Goal: Task Accomplishment & Management: Manage account settings

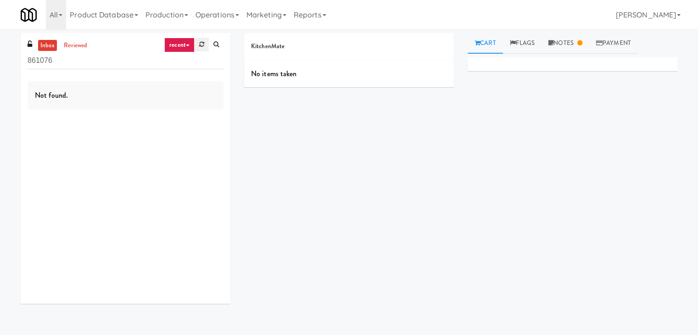
click at [203, 46] on icon at bounding box center [201, 44] width 5 height 6
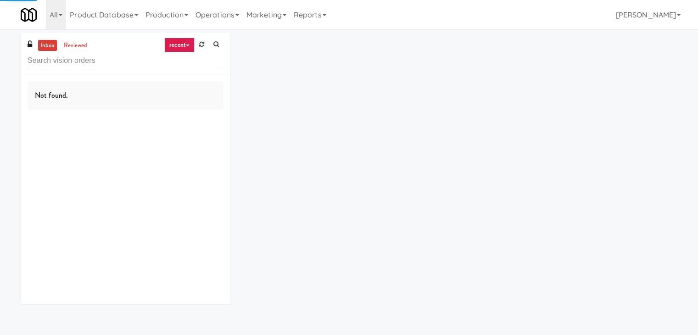
click at [185, 45] on link "recent" at bounding box center [179, 45] width 30 height 15
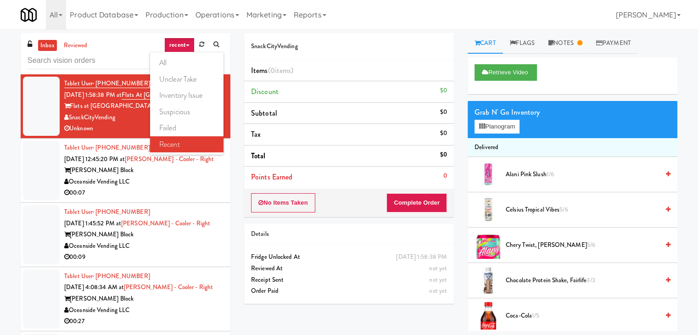
click at [0, 180] on div "inbox reviewed recent all unclear take inventory issue suspicious failed recent…" at bounding box center [349, 195] width 698 height 324
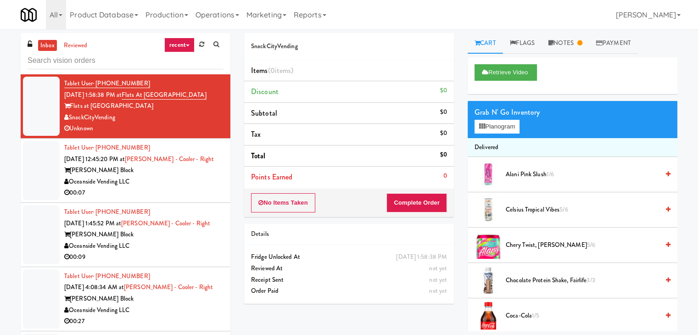
click at [185, 178] on div "Oceanside Vending LLC" at bounding box center [143, 181] width 159 height 11
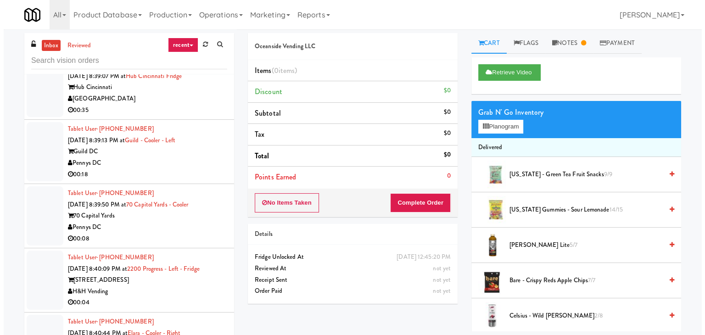
scroll to position [1653, 0]
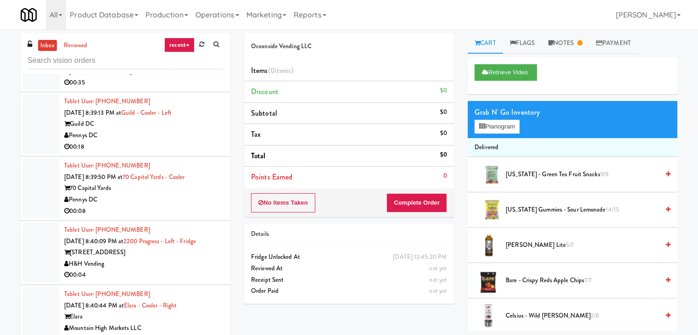
click at [164, 270] on div "00:04" at bounding box center [143, 275] width 159 height 11
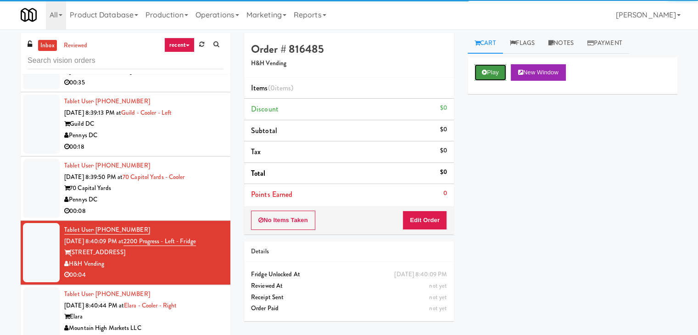
click at [486, 70] on icon at bounding box center [484, 72] width 5 height 6
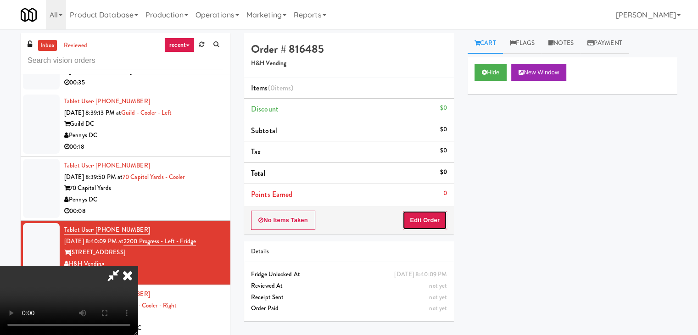
click at [434, 213] on button "Edit Order" at bounding box center [425, 220] width 45 height 19
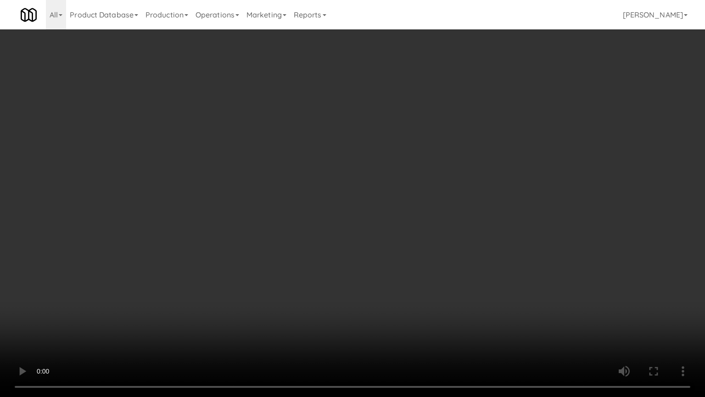
click at [398, 231] on video at bounding box center [352, 198] width 705 height 397
click at [398, 234] on video at bounding box center [352, 198] width 705 height 397
click at [424, 231] on video at bounding box center [352, 198] width 705 height 397
click at [430, 220] on video at bounding box center [352, 198] width 705 height 397
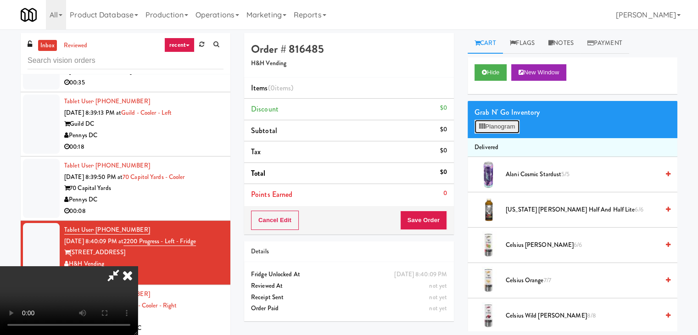
click at [511, 123] on button "Planogram" at bounding box center [497, 127] width 45 height 14
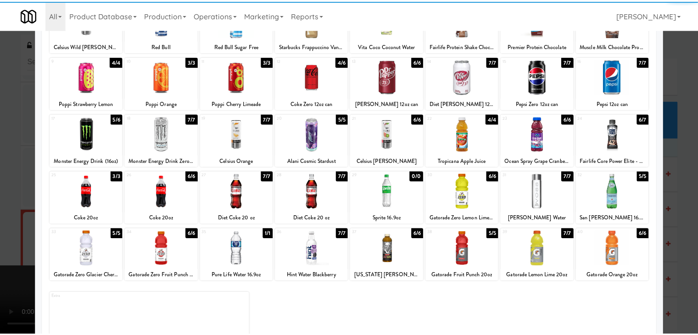
scroll to position [92, 0]
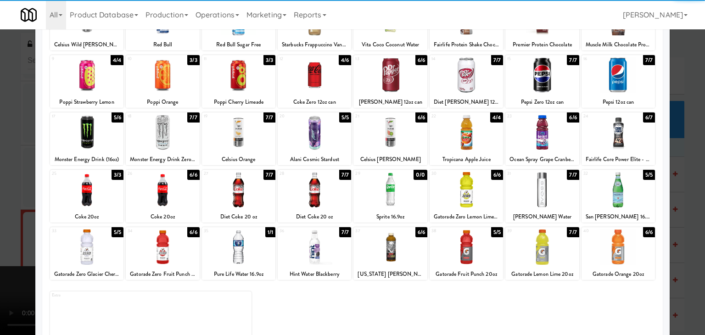
click at [377, 198] on div at bounding box center [390, 189] width 73 height 35
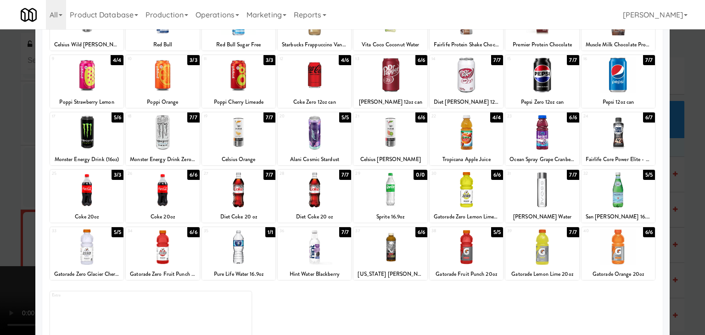
drag, startPoint x: 0, startPoint y: 190, endPoint x: 37, endPoint y: 190, distance: 36.7
click at [4, 190] on div at bounding box center [352, 167] width 705 height 335
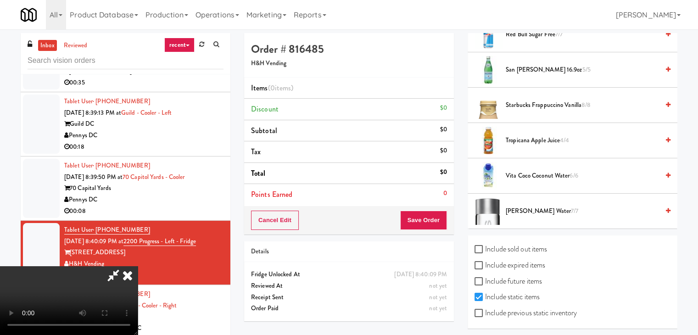
click at [535, 309] on label "Include previous static inventory" at bounding box center [526, 313] width 102 height 14
click at [485, 310] on input "Include previous static inventory" at bounding box center [480, 313] width 11 height 7
checkbox input "true"
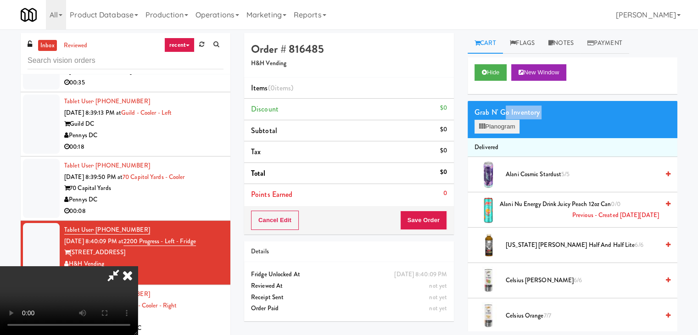
click at [504, 119] on div "Grab N' Go Inventory Planogram" at bounding box center [573, 119] width 210 height 37
click at [508, 122] on button "Planogram" at bounding box center [497, 127] width 45 height 14
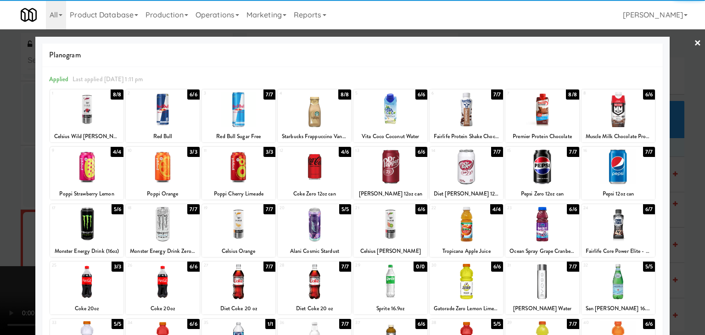
click at [395, 278] on div at bounding box center [390, 281] width 73 height 35
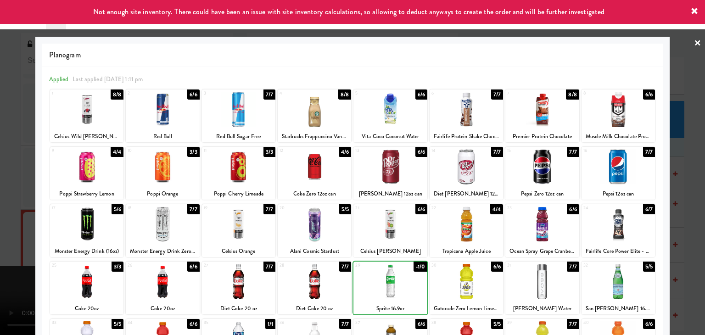
drag, startPoint x: 0, startPoint y: 267, endPoint x: 160, endPoint y: 258, distance: 160.1
click at [18, 260] on div at bounding box center [352, 167] width 705 height 335
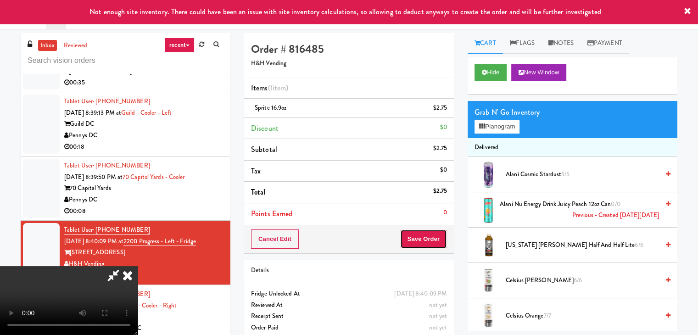
click at [437, 247] on button "Save Order" at bounding box center [423, 239] width 47 height 19
click at [437, 246] on button "Save Order" at bounding box center [423, 239] width 47 height 19
click at [437, 245] on button "Save Order" at bounding box center [423, 239] width 47 height 19
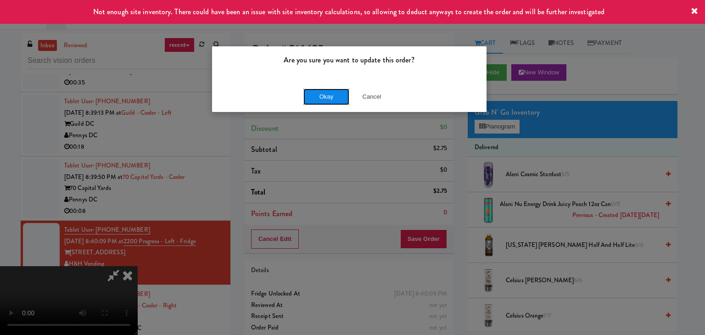
click at [334, 98] on button "Okay" at bounding box center [327, 97] width 46 height 17
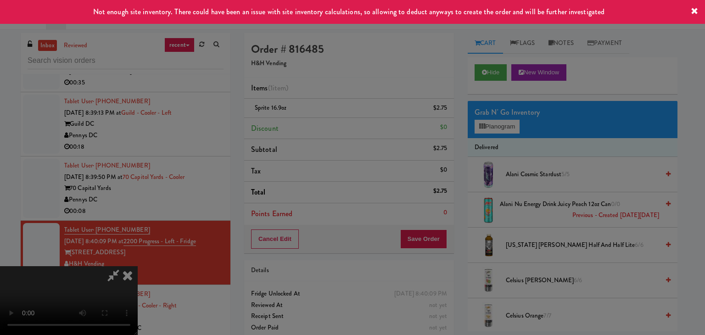
click at [334, 95] on div "Okay Cancel" at bounding box center [349, 79] width 275 height 31
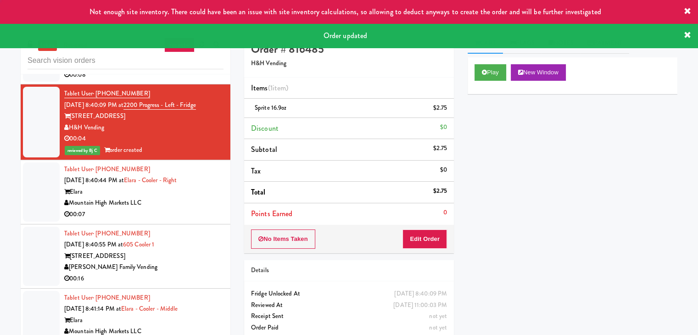
scroll to position [1791, 0]
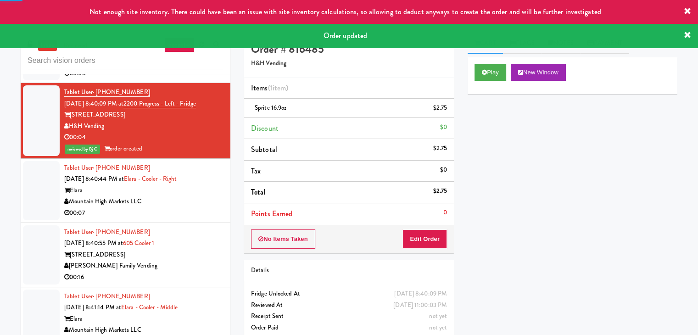
click at [202, 208] on div "00:07" at bounding box center [143, 213] width 159 height 11
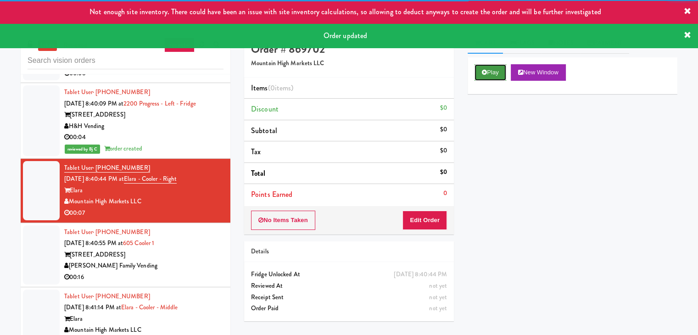
click at [498, 73] on button "Play" at bounding box center [491, 72] width 32 height 17
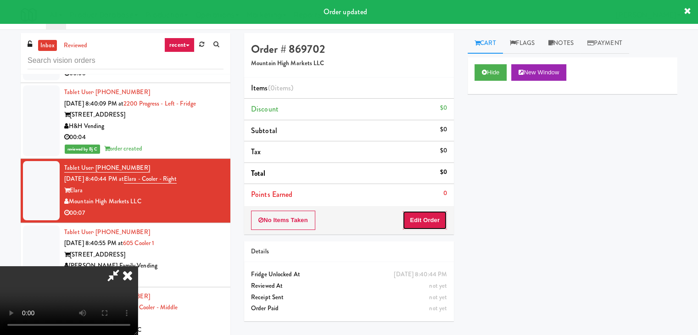
click at [435, 221] on button "Edit Order" at bounding box center [425, 220] width 45 height 19
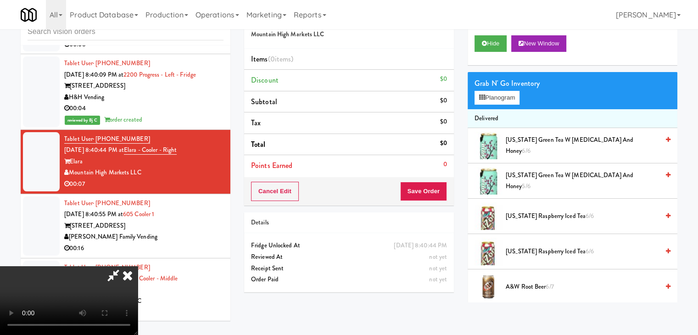
scroll to position [29, 0]
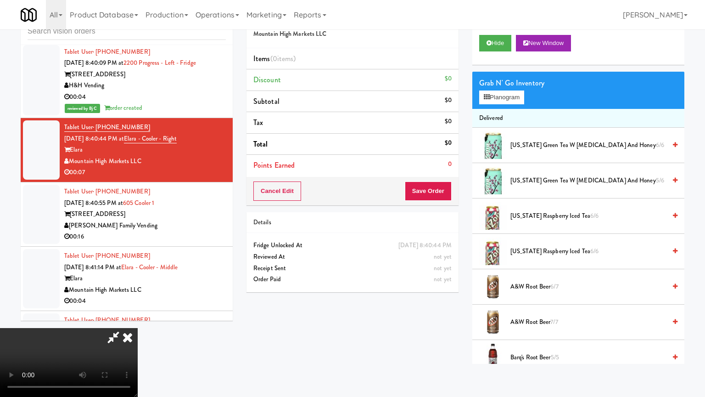
click at [138, 319] on video at bounding box center [69, 362] width 138 height 69
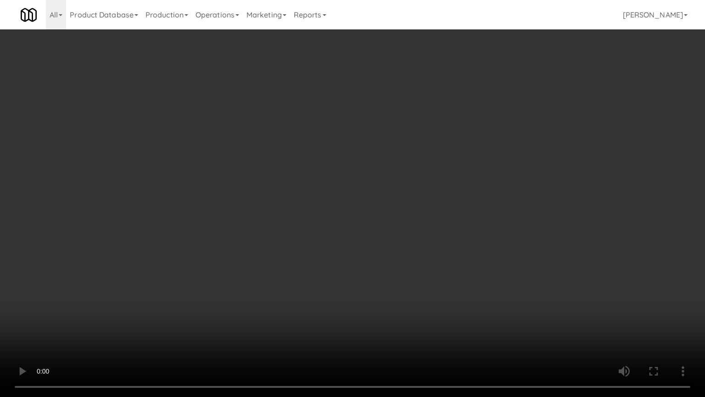
click at [410, 265] on video at bounding box center [352, 198] width 705 height 397
click at [427, 248] on video at bounding box center [352, 198] width 705 height 397
drag, startPoint x: 427, startPoint y: 248, endPoint x: 483, endPoint y: 141, distance: 121.0
click at [428, 246] on video at bounding box center [352, 198] width 705 height 397
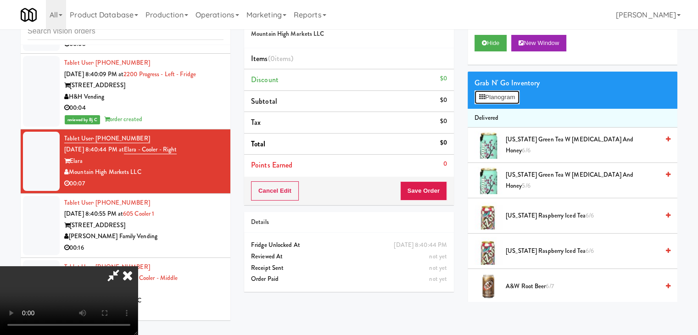
click at [514, 100] on button "Planogram" at bounding box center [497, 97] width 45 height 14
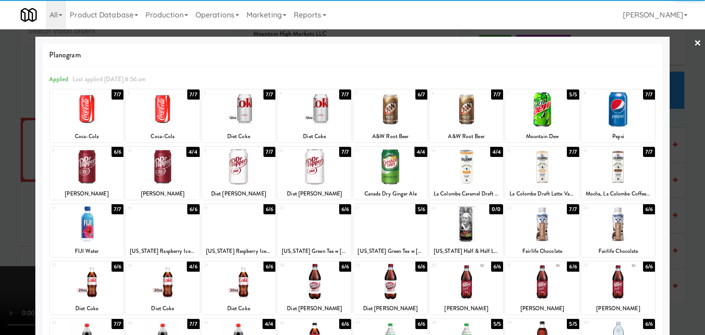
click at [384, 118] on div at bounding box center [390, 109] width 73 height 35
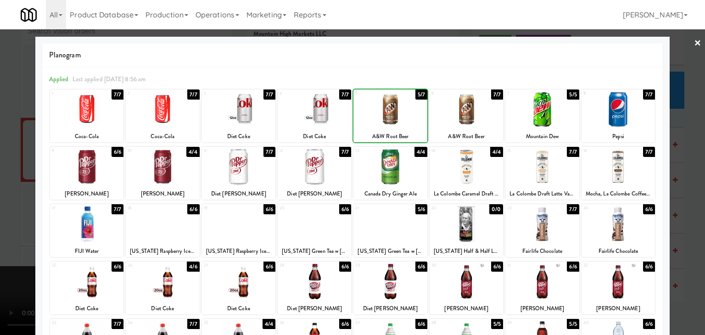
drag, startPoint x: 2, startPoint y: 202, endPoint x: 136, endPoint y: 202, distance: 134.5
click at [24, 199] on div at bounding box center [352, 167] width 705 height 335
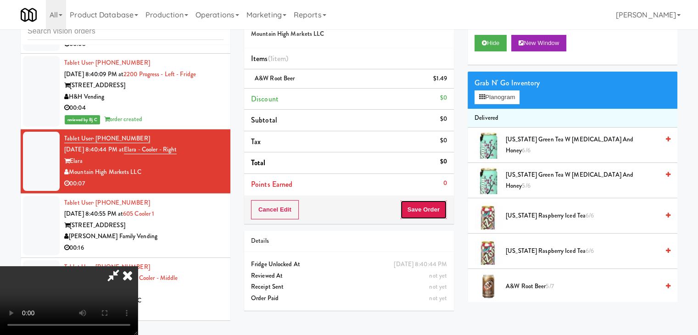
click at [443, 214] on button "Save Order" at bounding box center [423, 209] width 47 height 19
click at [442, 214] on button "Save Order" at bounding box center [423, 209] width 47 height 19
drag, startPoint x: 442, startPoint y: 214, endPoint x: 432, endPoint y: 205, distance: 13.7
click at [442, 214] on button "Save Order" at bounding box center [423, 209] width 47 height 19
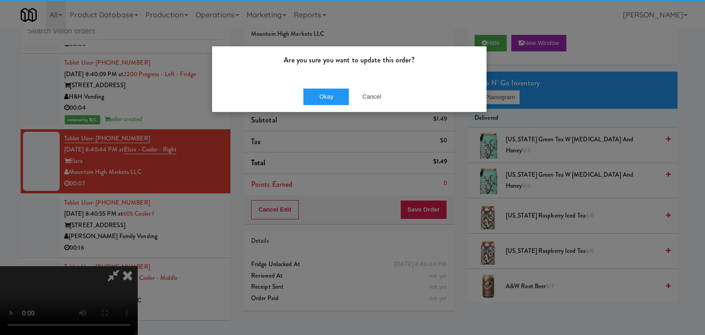
click at [335, 84] on div "Okay Cancel" at bounding box center [349, 96] width 275 height 31
click at [331, 92] on button "Okay" at bounding box center [327, 97] width 46 height 17
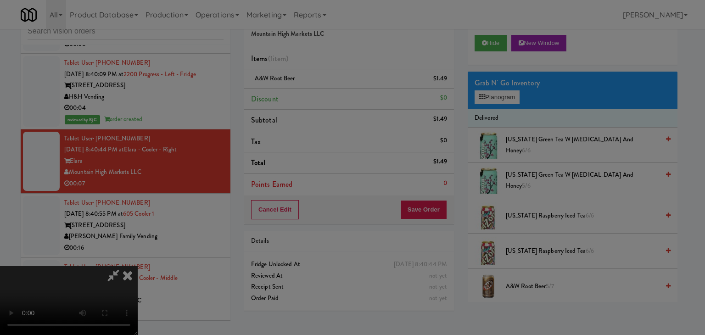
click at [331, 88] on button "Okay" at bounding box center [327, 80] width 46 height 17
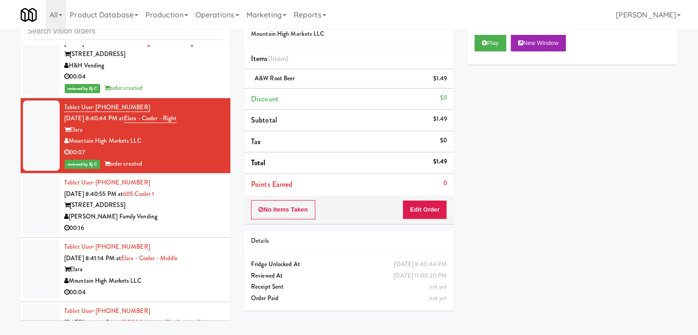
scroll to position [1837, 0]
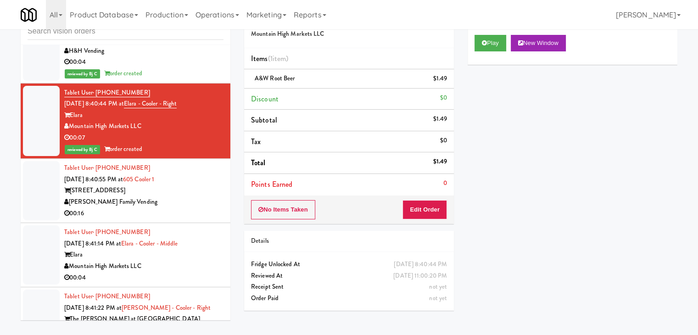
click at [193, 185] on div "[STREET_ADDRESS]" at bounding box center [143, 190] width 159 height 11
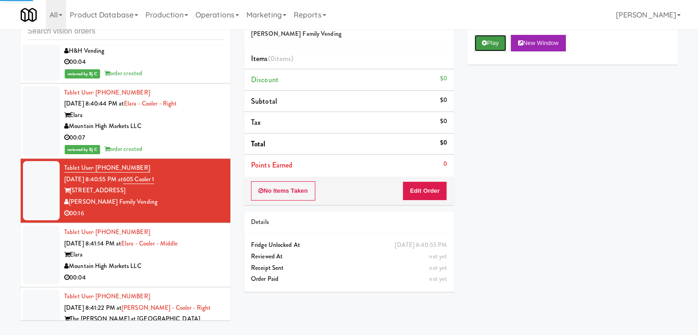
click at [490, 45] on button "Play" at bounding box center [491, 43] width 32 height 17
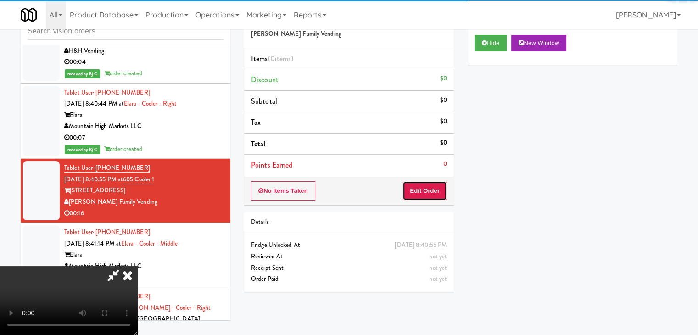
click at [432, 189] on button "Edit Order" at bounding box center [425, 190] width 45 height 19
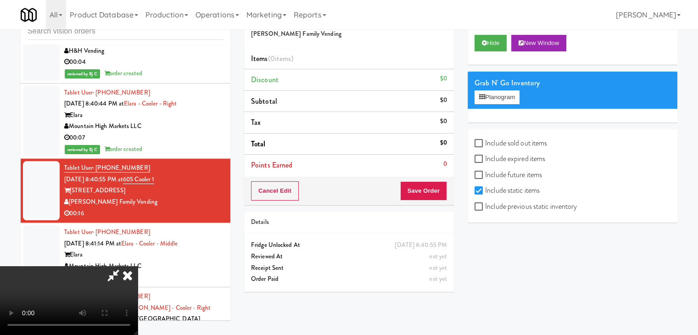
click at [512, 203] on label "Include previous static inventory" at bounding box center [526, 207] width 102 height 14
click at [485, 203] on input "Include previous static inventory" at bounding box center [480, 206] width 11 height 7
checkbox input "true"
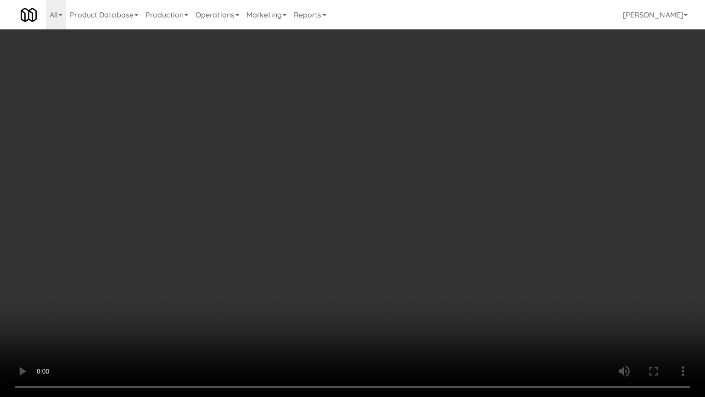
click at [399, 257] on video at bounding box center [352, 198] width 705 height 397
drag, startPoint x: 399, startPoint y: 257, endPoint x: 437, endPoint y: 160, distance: 104.3
click at [399, 257] on video at bounding box center [352, 198] width 705 height 397
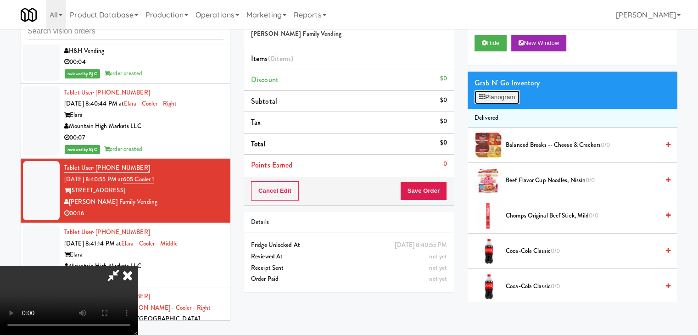
click at [495, 98] on button "Planogram" at bounding box center [497, 97] width 45 height 14
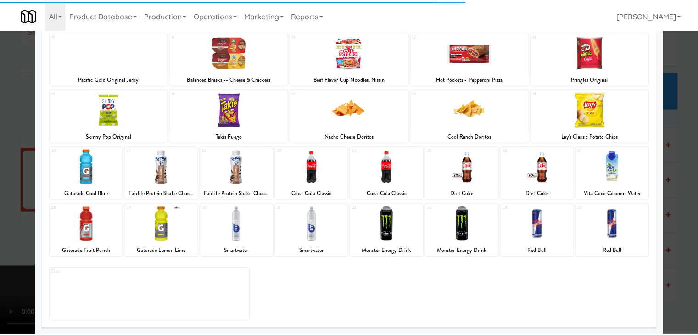
scroll to position [116, 0]
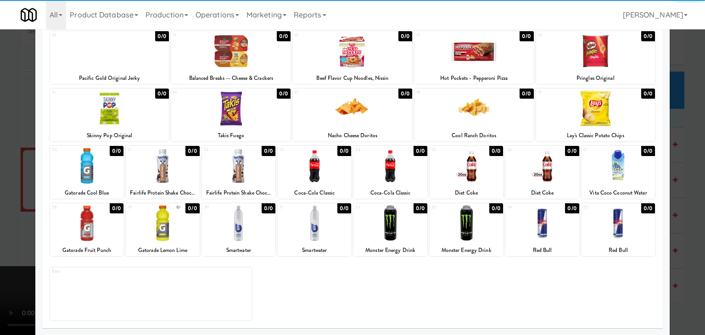
drag, startPoint x: 239, startPoint y: 218, endPoint x: 225, endPoint y: 220, distance: 13.9
click at [239, 218] on div at bounding box center [238, 223] width 73 height 35
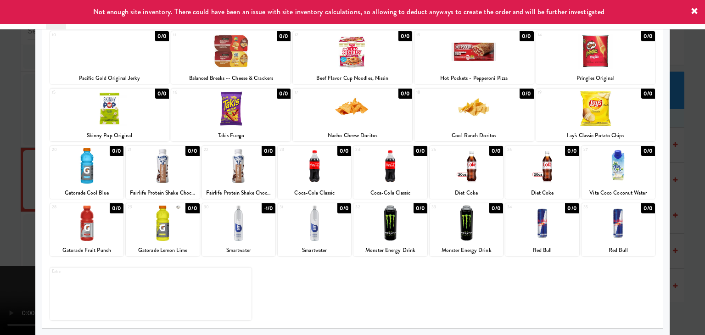
click at [178, 227] on div at bounding box center [162, 223] width 73 height 35
drag, startPoint x: 0, startPoint y: 223, endPoint x: 198, endPoint y: 210, distance: 198.8
click at [12, 221] on div at bounding box center [352, 167] width 705 height 335
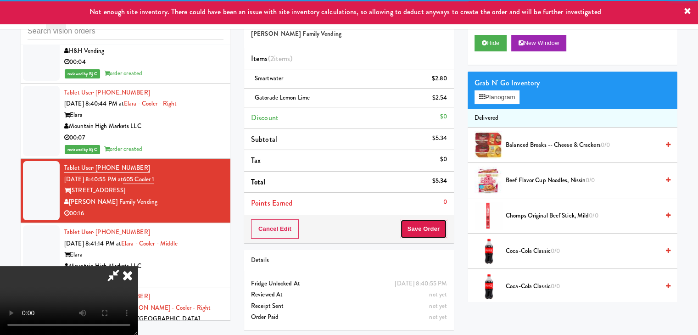
click at [427, 227] on button "Save Order" at bounding box center [423, 228] width 47 height 19
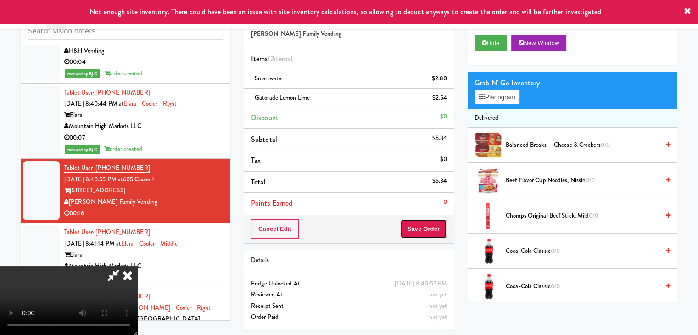
click at [427, 228] on button "Save Order" at bounding box center [423, 228] width 47 height 19
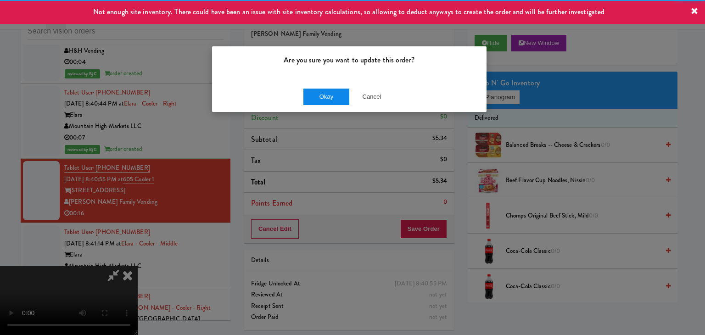
click at [309, 99] on div "Okay Cancel" at bounding box center [349, 96] width 275 height 31
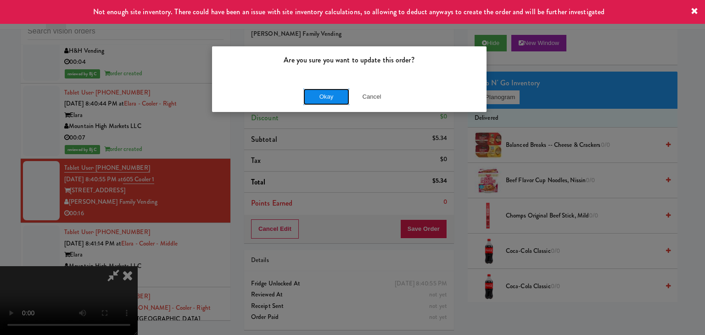
click at [320, 97] on button "Okay" at bounding box center [327, 97] width 46 height 17
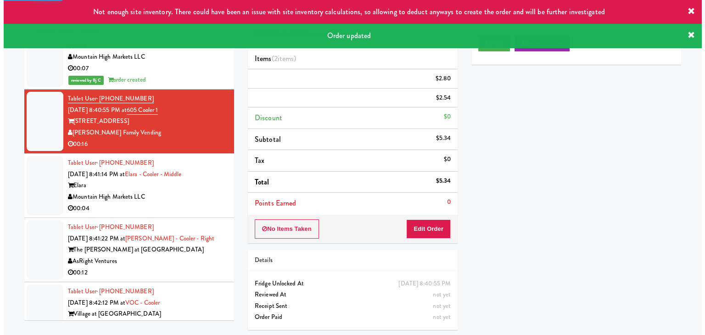
scroll to position [1929, 0]
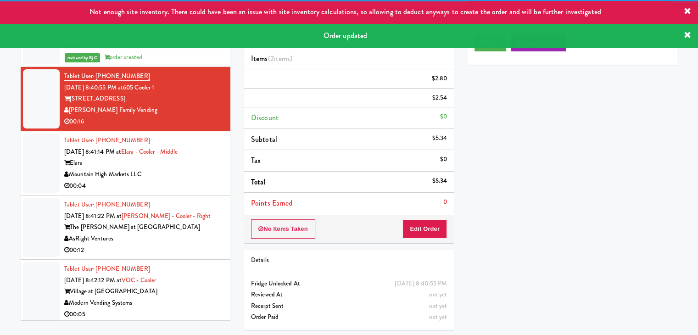
click at [195, 135] on div "Tablet User · (520) 262-9667 [DATE] 8:41:14 PM at [GEOGRAPHIC_DATA] - [GEOGRAPH…" at bounding box center [143, 163] width 159 height 56
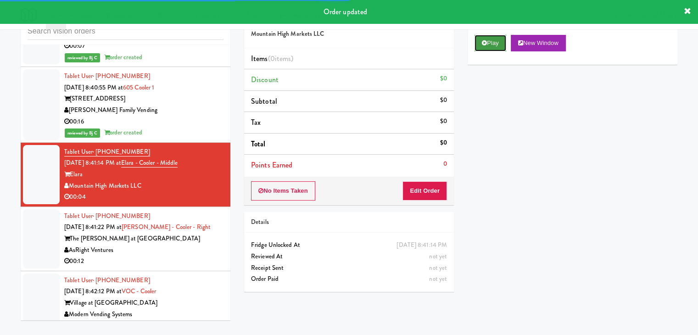
click at [494, 46] on button "Play" at bounding box center [491, 43] width 32 height 17
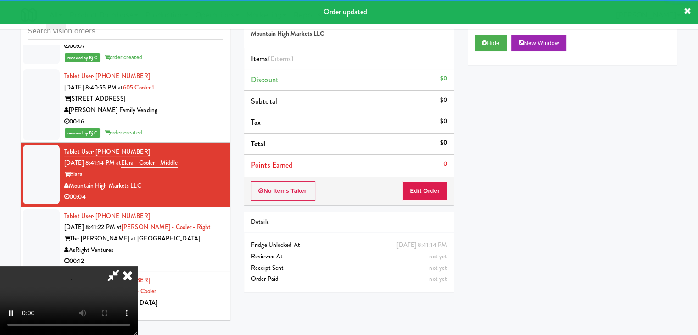
click at [433, 180] on div "No Items Taken Edit Order" at bounding box center [349, 191] width 210 height 28
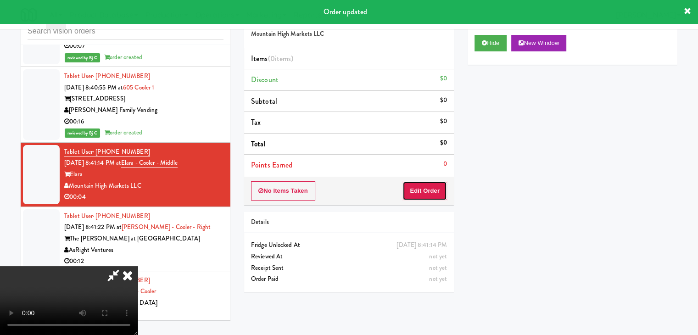
click at [433, 182] on button "Edit Order" at bounding box center [425, 190] width 45 height 19
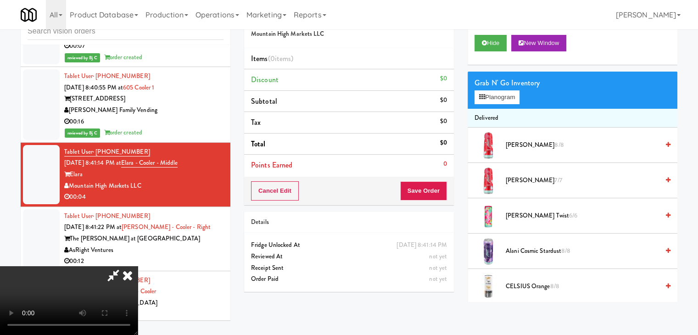
drag, startPoint x: 437, startPoint y: 129, endPoint x: 12, endPoint y: 194, distance: 429.7
click at [0, 195] on div "inbox reviewed recent all unclear take inventory issue suspicious failed recent…" at bounding box center [349, 166] width 698 height 324
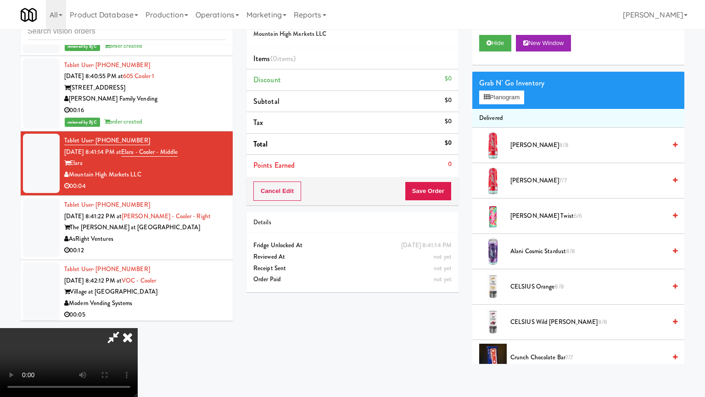
click at [138, 319] on video at bounding box center [69, 362] width 138 height 69
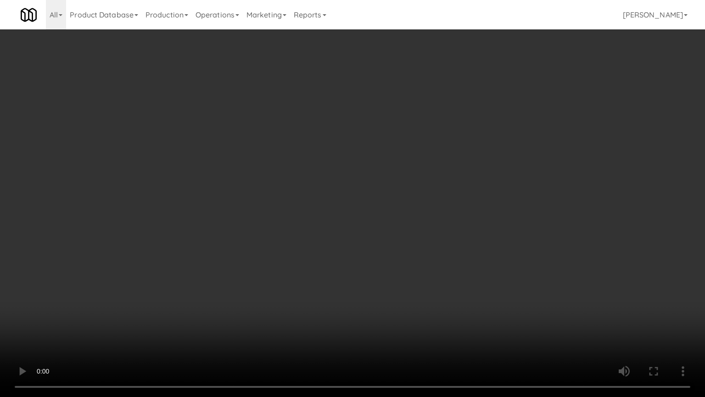
click at [360, 264] on video at bounding box center [352, 198] width 705 height 397
click at [367, 298] on video at bounding box center [352, 198] width 705 height 397
click at [390, 281] on video at bounding box center [352, 198] width 705 height 397
drag, startPoint x: 389, startPoint y: 281, endPoint x: 501, endPoint y: 157, distance: 167.4
click at [389, 281] on video at bounding box center [352, 198] width 705 height 397
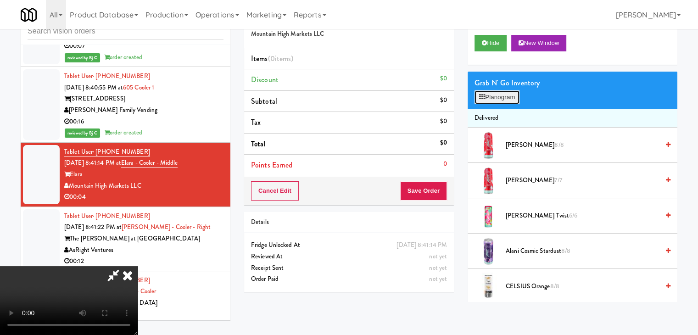
click at [511, 101] on button "Planogram" at bounding box center [497, 97] width 45 height 14
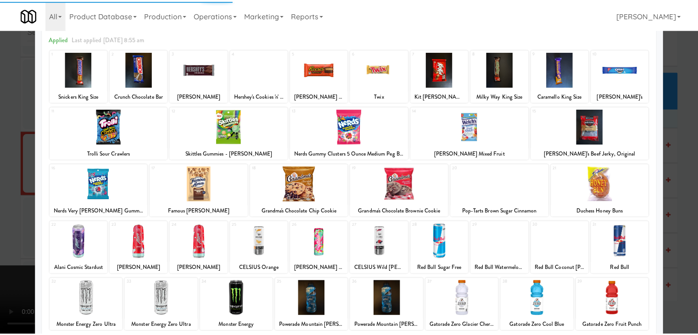
scroll to position [92, 0]
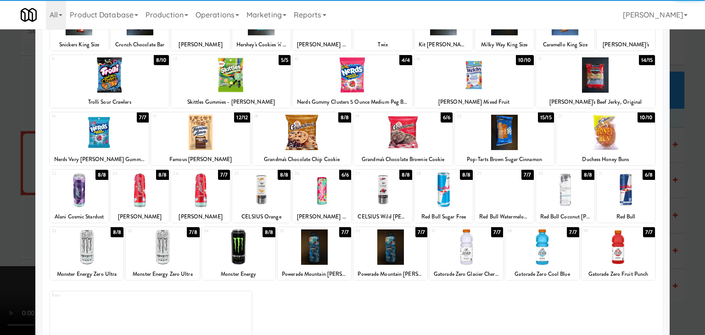
click at [207, 197] on div at bounding box center [200, 189] width 58 height 35
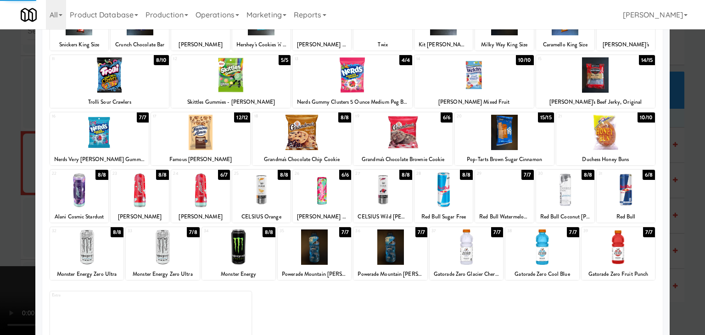
drag, startPoint x: 0, startPoint y: 202, endPoint x: 222, endPoint y: 197, distance: 222.3
click at [25, 199] on div at bounding box center [352, 167] width 705 height 335
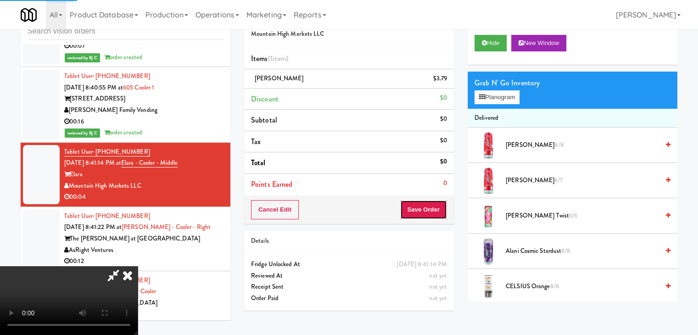
click at [428, 212] on button "Save Order" at bounding box center [423, 209] width 47 height 19
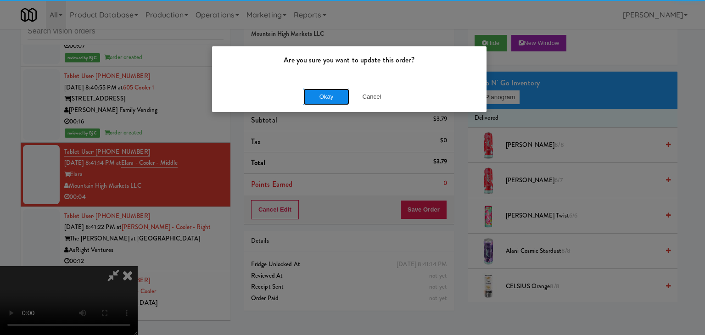
click at [325, 90] on button "Okay" at bounding box center [327, 97] width 46 height 17
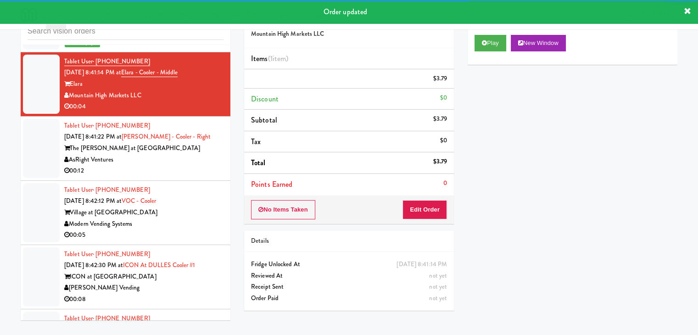
scroll to position [2020, 0]
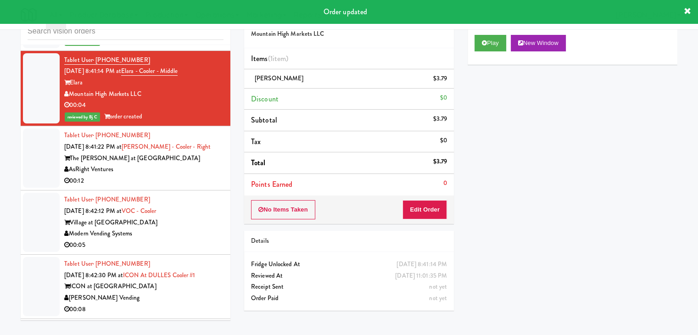
drag, startPoint x: 197, startPoint y: 124, endPoint x: 195, endPoint y: 136, distance: 12.5
click at [198, 164] on div "AsRight Ventures" at bounding box center [143, 169] width 159 height 11
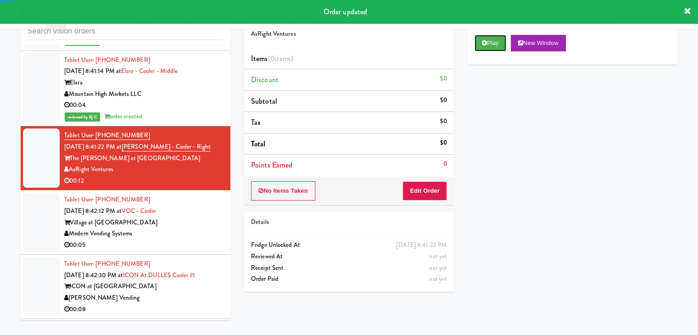
click at [499, 44] on button "Play" at bounding box center [491, 43] width 32 height 17
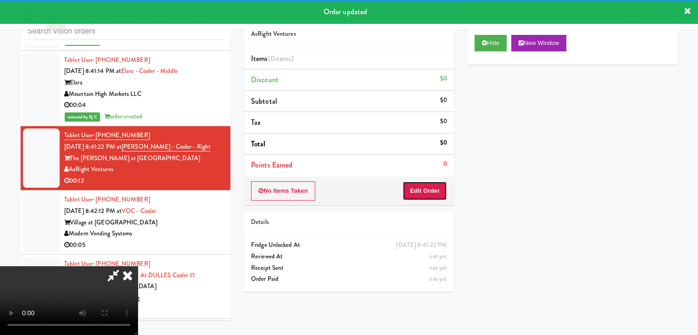
click at [437, 186] on button "Edit Order" at bounding box center [425, 190] width 45 height 19
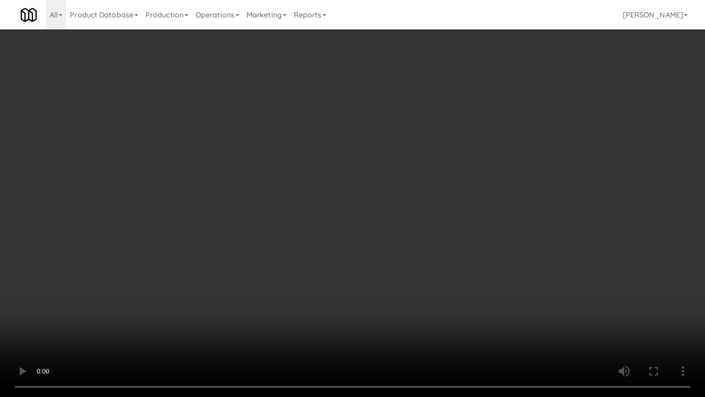
click at [404, 265] on video at bounding box center [352, 198] width 705 height 397
click at [404, 266] on video at bounding box center [352, 198] width 705 height 397
click at [416, 268] on video at bounding box center [352, 198] width 705 height 397
drag, startPoint x: 420, startPoint y: 268, endPoint x: 425, endPoint y: 269, distance: 5.1
click at [421, 268] on video at bounding box center [352, 198] width 705 height 397
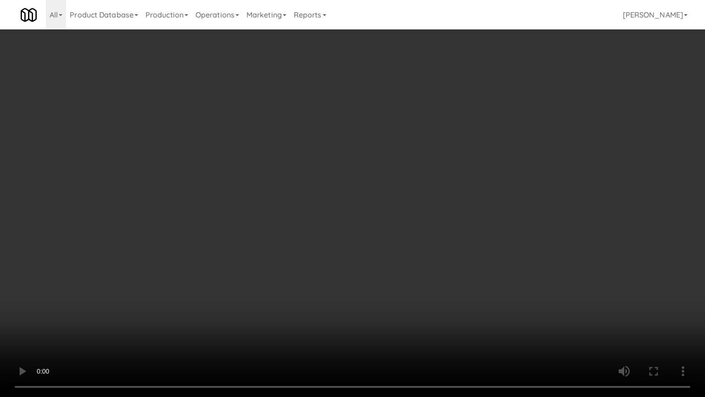
click at [428, 268] on video at bounding box center [352, 198] width 705 height 397
click at [426, 269] on video at bounding box center [352, 198] width 705 height 397
click at [423, 269] on video at bounding box center [352, 198] width 705 height 397
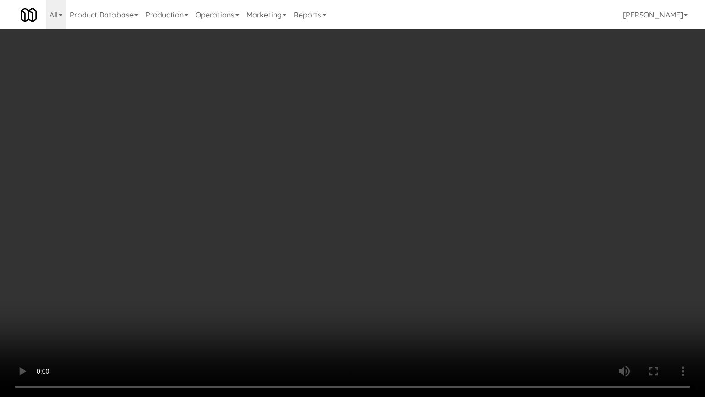
click at [416, 269] on video at bounding box center [352, 198] width 705 height 397
click at [433, 253] on video at bounding box center [352, 198] width 705 height 397
click at [434, 253] on video at bounding box center [352, 198] width 705 height 397
click at [439, 251] on video at bounding box center [352, 198] width 705 height 397
click at [445, 236] on video at bounding box center [352, 198] width 705 height 397
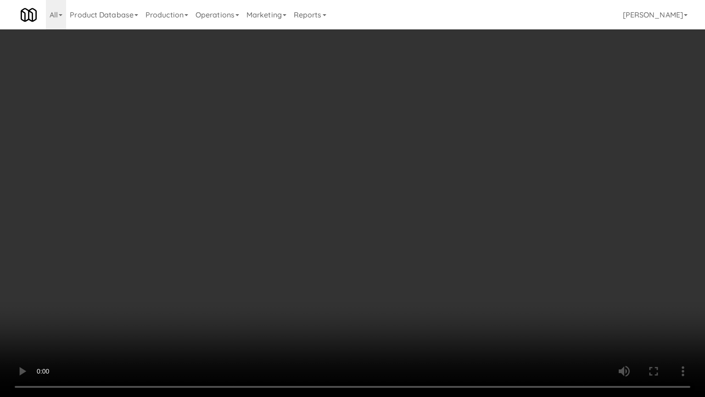
click at [437, 214] on video at bounding box center [352, 198] width 705 height 397
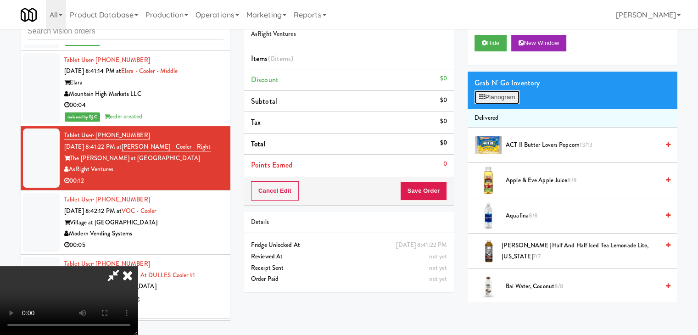
click at [507, 98] on button "Planogram" at bounding box center [497, 97] width 45 height 14
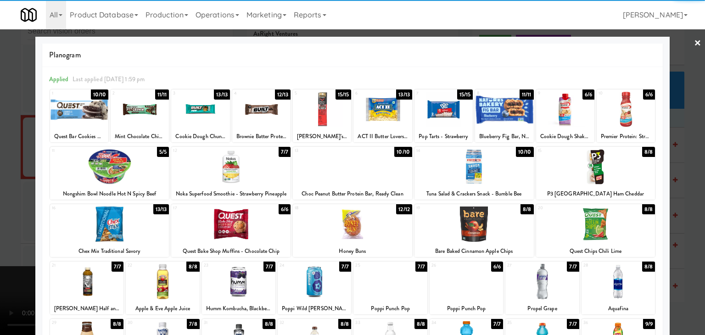
click at [435, 118] on div at bounding box center [444, 109] width 58 height 35
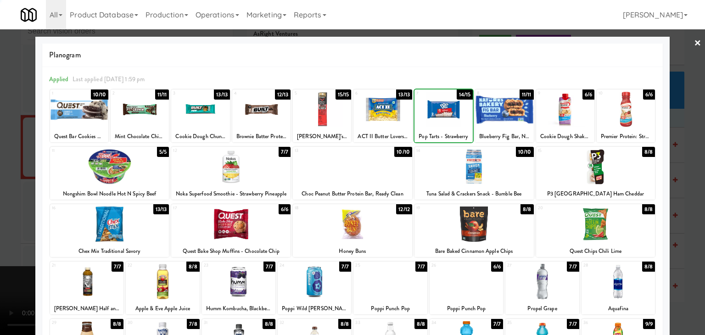
click at [435, 118] on div at bounding box center [444, 109] width 58 height 35
click at [2, 163] on div at bounding box center [352, 167] width 705 height 335
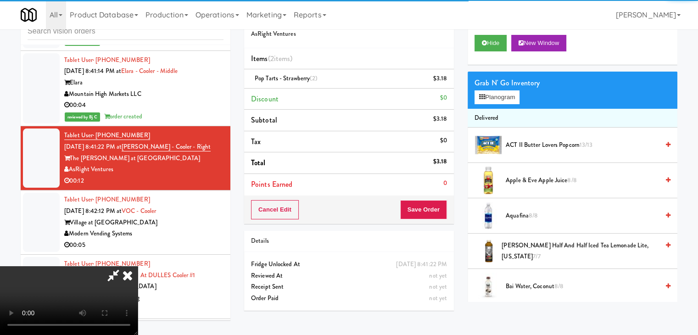
click at [138, 266] on video at bounding box center [69, 300] width 138 height 69
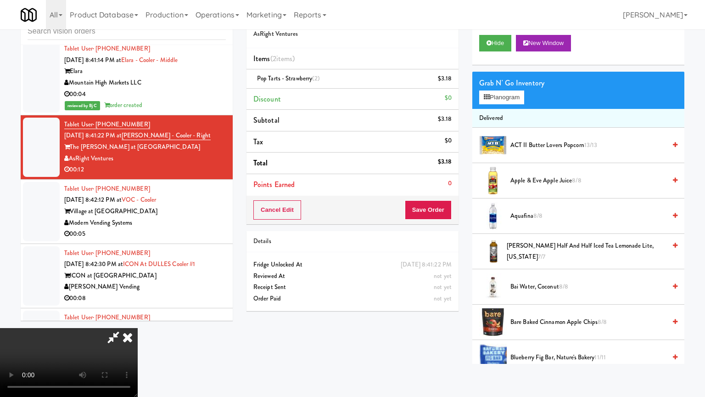
click at [138, 319] on video at bounding box center [69, 362] width 138 height 69
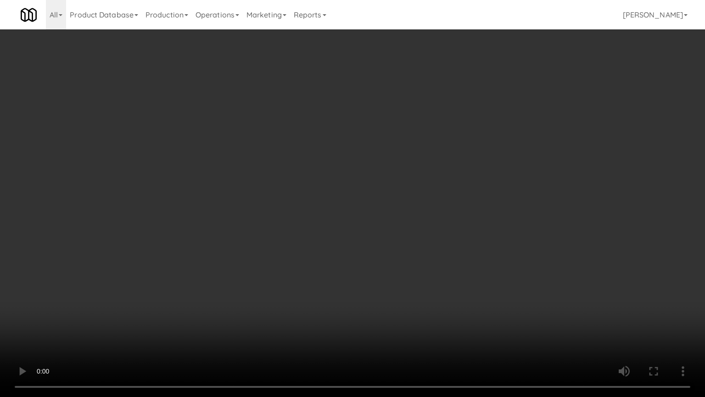
click at [454, 259] on video at bounding box center [352, 198] width 705 height 397
click at [452, 253] on video at bounding box center [352, 198] width 705 height 397
click at [449, 248] on video at bounding box center [352, 198] width 705 height 397
click at [437, 238] on video at bounding box center [352, 198] width 705 height 397
click at [438, 237] on video at bounding box center [352, 198] width 705 height 397
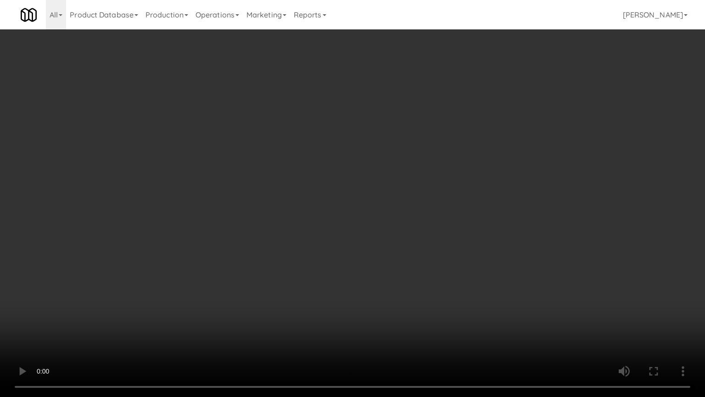
click at [438, 237] on video at bounding box center [352, 198] width 705 height 397
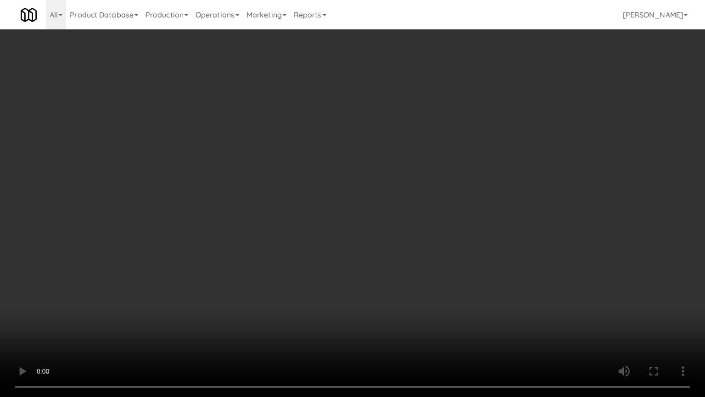
click at [438, 237] on video at bounding box center [352, 198] width 705 height 397
click at [439, 237] on video at bounding box center [352, 198] width 705 height 397
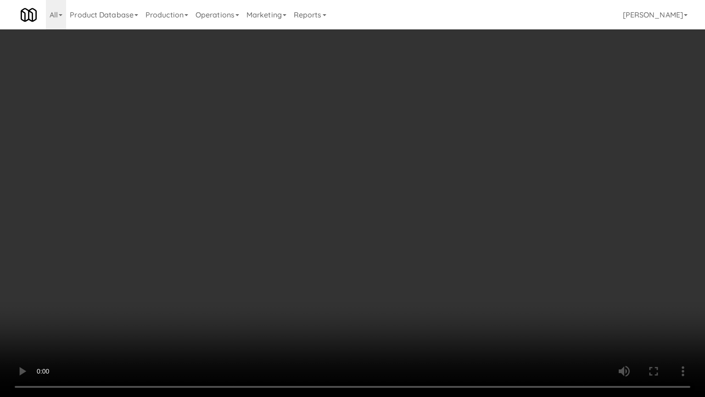
click at [433, 238] on video at bounding box center [352, 198] width 705 height 397
click at [430, 235] on video at bounding box center [352, 198] width 705 height 397
drag, startPoint x: 430, startPoint y: 235, endPoint x: 456, endPoint y: 128, distance: 110.7
click at [430, 235] on video at bounding box center [352, 198] width 705 height 397
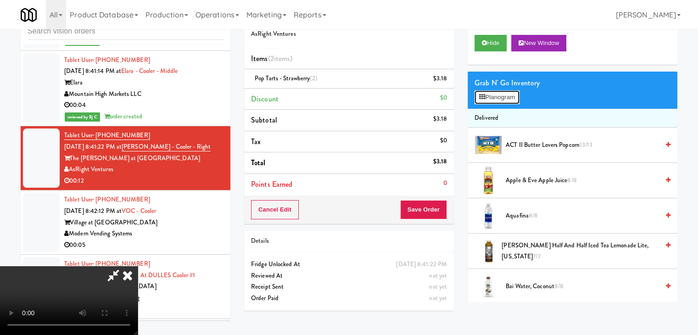
click at [487, 96] on button "Planogram" at bounding box center [497, 97] width 45 height 14
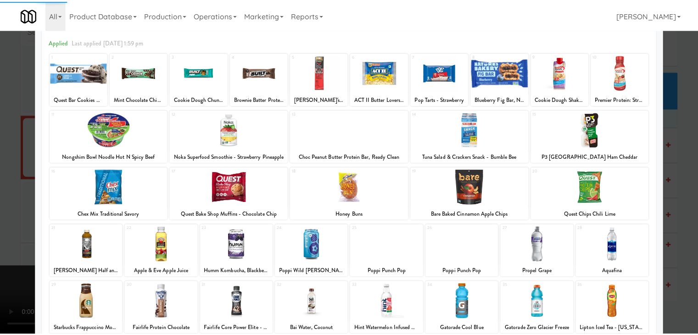
scroll to position [46, 0]
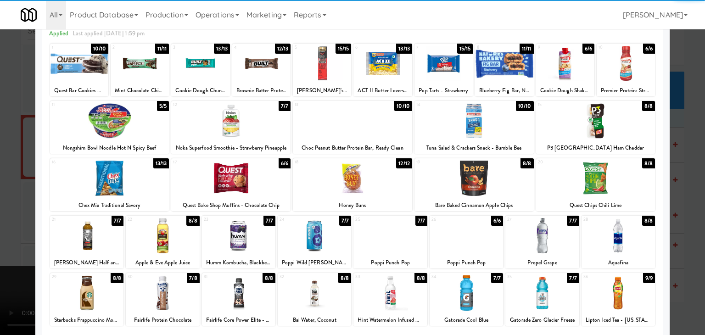
click at [622, 288] on div at bounding box center [618, 293] width 73 height 35
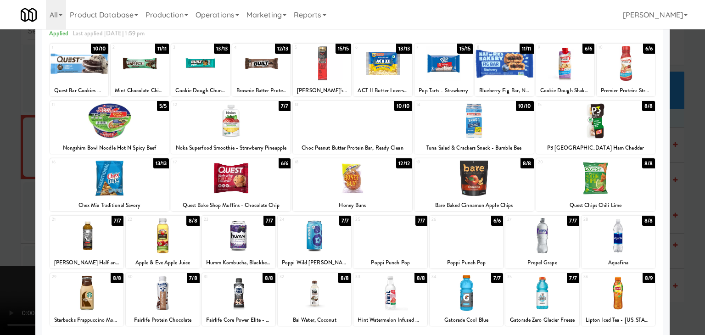
click at [342, 176] on div at bounding box center [352, 178] width 119 height 35
drag, startPoint x: 0, startPoint y: 174, endPoint x: 40, endPoint y: 173, distance: 40.4
click at [1, 174] on div at bounding box center [352, 167] width 705 height 335
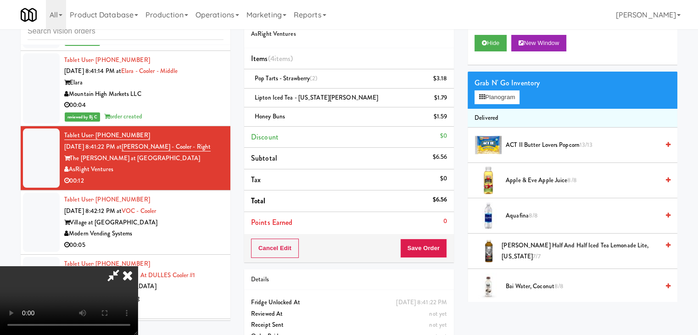
click at [138, 266] on video at bounding box center [69, 300] width 138 height 69
click at [433, 251] on button "Save Order" at bounding box center [423, 248] width 47 height 19
click at [434, 251] on button "Save Order" at bounding box center [423, 248] width 47 height 19
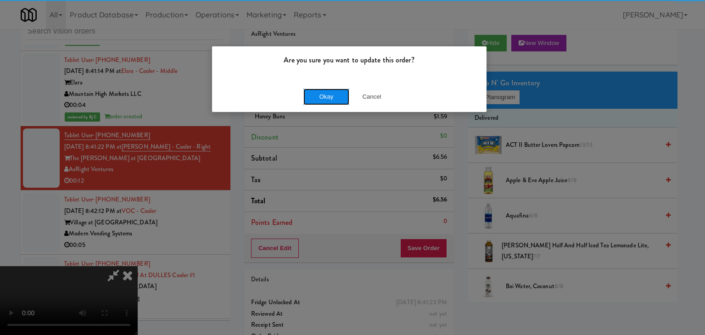
drag, startPoint x: 305, startPoint y: 97, endPoint x: 313, endPoint y: 96, distance: 8.3
click at [307, 97] on button "Okay" at bounding box center [327, 97] width 46 height 17
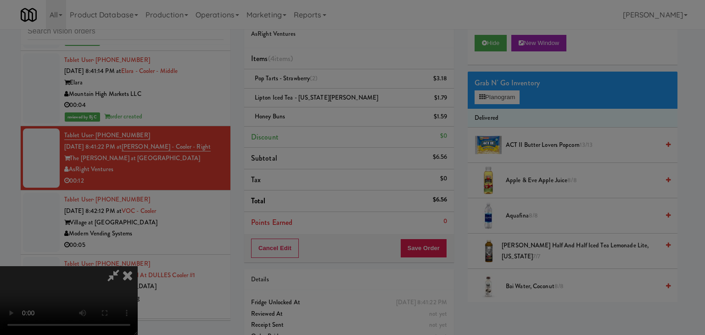
click at [313, 96] on body "Are you sure you want to update this order? Okay Cancel Okay Are you sure you w…" at bounding box center [352, 167] width 705 height 335
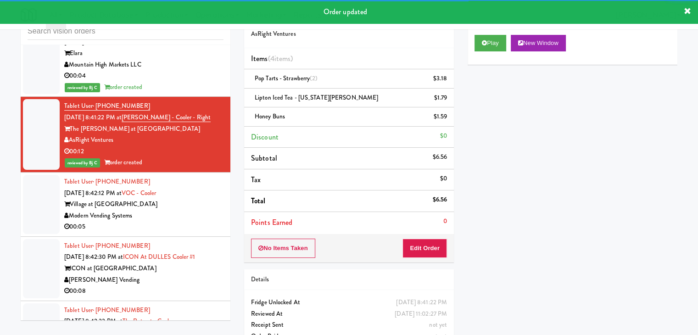
scroll to position [2066, 0]
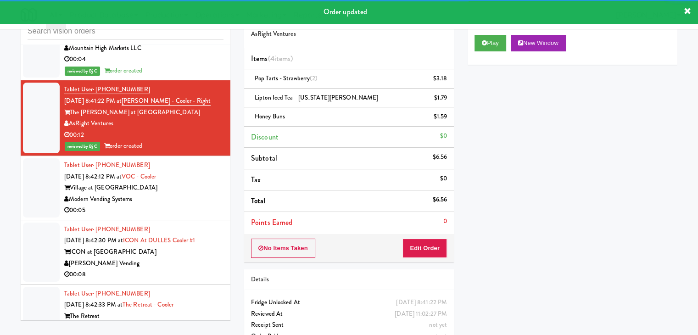
click at [197, 194] on div "Modern Vending Systems" at bounding box center [143, 199] width 159 height 11
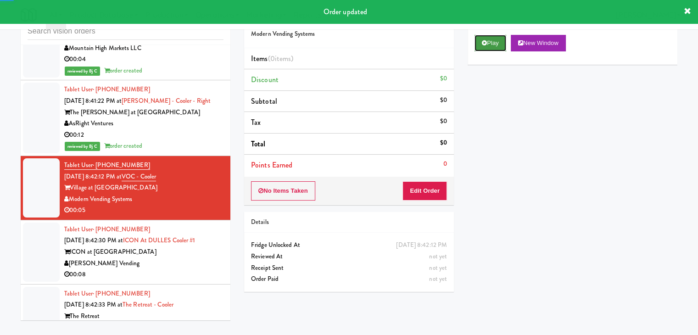
click at [504, 43] on button "Play" at bounding box center [491, 43] width 32 height 17
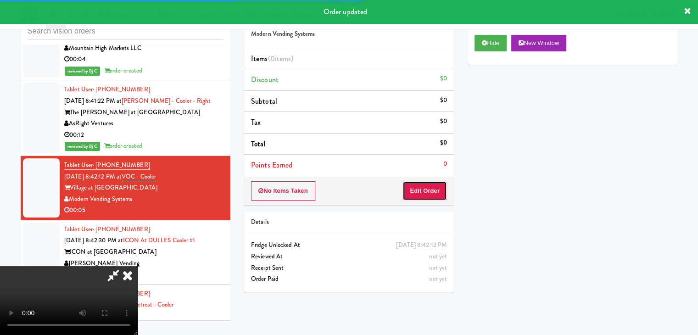
click at [434, 195] on button "Edit Order" at bounding box center [425, 190] width 45 height 19
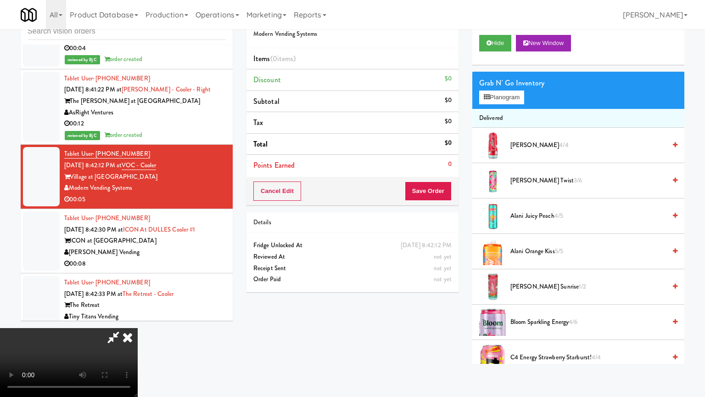
click at [138, 319] on video at bounding box center [69, 362] width 138 height 69
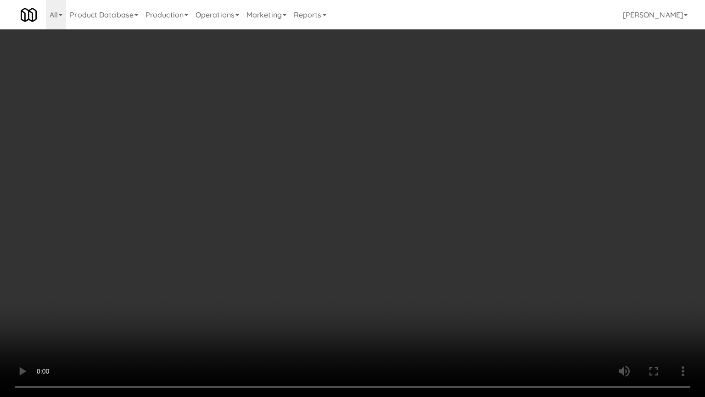
click at [405, 262] on video at bounding box center [352, 198] width 705 height 397
click at [411, 261] on video at bounding box center [352, 198] width 705 height 397
click at [410, 261] on video at bounding box center [352, 198] width 705 height 397
click at [427, 246] on video at bounding box center [352, 198] width 705 height 397
click at [430, 227] on video at bounding box center [352, 198] width 705 height 397
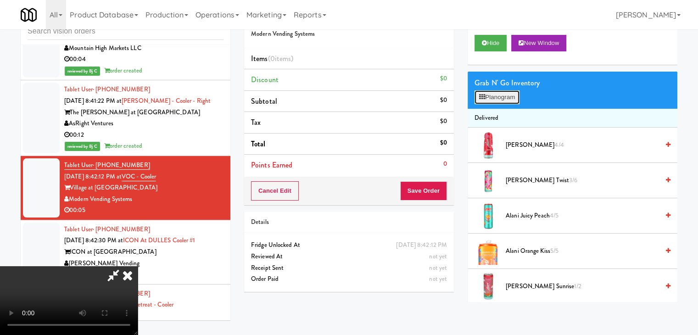
click at [505, 96] on button "Planogram" at bounding box center [497, 97] width 45 height 14
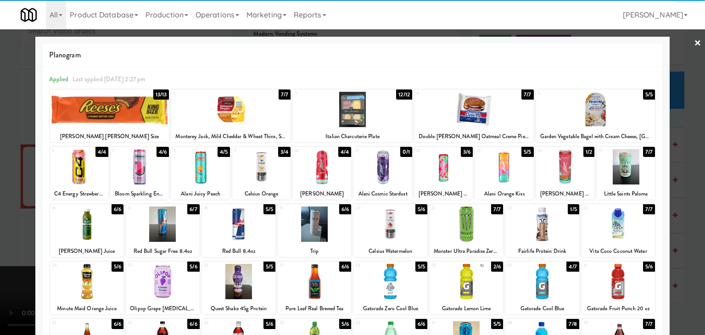
click at [136, 116] on div at bounding box center [109, 109] width 119 height 35
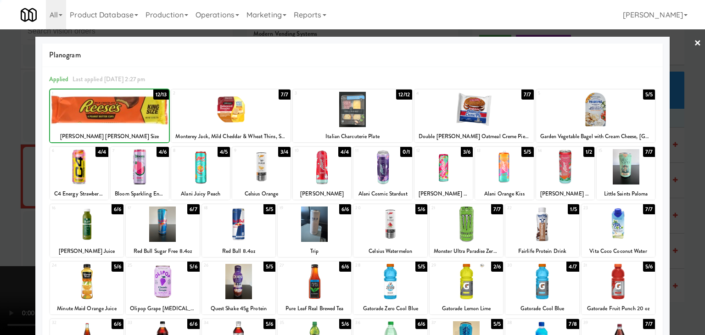
drag, startPoint x: 0, startPoint y: 144, endPoint x: 140, endPoint y: 157, distance: 140.2
click at [11, 144] on div at bounding box center [352, 167] width 705 height 335
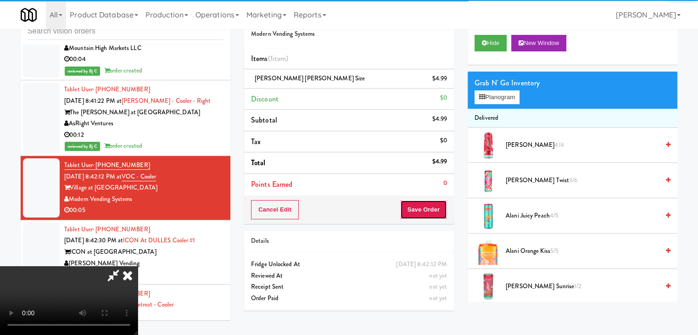
click at [438, 214] on button "Save Order" at bounding box center [423, 209] width 47 height 19
click at [437, 214] on button "Save Order" at bounding box center [423, 209] width 47 height 19
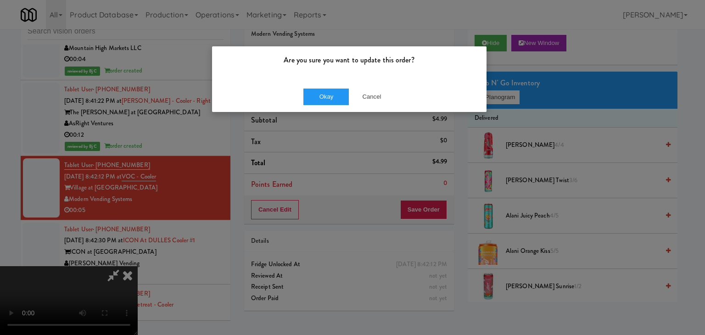
click at [310, 86] on div "Okay Cancel" at bounding box center [349, 96] width 275 height 31
click at [311, 86] on div "Okay Cancel" at bounding box center [349, 96] width 275 height 31
click at [312, 90] on button "Okay" at bounding box center [327, 97] width 46 height 17
click at [313, 91] on button "Okay" at bounding box center [327, 97] width 46 height 17
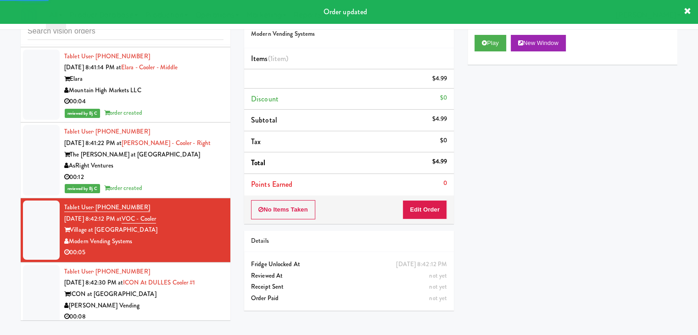
scroll to position [1974, 0]
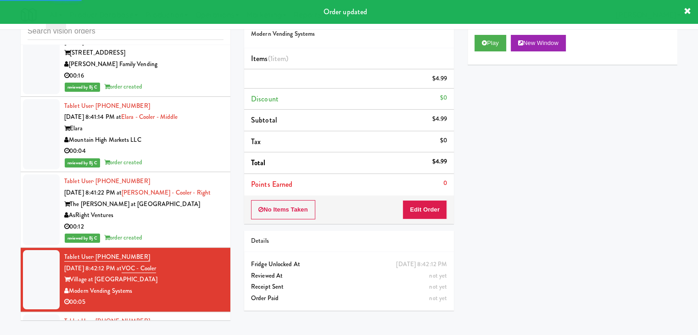
click at [204, 221] on div "00:12" at bounding box center [143, 226] width 159 height 11
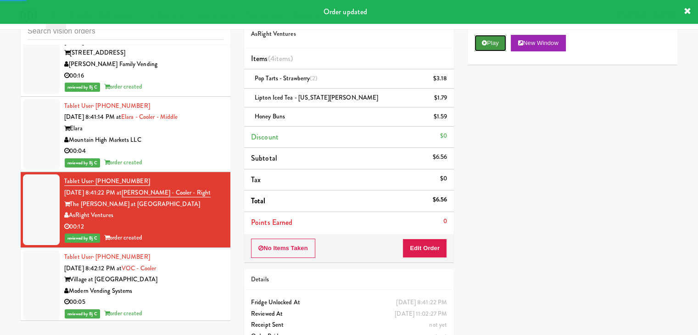
click at [479, 38] on button "Play" at bounding box center [491, 43] width 32 height 17
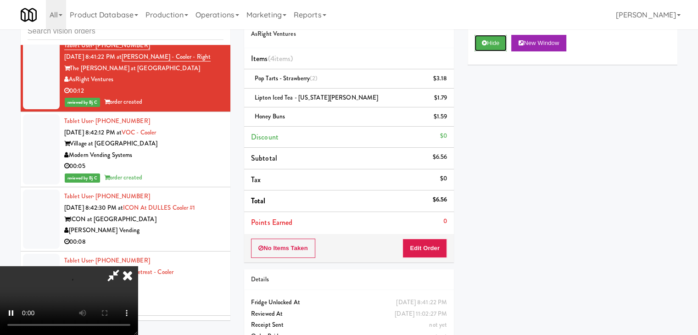
scroll to position [2112, 0]
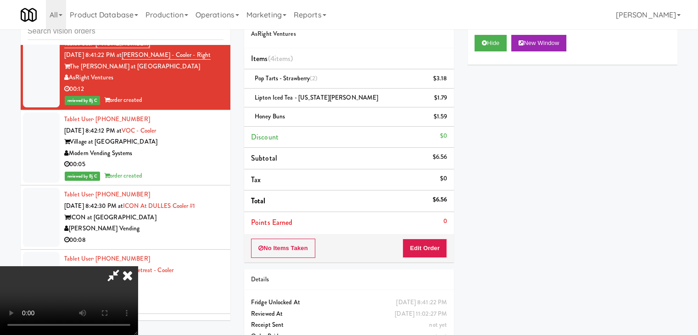
click at [193, 235] on div "00:08" at bounding box center [143, 240] width 159 height 11
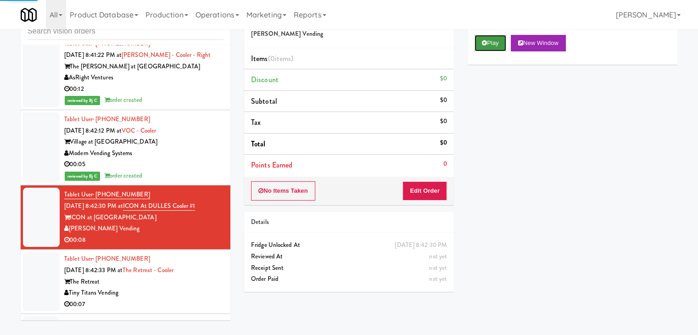
click at [489, 40] on button "Play" at bounding box center [491, 43] width 32 height 17
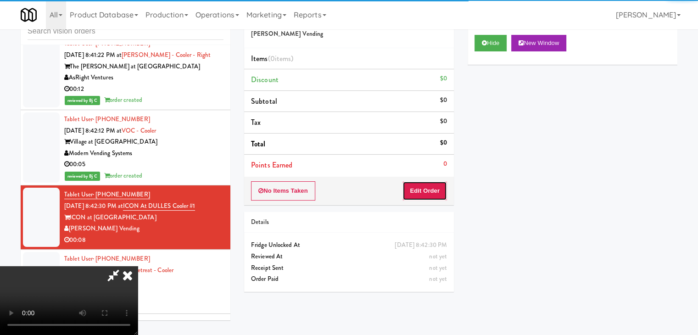
click at [433, 193] on button "Edit Order" at bounding box center [425, 190] width 45 height 19
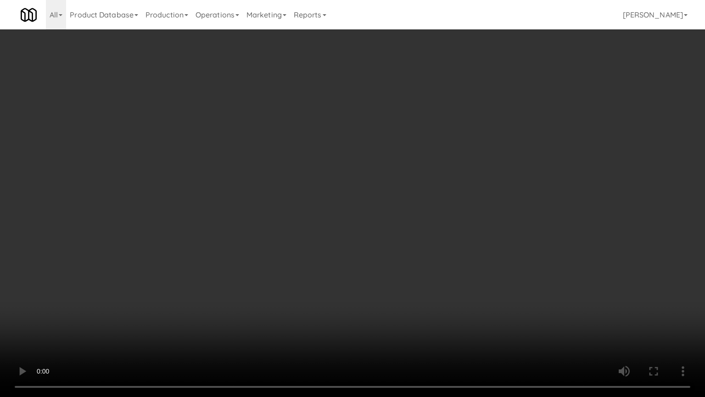
click at [429, 205] on video at bounding box center [352, 198] width 705 height 397
click at [429, 204] on video at bounding box center [352, 198] width 705 height 397
click at [436, 206] on video at bounding box center [352, 198] width 705 height 397
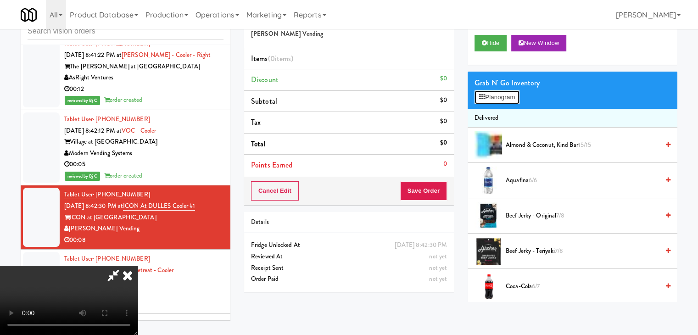
click at [500, 100] on button "Planogram" at bounding box center [497, 97] width 45 height 14
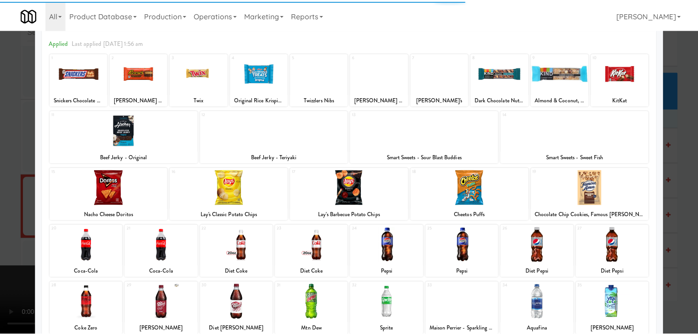
scroll to position [92, 0]
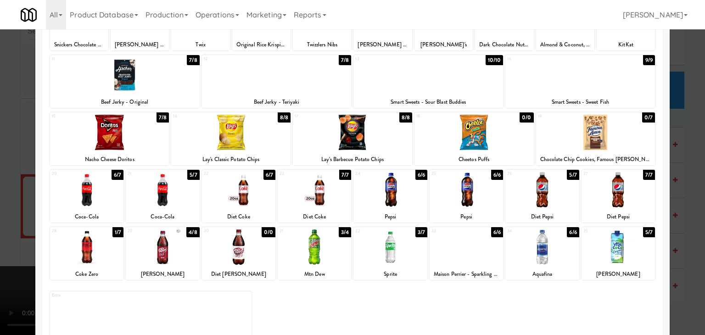
click at [292, 195] on div at bounding box center [314, 189] width 73 height 35
drag, startPoint x: 0, startPoint y: 196, endPoint x: 109, endPoint y: 197, distance: 109.3
click at [7, 196] on div at bounding box center [352, 167] width 705 height 335
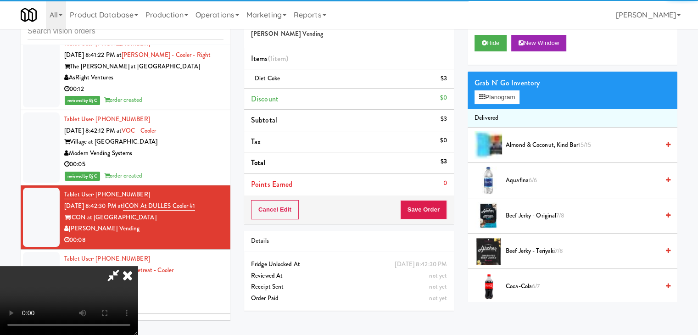
click at [138, 266] on video at bounding box center [69, 300] width 138 height 69
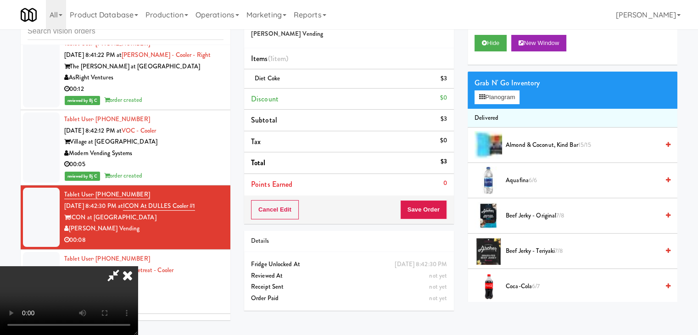
scroll to position [129, 0]
click at [435, 212] on button "Save Order" at bounding box center [423, 209] width 47 height 19
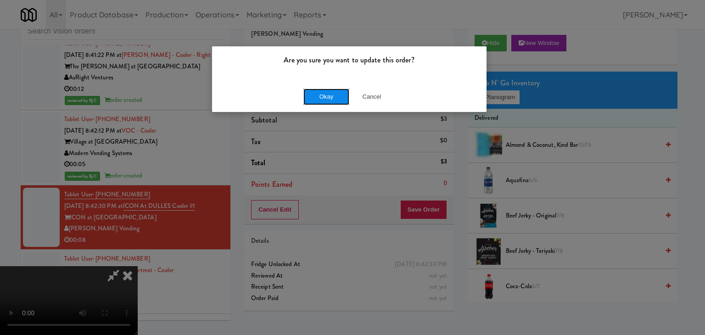
click at [334, 97] on button "Okay" at bounding box center [327, 97] width 46 height 17
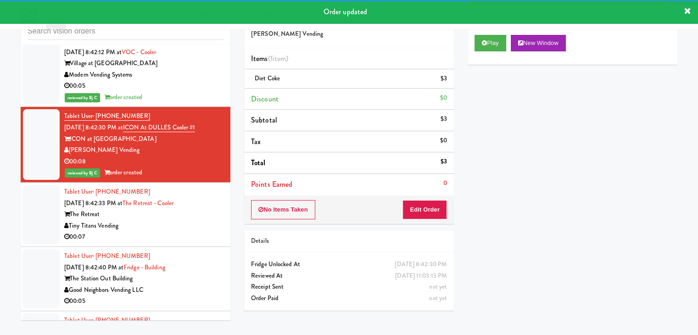
scroll to position [2204, 0]
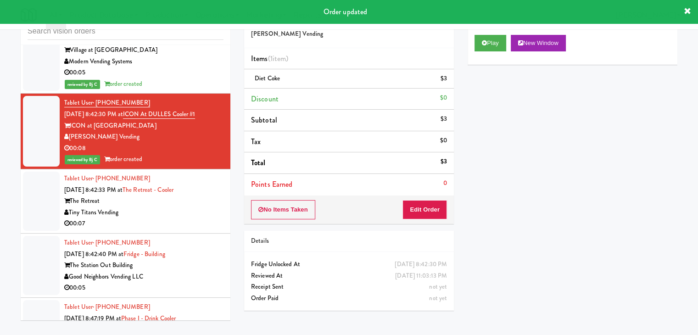
click at [193, 207] on div "Tiny Titans Vending" at bounding box center [143, 212] width 159 height 11
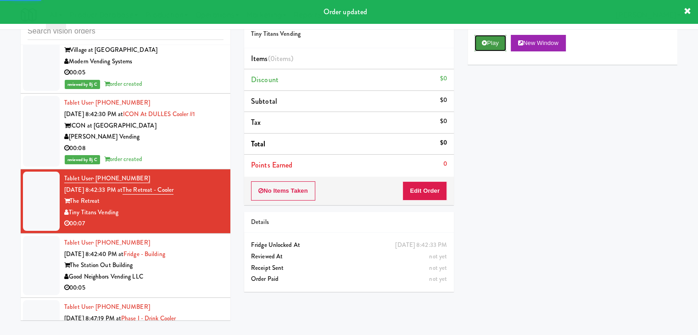
click at [490, 43] on button "Play" at bounding box center [491, 43] width 32 height 17
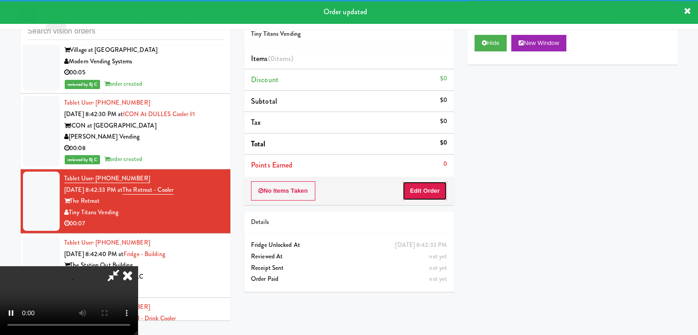
click at [436, 184] on button "Edit Order" at bounding box center [425, 190] width 45 height 19
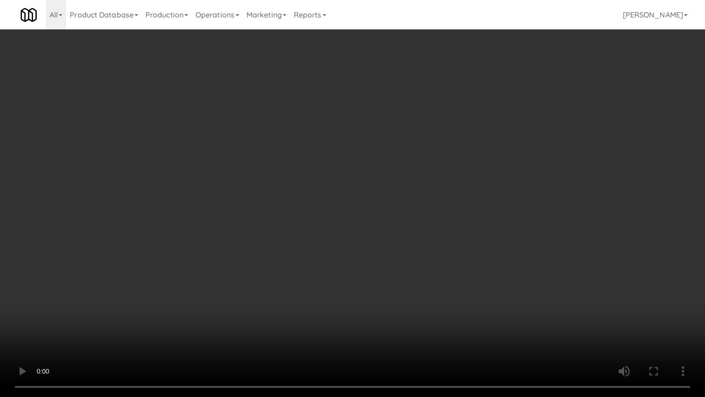
click at [413, 253] on video at bounding box center [352, 198] width 705 height 397
click at [422, 256] on video at bounding box center [352, 198] width 705 height 397
click at [442, 240] on video at bounding box center [352, 198] width 705 height 397
click at [457, 230] on video at bounding box center [352, 198] width 705 height 397
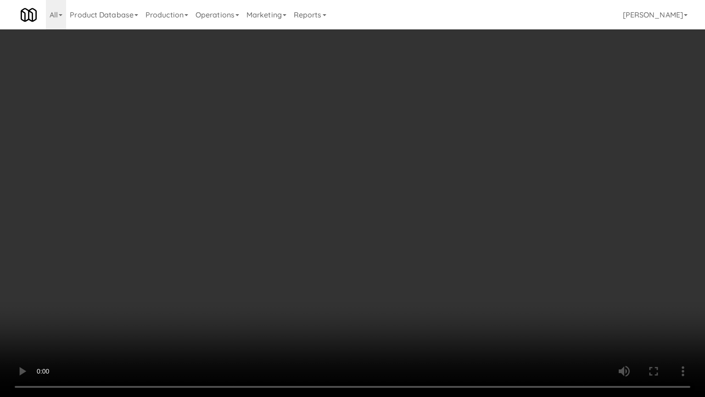
click at [457, 228] on video at bounding box center [352, 198] width 705 height 397
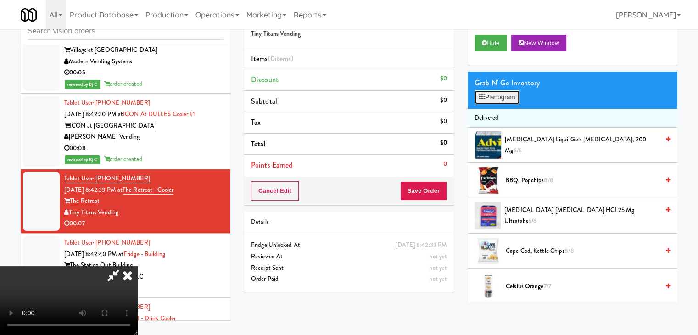
click at [506, 97] on button "Planogram" at bounding box center [497, 97] width 45 height 14
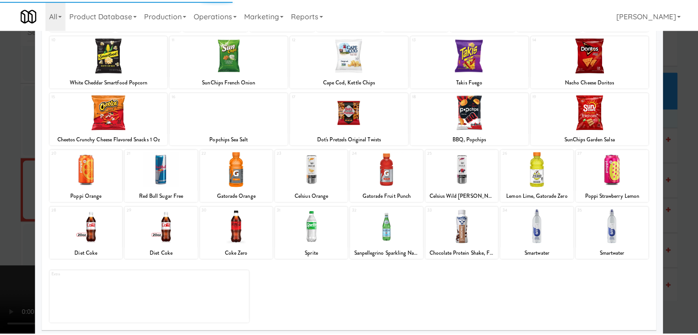
scroll to position [116, 0]
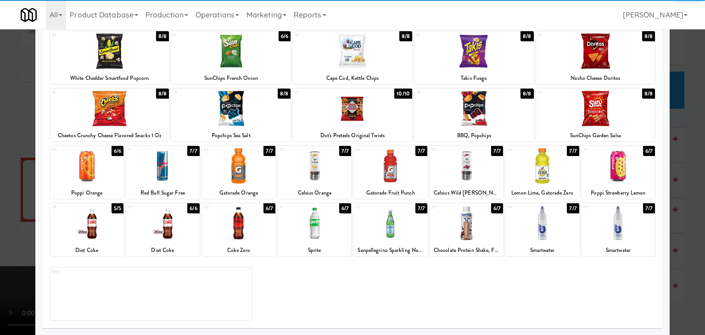
click at [459, 221] on div at bounding box center [466, 223] width 73 height 35
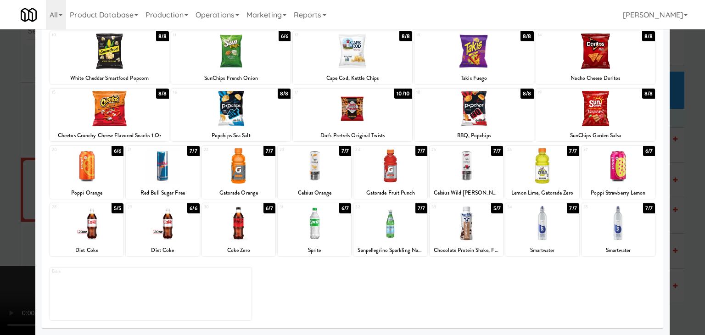
click at [8, 193] on div at bounding box center [352, 167] width 705 height 335
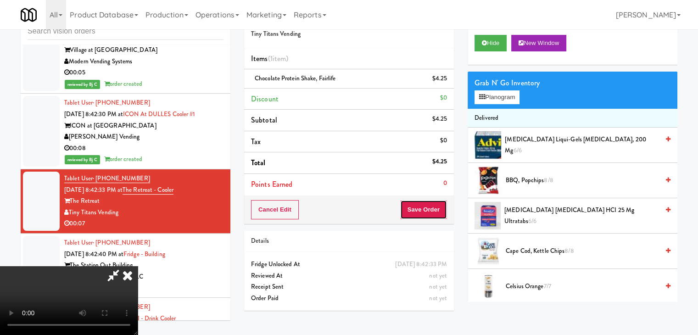
click at [437, 201] on button "Save Order" at bounding box center [423, 209] width 47 height 19
click at [437, 204] on button "Save Order" at bounding box center [423, 209] width 47 height 19
click at [436, 207] on button "Save Order" at bounding box center [423, 209] width 47 height 19
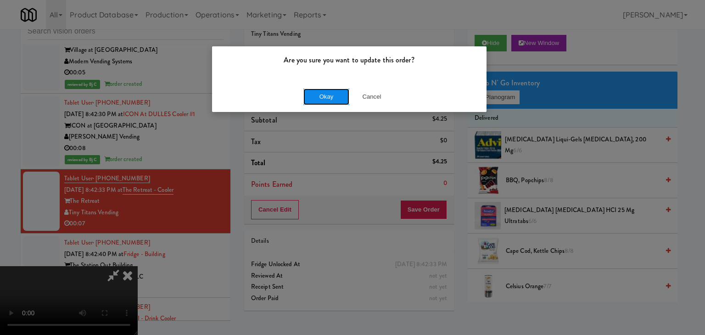
click at [339, 95] on button "Okay" at bounding box center [327, 97] width 46 height 17
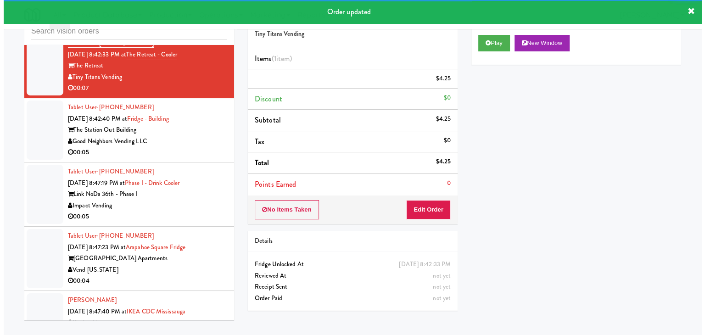
scroll to position [2342, 0]
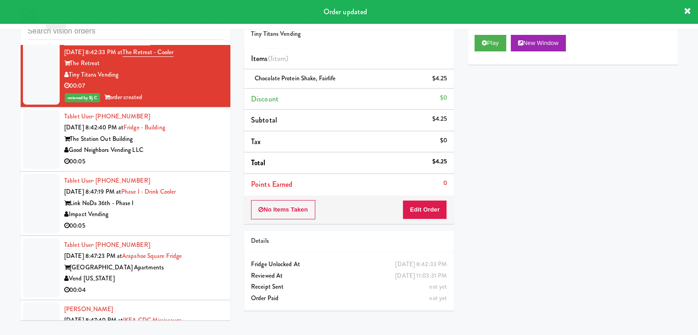
click at [206, 156] on div "00:05" at bounding box center [143, 161] width 159 height 11
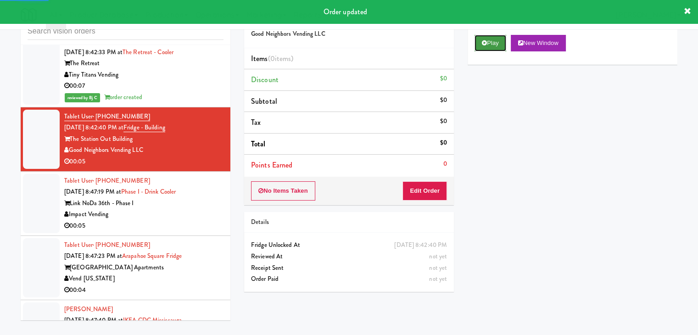
click at [489, 39] on button "Play" at bounding box center [491, 43] width 32 height 17
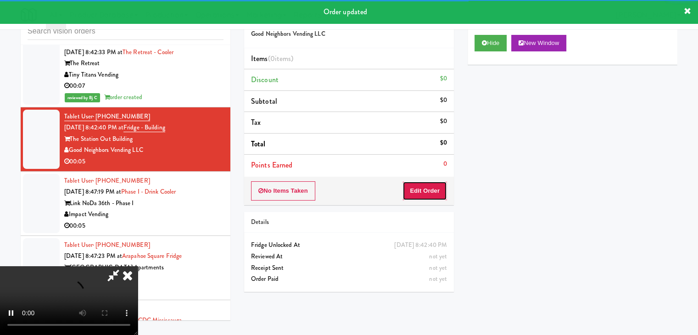
click at [429, 195] on button "Edit Order" at bounding box center [425, 190] width 45 height 19
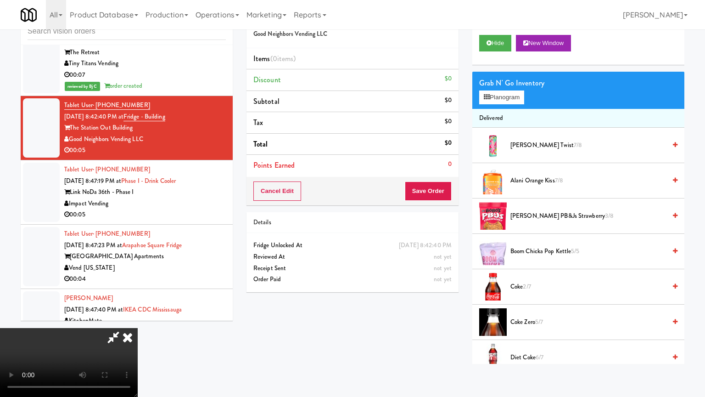
click at [138, 319] on video at bounding box center [69, 362] width 138 height 69
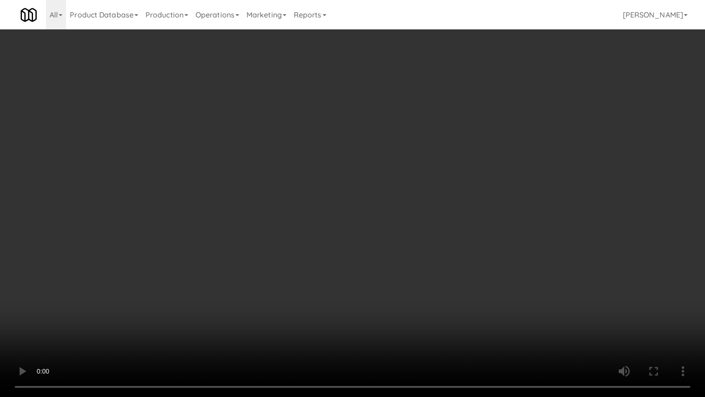
click at [405, 275] on video at bounding box center [352, 198] width 705 height 397
click at [427, 254] on video at bounding box center [352, 198] width 705 height 397
click at [428, 253] on video at bounding box center [352, 198] width 705 height 397
click at [457, 238] on video at bounding box center [352, 198] width 705 height 397
click at [459, 231] on video at bounding box center [352, 198] width 705 height 397
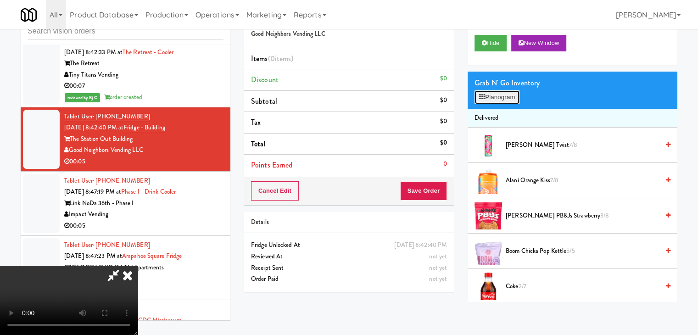
click at [513, 96] on button "Planogram" at bounding box center [497, 97] width 45 height 14
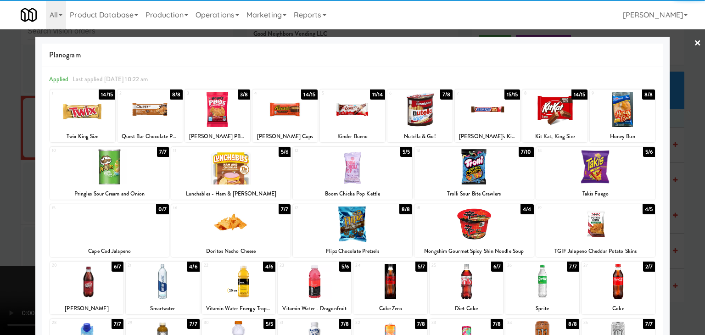
click at [299, 125] on div at bounding box center [285, 109] width 65 height 35
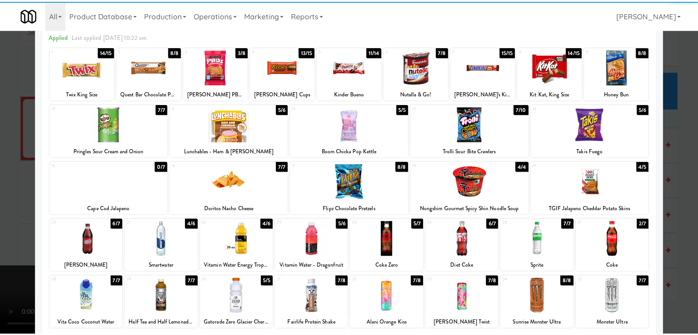
scroll to position [92, 0]
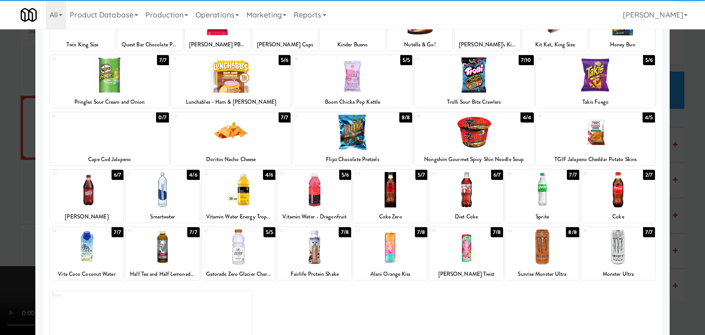
click at [625, 203] on div at bounding box center [618, 189] width 73 height 35
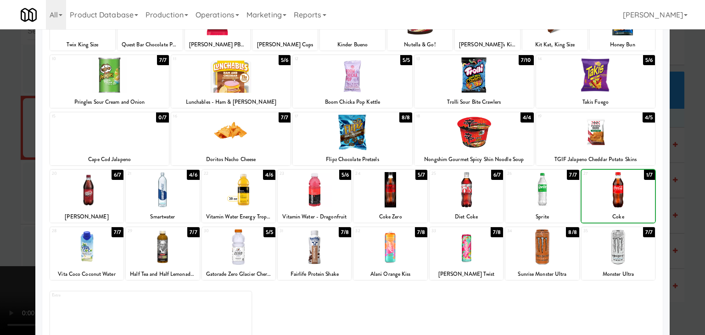
click at [680, 203] on div at bounding box center [352, 167] width 705 height 335
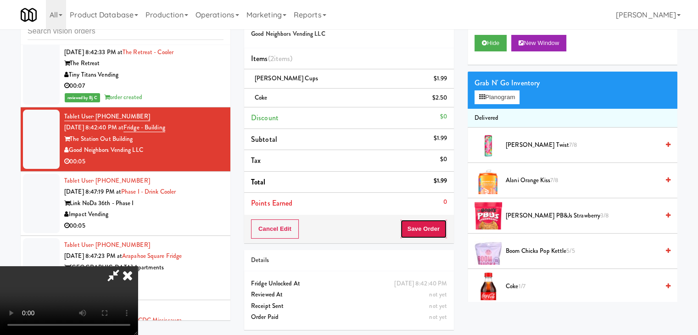
click at [439, 224] on button "Save Order" at bounding box center [423, 228] width 47 height 19
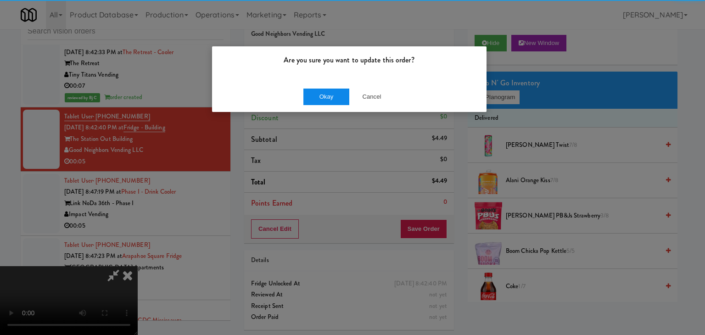
drag, startPoint x: 326, startPoint y: 87, endPoint x: 323, endPoint y: 92, distance: 6.4
click at [323, 91] on div "Okay Cancel" at bounding box center [349, 96] width 275 height 31
click at [323, 92] on button "Okay" at bounding box center [327, 97] width 46 height 17
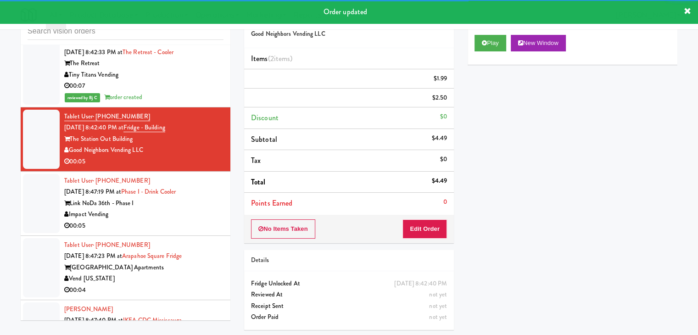
drag, startPoint x: 177, startPoint y: 172, endPoint x: 189, endPoint y: 178, distance: 13.3
click at [181, 209] on div "Impact Vending" at bounding box center [143, 214] width 159 height 11
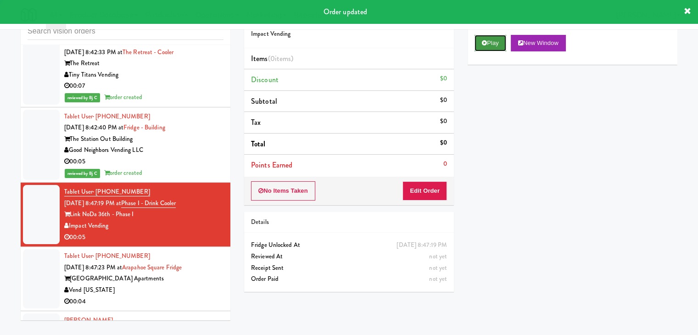
click at [489, 45] on button "Play" at bounding box center [491, 43] width 32 height 17
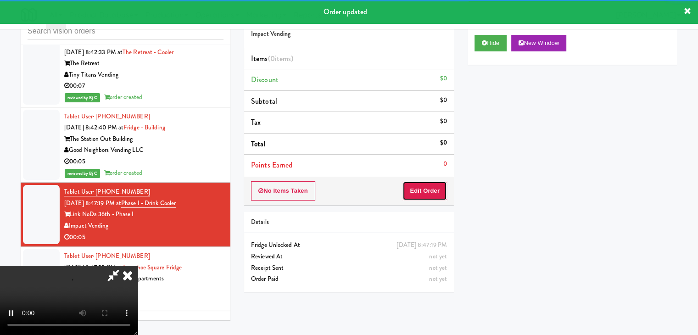
click at [427, 192] on button "Edit Order" at bounding box center [425, 190] width 45 height 19
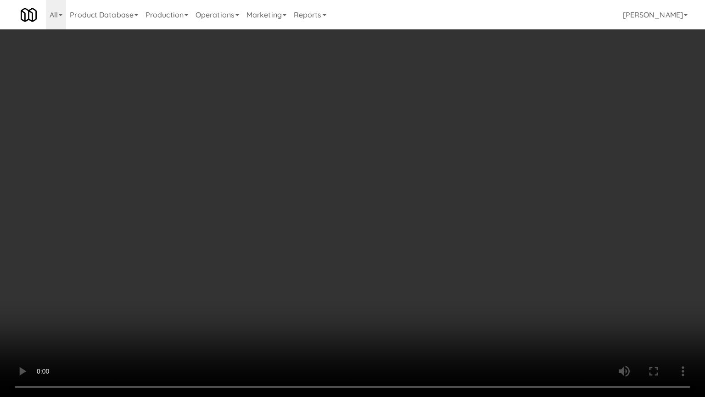
click at [391, 258] on video at bounding box center [352, 198] width 705 height 397
click at [391, 259] on video at bounding box center [352, 198] width 705 height 397
click at [389, 234] on video at bounding box center [352, 198] width 705 height 397
drag, startPoint x: 389, startPoint y: 234, endPoint x: 434, endPoint y: 128, distance: 115.0
click at [390, 233] on video at bounding box center [352, 198] width 705 height 397
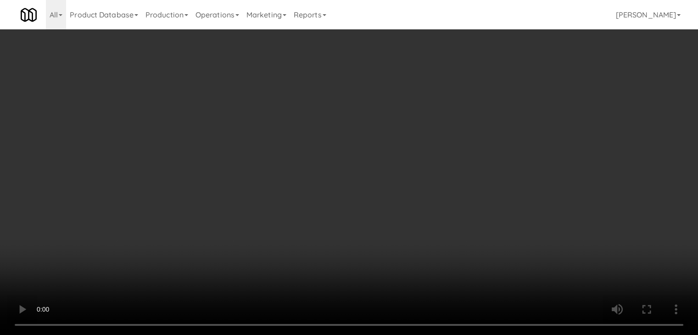
click at [489, 101] on button "Planogram" at bounding box center [497, 97] width 45 height 14
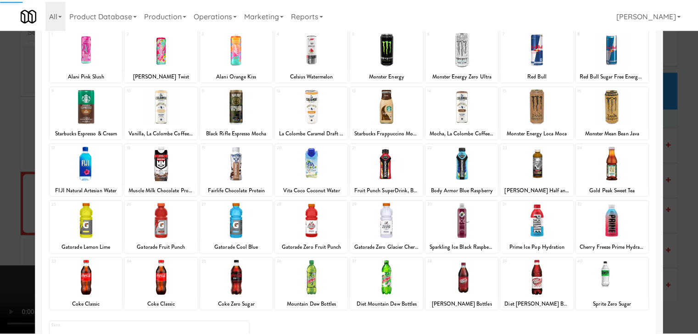
scroll to position [116, 0]
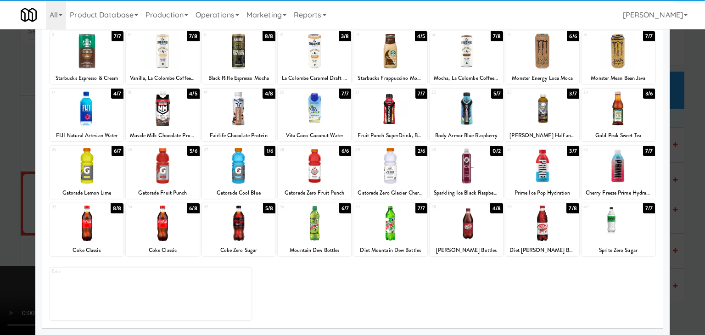
click at [238, 233] on div at bounding box center [238, 223] width 73 height 35
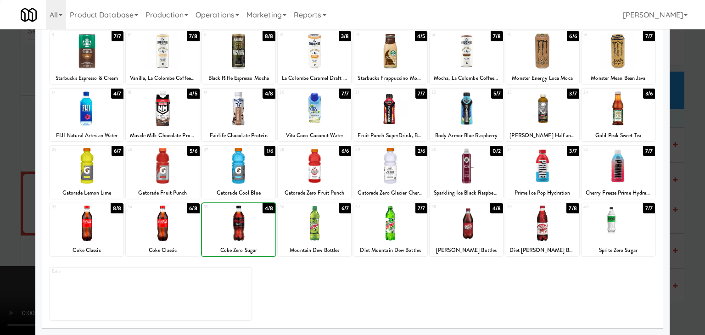
click at [11, 188] on div at bounding box center [352, 167] width 705 height 335
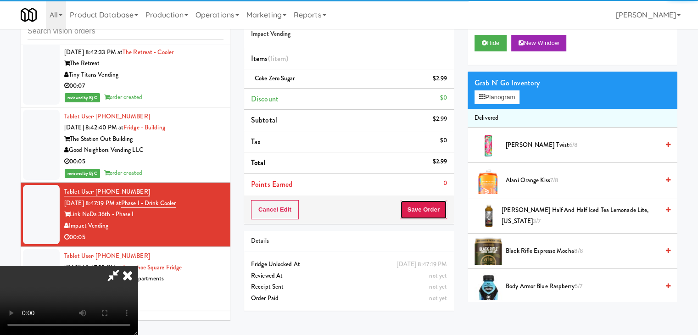
click at [427, 206] on button "Save Order" at bounding box center [423, 209] width 47 height 19
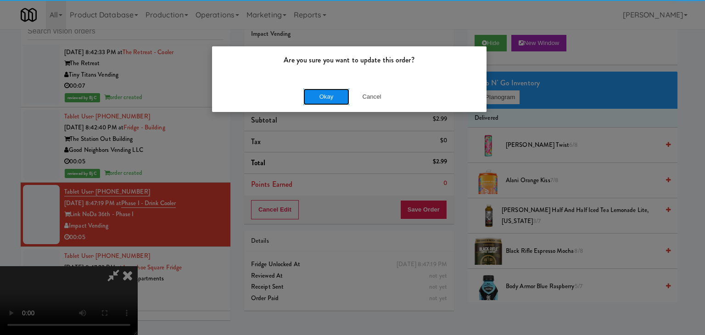
click at [322, 94] on button "Okay" at bounding box center [327, 97] width 46 height 17
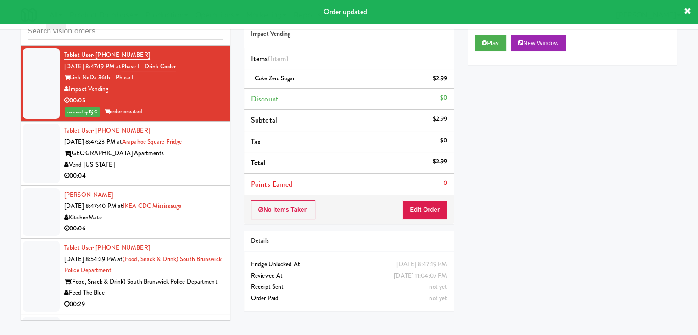
scroll to position [2480, 0]
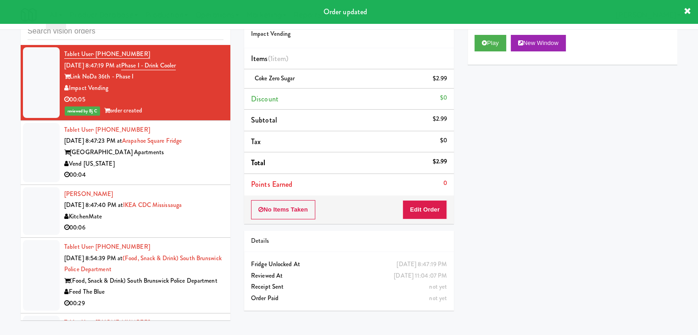
click at [198, 169] on div "00:04" at bounding box center [143, 174] width 159 height 11
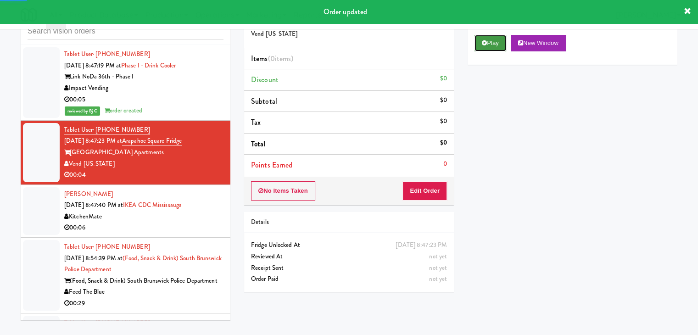
click at [492, 43] on button "Play" at bounding box center [491, 43] width 32 height 17
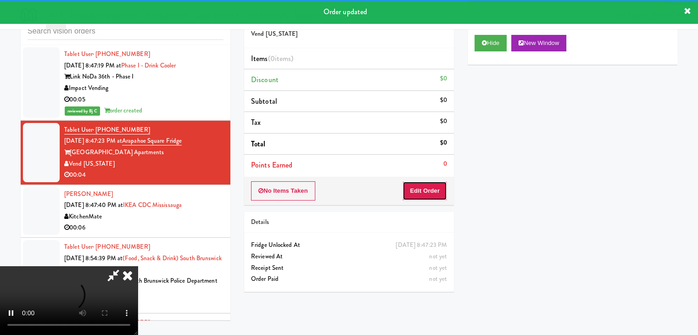
click at [430, 190] on button "Edit Order" at bounding box center [425, 190] width 45 height 19
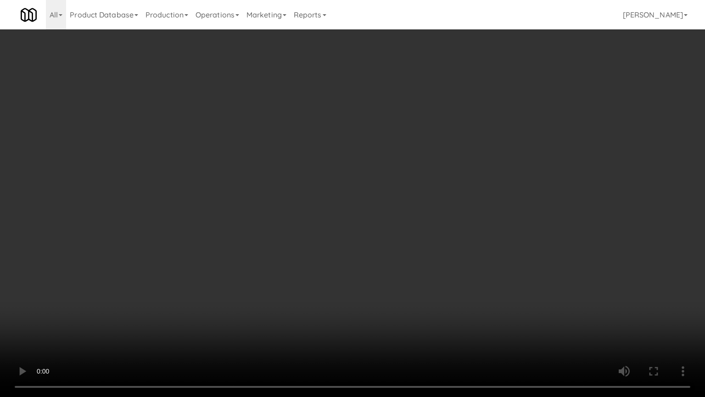
click at [433, 254] on video at bounding box center [352, 198] width 705 height 397
drag, startPoint x: 433, startPoint y: 253, endPoint x: 434, endPoint y: 259, distance: 6.4
click at [433, 254] on video at bounding box center [352, 198] width 705 height 397
click at [439, 244] on video at bounding box center [352, 198] width 705 height 397
drag, startPoint x: 439, startPoint y: 244, endPoint x: 490, endPoint y: 117, distance: 137.6
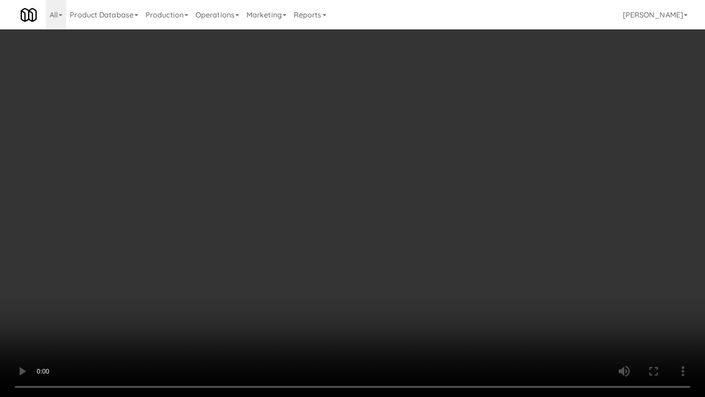
click at [439, 242] on video at bounding box center [352, 198] width 705 height 397
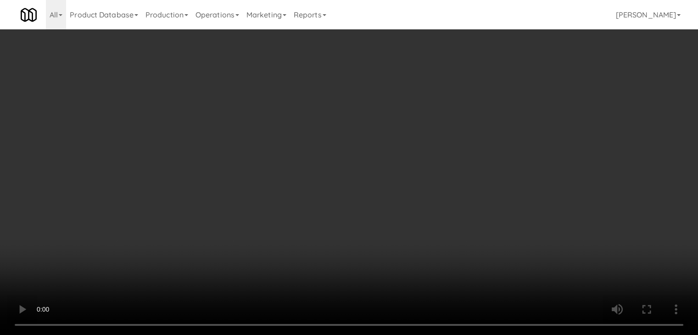
click at [501, 96] on button "Planogram" at bounding box center [497, 97] width 45 height 14
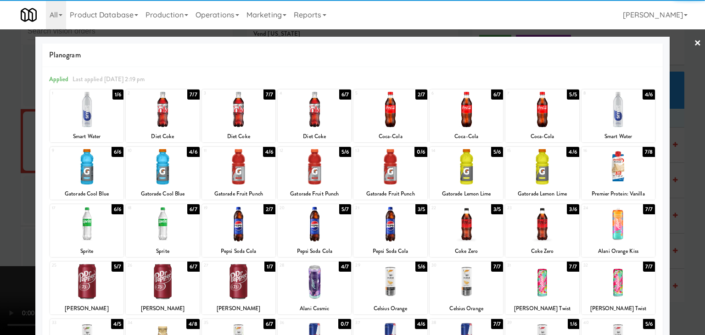
click at [156, 225] on div at bounding box center [162, 224] width 73 height 35
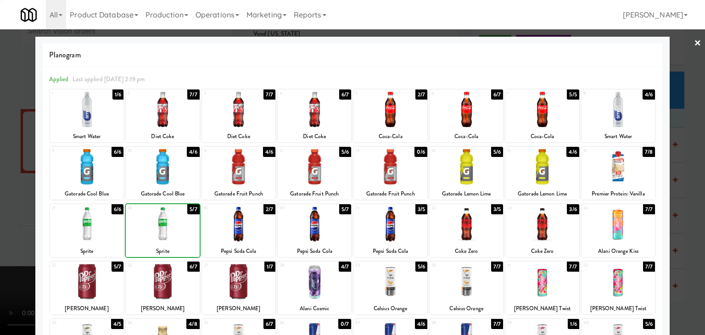
click at [9, 205] on div at bounding box center [352, 167] width 705 height 335
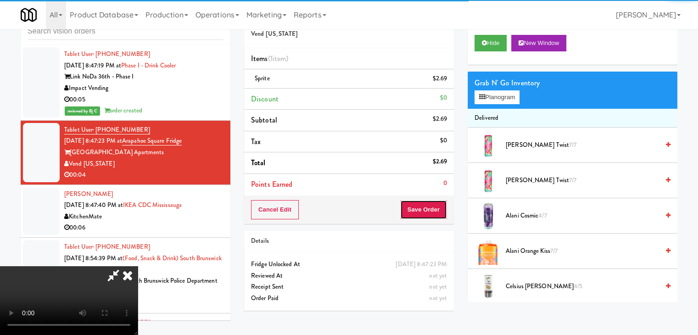
click at [438, 211] on button "Save Order" at bounding box center [423, 209] width 47 height 19
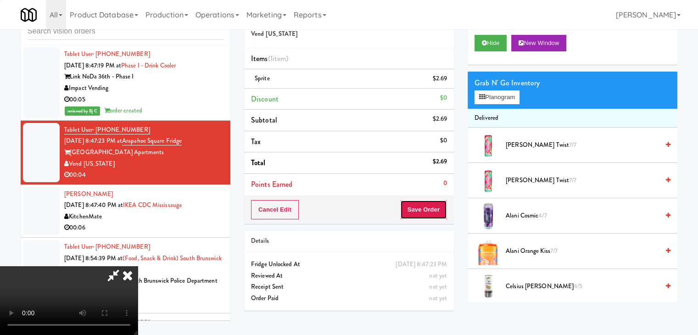
click at [438, 211] on button "Save Order" at bounding box center [423, 209] width 47 height 19
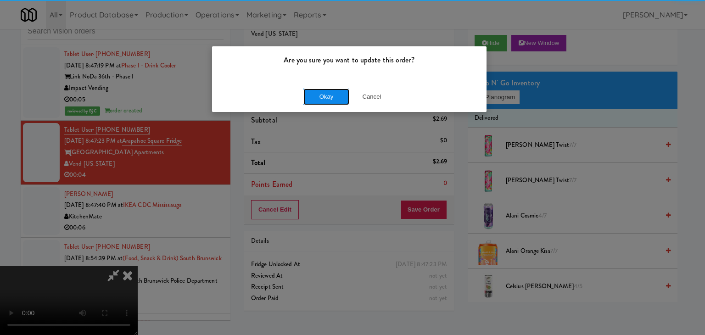
click at [336, 95] on button "Okay" at bounding box center [327, 97] width 46 height 17
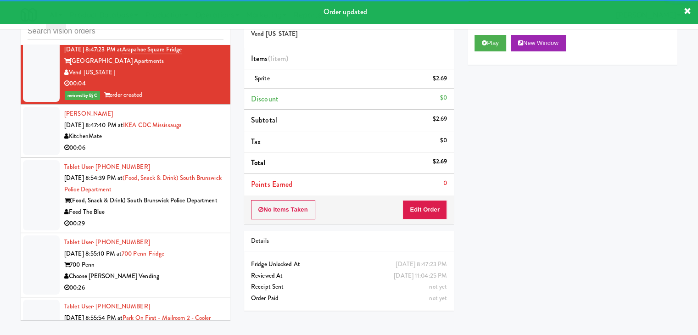
scroll to position [2571, 0]
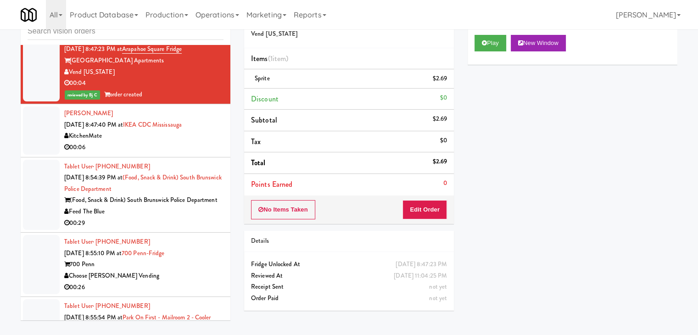
click at [203, 130] on div "KitchenMate" at bounding box center [143, 135] width 159 height 11
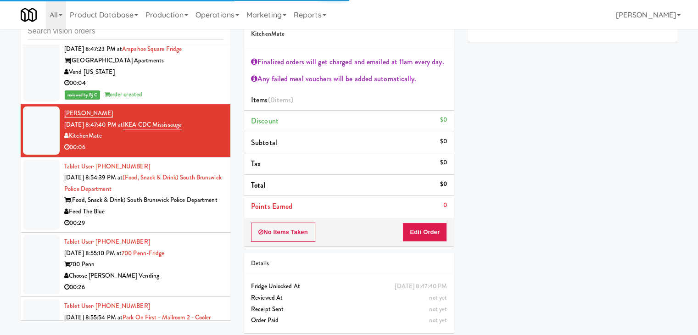
click at [196, 218] on div "00:29" at bounding box center [143, 223] width 159 height 11
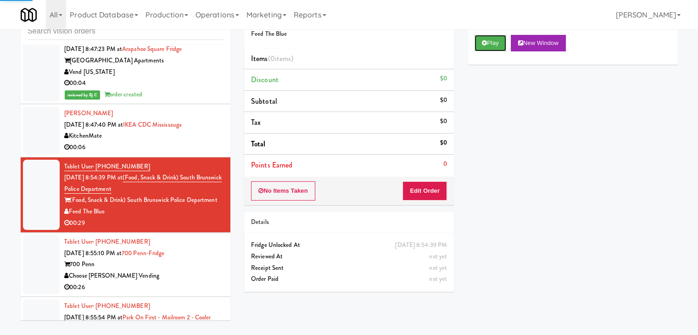
drag, startPoint x: 502, startPoint y: 43, endPoint x: 496, endPoint y: 57, distance: 15.4
click at [501, 43] on button "Play" at bounding box center [491, 43] width 32 height 17
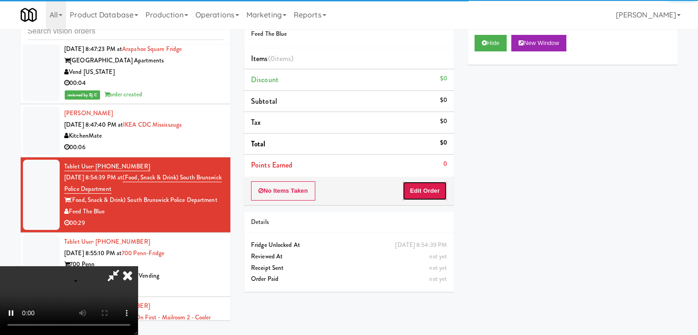
click at [435, 189] on button "Edit Order" at bounding box center [425, 190] width 45 height 19
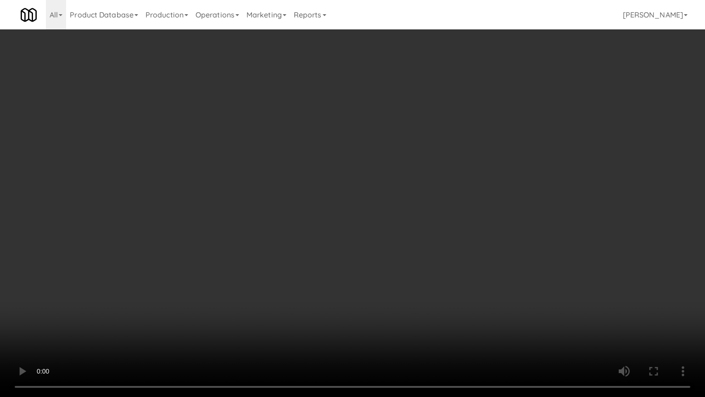
click at [455, 244] on video at bounding box center [352, 198] width 705 height 397
click at [456, 242] on video at bounding box center [352, 198] width 705 height 397
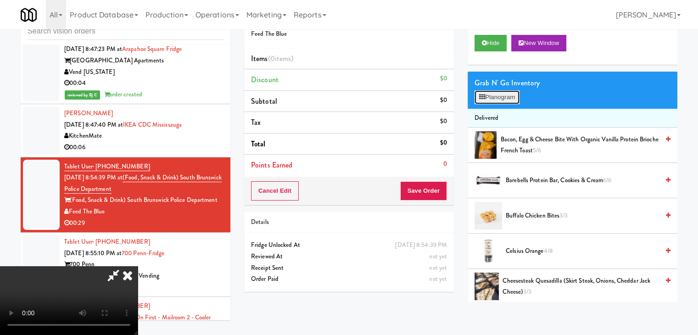
click at [513, 92] on button "Planogram" at bounding box center [497, 97] width 45 height 14
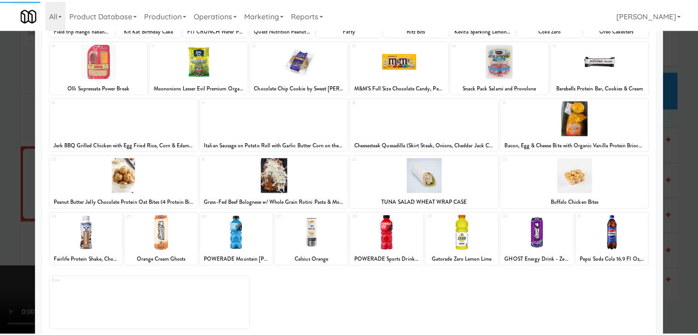
scroll to position [116, 0]
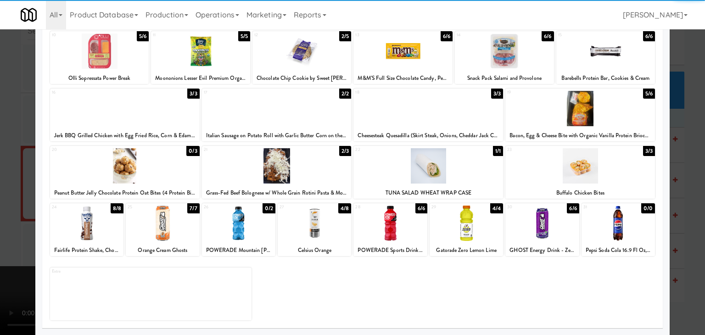
click at [610, 169] on div at bounding box center [581, 165] width 150 height 35
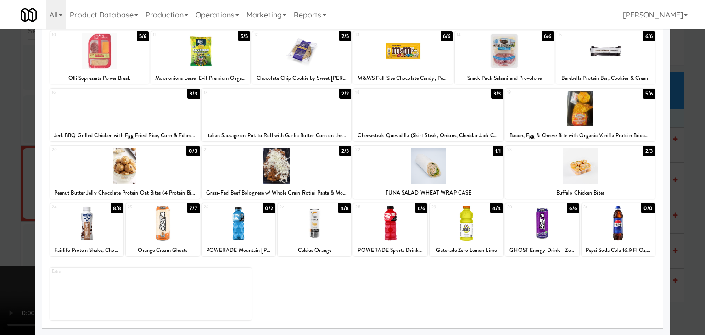
click at [93, 222] on div at bounding box center [86, 223] width 73 height 35
click at [4, 220] on div at bounding box center [352, 167] width 705 height 335
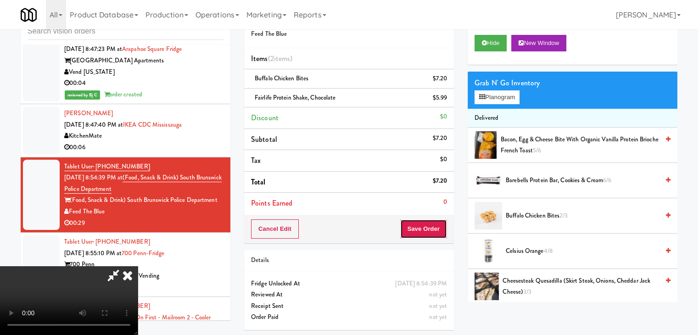
click at [433, 234] on button "Save Order" at bounding box center [423, 228] width 47 height 19
click at [433, 232] on button "Save Order" at bounding box center [423, 228] width 47 height 19
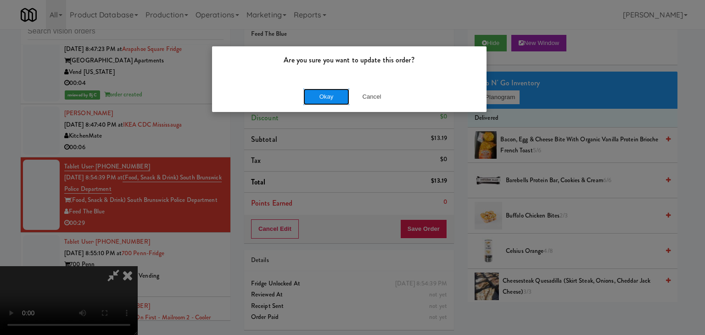
click at [332, 96] on button "Okay" at bounding box center [327, 97] width 46 height 17
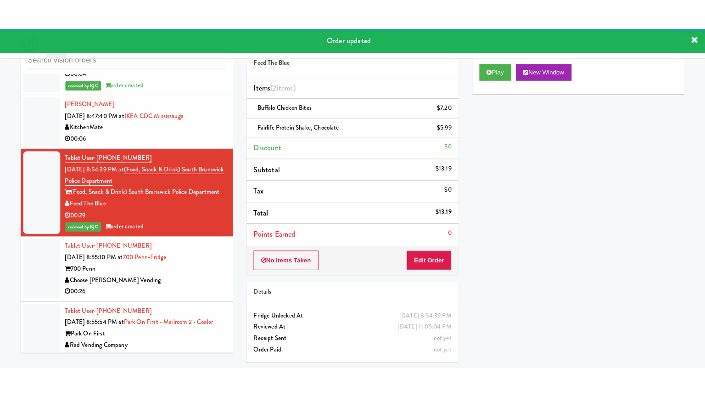
scroll to position [2755, 0]
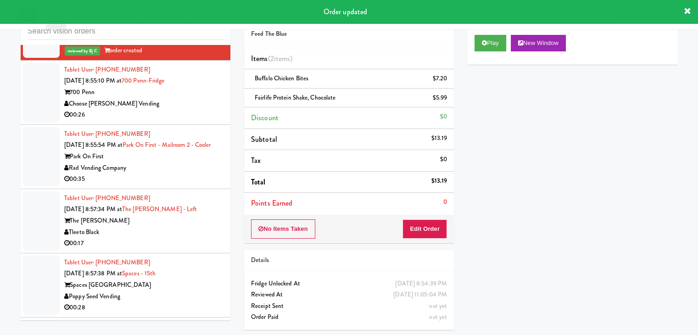
drag, startPoint x: 203, startPoint y: 71, endPoint x: 203, endPoint y: 76, distance: 5.1
click at [203, 98] on div "Choose [PERSON_NAME] Vending" at bounding box center [143, 103] width 159 height 11
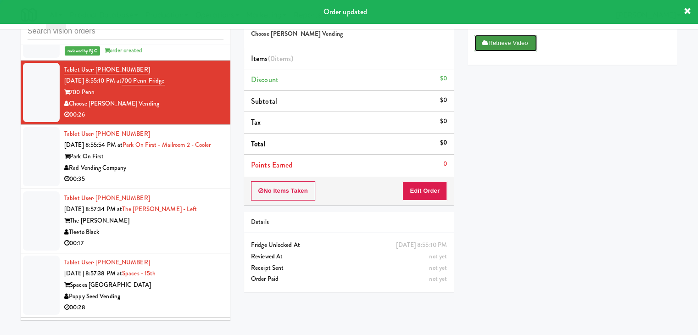
click at [521, 36] on button "Retrieve Video" at bounding box center [506, 43] width 62 height 17
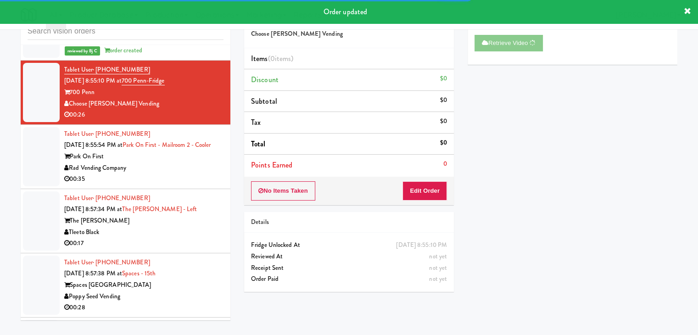
click at [308, 99] on div "Order # 464699 Choose [PERSON_NAME] Vending Items (0 items ) Discount $0 Subtot…" at bounding box center [460, 153] width 447 height 298
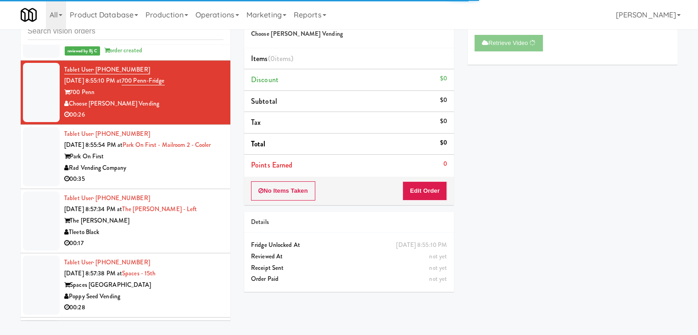
click at [179, 163] on div "Rad Vending Company" at bounding box center [143, 168] width 159 height 11
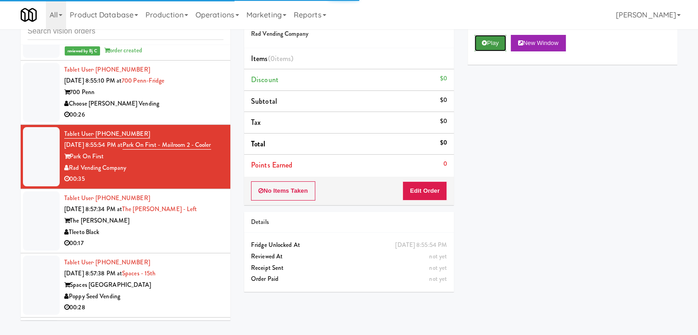
click at [497, 41] on button "Play" at bounding box center [491, 43] width 32 height 17
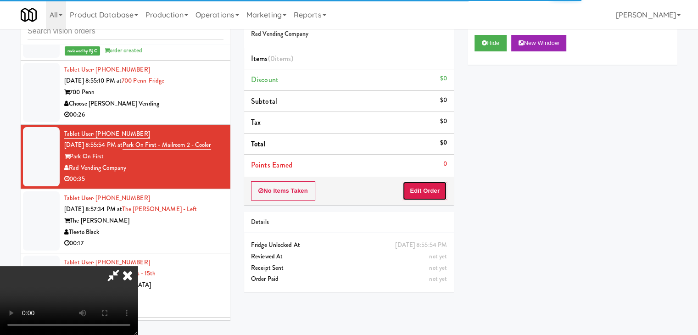
drag, startPoint x: 433, startPoint y: 183, endPoint x: 428, endPoint y: 195, distance: 13.2
click at [428, 195] on button "Edit Order" at bounding box center [425, 190] width 45 height 19
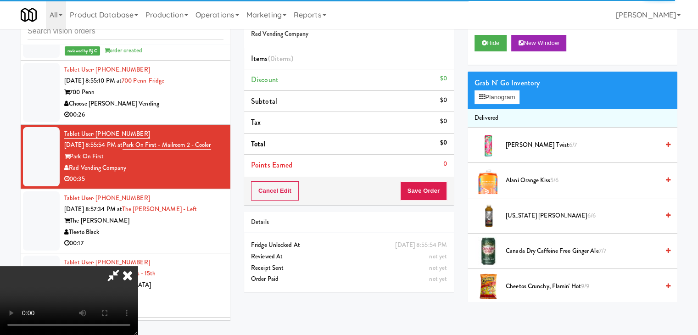
scroll to position [2744, 0]
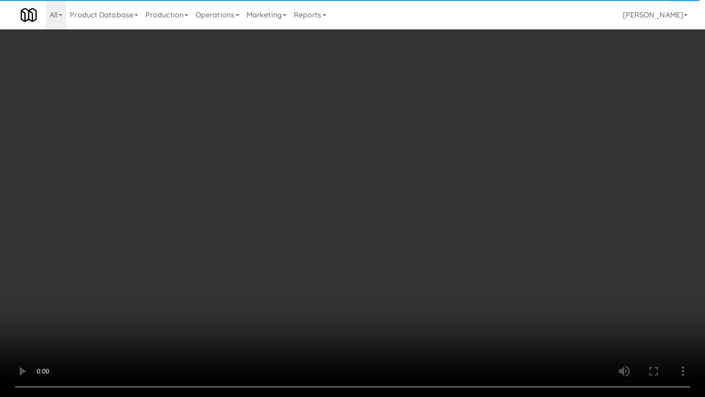
click at [498, 197] on video at bounding box center [352, 198] width 705 height 397
click at [468, 250] on video at bounding box center [352, 198] width 705 height 397
click at [492, 243] on video at bounding box center [352, 198] width 705 height 397
click at [492, 242] on video at bounding box center [352, 198] width 705 height 397
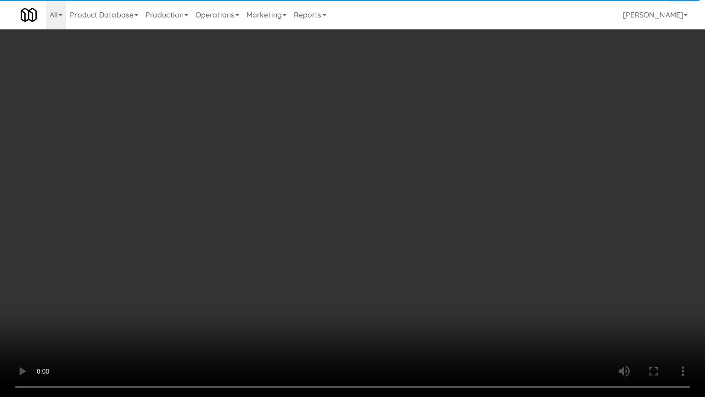
click at [492, 242] on video at bounding box center [352, 198] width 705 height 397
click at [514, 217] on video at bounding box center [352, 198] width 705 height 397
click at [505, 217] on video at bounding box center [352, 198] width 705 height 397
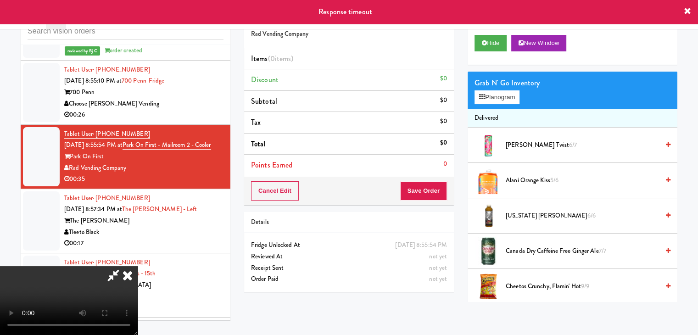
click at [138, 266] on video at bounding box center [69, 300] width 138 height 69
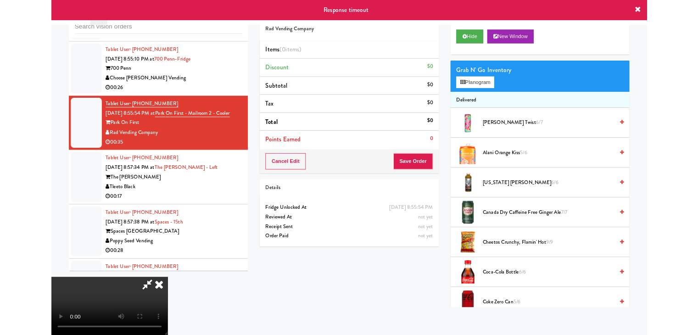
scroll to position [2744, 0]
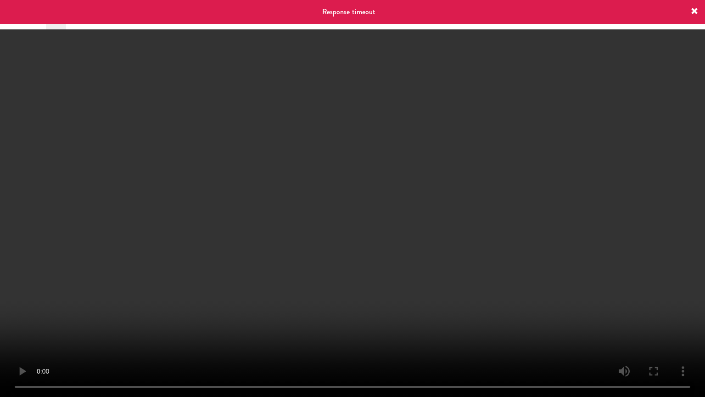
click at [332, 214] on video at bounding box center [352, 198] width 705 height 397
click at [356, 216] on video at bounding box center [352, 198] width 705 height 397
click at [358, 216] on video at bounding box center [352, 198] width 705 height 397
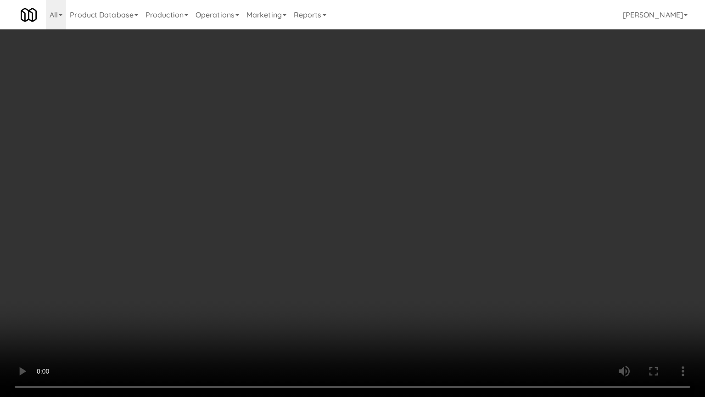
click at [358, 218] on video at bounding box center [352, 198] width 705 height 397
click at [360, 218] on video at bounding box center [352, 198] width 705 height 397
click at [361, 217] on video at bounding box center [352, 198] width 705 height 397
click at [360, 218] on video at bounding box center [352, 198] width 705 height 397
click at [367, 215] on video at bounding box center [352, 198] width 705 height 397
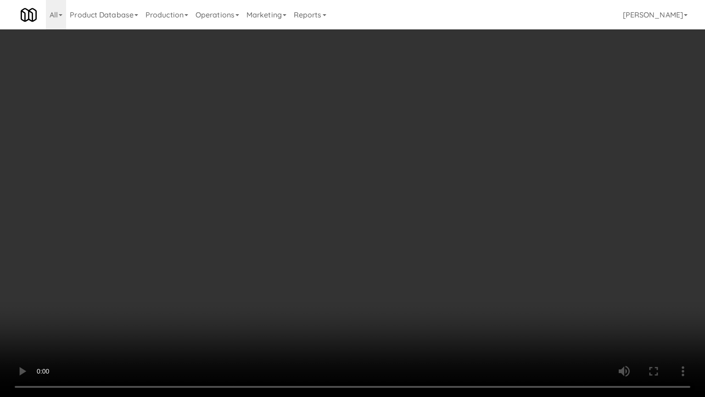
drag, startPoint x: 366, startPoint y: 215, endPoint x: 360, endPoint y: 218, distance: 6.6
click at [365, 215] on video at bounding box center [352, 198] width 705 height 397
click at [365, 184] on video at bounding box center [352, 198] width 705 height 397
click at [390, 221] on video at bounding box center [352, 198] width 705 height 397
click at [395, 214] on video at bounding box center [352, 198] width 705 height 397
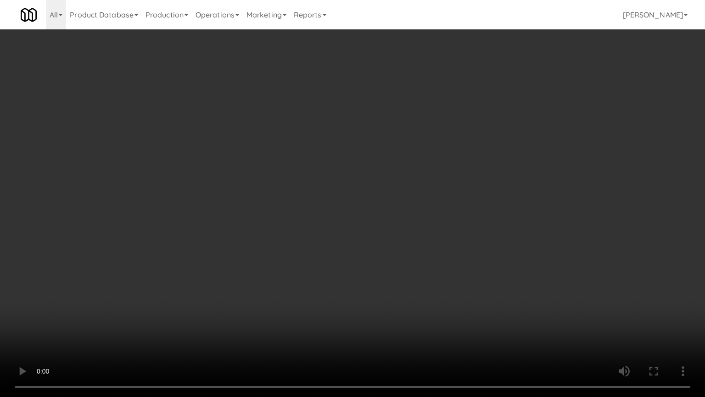
click at [397, 212] on video at bounding box center [352, 198] width 705 height 397
click at [395, 208] on video at bounding box center [352, 198] width 705 height 397
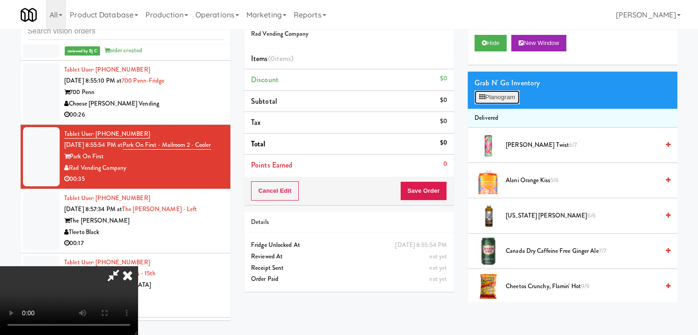
click at [494, 94] on button "Planogram" at bounding box center [497, 97] width 45 height 14
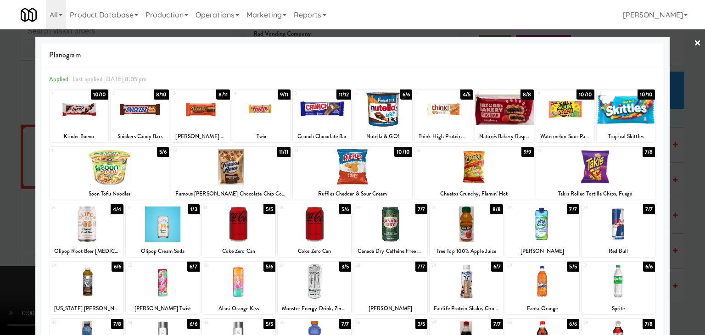
click at [386, 298] on div at bounding box center [390, 281] width 73 height 35
click at [498, 119] on div at bounding box center [504, 109] width 58 height 35
click at [138, 116] on div at bounding box center [140, 109] width 58 height 35
click at [8, 168] on div at bounding box center [352, 167] width 705 height 335
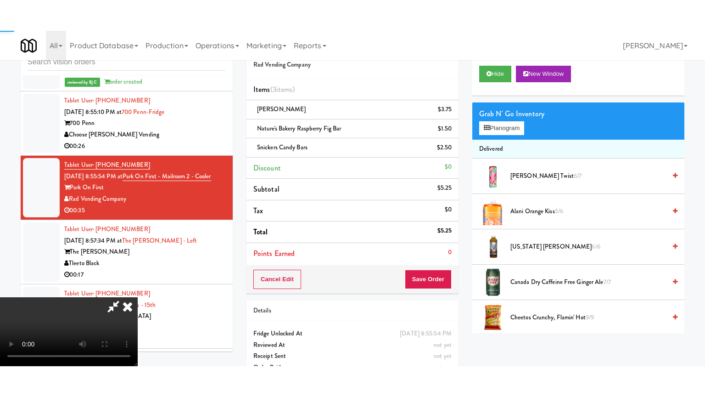
scroll to position [2755, 0]
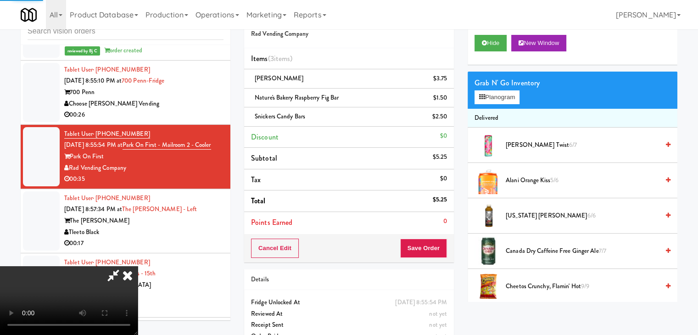
click at [138, 266] on video at bounding box center [69, 300] width 138 height 69
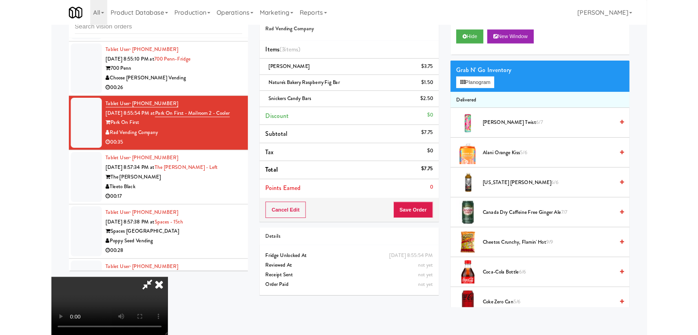
scroll to position [2744, 0]
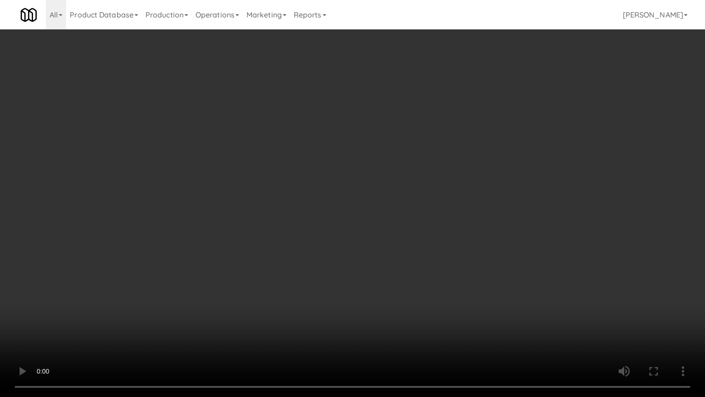
click at [401, 237] on video at bounding box center [352, 198] width 705 height 397
click at [417, 184] on video at bounding box center [352, 198] width 705 height 397
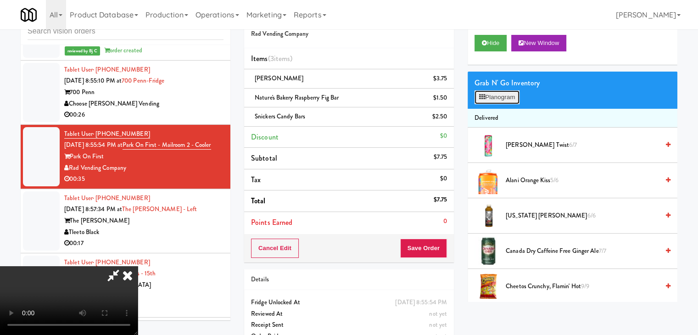
click at [494, 100] on button "Planogram" at bounding box center [497, 97] width 45 height 14
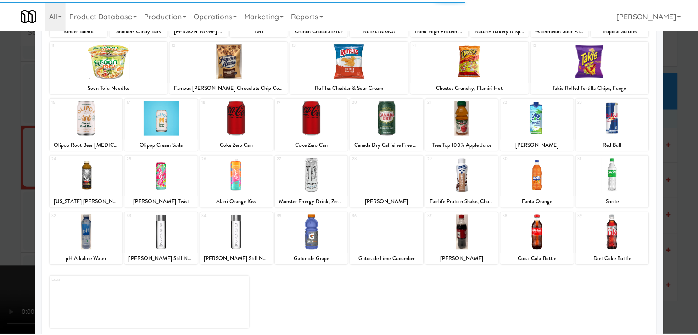
scroll to position [116, 0]
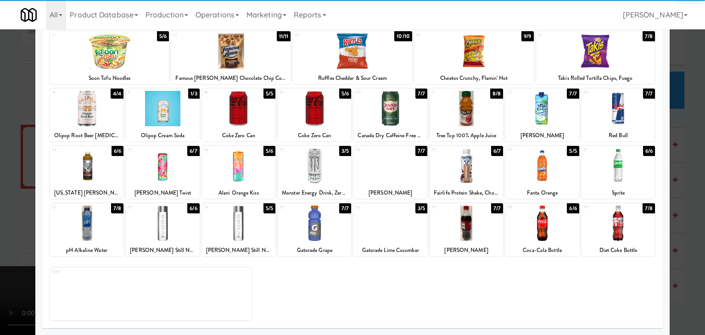
click at [301, 231] on div at bounding box center [314, 223] width 73 height 35
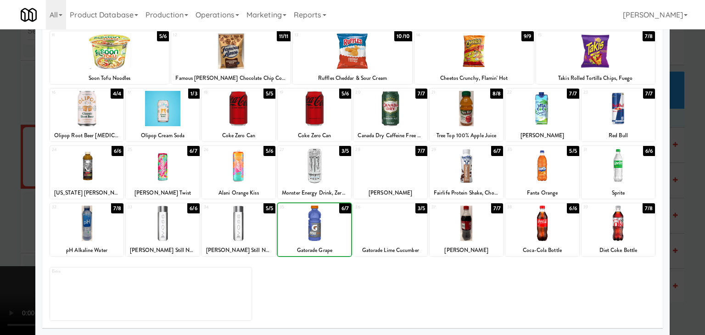
drag, startPoint x: 0, startPoint y: 225, endPoint x: 129, endPoint y: 222, distance: 128.6
click at [14, 223] on div at bounding box center [352, 167] width 705 height 335
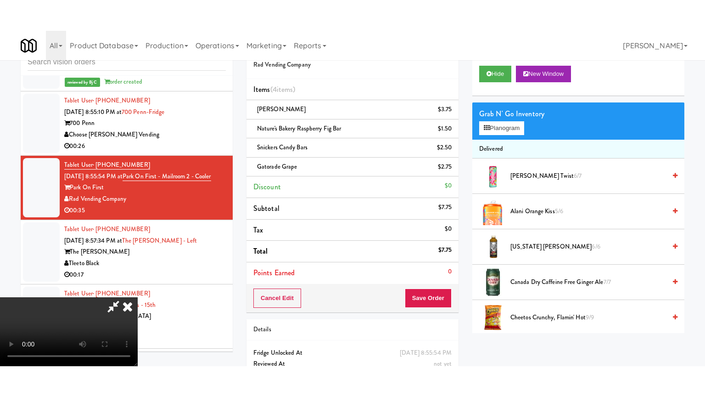
scroll to position [2755, 0]
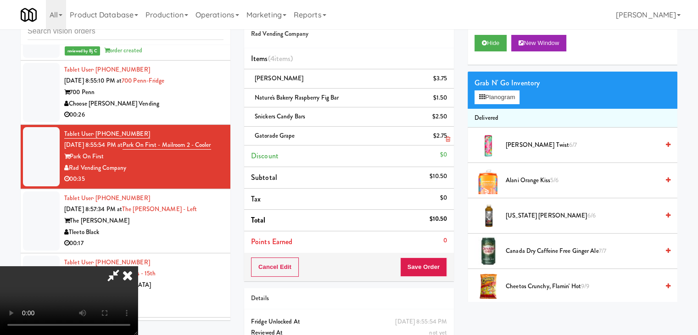
click at [445, 138] on link at bounding box center [446, 139] width 8 height 11
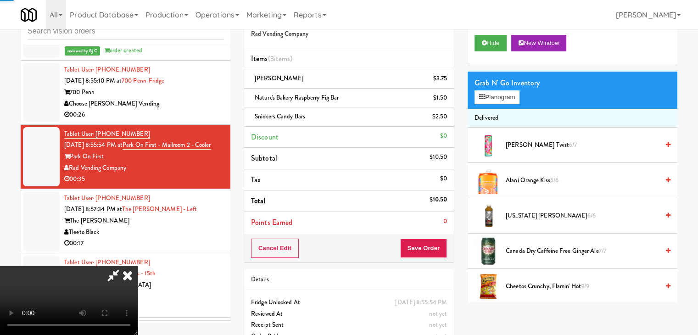
click at [138, 266] on video at bounding box center [69, 300] width 138 height 69
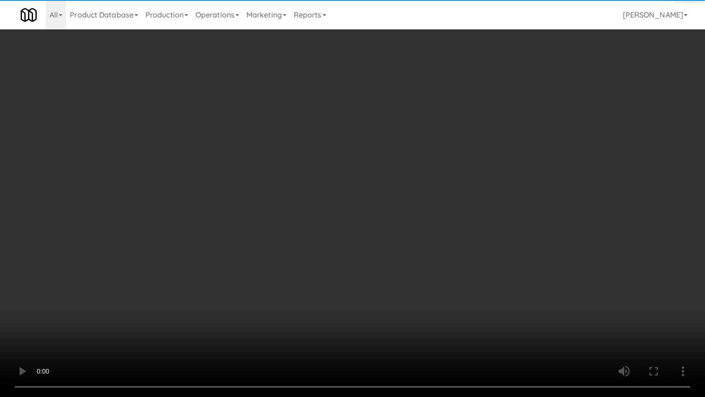
click at [416, 205] on video at bounding box center [352, 198] width 705 height 397
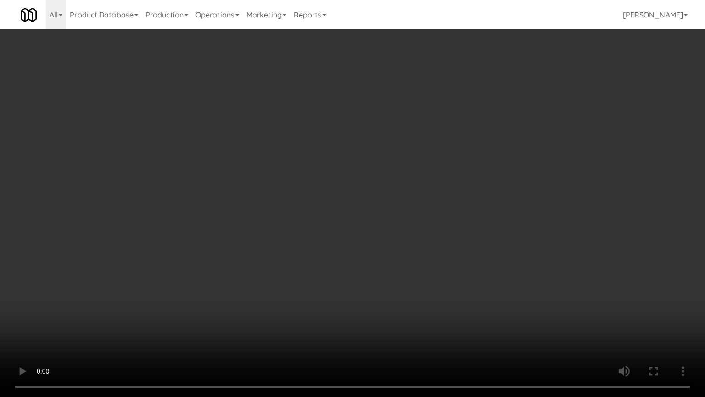
click at [416, 205] on video at bounding box center [352, 198] width 705 height 397
drag, startPoint x: 392, startPoint y: 298, endPoint x: 398, endPoint y: 296, distance: 5.8
click at [394, 296] on video at bounding box center [352, 198] width 705 height 397
click at [400, 293] on video at bounding box center [352, 198] width 705 height 397
click at [399, 293] on video at bounding box center [352, 198] width 705 height 397
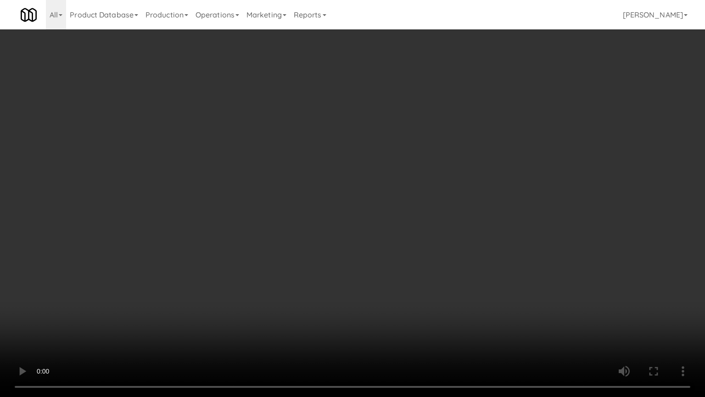
click at [413, 277] on video at bounding box center [352, 198] width 705 height 397
click at [412, 276] on video at bounding box center [352, 198] width 705 height 397
drag, startPoint x: 412, startPoint y: 236, endPoint x: 432, endPoint y: 207, distance: 35.8
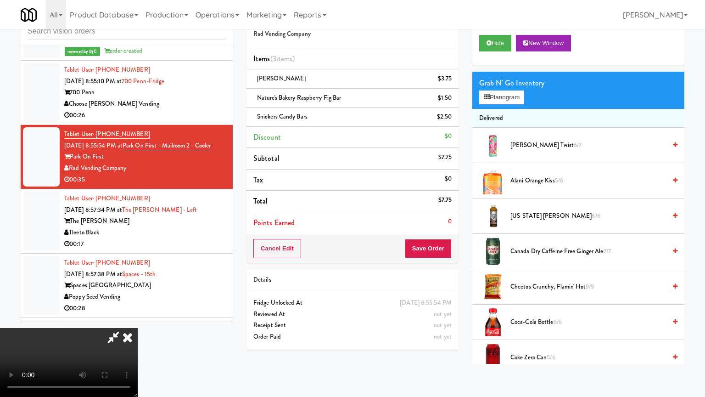
click at [138, 319] on video at bounding box center [69, 362] width 138 height 69
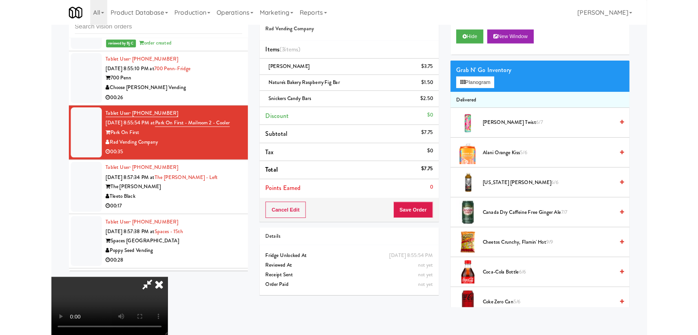
scroll to position [2755, 0]
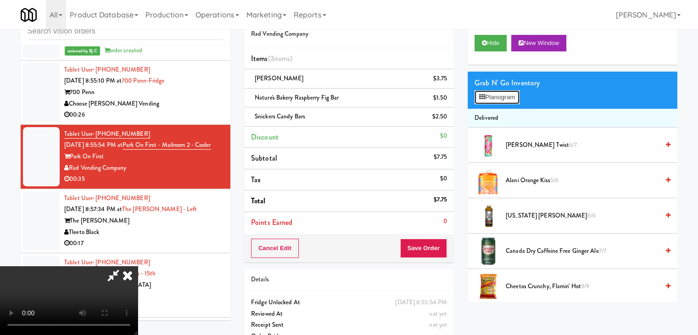
click at [501, 91] on button "Planogram" at bounding box center [497, 97] width 45 height 14
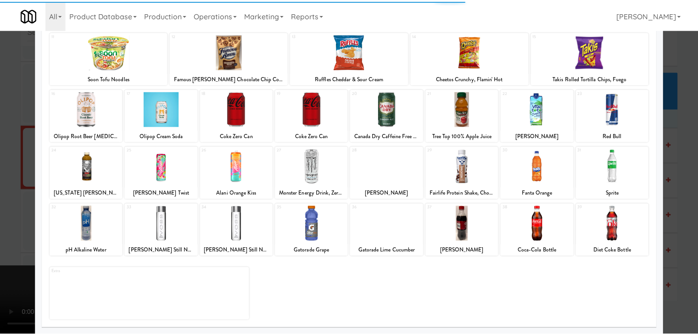
scroll to position [116, 0]
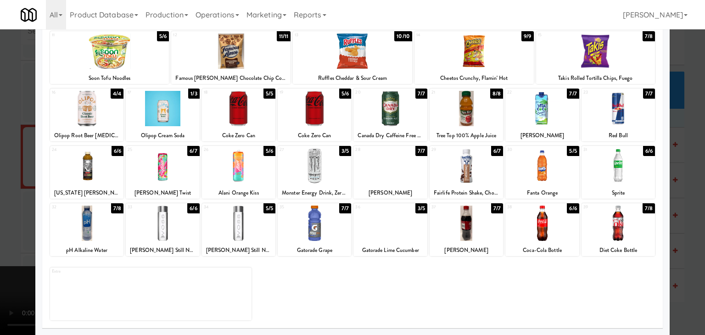
click at [315, 222] on div at bounding box center [314, 223] width 73 height 35
drag, startPoint x: 0, startPoint y: 205, endPoint x: 156, endPoint y: 202, distance: 156.1
click at [4, 205] on div at bounding box center [352, 167] width 705 height 335
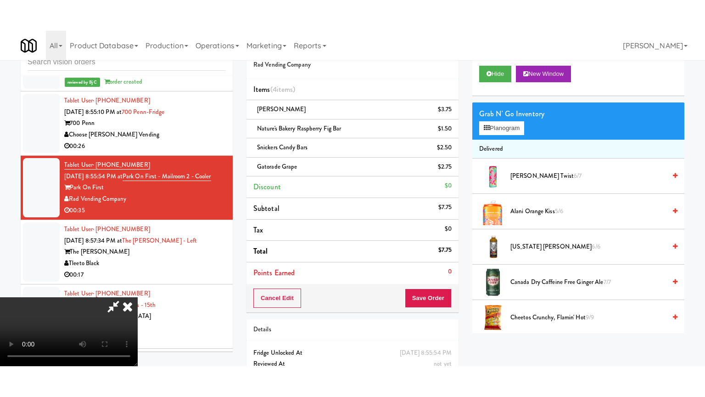
scroll to position [2755, 0]
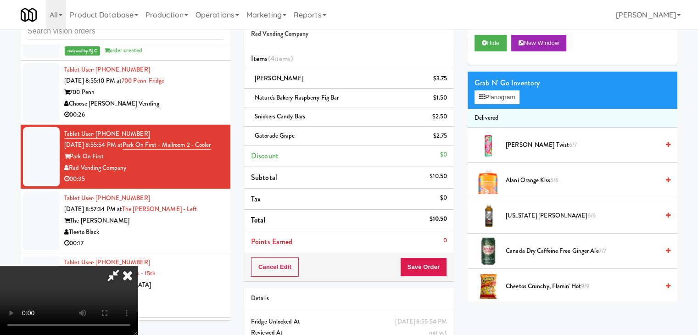
click at [138, 266] on video at bounding box center [69, 300] width 138 height 69
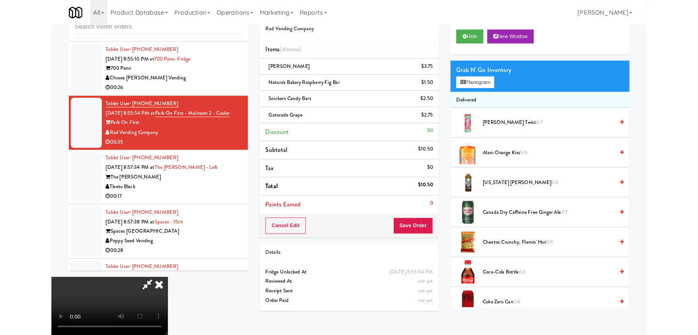
scroll to position [2744, 0]
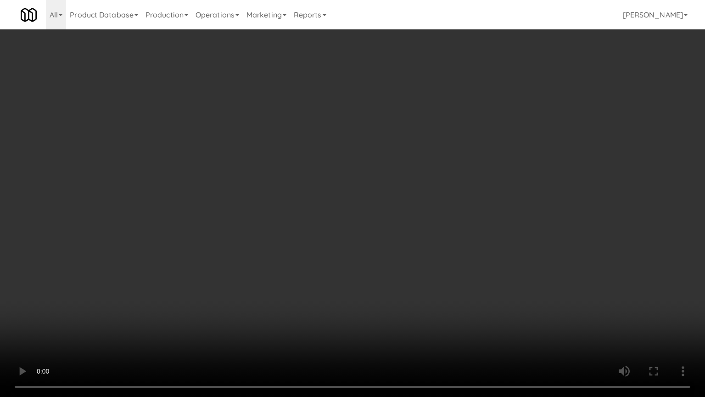
click at [435, 280] on video at bounding box center [352, 198] width 705 height 397
click at [440, 279] on video at bounding box center [352, 198] width 705 height 397
click at [441, 279] on video at bounding box center [352, 198] width 705 height 397
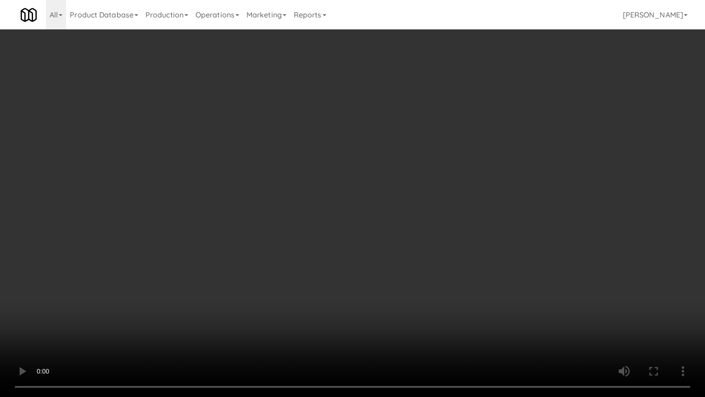
drag, startPoint x: 441, startPoint y: 276, endPoint x: 443, endPoint y: 267, distance: 9.4
click at [441, 275] on video at bounding box center [352, 198] width 705 height 397
click at [442, 228] on video at bounding box center [352, 198] width 705 height 397
click at [444, 219] on video at bounding box center [352, 198] width 705 height 397
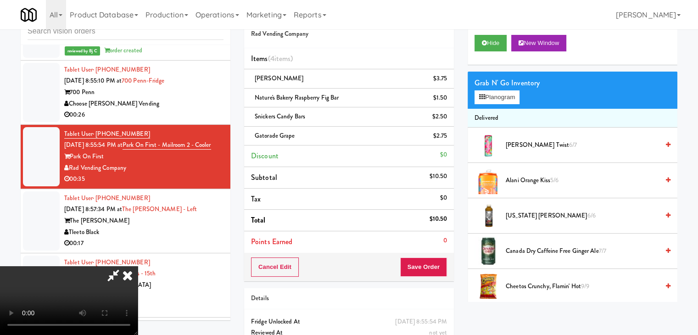
click at [138, 266] on video at bounding box center [69, 300] width 138 height 69
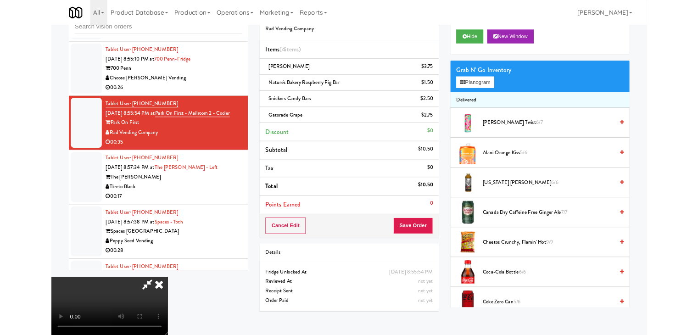
scroll to position [2744, 0]
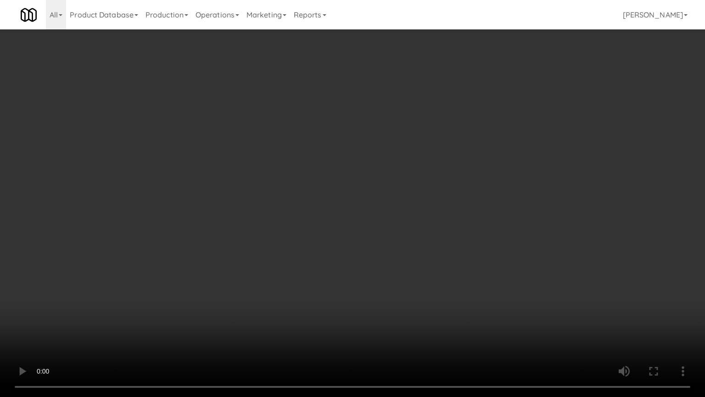
click at [400, 193] on video at bounding box center [352, 198] width 705 height 397
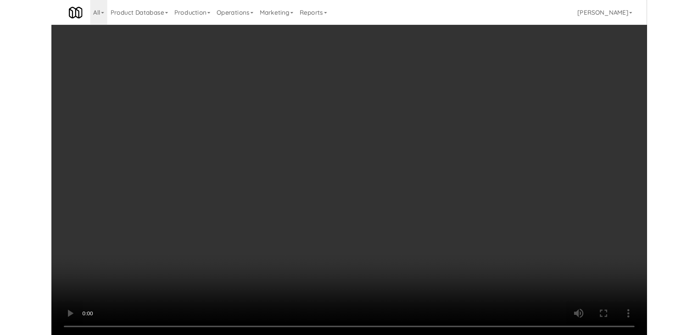
scroll to position [2755, 0]
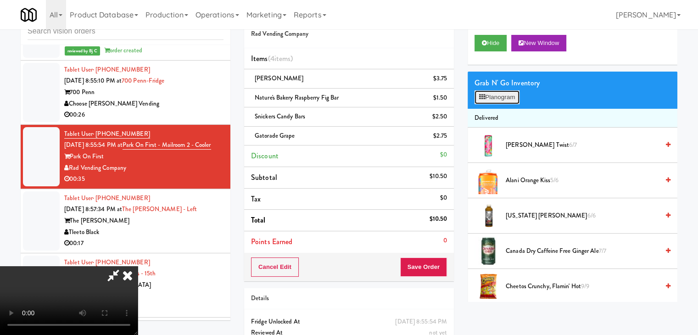
click at [514, 98] on button "Planogram" at bounding box center [497, 97] width 45 height 14
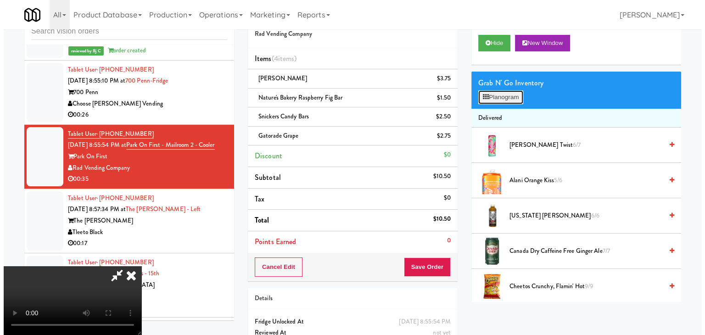
scroll to position [2744, 0]
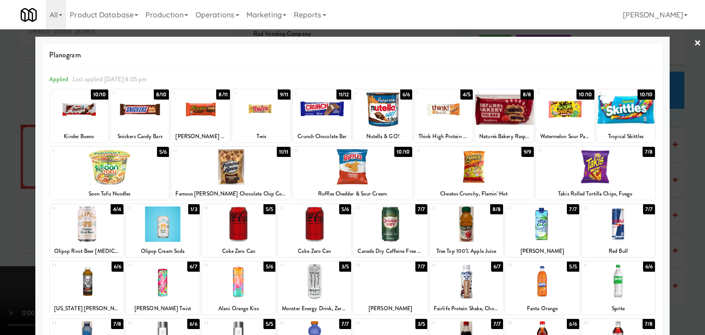
drag, startPoint x: 92, startPoint y: 113, endPoint x: 130, endPoint y: 131, distance: 41.7
click at [93, 113] on div at bounding box center [79, 109] width 58 height 35
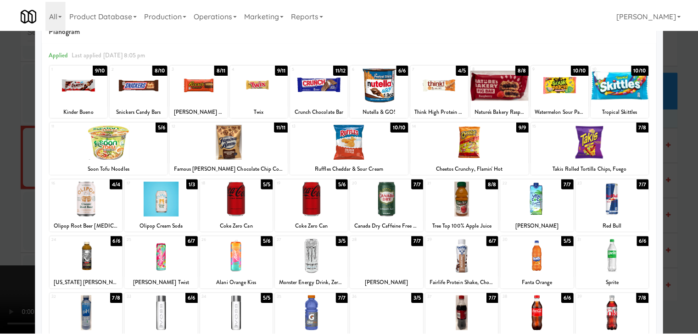
scroll to position [46, 0]
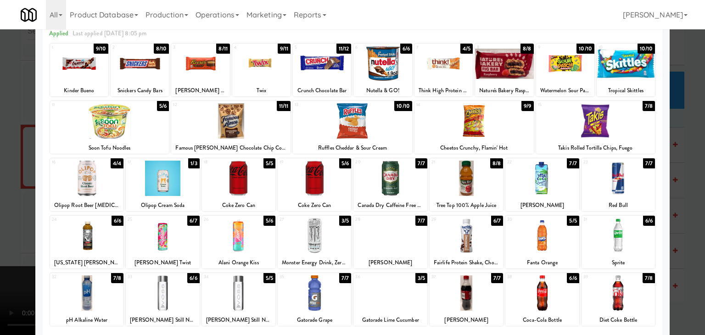
click at [459, 193] on div at bounding box center [466, 178] width 73 height 35
drag, startPoint x: 0, startPoint y: 206, endPoint x: 86, endPoint y: 204, distance: 85.9
click at [4, 206] on div at bounding box center [352, 167] width 705 height 335
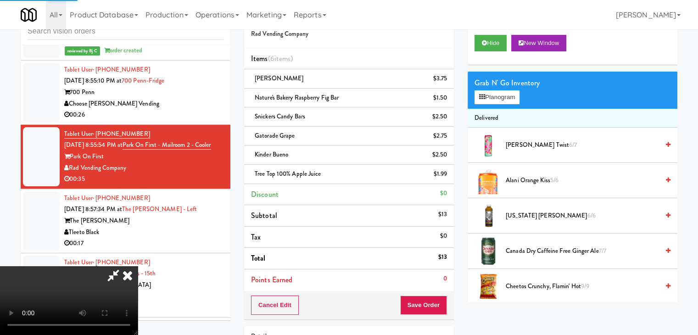
click at [138, 266] on video at bounding box center [69, 300] width 138 height 69
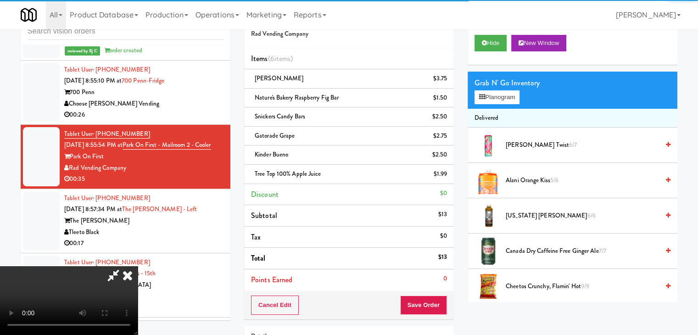
scroll to position [2744, 0]
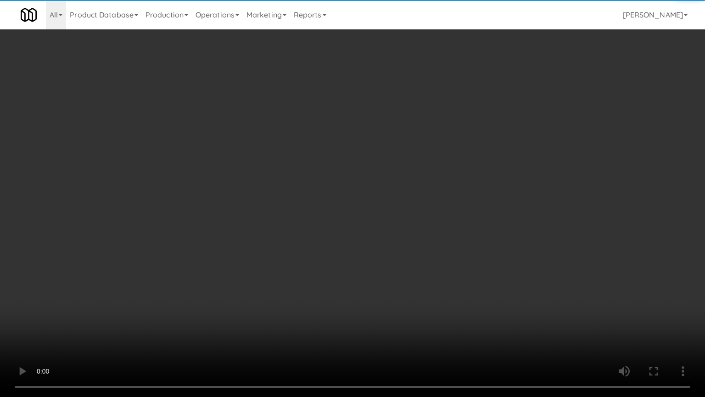
click at [410, 272] on video at bounding box center [352, 198] width 705 height 397
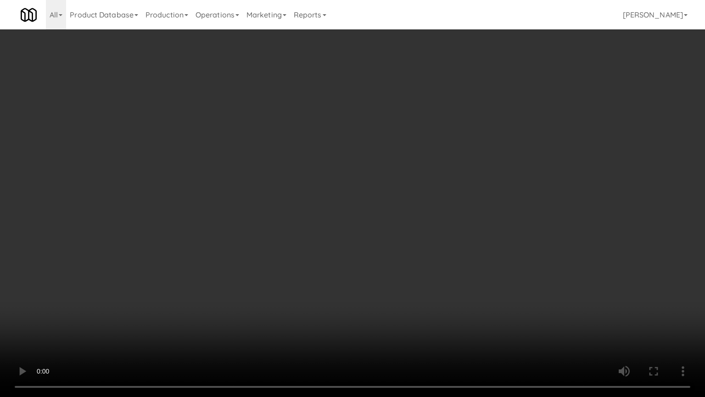
click at [407, 270] on video at bounding box center [352, 198] width 705 height 397
click at [407, 271] on video at bounding box center [352, 198] width 705 height 397
click at [407, 276] on video at bounding box center [352, 198] width 705 height 397
click at [407, 278] on video at bounding box center [352, 198] width 705 height 397
drag, startPoint x: 404, startPoint y: 278, endPoint x: 356, endPoint y: 336, distance: 75.0
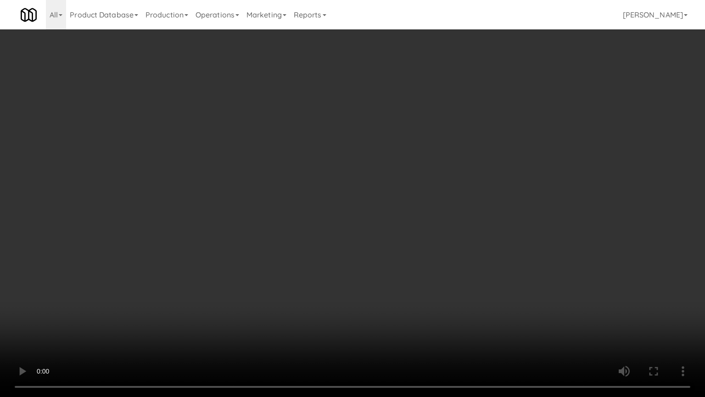
click at [404, 278] on video at bounding box center [352, 198] width 705 height 397
click at [479, 258] on video at bounding box center [352, 198] width 705 height 397
click at [482, 256] on video at bounding box center [352, 198] width 705 height 397
drag, startPoint x: 482, startPoint y: 256, endPoint x: 500, endPoint y: 144, distance: 113.9
click at [482, 256] on video at bounding box center [352, 198] width 705 height 397
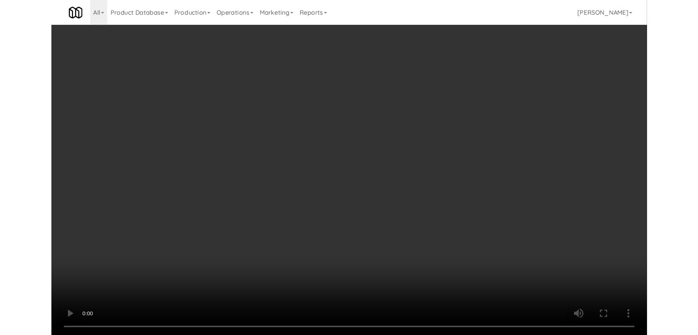
scroll to position [2755, 0]
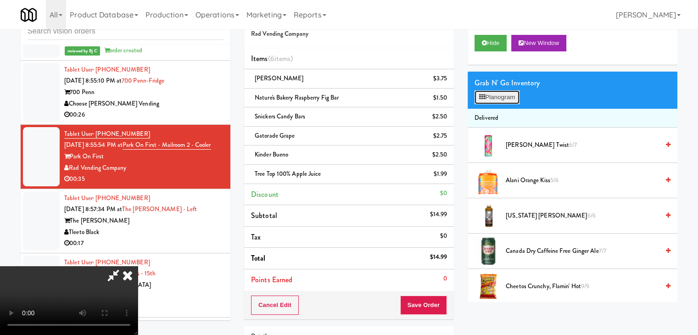
click at [512, 98] on button "Planogram" at bounding box center [497, 97] width 45 height 14
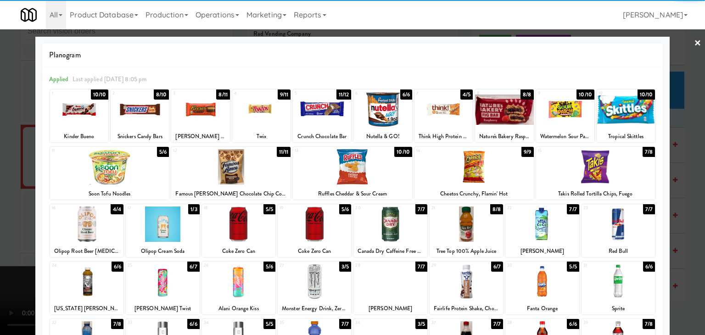
click at [84, 228] on div at bounding box center [86, 224] width 73 height 35
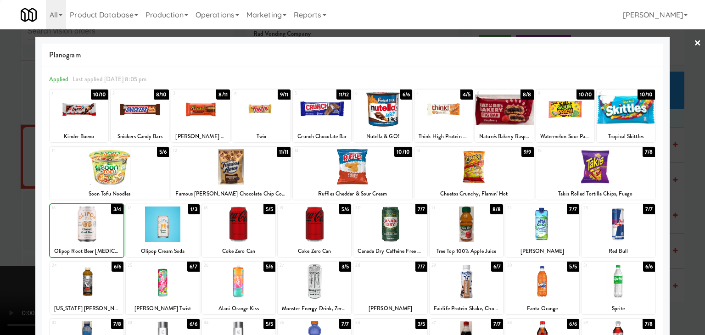
click at [7, 225] on div at bounding box center [352, 167] width 705 height 335
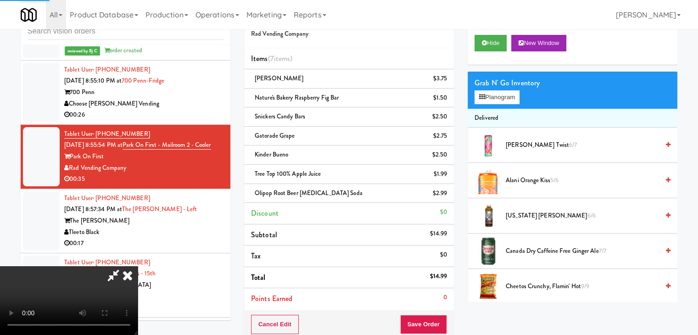
click at [138, 266] on video at bounding box center [69, 300] width 138 height 69
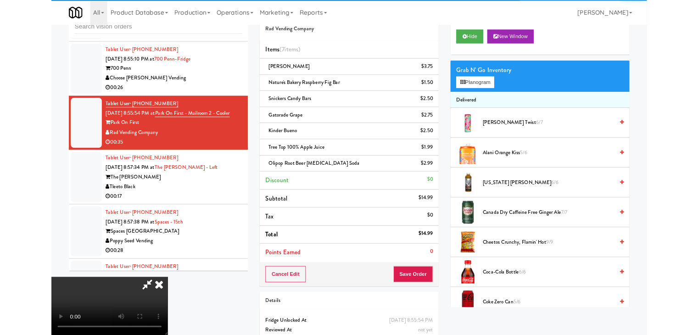
scroll to position [2744, 0]
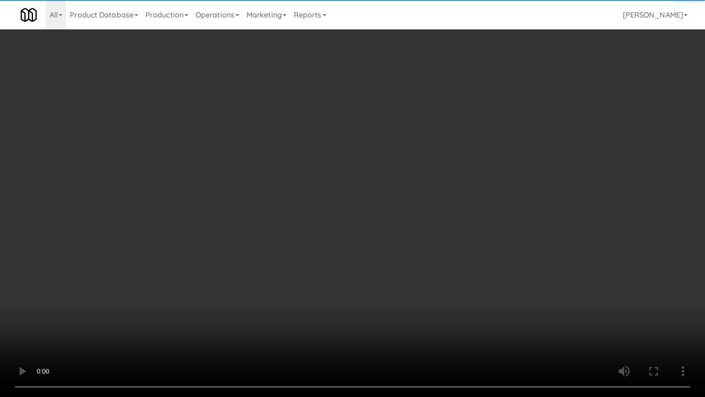
click at [313, 261] on video at bounding box center [352, 198] width 705 height 397
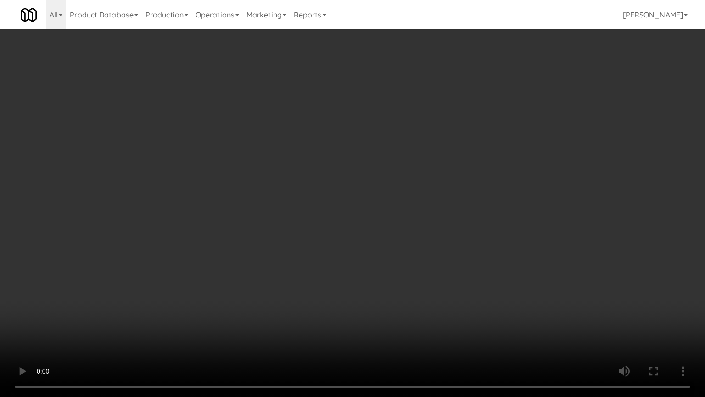
click at [397, 196] on video at bounding box center [352, 198] width 705 height 397
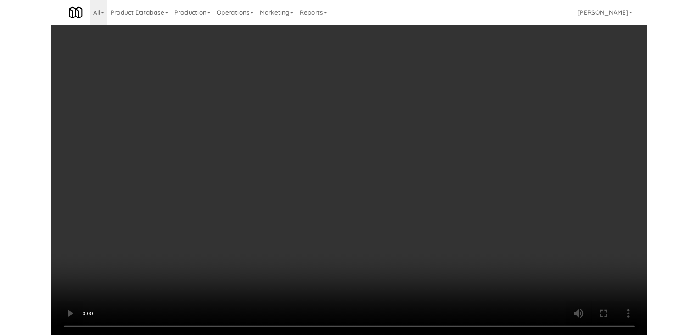
scroll to position [2755, 0]
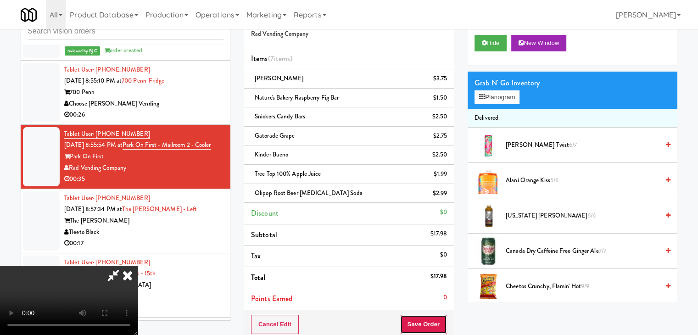
click at [437, 306] on html "Are you sure you want to update this order? Okay Cancel Okay Are you sure you w…" at bounding box center [349, 138] width 698 height 335
drag, startPoint x: 436, startPoint y: 327, endPoint x: 429, endPoint y: 315, distance: 14.0
click at [436, 319] on button "Save Order" at bounding box center [423, 324] width 47 height 19
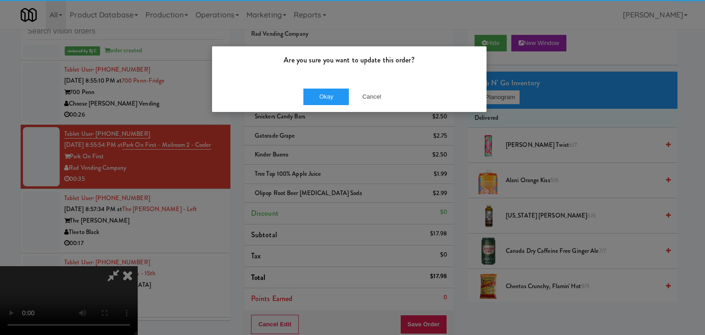
click at [320, 107] on div "Okay Cancel" at bounding box center [349, 96] width 275 height 31
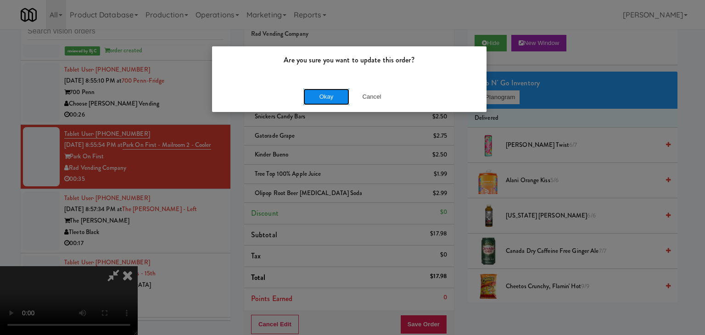
click at [327, 96] on button "Okay" at bounding box center [327, 97] width 46 height 17
click at [327, 96] on div "Okay Cancel" at bounding box center [349, 96] width 275 height 31
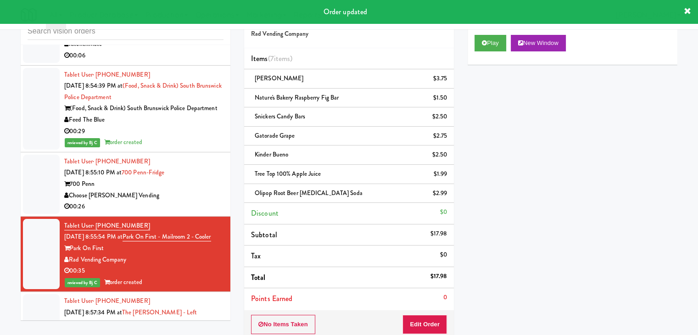
scroll to position [2709, 0]
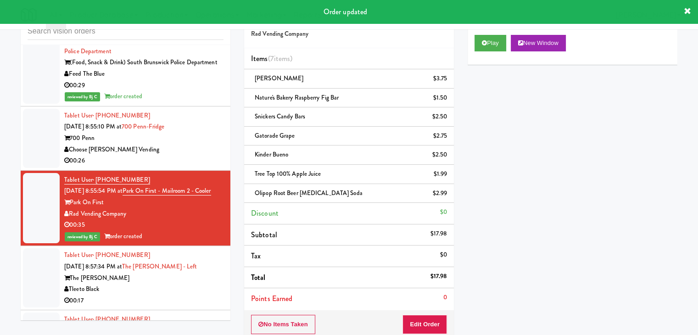
click at [192, 133] on div "700 Penn" at bounding box center [143, 138] width 159 height 11
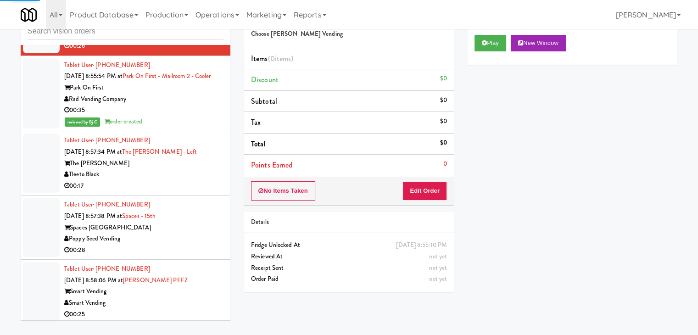
scroll to position [2847, 0]
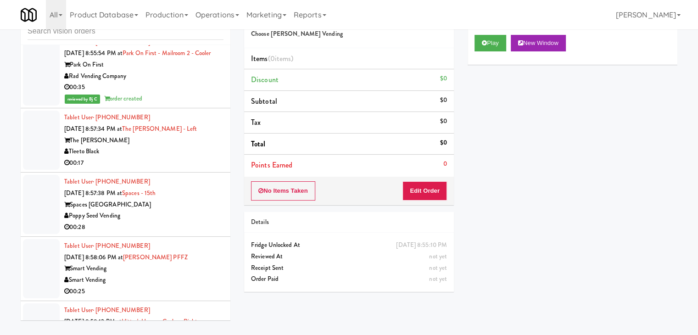
click at [180, 157] on div "00:17" at bounding box center [143, 162] width 159 height 11
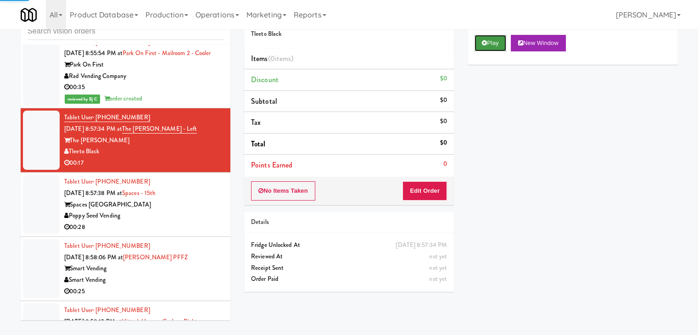
click at [490, 48] on button "Play" at bounding box center [491, 43] width 32 height 17
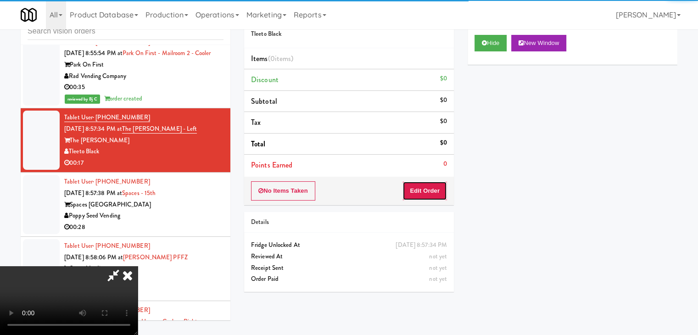
click at [434, 189] on button "Edit Order" at bounding box center [425, 190] width 45 height 19
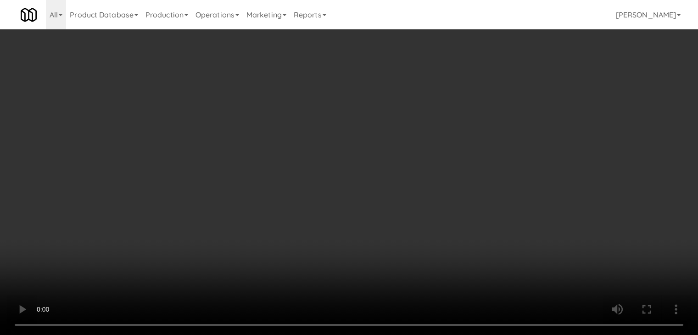
scroll to position [2835, 0]
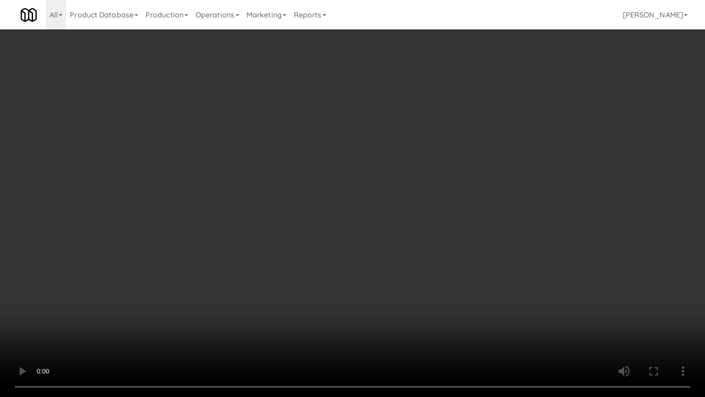
click at [404, 290] on video at bounding box center [352, 198] width 705 height 397
click at [407, 282] on video at bounding box center [352, 198] width 705 height 397
click at [417, 250] on video at bounding box center [352, 198] width 705 height 397
click at [484, 276] on video at bounding box center [352, 198] width 705 height 397
click at [482, 276] on video at bounding box center [352, 198] width 705 height 397
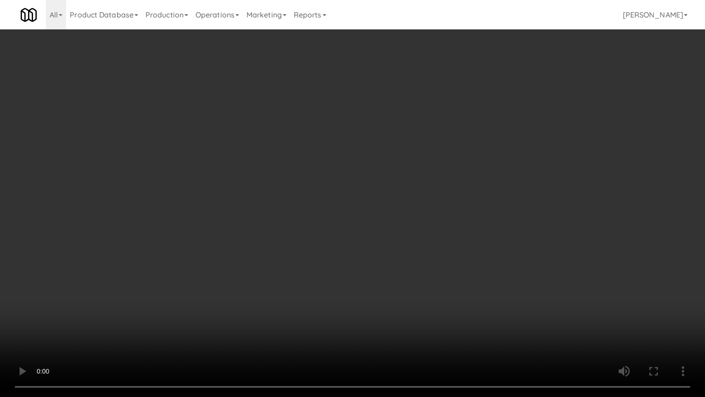
click at [454, 257] on video at bounding box center [352, 198] width 705 height 397
click at [452, 257] on video at bounding box center [352, 198] width 705 height 397
click at [422, 237] on video at bounding box center [352, 198] width 705 height 397
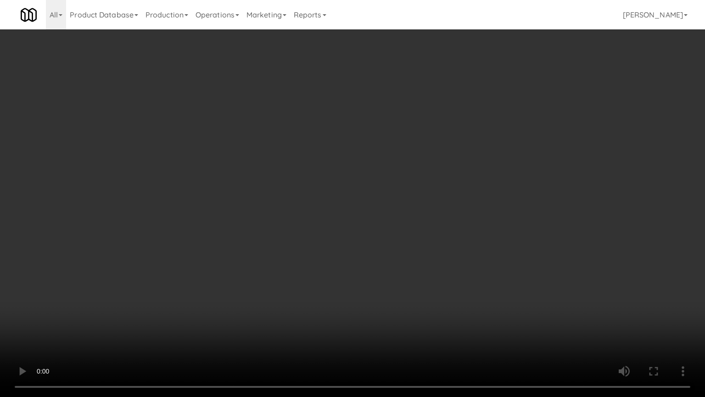
click at [417, 226] on video at bounding box center [352, 198] width 705 height 397
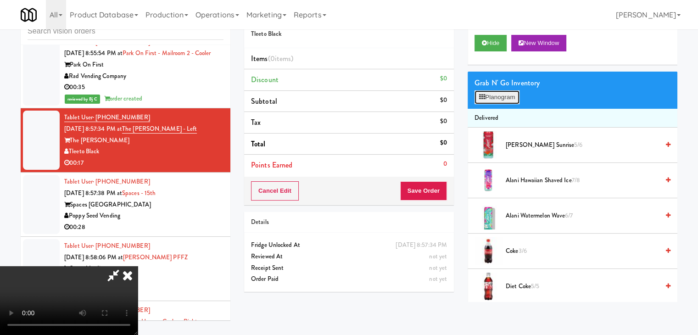
click at [495, 96] on button "Planogram" at bounding box center [497, 97] width 45 height 14
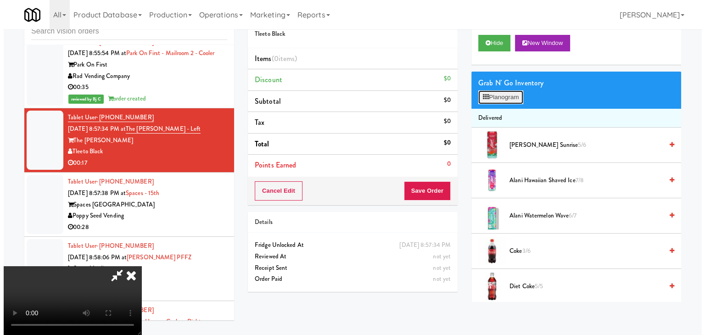
scroll to position [2835, 0]
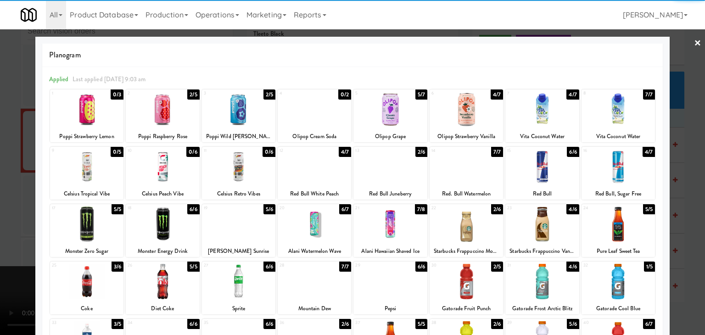
click at [375, 228] on div at bounding box center [390, 224] width 73 height 35
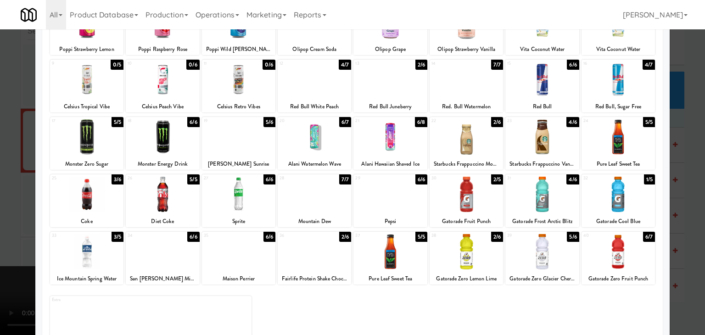
scroll to position [116, 0]
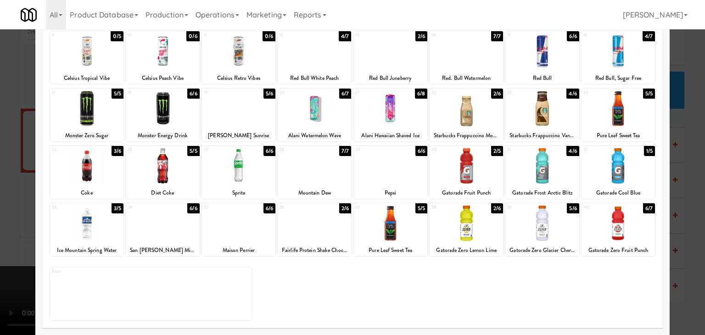
click at [303, 234] on div at bounding box center [314, 223] width 73 height 35
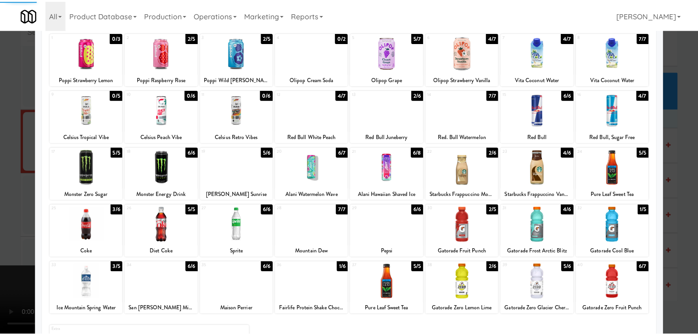
scroll to position [0, 0]
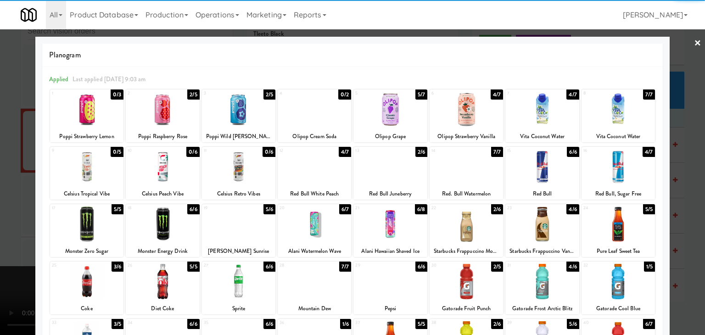
click at [158, 120] on div at bounding box center [162, 109] width 73 height 35
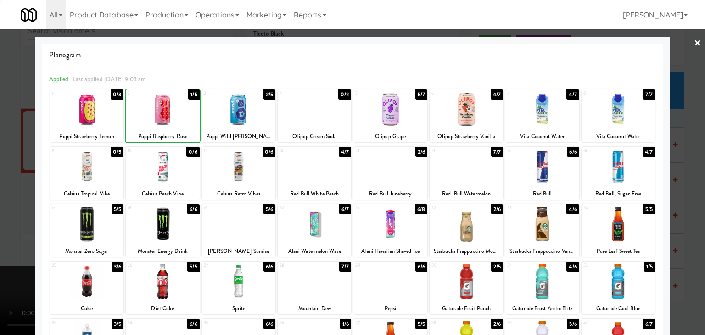
click at [16, 142] on div at bounding box center [352, 167] width 705 height 335
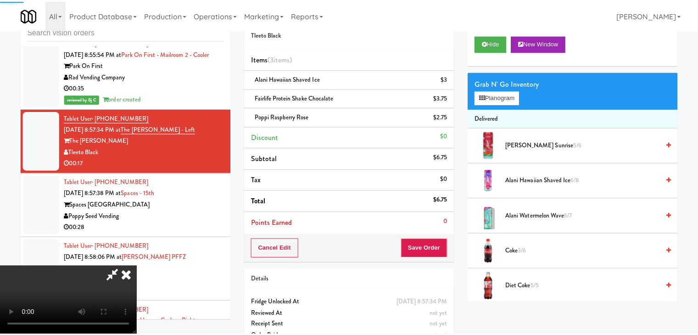
scroll to position [2847, 0]
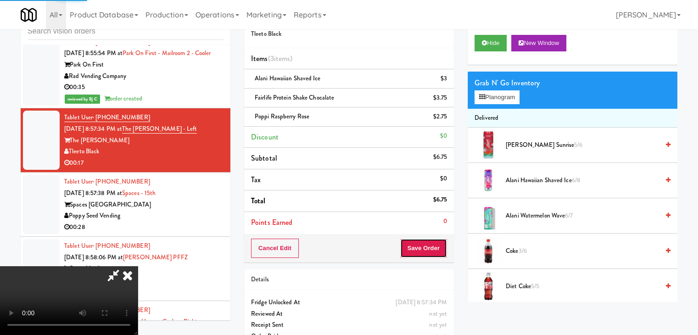
click at [440, 246] on button "Save Order" at bounding box center [423, 248] width 47 height 19
click at [414, 232] on div "Order # 680749 Tleeto Black Items (3 items ) Alani Hawaiian Shaved Ice $3 Fairl…" at bounding box center [460, 180] width 433 height 353
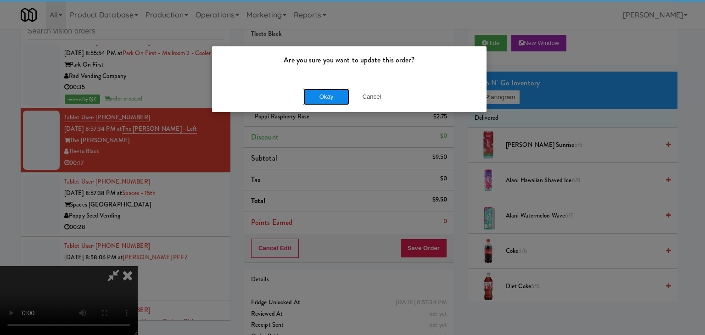
click at [341, 103] on button "Okay" at bounding box center [327, 97] width 46 height 17
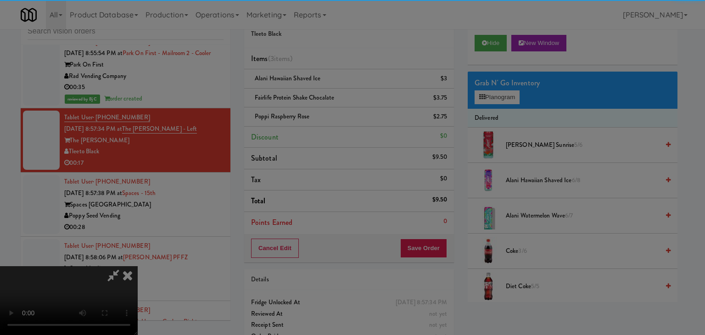
click at [340, 99] on body "Are you sure you want to update this order? Okay Cancel Okay Are you sure you w…" at bounding box center [352, 167] width 705 height 335
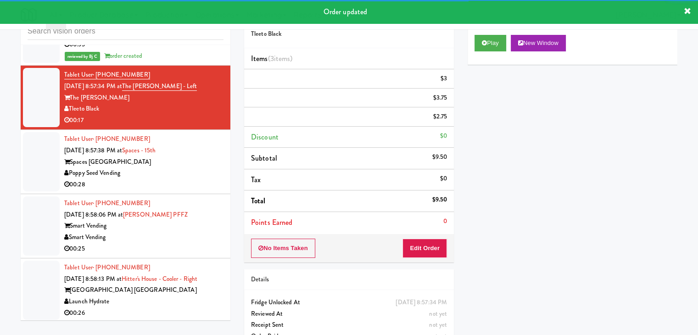
scroll to position [2939, 0]
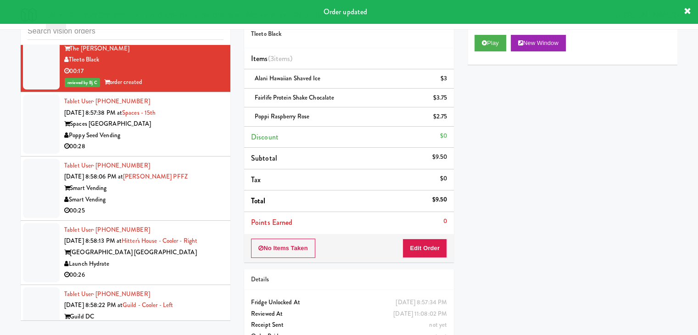
click at [5, 152] on div "inbox reviewed recent all unclear take inventory issue suspicious failed recent…" at bounding box center [349, 180] width 698 height 353
click at [33, 104] on div at bounding box center [41, 124] width 37 height 59
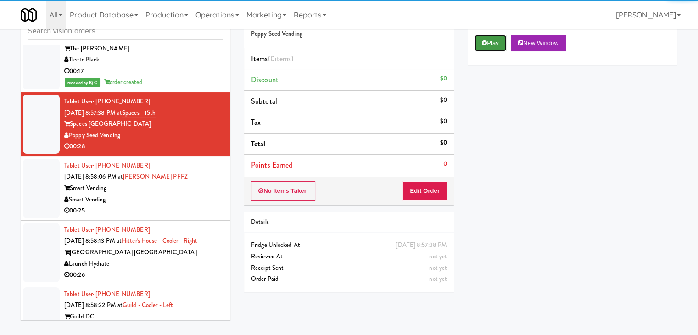
click at [494, 44] on button "Play" at bounding box center [491, 43] width 32 height 17
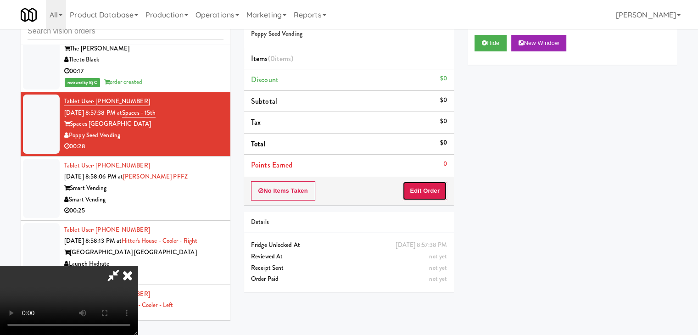
click at [432, 186] on button "Edit Order" at bounding box center [425, 190] width 45 height 19
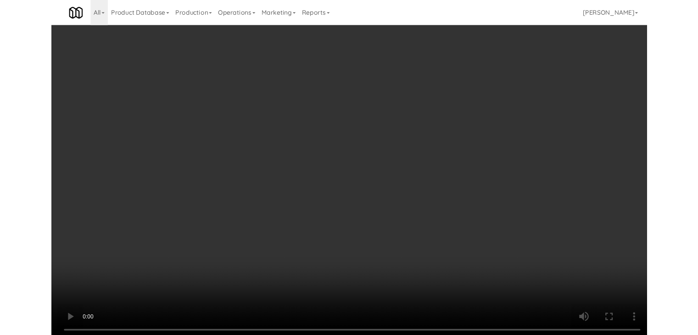
scroll to position [2927, 0]
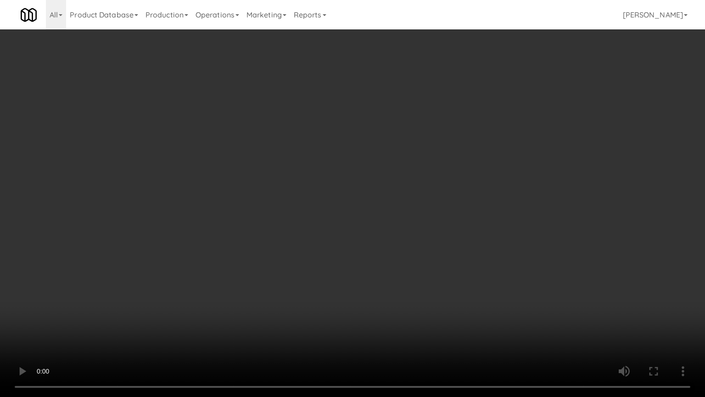
click at [422, 278] on video at bounding box center [352, 198] width 705 height 397
click at [426, 279] on video at bounding box center [352, 198] width 705 height 397
click at [432, 277] on video at bounding box center [352, 198] width 705 height 397
click at [435, 277] on video at bounding box center [352, 198] width 705 height 397
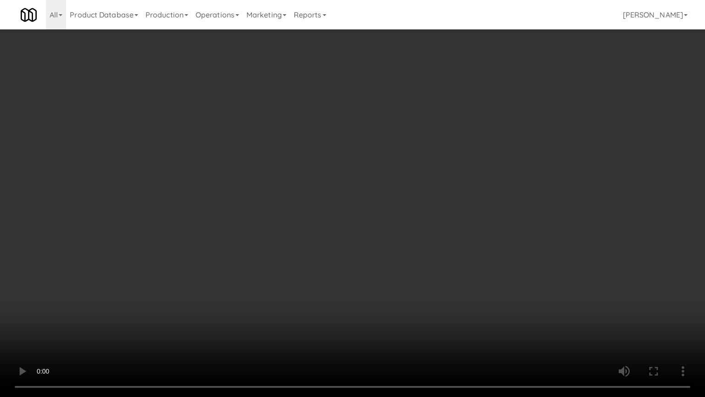
click at [436, 279] on video at bounding box center [352, 198] width 705 height 397
click at [437, 280] on video at bounding box center [352, 198] width 705 height 397
click at [435, 282] on video at bounding box center [352, 198] width 705 height 397
click at [432, 282] on video at bounding box center [352, 198] width 705 height 397
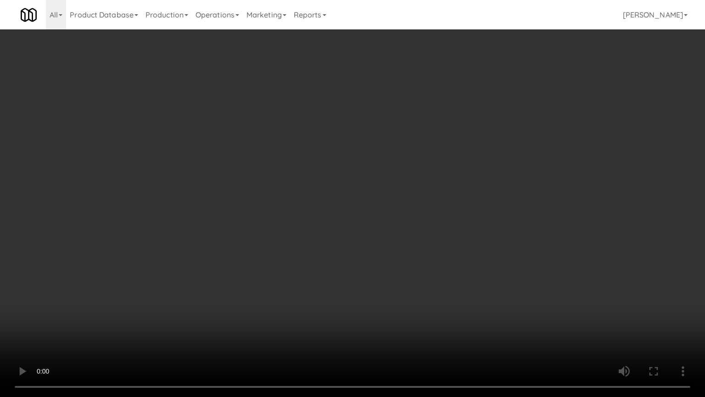
click at [439, 264] on video at bounding box center [352, 198] width 705 height 397
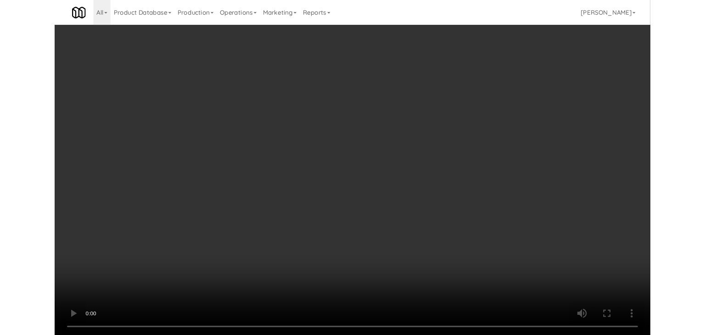
scroll to position [2939, 0]
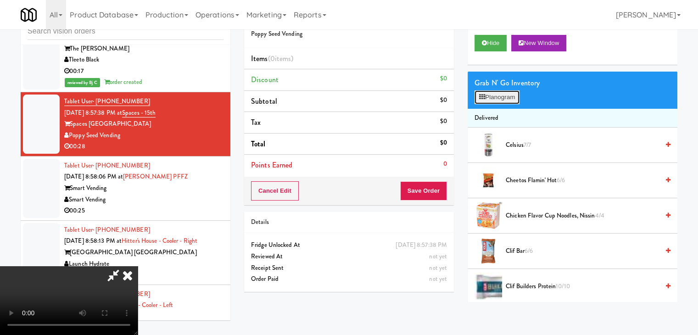
click at [501, 95] on button "Planogram" at bounding box center [497, 97] width 45 height 14
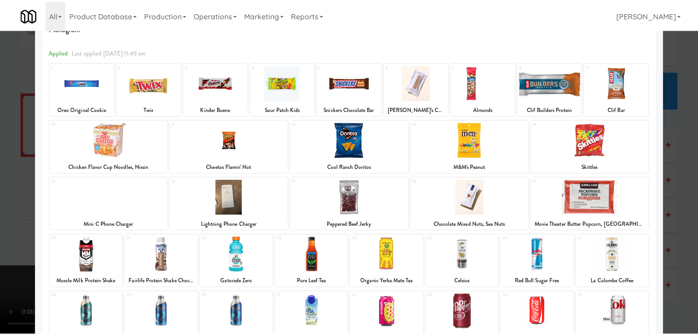
scroll to position [116, 0]
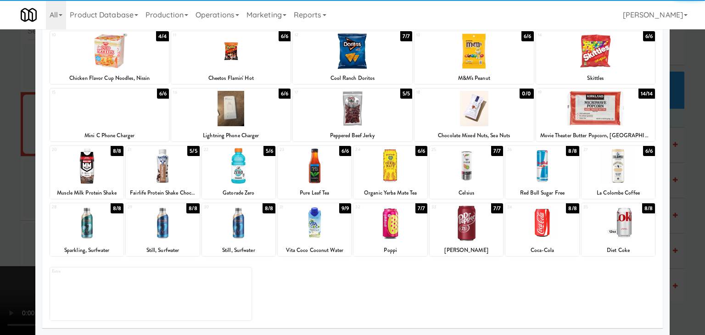
click at [619, 177] on div at bounding box center [618, 165] width 73 height 35
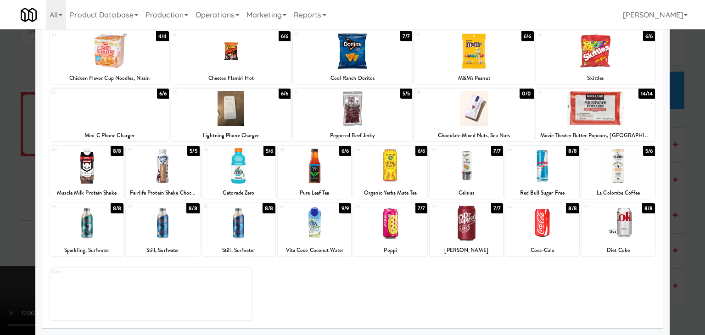
click at [392, 235] on div at bounding box center [390, 223] width 73 height 35
drag, startPoint x: 0, startPoint y: 234, endPoint x: 126, endPoint y: 231, distance: 125.8
click at [5, 233] on div at bounding box center [352, 167] width 705 height 335
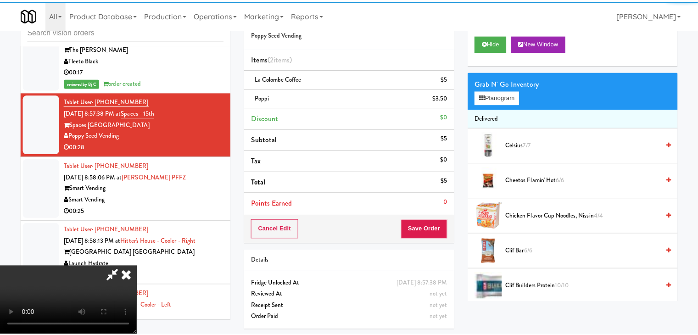
scroll to position [2939, 0]
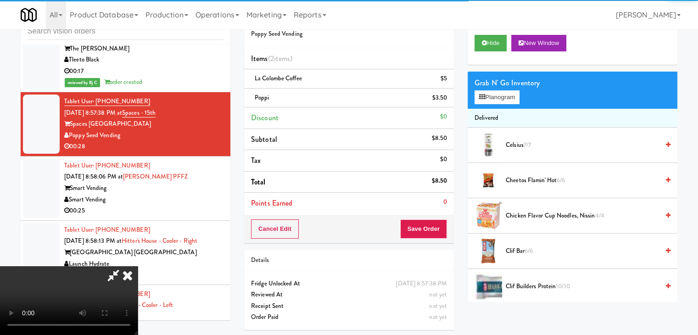
drag, startPoint x: 272, startPoint y: 245, endPoint x: 339, endPoint y: 255, distance: 67.8
click at [138, 266] on video at bounding box center [69, 300] width 138 height 69
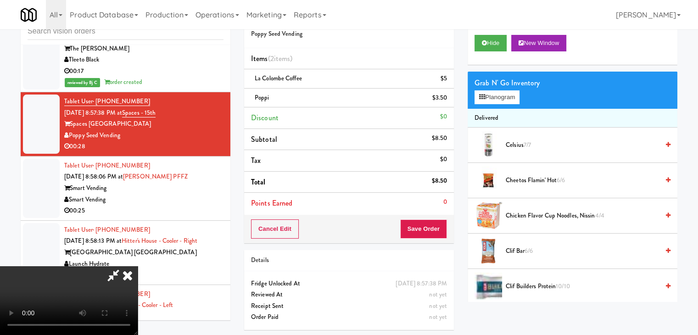
scroll to position [30, 0]
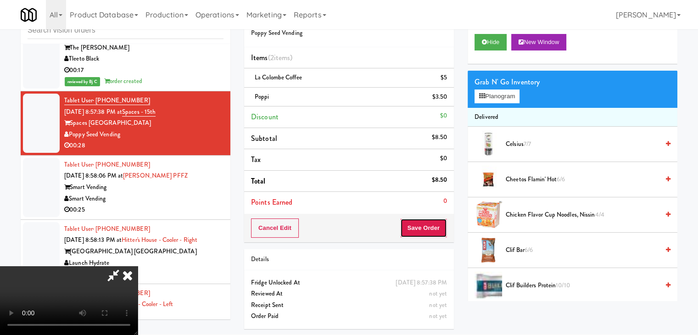
click at [438, 228] on button "Save Order" at bounding box center [423, 228] width 47 height 19
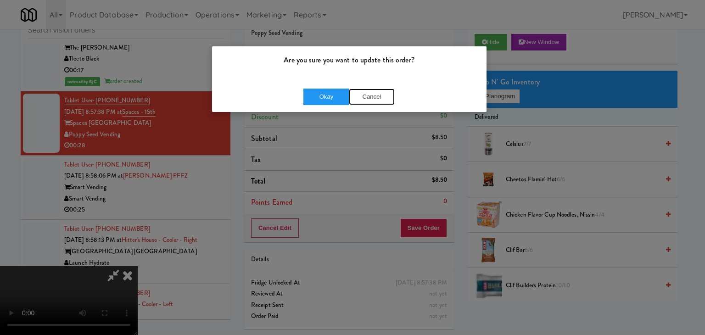
drag, startPoint x: 391, startPoint y: 102, endPoint x: 381, endPoint y: 101, distance: 9.8
click at [382, 101] on button "Cancel" at bounding box center [372, 97] width 46 height 17
click at [380, 101] on div "Okay Cancel" at bounding box center [349, 96] width 275 height 31
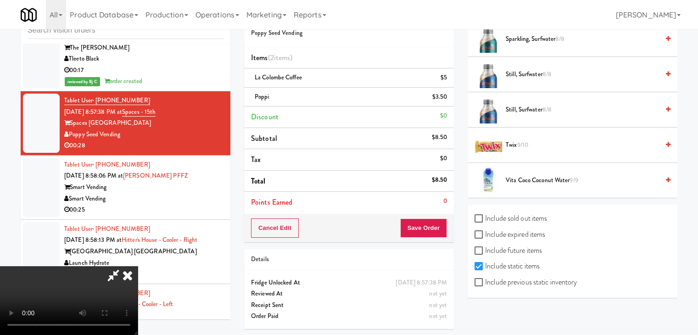
click at [525, 276] on label "Include previous static inventory" at bounding box center [526, 283] width 102 height 14
click at [485, 279] on input "Include previous static inventory" at bounding box center [480, 282] width 11 height 7
checkbox input "true"
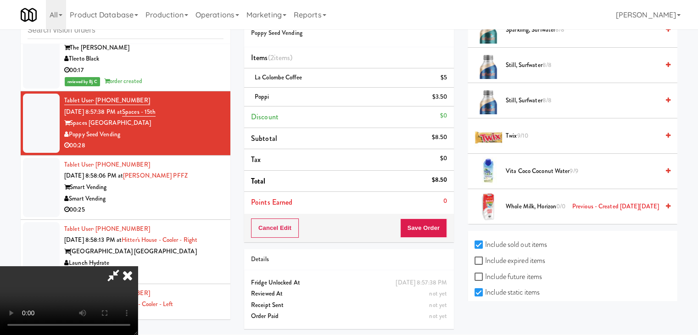
scroll to position [1307, 0]
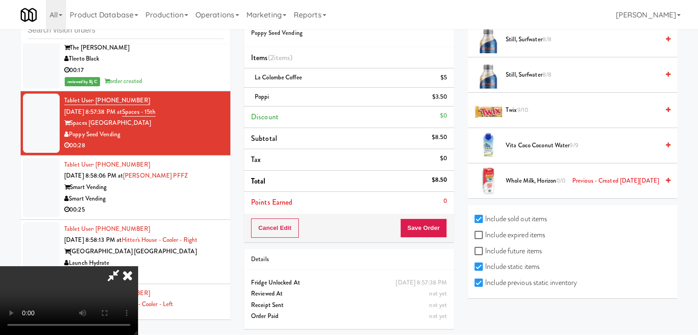
click at [510, 230] on label "Include expired items" at bounding box center [510, 235] width 71 height 14
click at [485, 232] on input "Include expired items" at bounding box center [480, 235] width 11 height 7
checkbox input "true"
click at [512, 247] on label "Include future items" at bounding box center [508, 251] width 67 height 14
click at [485, 248] on input "Include future items" at bounding box center [480, 251] width 11 height 7
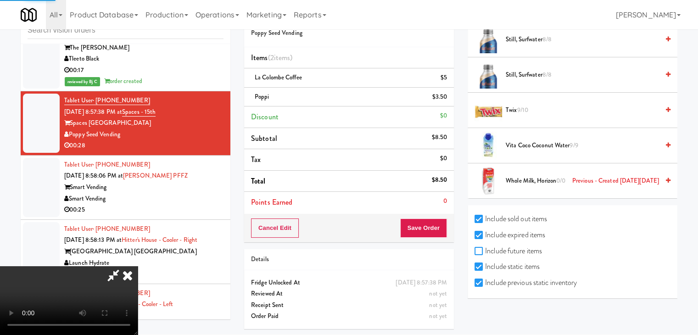
checkbox input "true"
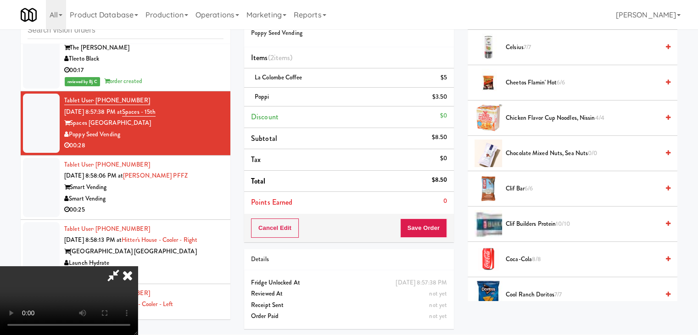
scroll to position [230, 0]
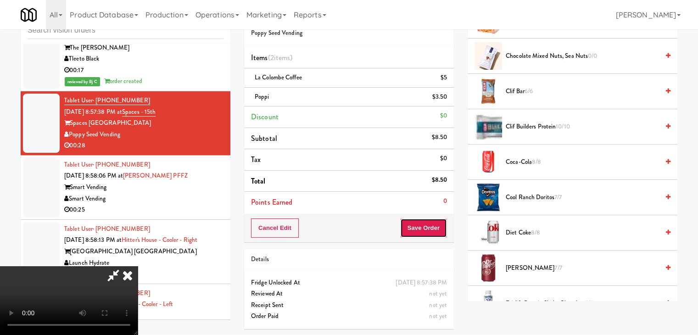
click at [441, 227] on button "Save Order" at bounding box center [423, 228] width 47 height 19
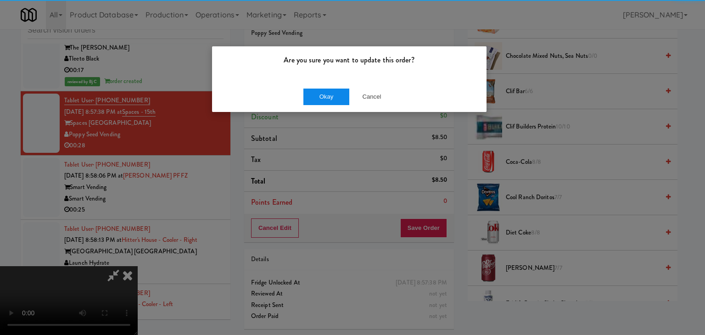
click at [312, 87] on div "Okay Cancel" at bounding box center [349, 96] width 275 height 31
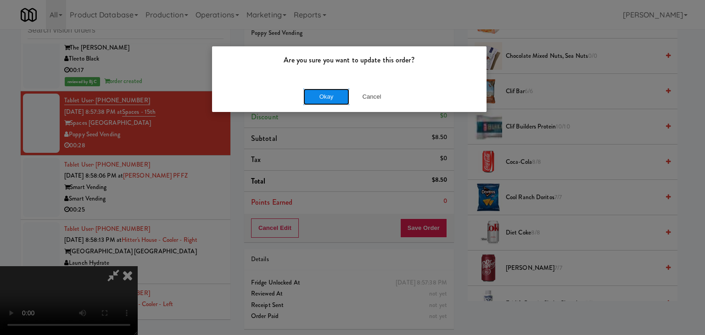
click at [312, 90] on button "Okay" at bounding box center [327, 97] width 46 height 17
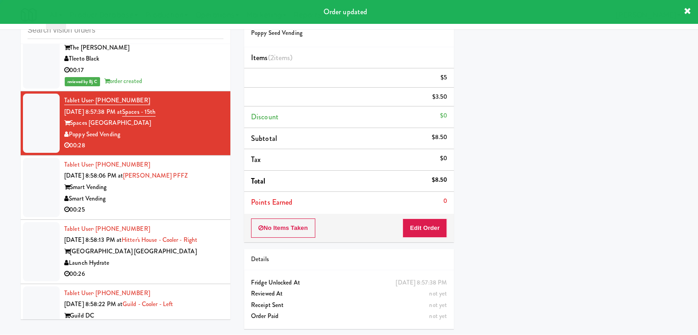
scroll to position [0, 0]
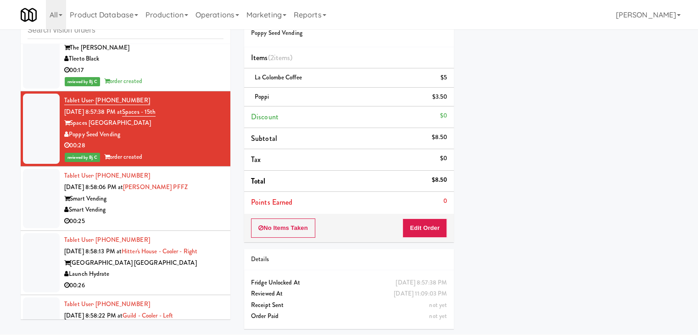
click at [180, 204] on div "Smart Vending" at bounding box center [143, 209] width 159 height 11
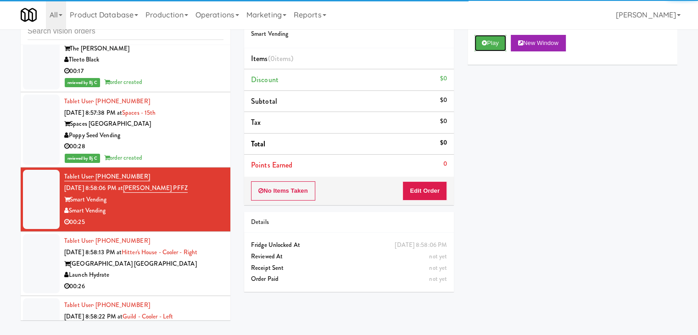
drag, startPoint x: 494, startPoint y: 48, endPoint x: 485, endPoint y: 74, distance: 28.2
click at [494, 48] on button "Play" at bounding box center [491, 43] width 32 height 17
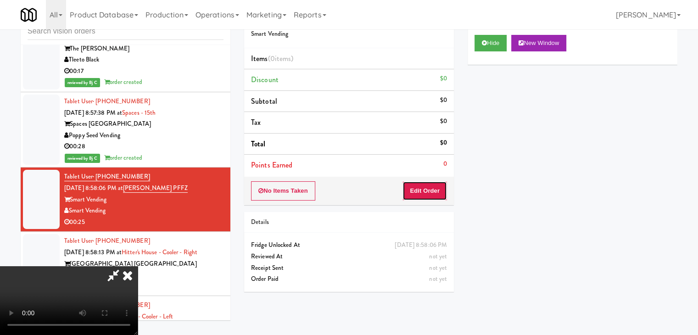
click at [435, 193] on button "Edit Order" at bounding box center [425, 190] width 45 height 19
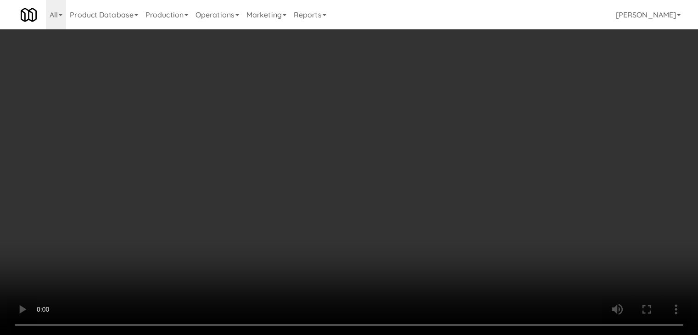
scroll to position [2927, 0]
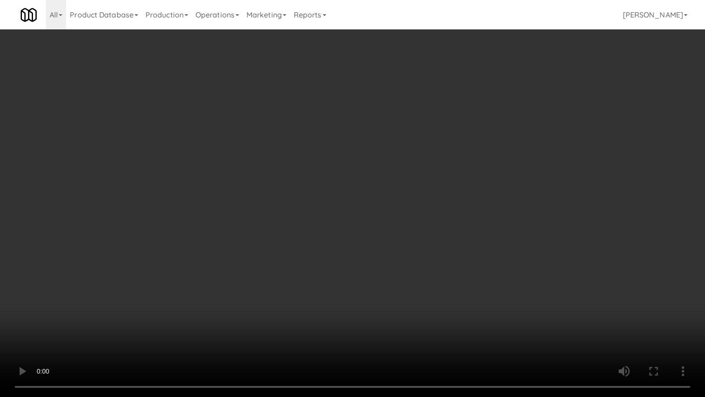
click at [460, 228] on video at bounding box center [352, 198] width 705 height 397
click at [468, 228] on video at bounding box center [352, 198] width 705 height 397
click at [491, 218] on video at bounding box center [352, 198] width 705 height 397
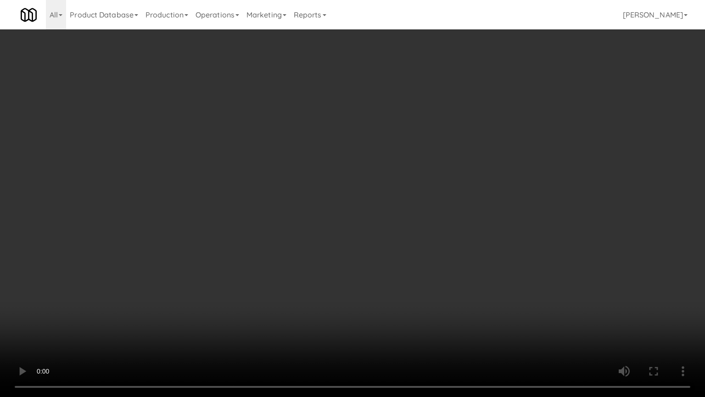
click at [491, 218] on video at bounding box center [352, 198] width 705 height 397
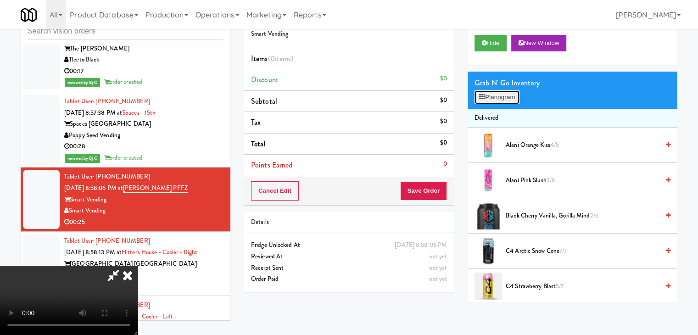
click at [508, 98] on button "Planogram" at bounding box center [497, 97] width 45 height 14
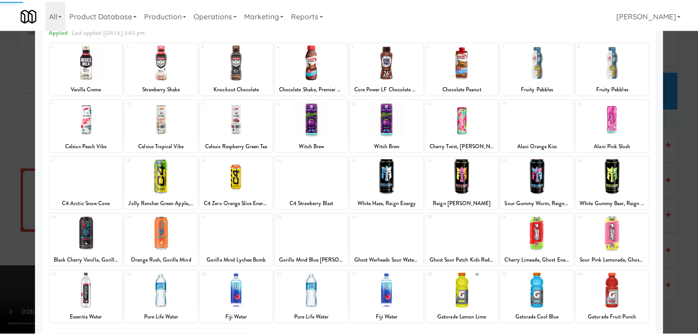
scroll to position [116, 0]
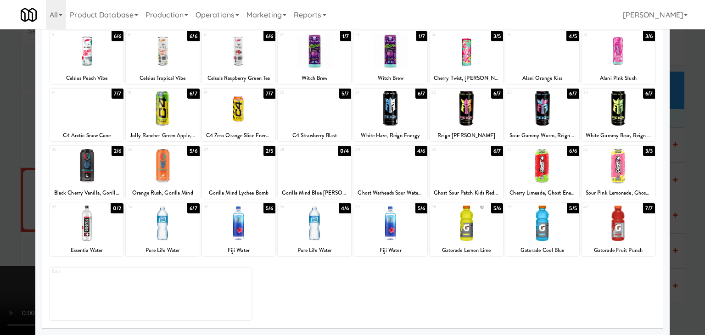
click at [383, 230] on div at bounding box center [390, 223] width 73 height 35
drag, startPoint x: 0, startPoint y: 226, endPoint x: 64, endPoint y: 225, distance: 63.9
click at [10, 225] on div at bounding box center [352, 167] width 705 height 335
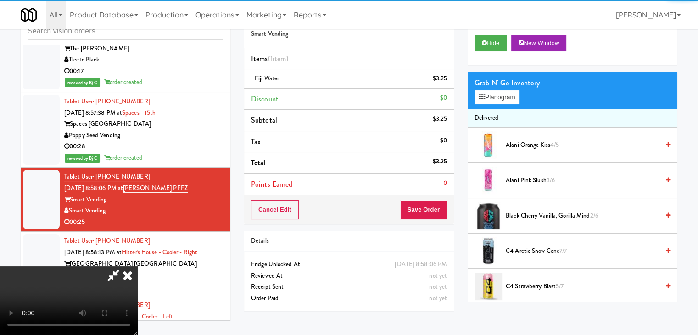
scroll to position [129, 0]
click at [138, 266] on video at bounding box center [69, 300] width 138 height 69
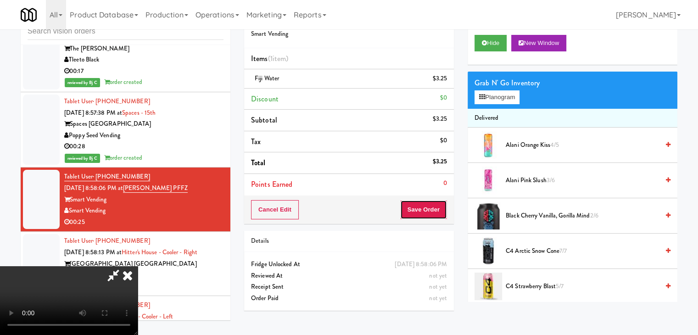
click at [433, 209] on button "Save Order" at bounding box center [423, 209] width 47 height 19
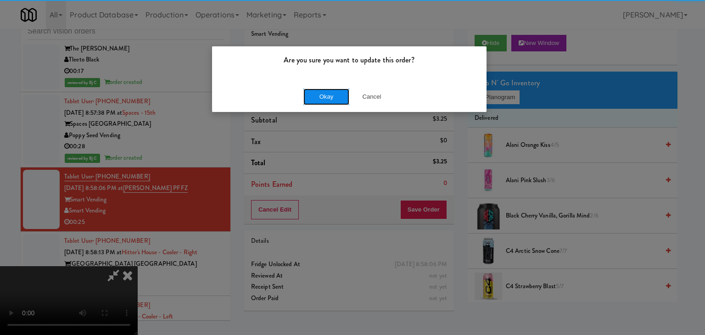
click at [343, 93] on button "Okay" at bounding box center [327, 97] width 46 height 17
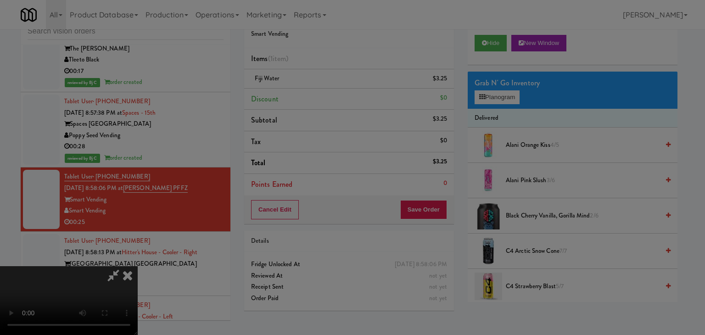
click at [342, 88] on button "Okay" at bounding box center [327, 80] width 46 height 17
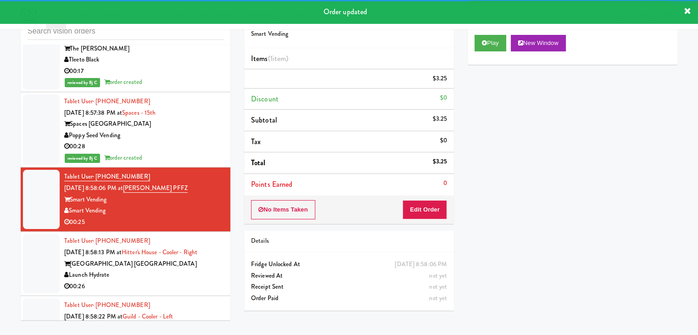
scroll to position [3076, 0]
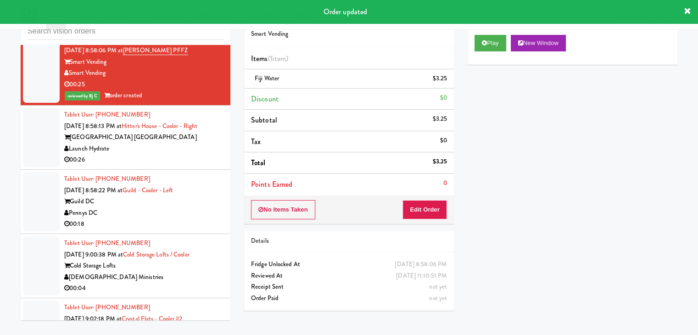
click at [191, 154] on div "00:26" at bounding box center [143, 159] width 159 height 11
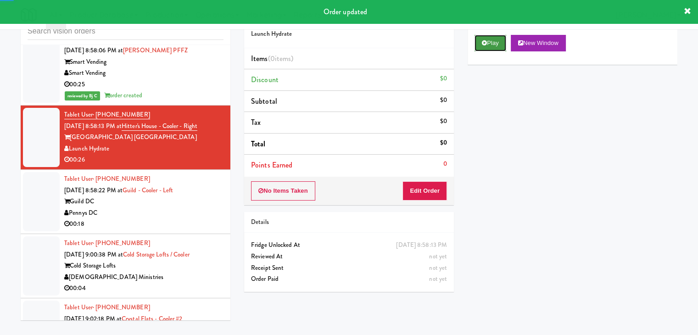
click at [491, 46] on button "Play" at bounding box center [491, 43] width 32 height 17
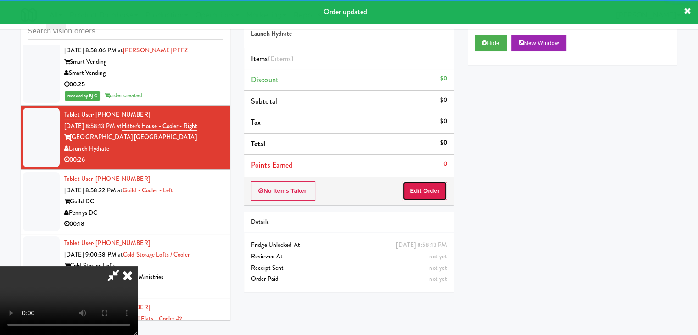
drag, startPoint x: 439, startPoint y: 186, endPoint x: 441, endPoint y: 171, distance: 15.3
click at [439, 186] on button "Edit Order" at bounding box center [425, 190] width 45 height 19
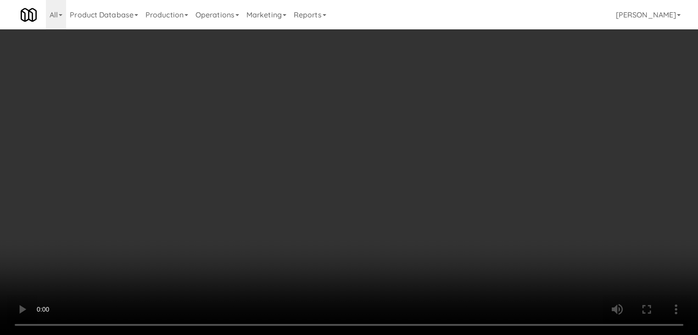
scroll to position [3065, 0]
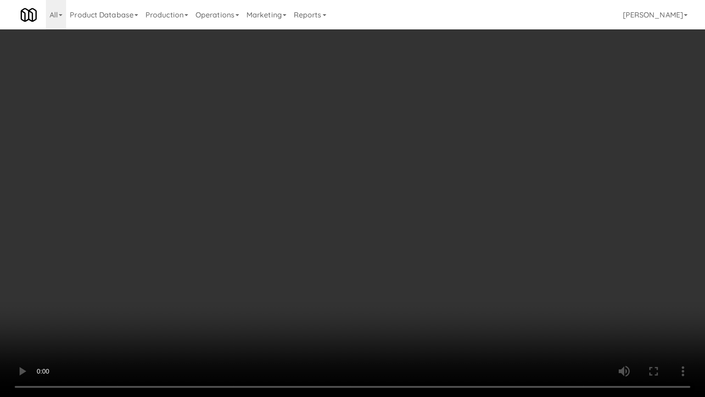
click at [410, 284] on video at bounding box center [352, 198] width 705 height 397
click at [412, 286] on video at bounding box center [352, 198] width 705 height 397
click at [415, 286] on video at bounding box center [352, 198] width 705 height 397
click at [416, 286] on video at bounding box center [352, 198] width 705 height 397
click at [422, 286] on video at bounding box center [352, 198] width 705 height 397
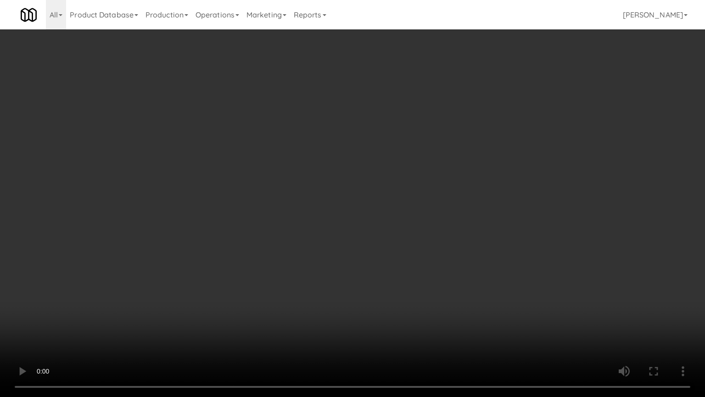
click at [423, 285] on video at bounding box center [352, 198] width 705 height 397
click at [461, 262] on video at bounding box center [352, 198] width 705 height 397
click at [468, 253] on video at bounding box center [352, 198] width 705 height 397
click at [469, 253] on video at bounding box center [352, 198] width 705 height 397
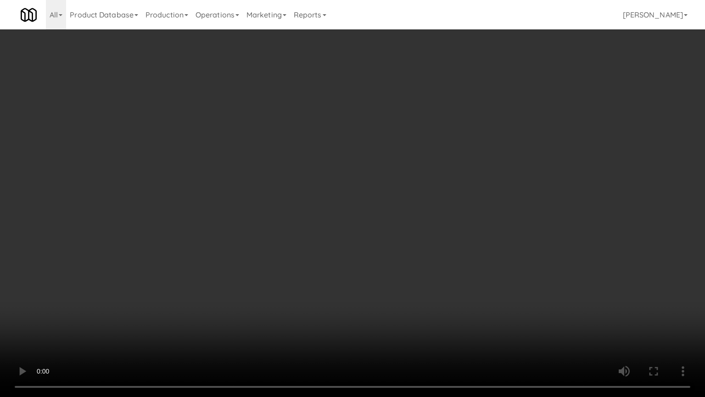
click at [474, 220] on video at bounding box center [352, 198] width 705 height 397
drag, startPoint x: 474, startPoint y: 220, endPoint x: 466, endPoint y: 180, distance: 41.2
click at [474, 220] on video at bounding box center [352, 198] width 705 height 397
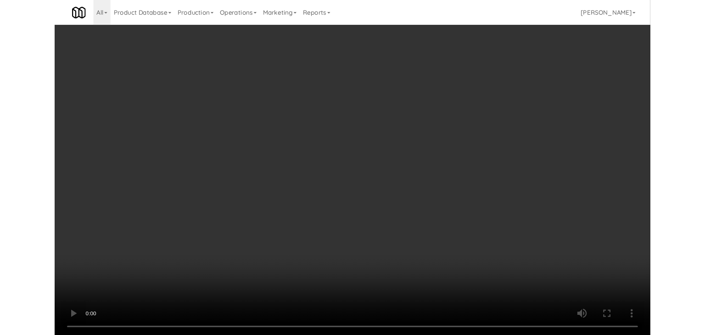
scroll to position [3076, 0]
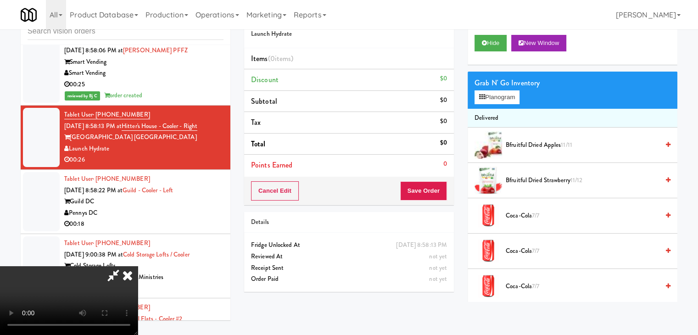
drag, startPoint x: 332, startPoint y: 180, endPoint x: 338, endPoint y: 180, distance: 5.5
click at [138, 266] on video at bounding box center [69, 300] width 138 height 69
click at [504, 94] on button "Planogram" at bounding box center [497, 97] width 45 height 14
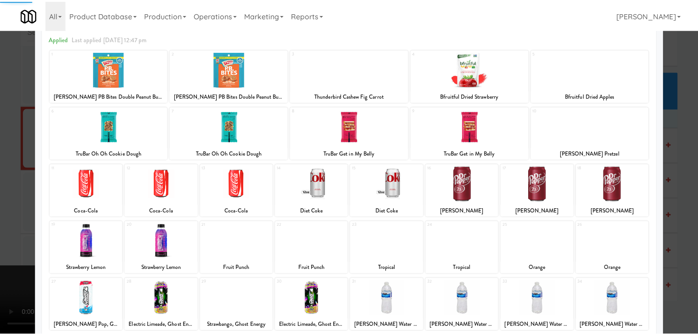
scroll to position [116, 0]
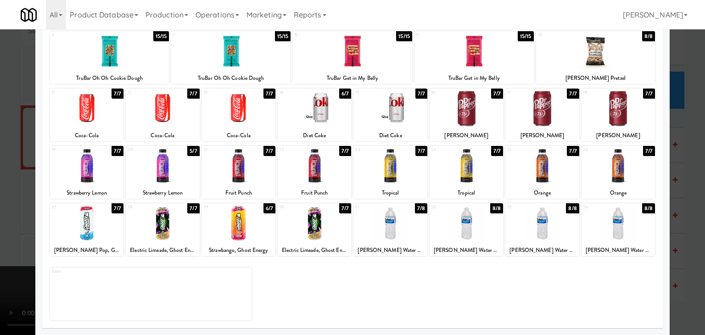
click at [388, 231] on div at bounding box center [390, 223] width 73 height 35
click at [399, 171] on div at bounding box center [390, 165] width 73 height 35
drag, startPoint x: 0, startPoint y: 184, endPoint x: 44, endPoint y: 182, distance: 44.1
click at [7, 184] on div at bounding box center [352, 167] width 705 height 335
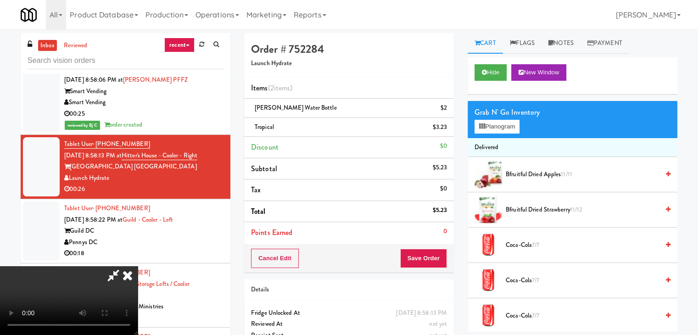
click at [138, 266] on video at bounding box center [69, 300] width 138 height 69
click at [502, 125] on button "Planogram" at bounding box center [497, 127] width 45 height 14
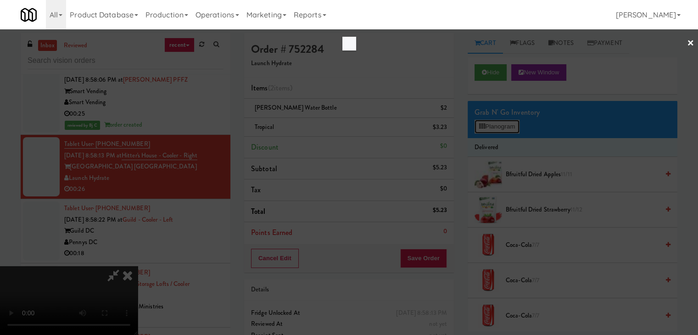
scroll to position [3065, 0]
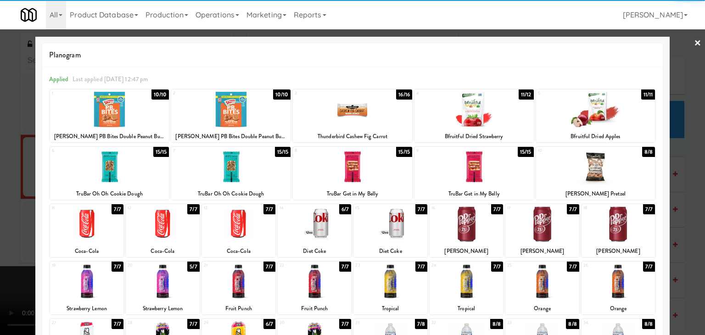
click at [473, 120] on div at bounding box center [474, 109] width 119 height 35
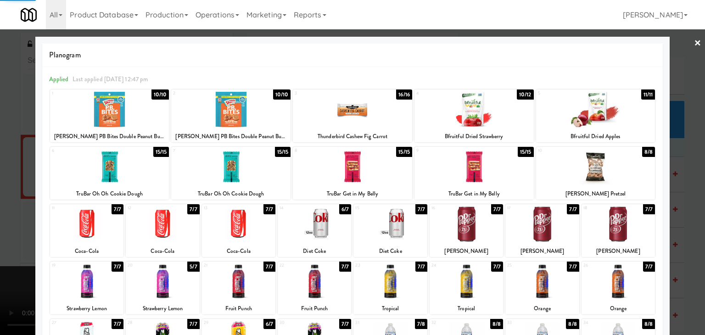
drag, startPoint x: 0, startPoint y: 201, endPoint x: 44, endPoint y: 201, distance: 44.1
click at [1, 202] on div at bounding box center [352, 167] width 705 height 335
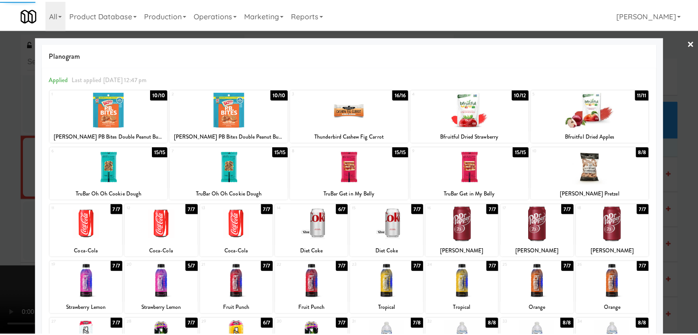
scroll to position [3076, 0]
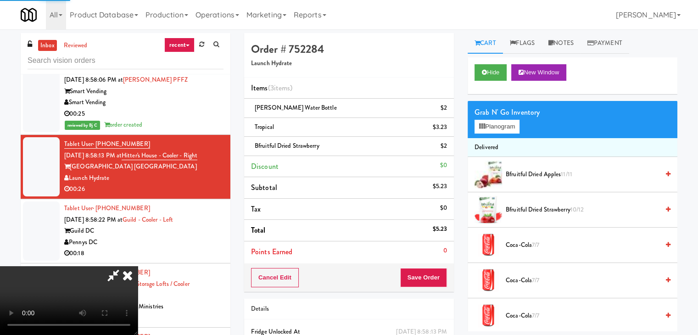
click at [138, 266] on video at bounding box center [69, 300] width 138 height 69
click at [423, 278] on button "Save Order" at bounding box center [423, 277] width 47 height 19
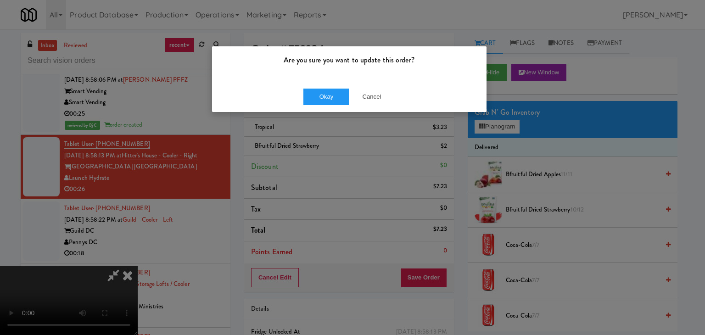
drag, startPoint x: 304, startPoint y: 84, endPoint x: 314, endPoint y: 86, distance: 10.2
click at [314, 86] on div "Okay Cancel" at bounding box center [349, 96] width 275 height 31
drag, startPoint x: 314, startPoint y: 86, endPoint x: 316, endPoint y: 90, distance: 4.9
click at [315, 88] on div "Okay Cancel" at bounding box center [349, 96] width 275 height 31
click at [316, 90] on button "Okay" at bounding box center [327, 97] width 46 height 17
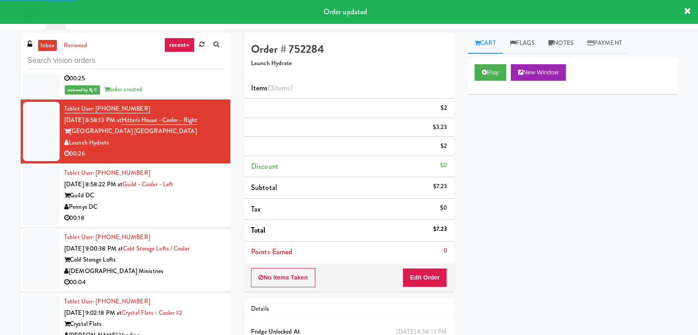
scroll to position [3122, 0]
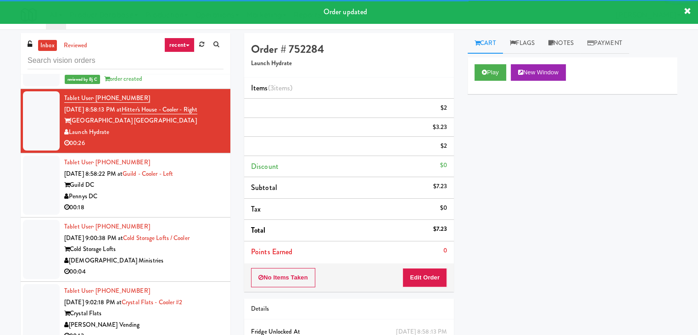
click at [195, 191] on div "Pennys DC" at bounding box center [143, 196] width 159 height 11
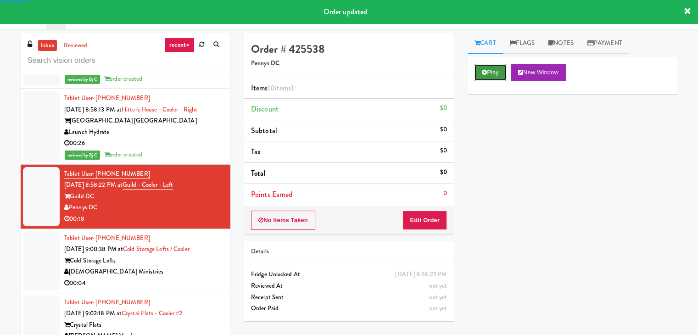
click at [492, 71] on button "Play" at bounding box center [491, 72] width 32 height 17
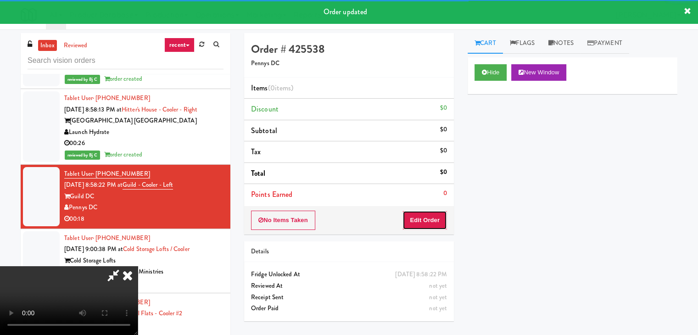
click at [425, 218] on button "Edit Order" at bounding box center [425, 220] width 45 height 19
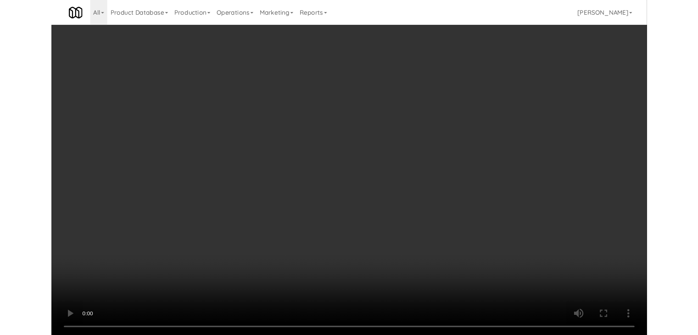
scroll to position [3111, 0]
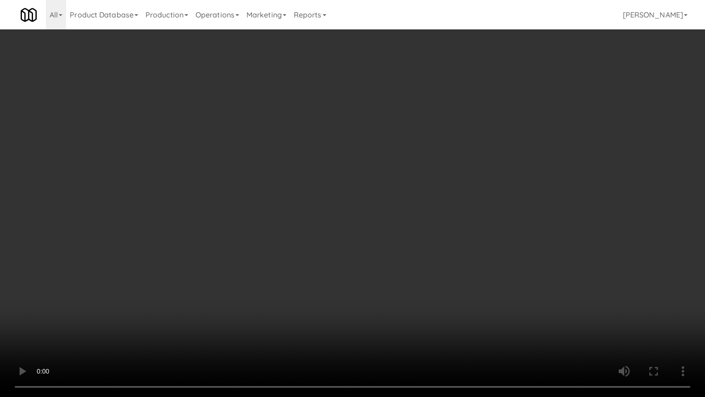
click at [395, 242] on video at bounding box center [352, 198] width 705 height 397
drag, startPoint x: 395, startPoint y: 242, endPoint x: 389, endPoint y: 244, distance: 5.8
click at [395, 242] on video at bounding box center [352, 198] width 705 height 397
click at [394, 242] on video at bounding box center [352, 198] width 705 height 397
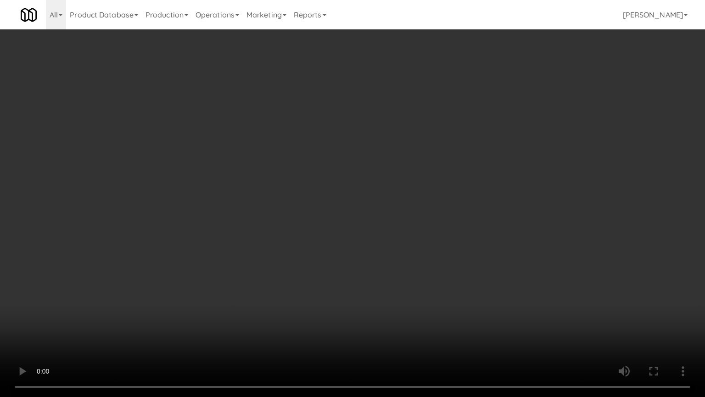
click at [395, 249] on video at bounding box center [352, 198] width 705 height 397
click at [398, 250] on video at bounding box center [352, 198] width 705 height 397
click at [410, 222] on video at bounding box center [352, 198] width 705 height 397
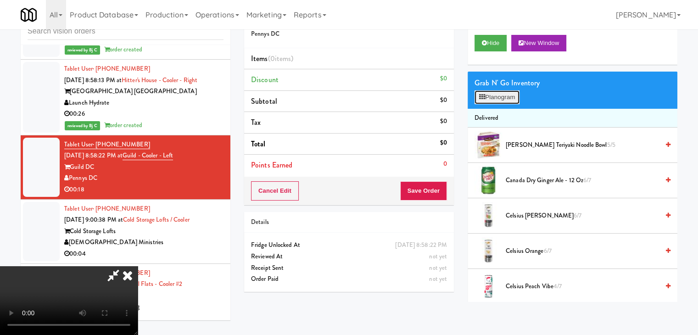
click at [509, 99] on button "Planogram" at bounding box center [497, 97] width 45 height 14
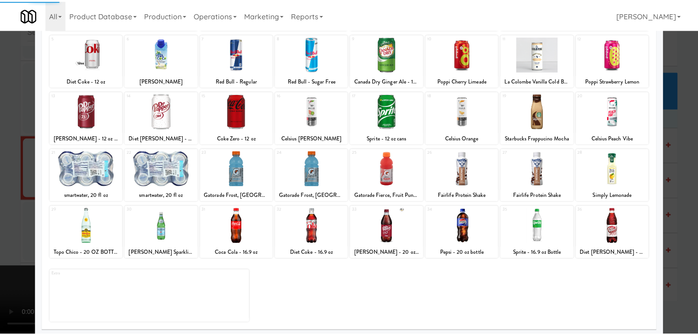
scroll to position [116, 0]
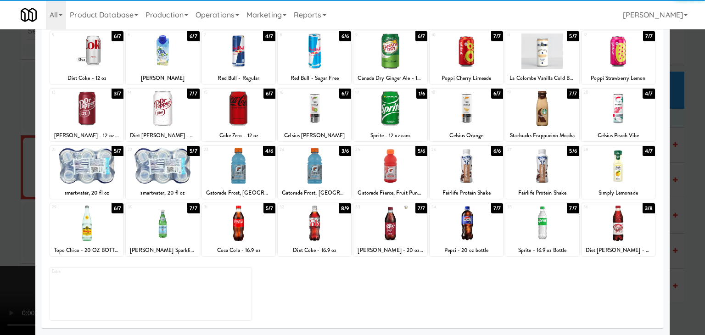
click at [392, 221] on div at bounding box center [390, 223] width 73 height 35
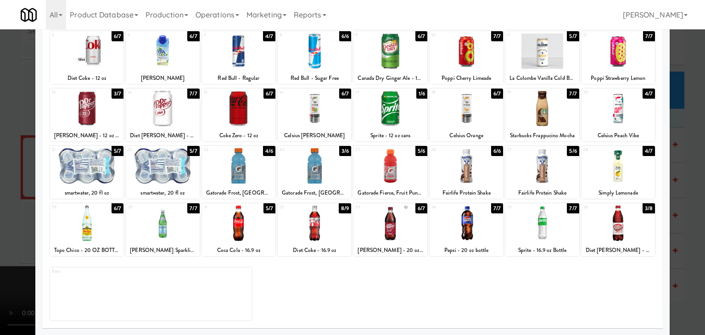
click at [476, 215] on div at bounding box center [466, 223] width 73 height 35
drag, startPoint x: 0, startPoint y: 208, endPoint x: 144, endPoint y: 209, distance: 143.7
click at [8, 207] on div at bounding box center [352, 167] width 705 height 335
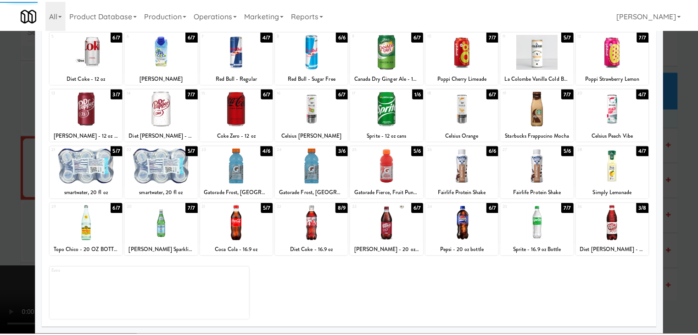
scroll to position [3122, 0]
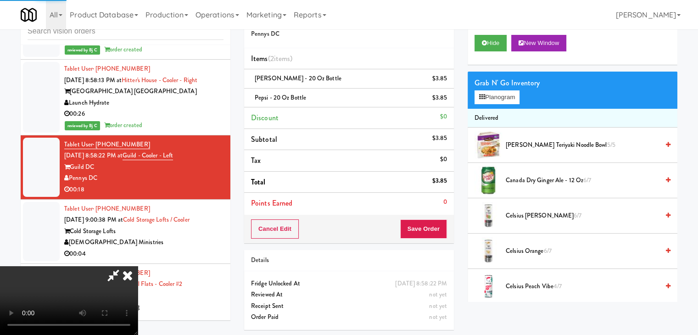
drag, startPoint x: 315, startPoint y: 228, endPoint x: 334, endPoint y: 231, distance: 19.5
click at [138, 266] on video at bounding box center [69, 300] width 138 height 69
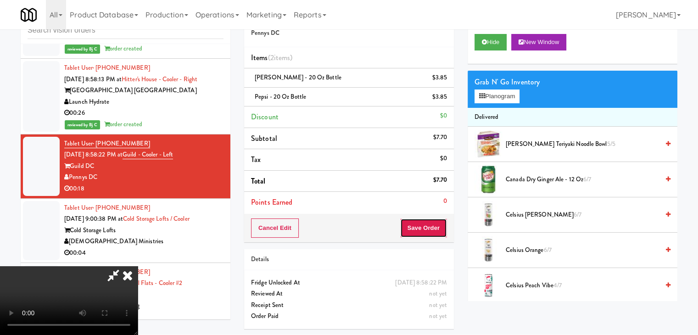
click at [433, 226] on button "Save Order" at bounding box center [423, 228] width 47 height 19
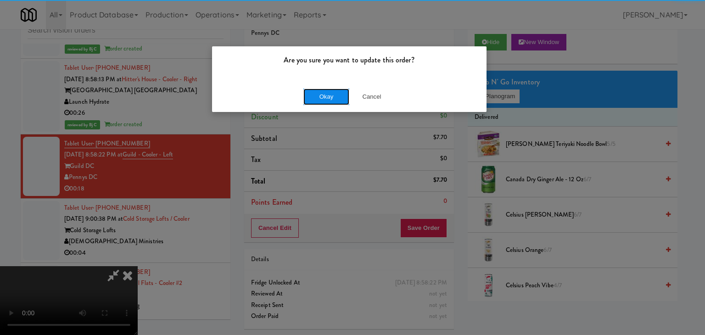
click at [333, 97] on button "Okay" at bounding box center [327, 97] width 46 height 17
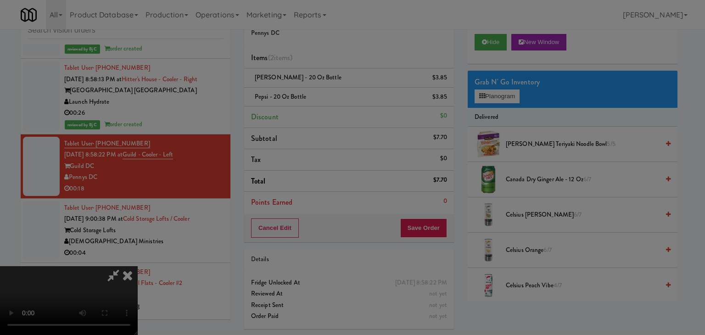
click at [333, 97] on body "Are you sure you want to update this order? Okay Cancel Okay Are you sure you w…" at bounding box center [352, 166] width 705 height 335
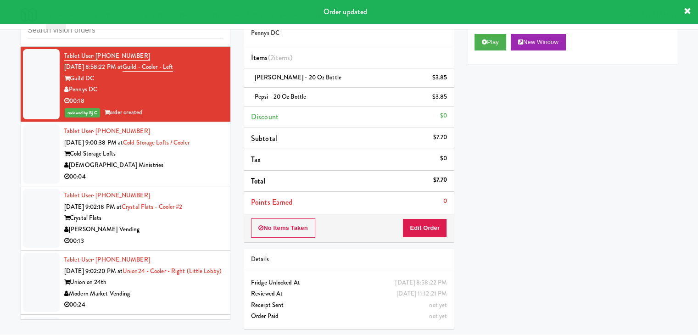
scroll to position [3260, 0]
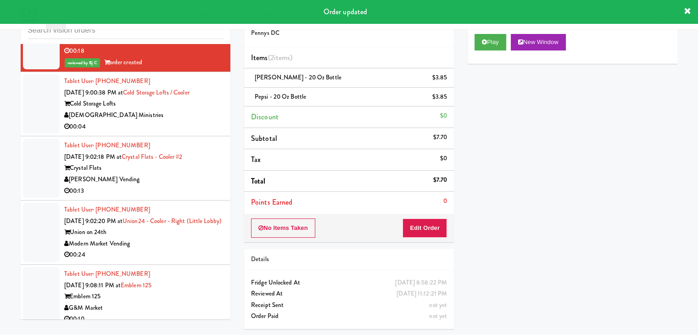
click at [189, 110] on div "[DEMOGRAPHIC_DATA] Ministries" at bounding box center [143, 115] width 159 height 11
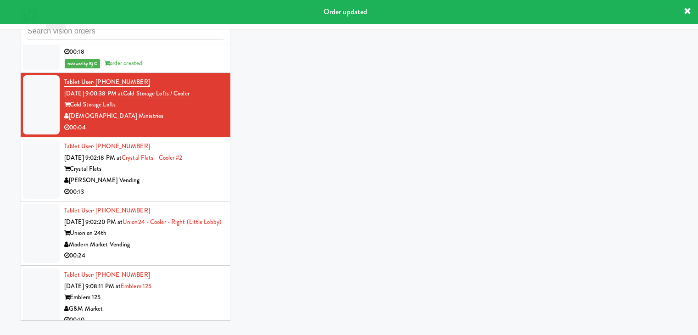
scroll to position [29, 0]
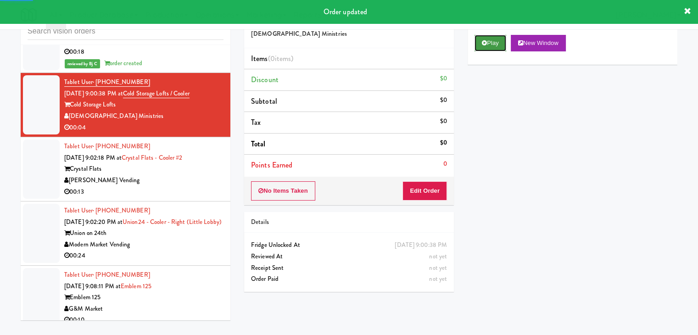
click at [497, 44] on button "Play" at bounding box center [491, 43] width 32 height 17
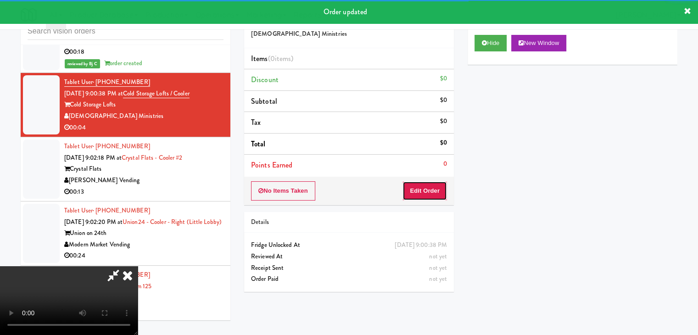
click at [436, 187] on button "Edit Order" at bounding box center [425, 190] width 45 height 19
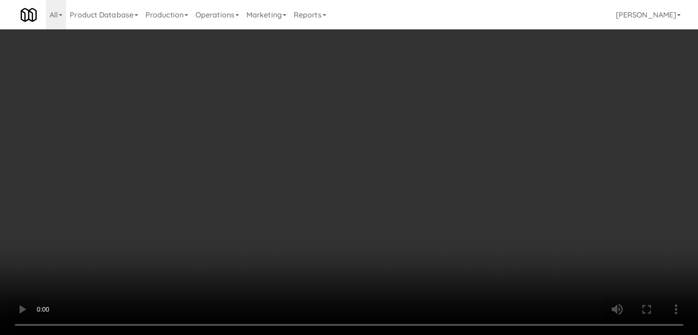
scroll to position [3249, 0]
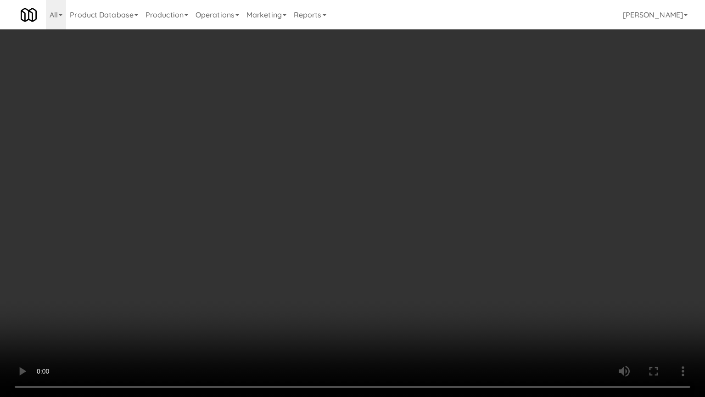
click at [445, 289] on video at bounding box center [352, 198] width 705 height 397
click at [449, 292] on video at bounding box center [352, 198] width 705 height 397
drag, startPoint x: 450, startPoint y: 292, endPoint x: 444, endPoint y: 292, distance: 6.0
click at [449, 292] on video at bounding box center [352, 198] width 705 height 397
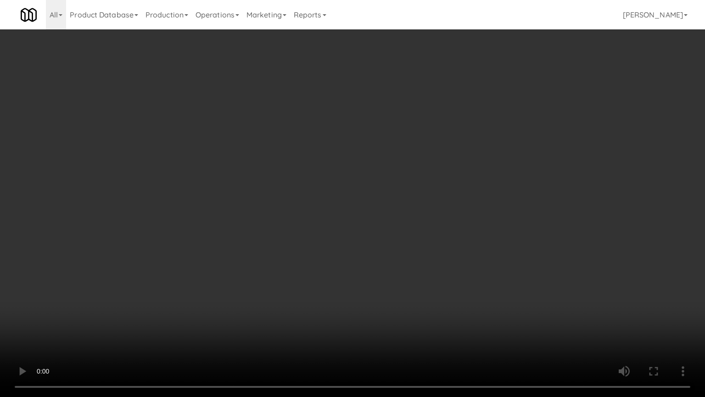
click at [448, 292] on video at bounding box center [352, 198] width 705 height 397
click at [450, 290] on video at bounding box center [352, 198] width 705 height 397
click at [451, 288] on video at bounding box center [352, 198] width 705 height 397
click at [455, 286] on video at bounding box center [352, 198] width 705 height 397
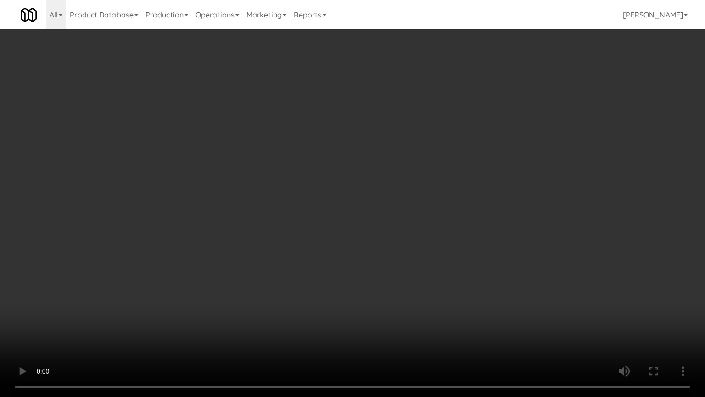
click at [455, 286] on video at bounding box center [352, 198] width 705 height 397
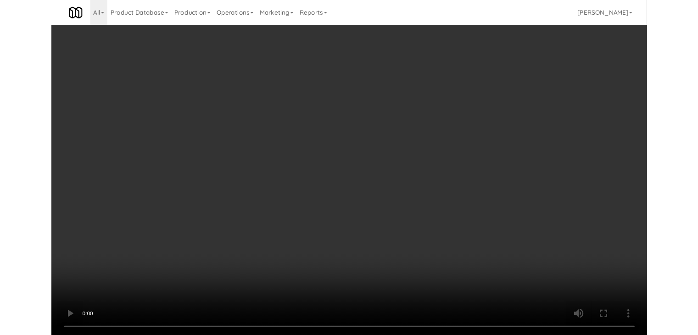
scroll to position [3260, 0]
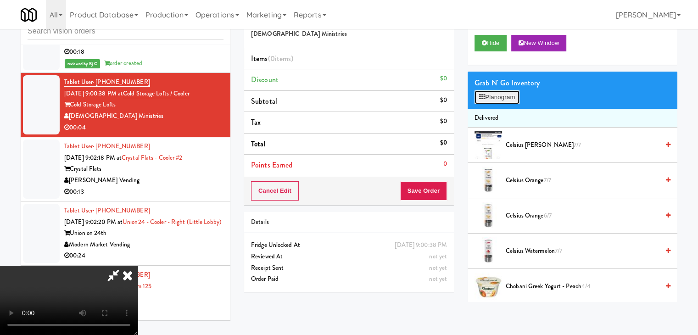
click at [507, 102] on button "Planogram" at bounding box center [497, 97] width 45 height 14
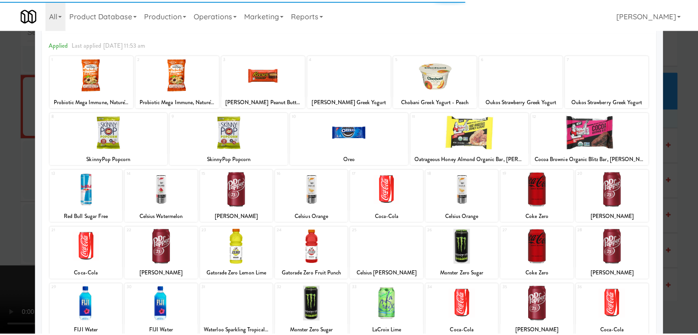
scroll to position [92, 0]
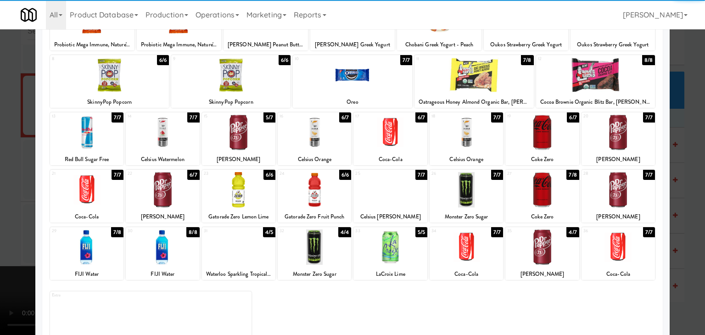
click at [179, 193] on div at bounding box center [162, 189] width 73 height 35
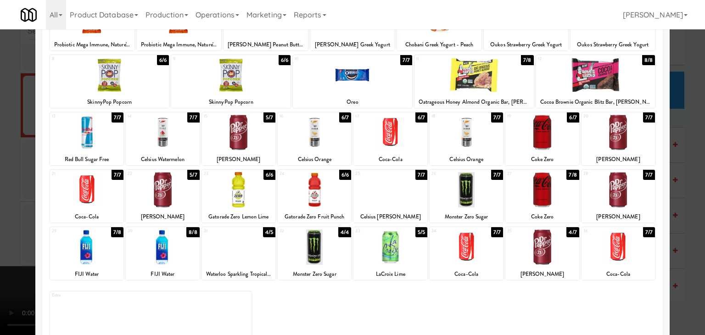
drag, startPoint x: 0, startPoint y: 195, endPoint x: 162, endPoint y: 193, distance: 162.1
click at [33, 193] on div at bounding box center [352, 167] width 705 height 335
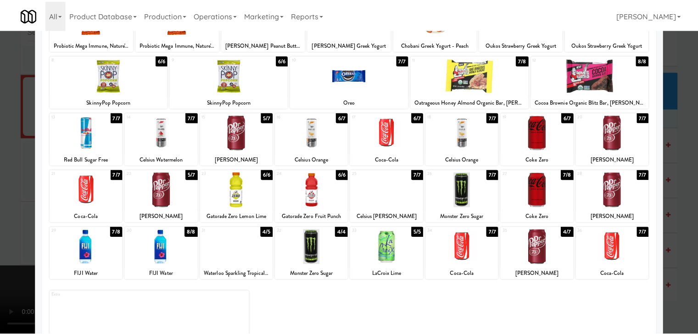
scroll to position [3260, 0]
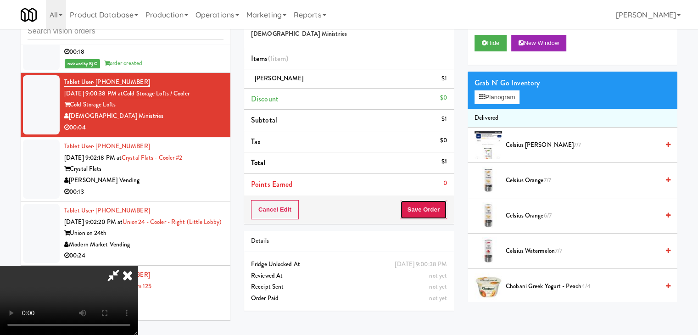
click at [433, 206] on button "Save Order" at bounding box center [423, 209] width 47 height 19
click at [432, 206] on button "Save Order" at bounding box center [423, 209] width 47 height 19
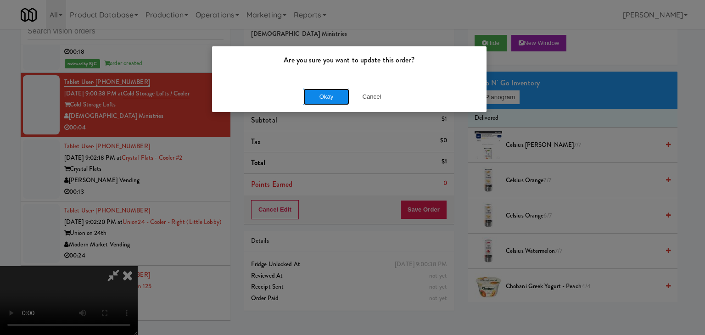
click at [332, 98] on button "Okay" at bounding box center [327, 97] width 46 height 17
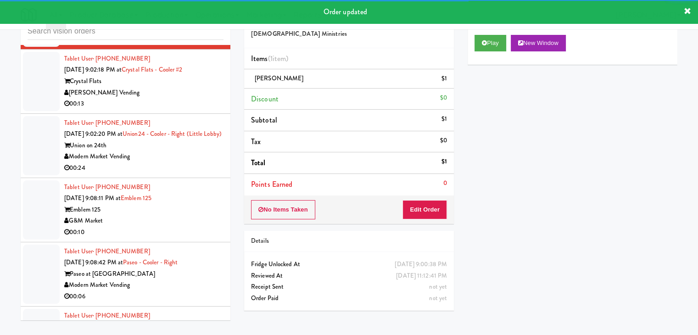
scroll to position [3317, 0]
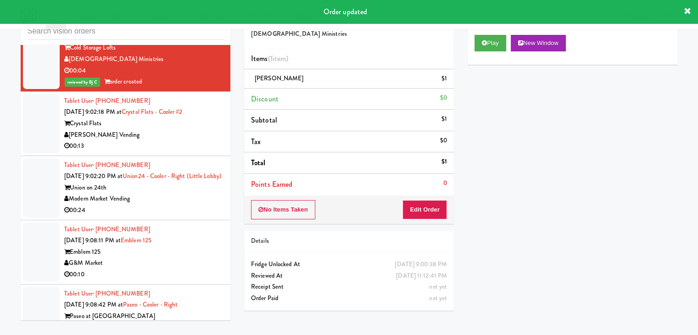
click at [186, 129] on div "[PERSON_NAME] Vending" at bounding box center [143, 134] width 159 height 11
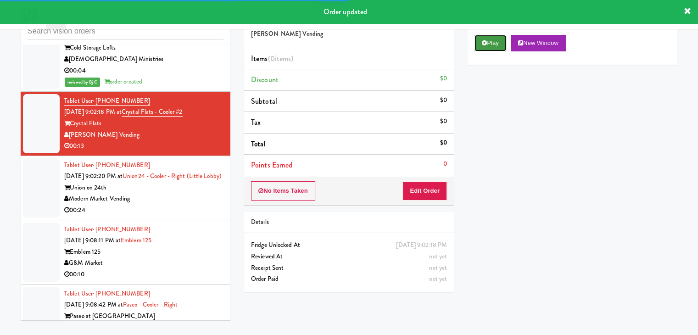
click at [495, 43] on button "Play" at bounding box center [491, 43] width 32 height 17
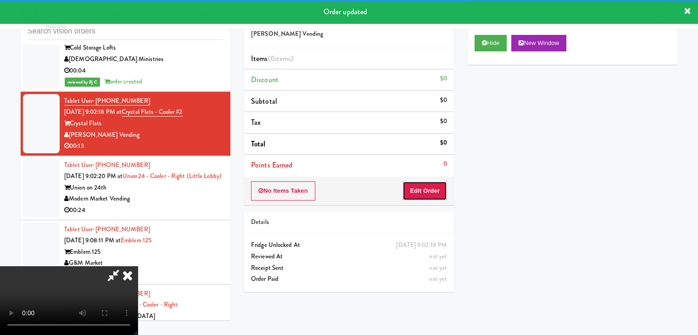
click at [422, 198] on button "Edit Order" at bounding box center [425, 190] width 45 height 19
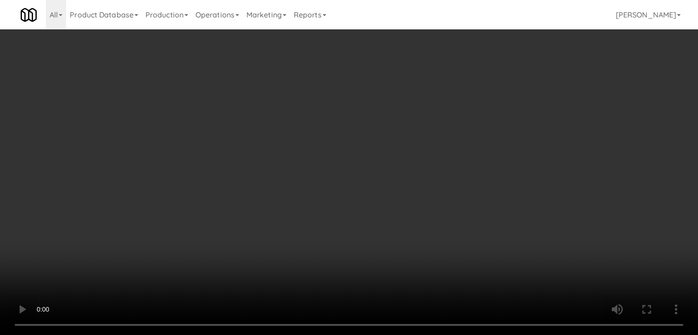
scroll to position [3306, 0]
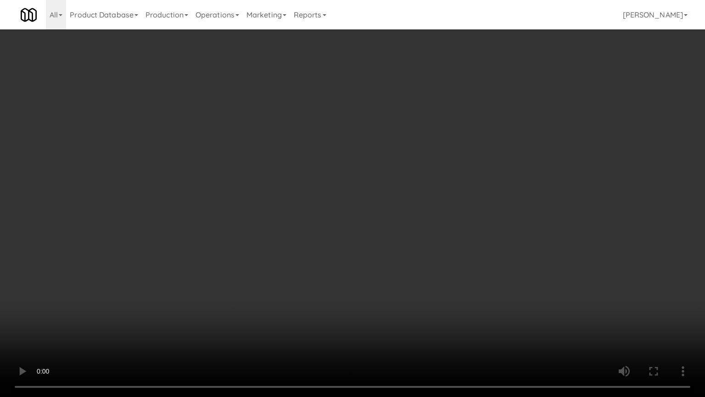
click at [422, 284] on video at bounding box center [352, 198] width 705 height 397
click at [422, 285] on video at bounding box center [352, 198] width 705 height 397
click at [444, 276] on video at bounding box center [352, 198] width 705 height 397
drag, startPoint x: 445, startPoint y: 276, endPoint x: 445, endPoint y: 282, distance: 5.5
click at [445, 277] on video at bounding box center [352, 198] width 705 height 397
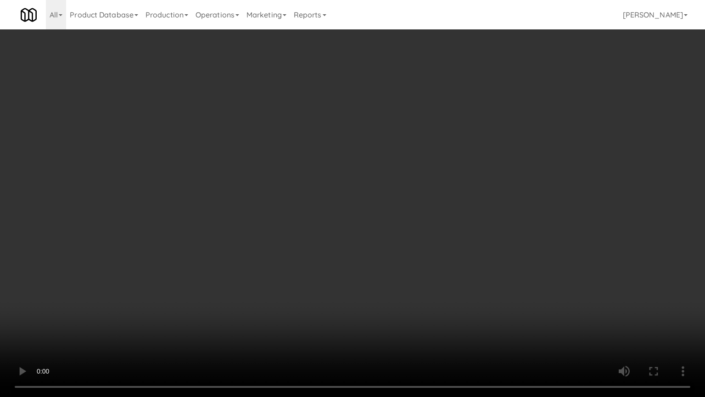
click at [454, 282] on video at bounding box center [352, 198] width 705 height 397
click at [455, 282] on video at bounding box center [352, 198] width 705 height 397
click at [463, 282] on video at bounding box center [352, 198] width 705 height 397
click at [468, 285] on video at bounding box center [352, 198] width 705 height 397
click at [468, 283] on video at bounding box center [352, 198] width 705 height 397
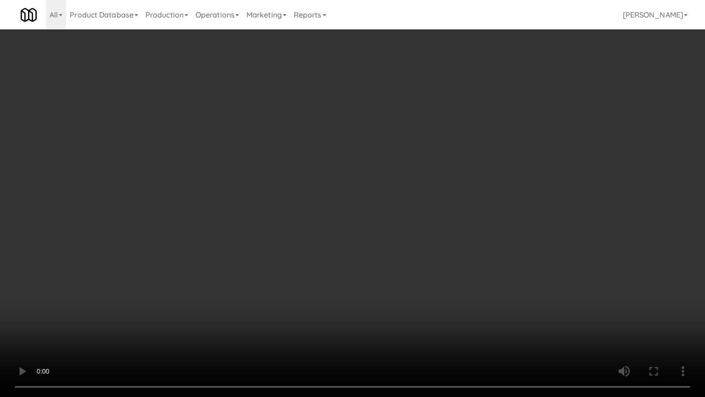
click at [470, 284] on video at bounding box center [352, 198] width 705 height 397
click at [478, 283] on video at bounding box center [352, 198] width 705 height 397
drag, startPoint x: 478, startPoint y: 283, endPoint x: 472, endPoint y: 285, distance: 5.4
click at [478, 283] on video at bounding box center [352, 198] width 705 height 397
click at [473, 282] on video at bounding box center [352, 198] width 705 height 397
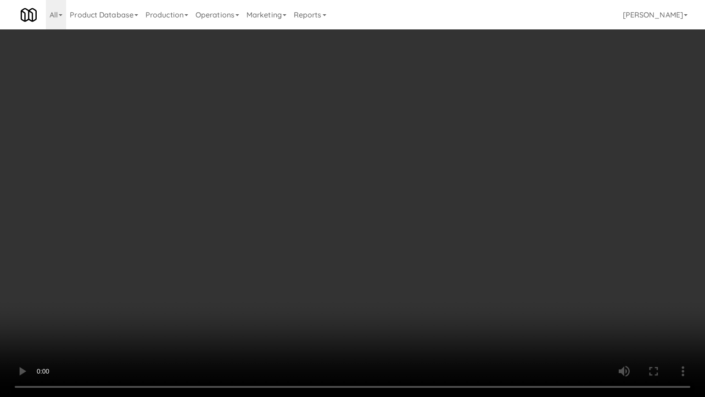
click at [473, 282] on video at bounding box center [352, 198] width 705 height 397
click at [475, 281] on video at bounding box center [352, 198] width 705 height 397
click at [476, 281] on video at bounding box center [352, 198] width 705 height 397
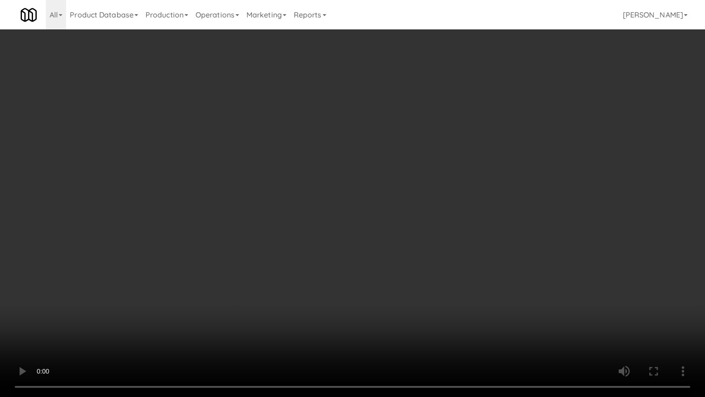
click at [482, 283] on video at bounding box center [352, 198] width 705 height 397
click at [483, 281] on video at bounding box center [352, 198] width 705 height 397
click at [483, 282] on video at bounding box center [352, 198] width 705 height 397
click at [487, 281] on video at bounding box center [352, 198] width 705 height 397
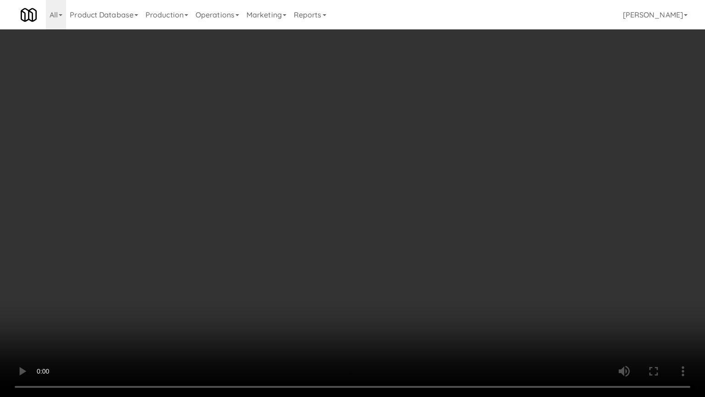
click at [470, 266] on video at bounding box center [352, 198] width 705 height 397
click at [454, 264] on video at bounding box center [352, 198] width 705 height 397
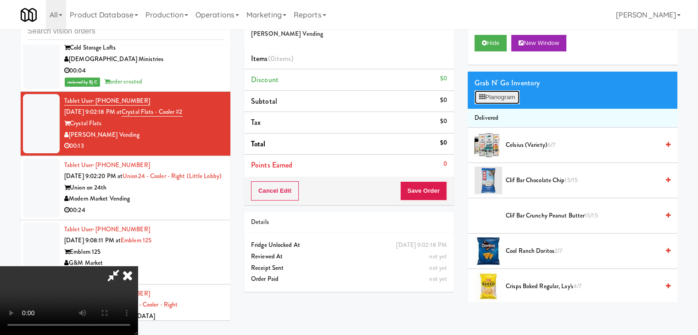
click at [518, 96] on button "Planogram" at bounding box center [497, 97] width 45 height 14
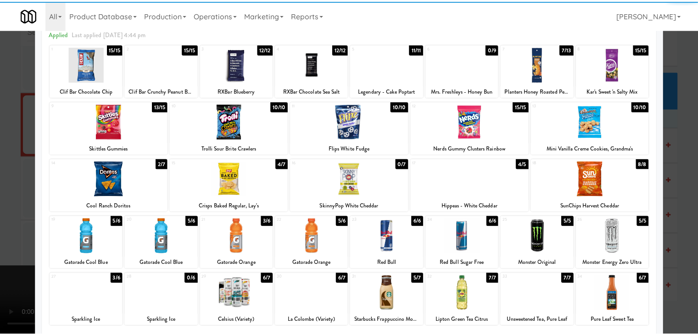
scroll to position [116, 0]
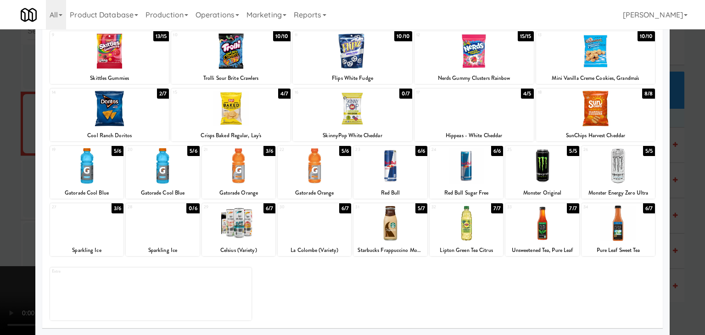
click at [465, 228] on div at bounding box center [466, 223] width 73 height 35
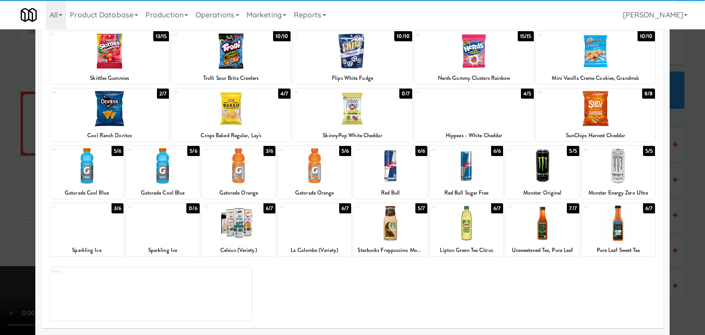
click at [92, 232] on div at bounding box center [86, 223] width 73 height 35
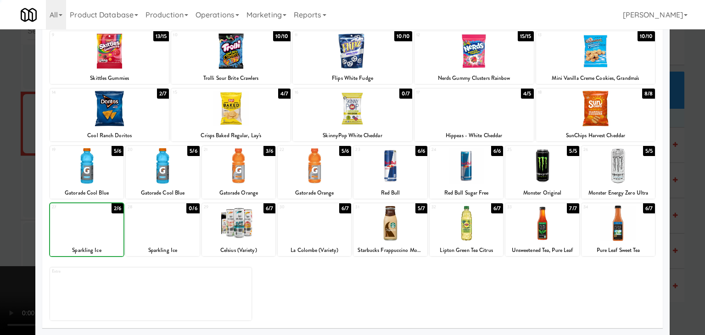
click at [8, 225] on div at bounding box center [352, 167] width 705 height 335
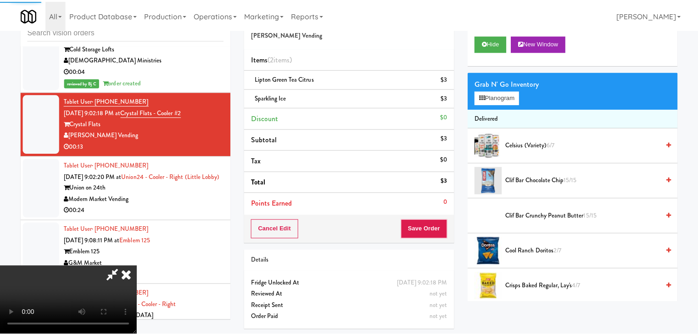
scroll to position [3317, 0]
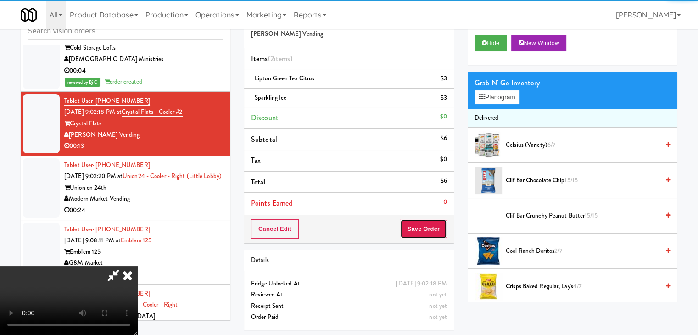
click at [439, 226] on button "Save Order" at bounding box center [423, 228] width 47 height 19
click at [438, 226] on button "Save Order" at bounding box center [423, 228] width 47 height 19
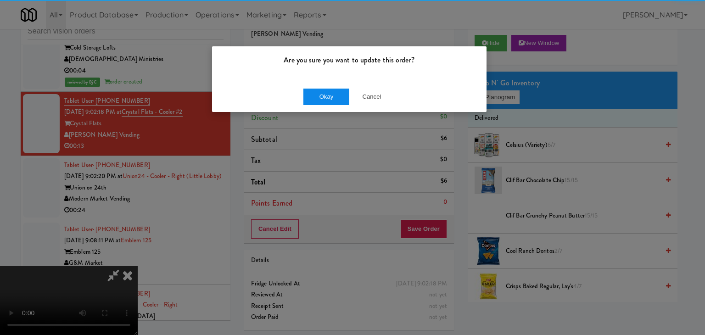
drag, startPoint x: 313, startPoint y: 82, endPoint x: 324, endPoint y: 91, distance: 14.3
click at [320, 88] on div "Okay Cancel" at bounding box center [349, 96] width 275 height 31
click at [324, 91] on button "Okay" at bounding box center [327, 97] width 46 height 17
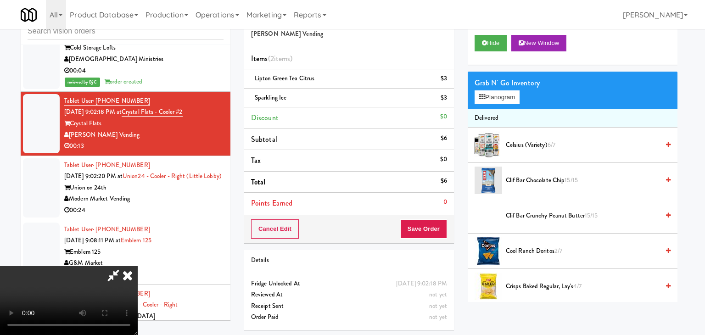
click at [324, 91] on body "Are you sure you want to update this order? Okay Cancel Okay Are you sure you w…" at bounding box center [352, 167] width 705 height 335
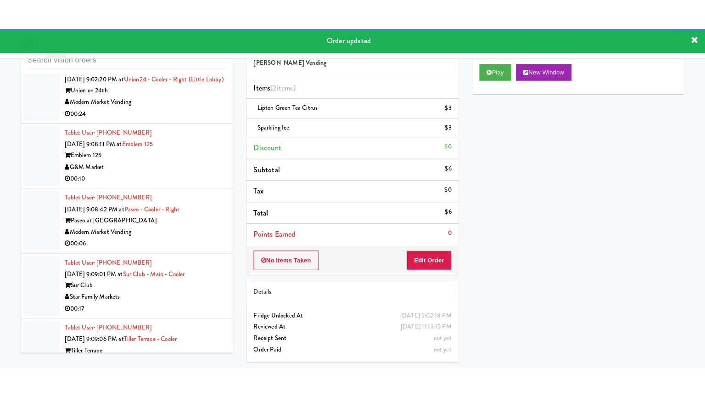
scroll to position [3466, 0]
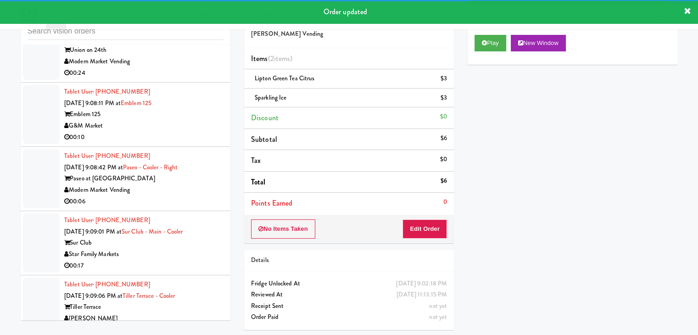
click at [184, 67] on div "00:24" at bounding box center [143, 72] width 159 height 11
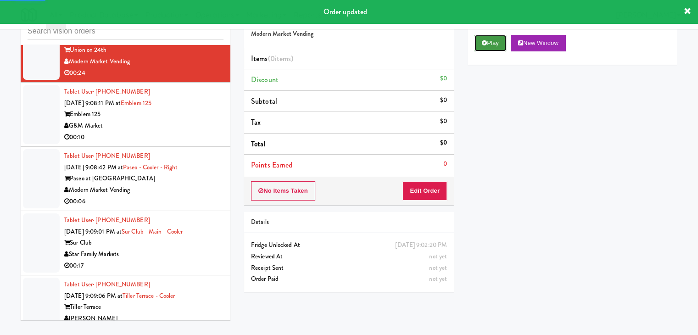
click at [500, 36] on button "Play" at bounding box center [491, 43] width 32 height 17
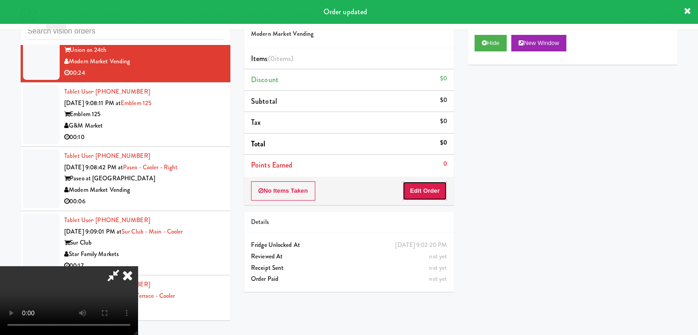
click at [424, 193] on button "Edit Order" at bounding box center [425, 190] width 45 height 19
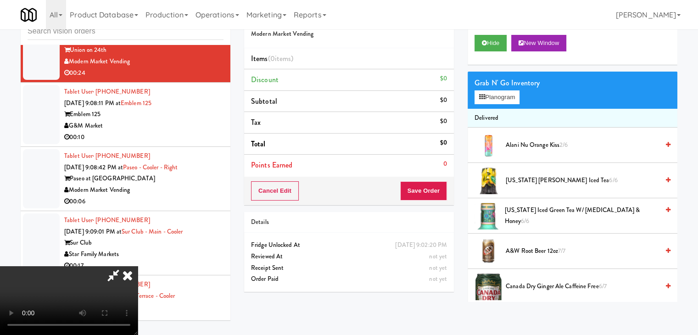
scroll to position [3455, 0]
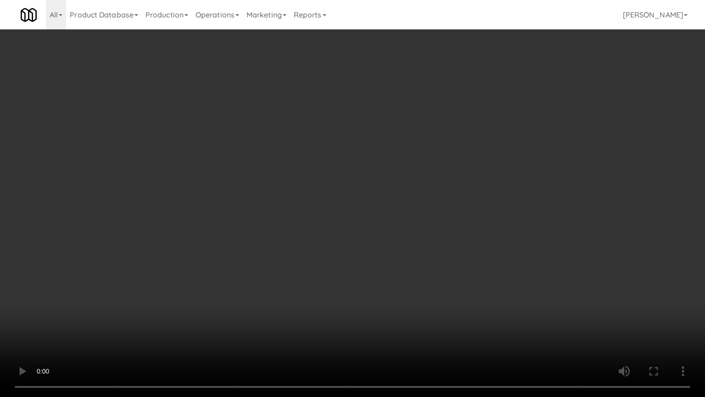
click at [429, 254] on video at bounding box center [352, 198] width 705 height 397
click at [425, 256] on video at bounding box center [352, 198] width 705 height 397
click at [444, 237] on video at bounding box center [352, 198] width 705 height 397
click at [443, 236] on video at bounding box center [352, 198] width 705 height 397
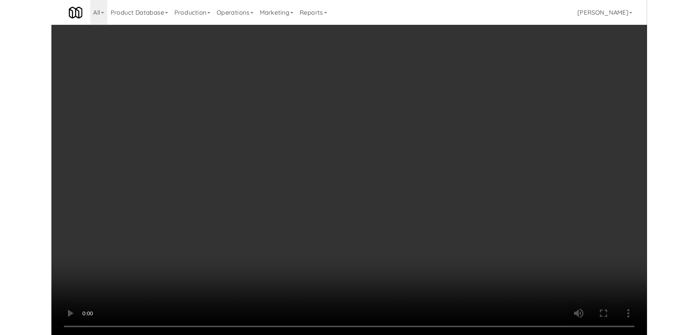
scroll to position [3466, 0]
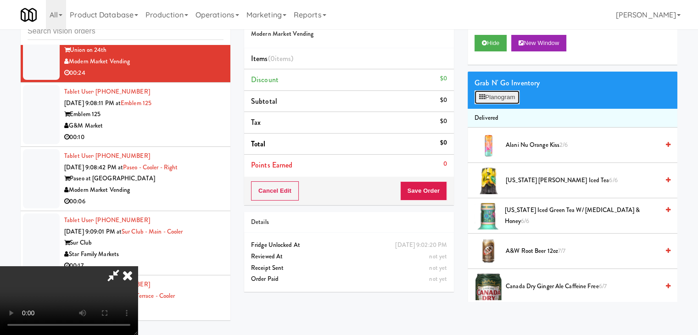
click at [497, 92] on button "Planogram" at bounding box center [497, 97] width 45 height 14
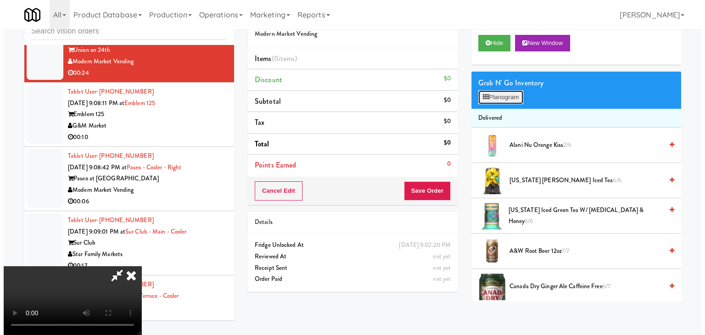
scroll to position [3455, 0]
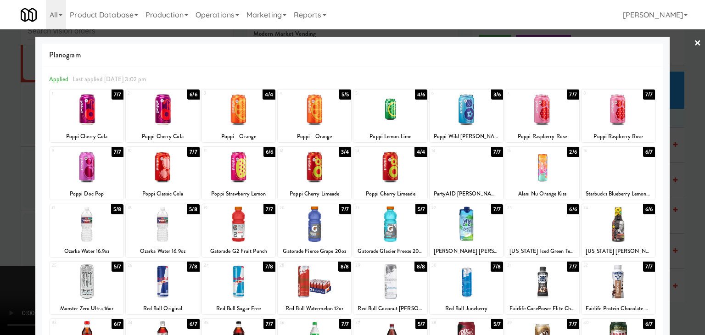
click at [86, 220] on div at bounding box center [86, 224] width 73 height 35
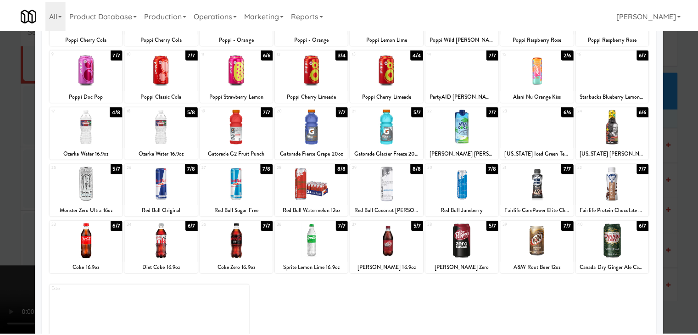
scroll to position [116, 0]
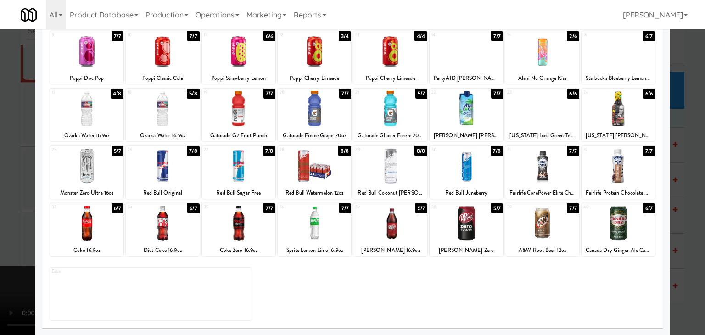
drag, startPoint x: 306, startPoint y: 235, endPoint x: 152, endPoint y: 237, distance: 153.4
click at [304, 235] on div at bounding box center [314, 223] width 73 height 35
drag, startPoint x: 0, startPoint y: 243, endPoint x: 255, endPoint y: 240, distance: 255.3
click at [9, 243] on div at bounding box center [352, 167] width 705 height 335
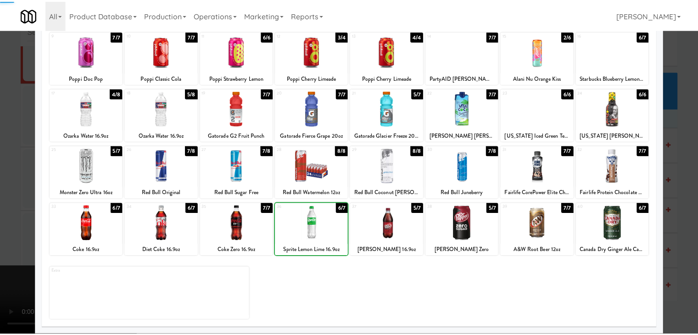
scroll to position [3466, 0]
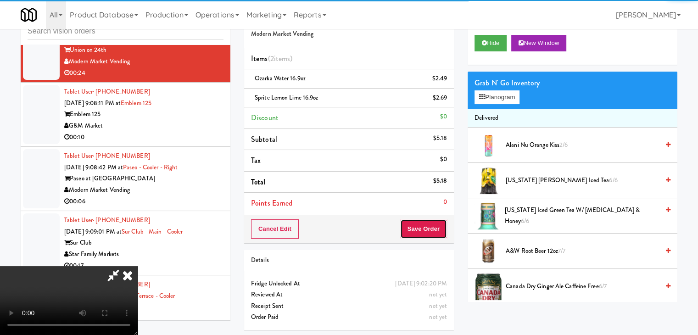
click at [441, 236] on button "Save Order" at bounding box center [423, 228] width 47 height 19
click at [439, 236] on button "Save Order" at bounding box center [423, 228] width 47 height 19
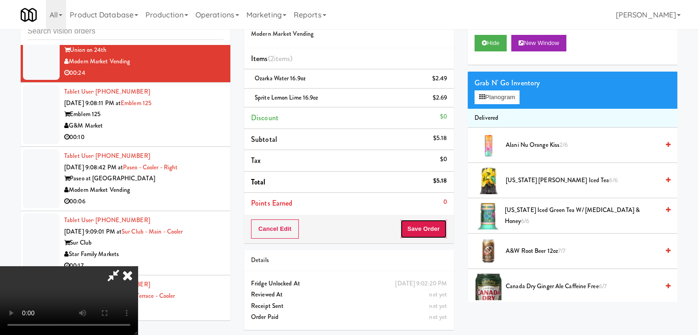
drag, startPoint x: 439, startPoint y: 236, endPoint x: 377, endPoint y: 181, distance: 82.0
click at [439, 236] on button "Save Order" at bounding box center [423, 228] width 47 height 19
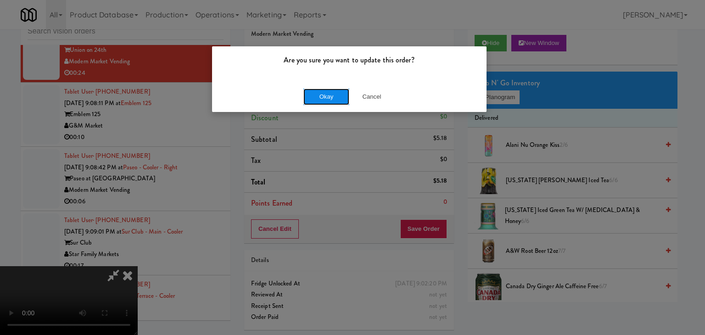
click at [318, 100] on button "Okay" at bounding box center [327, 97] width 46 height 17
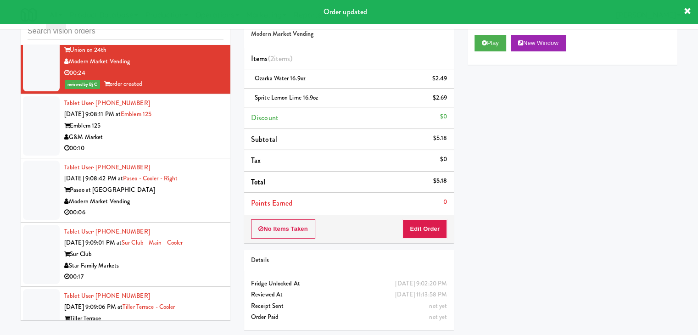
click at [191, 132] on div "G&M Market" at bounding box center [143, 137] width 159 height 11
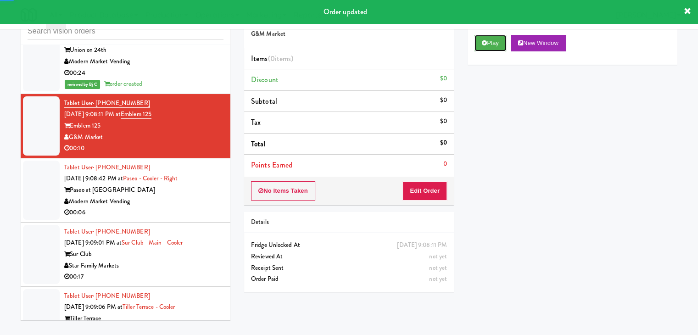
drag, startPoint x: 483, startPoint y: 39, endPoint x: 484, endPoint y: 62, distance: 23.5
click at [483, 39] on button "Play" at bounding box center [491, 43] width 32 height 17
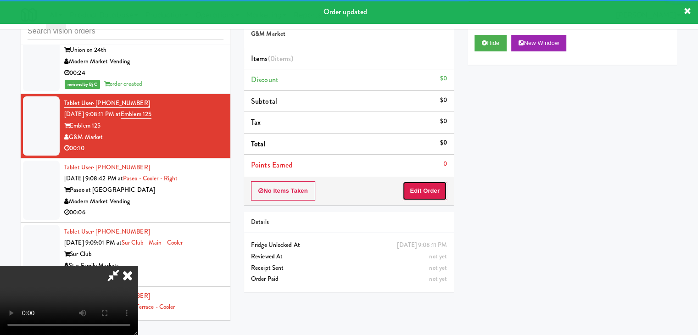
click at [420, 193] on button "Edit Order" at bounding box center [425, 190] width 45 height 19
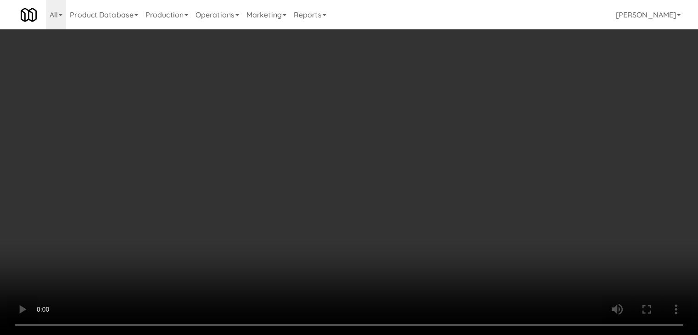
scroll to position [3455, 0]
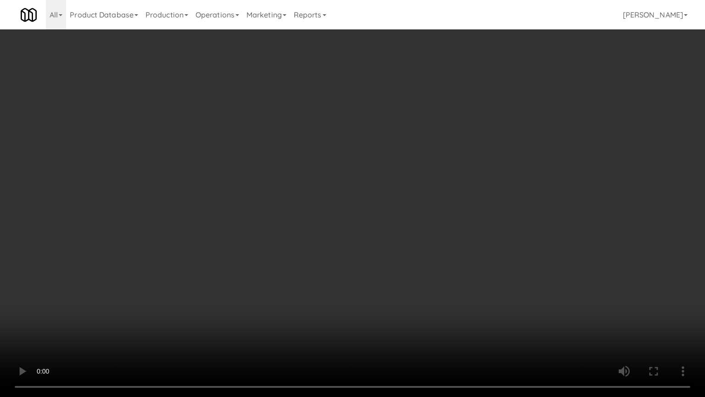
click at [394, 271] on video at bounding box center [352, 198] width 705 height 397
drag, startPoint x: 394, startPoint y: 271, endPoint x: 389, endPoint y: 272, distance: 4.6
click at [394, 271] on video at bounding box center [352, 198] width 705 height 397
click at [389, 268] on video at bounding box center [352, 198] width 705 height 397
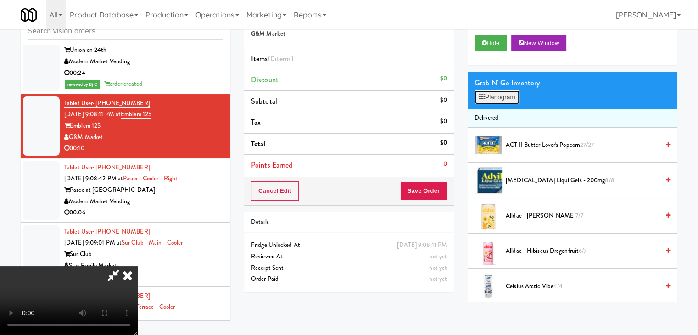
click at [504, 97] on button "Planogram" at bounding box center [497, 97] width 45 height 14
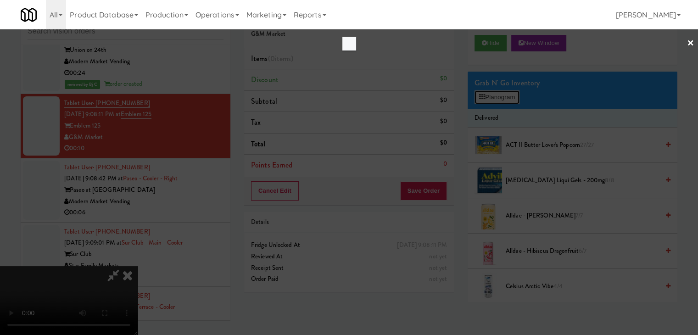
scroll to position [3455, 0]
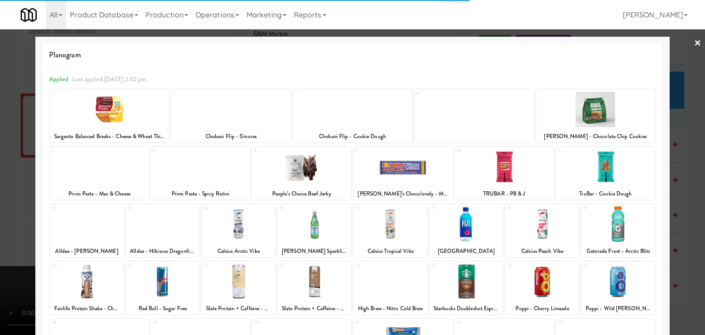
drag, startPoint x: 601, startPoint y: 116, endPoint x: 608, endPoint y: 118, distance: 7.6
click at [603, 117] on div at bounding box center [595, 109] width 119 height 35
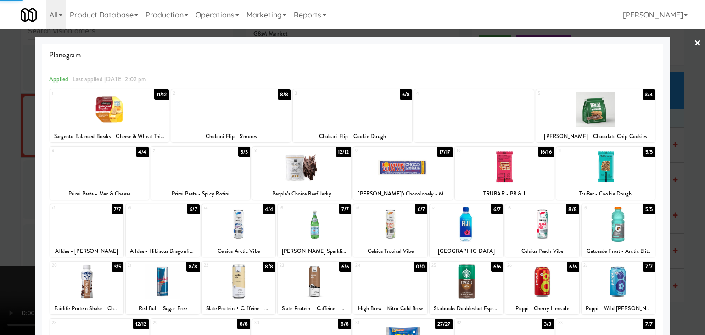
click at [675, 136] on div at bounding box center [352, 167] width 705 height 335
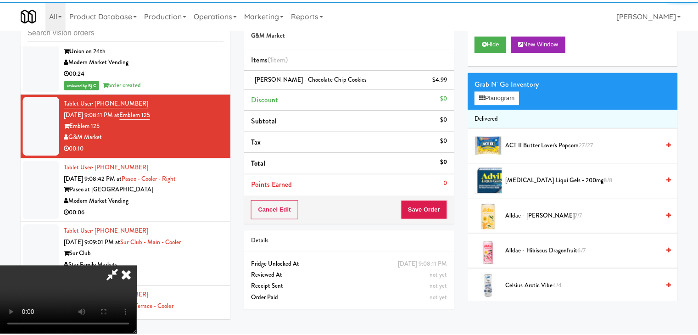
scroll to position [3466, 0]
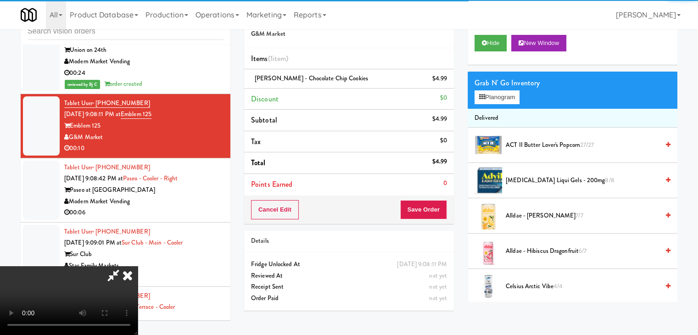
click at [138, 266] on video at bounding box center [69, 300] width 138 height 69
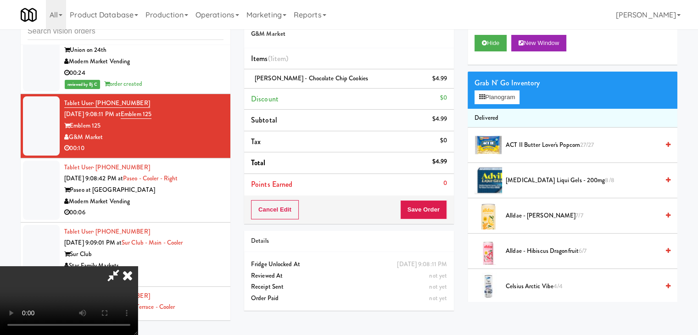
click at [138, 266] on video at bounding box center [69, 300] width 138 height 69
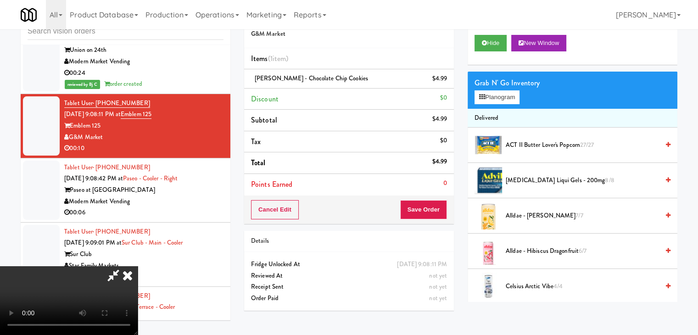
click at [138, 266] on video at bounding box center [69, 300] width 138 height 69
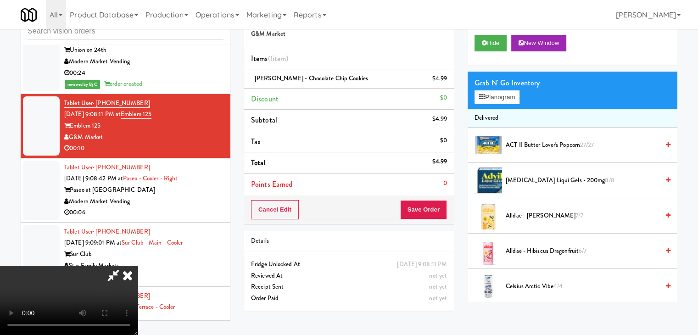
scroll to position [2, 0]
click at [425, 208] on button "Save Order" at bounding box center [423, 209] width 47 height 19
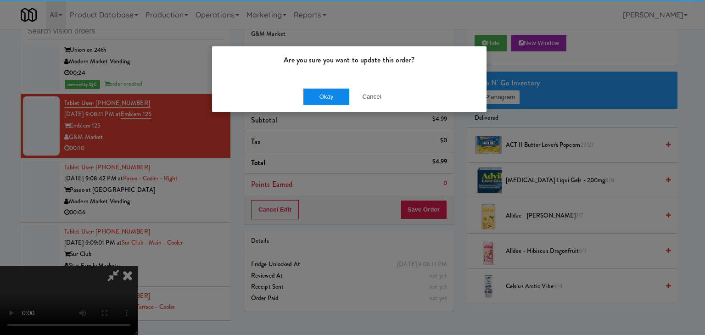
drag, startPoint x: 325, startPoint y: 79, endPoint x: 323, endPoint y: 91, distance: 12.1
click at [325, 80] on div "Are you sure you want to update this order?" at bounding box center [349, 63] width 275 height 35
click at [322, 93] on div "Okay Cancel" at bounding box center [349, 96] width 275 height 31
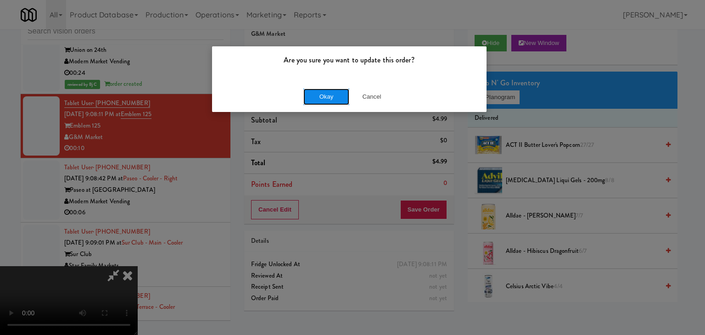
click at [322, 93] on button "Okay" at bounding box center [327, 97] width 46 height 17
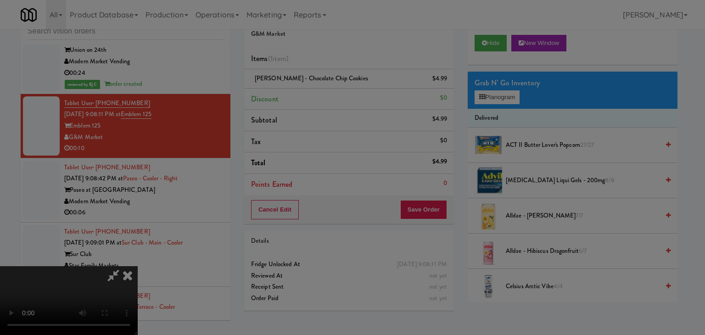
click at [322, 88] on button "Okay" at bounding box center [327, 80] width 46 height 17
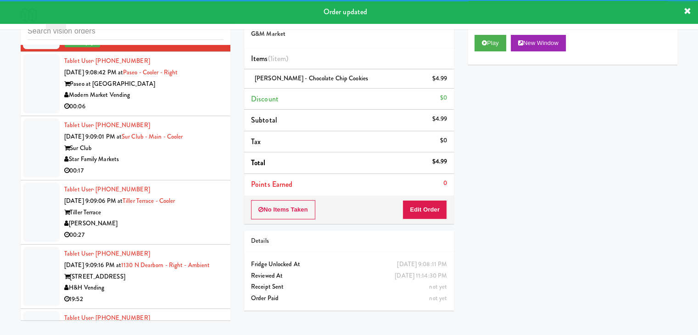
scroll to position [3604, 0]
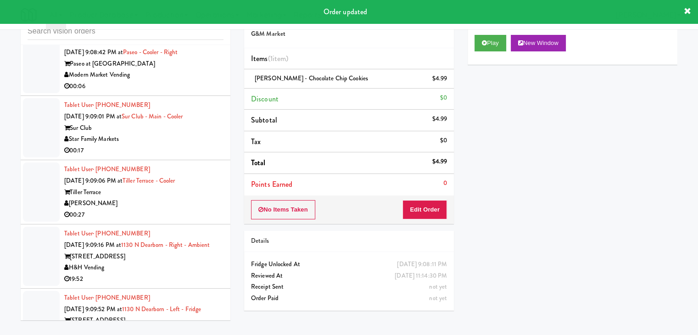
click at [178, 81] on div "00:06" at bounding box center [143, 86] width 159 height 11
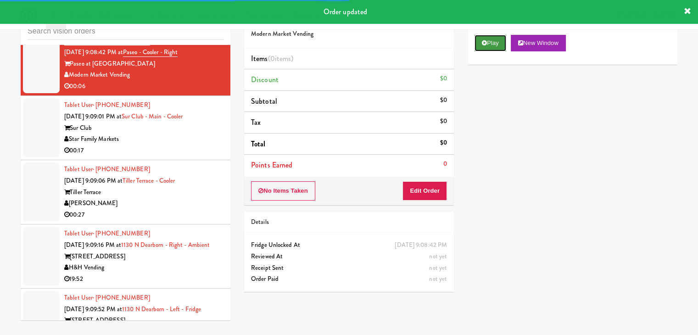
click at [500, 44] on button "Play" at bounding box center [491, 43] width 32 height 17
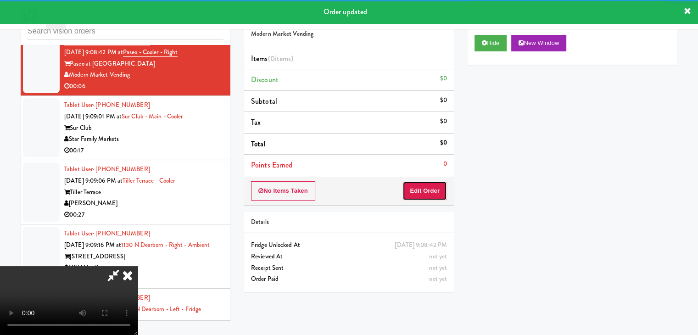
click at [427, 189] on button "Edit Order" at bounding box center [425, 190] width 45 height 19
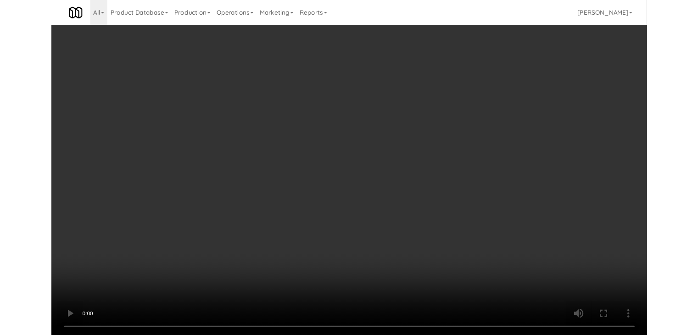
scroll to position [3593, 0]
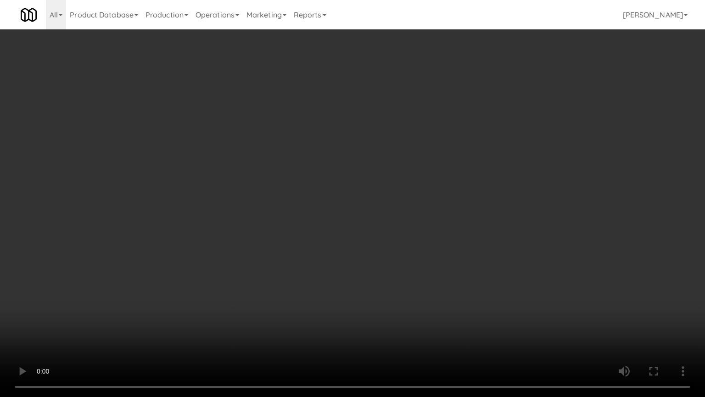
click at [394, 259] on video at bounding box center [352, 198] width 705 height 397
click at [394, 262] on video at bounding box center [352, 198] width 705 height 397
click at [393, 263] on video at bounding box center [352, 198] width 705 height 397
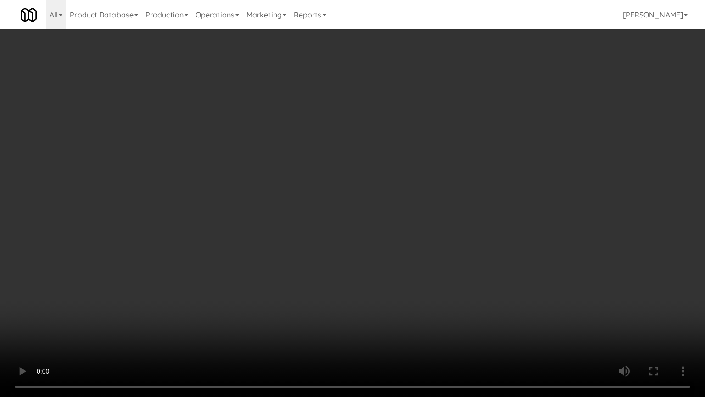
drag, startPoint x: 393, startPoint y: 262, endPoint x: 438, endPoint y: 171, distance: 101.6
click at [393, 261] on video at bounding box center [352, 198] width 705 height 397
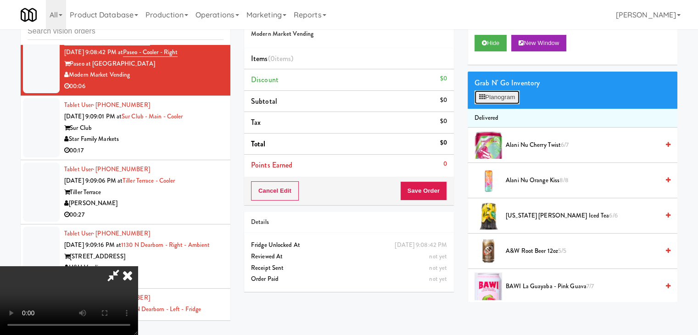
click at [494, 100] on button "Planogram" at bounding box center [497, 97] width 45 height 14
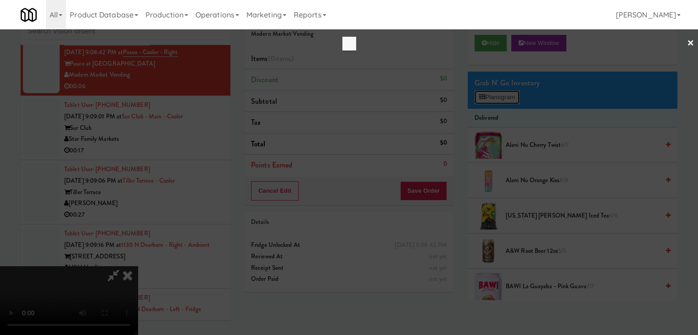
scroll to position [3593, 0]
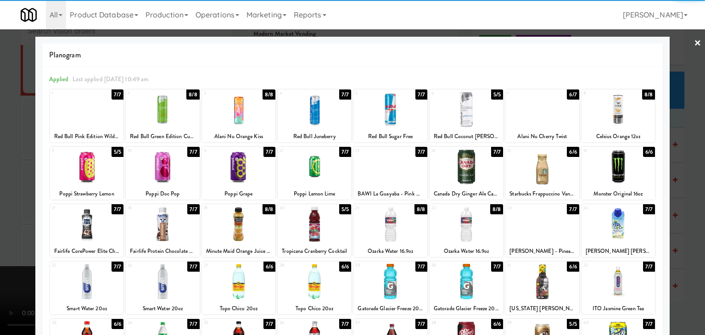
click at [94, 219] on div at bounding box center [86, 224] width 73 height 35
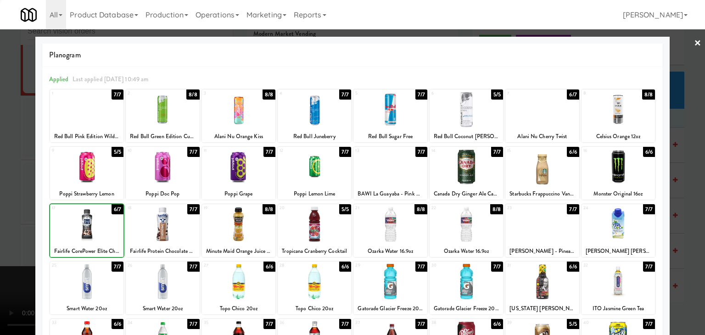
drag, startPoint x: 0, startPoint y: 214, endPoint x: 85, endPoint y: 212, distance: 85.0
click at [2, 214] on div at bounding box center [352, 167] width 705 height 335
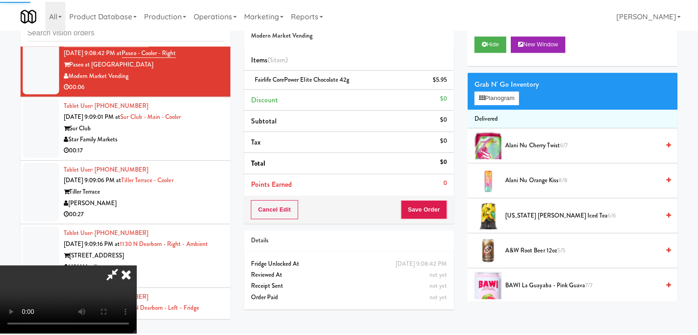
scroll to position [3604, 0]
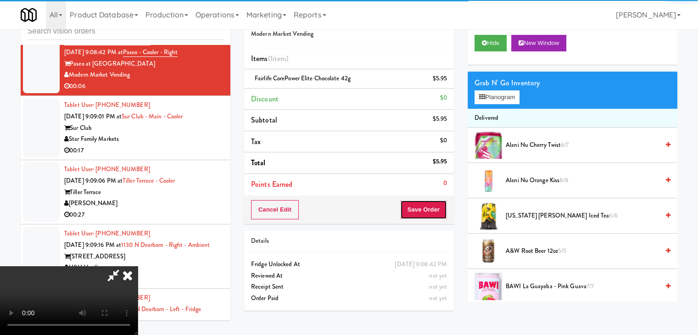
click at [424, 210] on button "Save Order" at bounding box center [423, 209] width 47 height 19
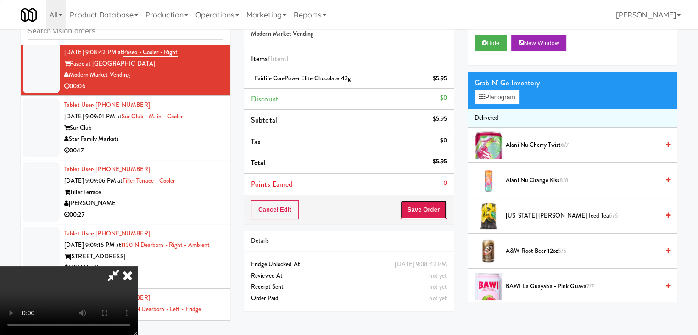
click at [425, 211] on button "Save Order" at bounding box center [423, 209] width 47 height 19
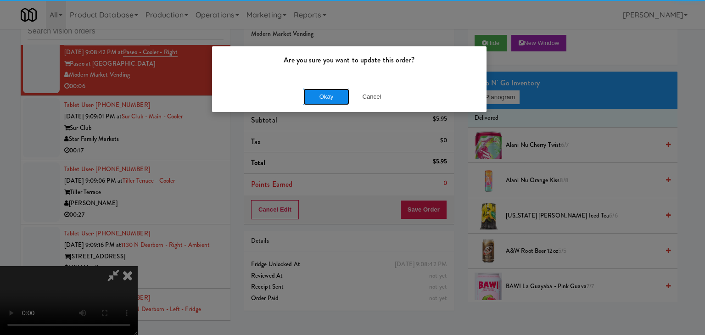
click at [315, 99] on button "Okay" at bounding box center [327, 97] width 46 height 17
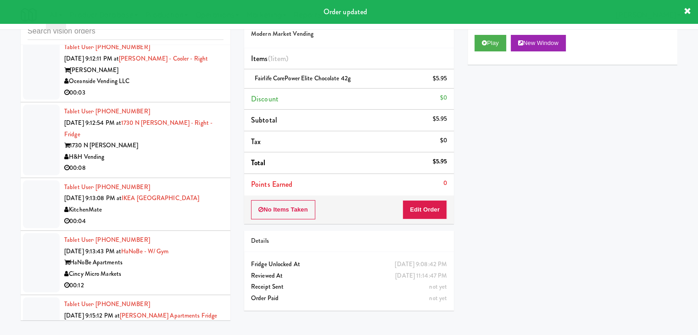
scroll to position [4155, 0]
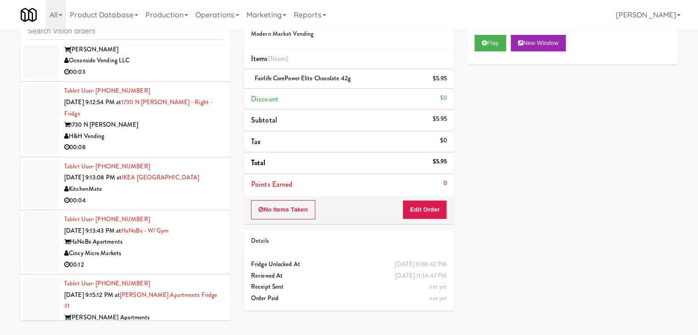
click at [156, 184] on div "KitchenMate" at bounding box center [143, 189] width 159 height 11
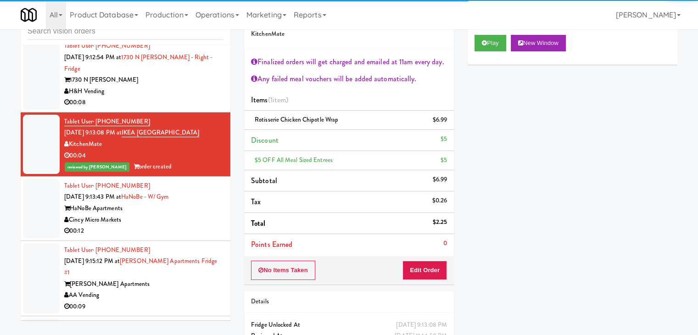
scroll to position [4292, 0]
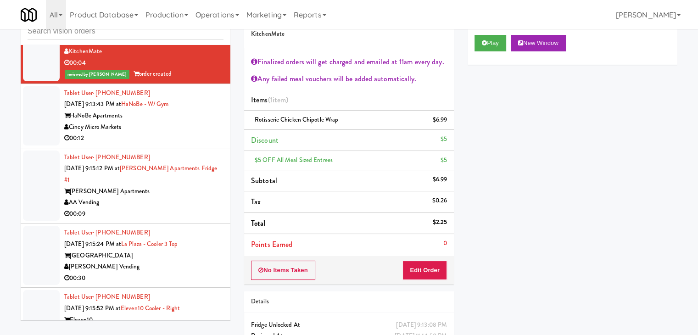
click at [173, 197] on div "AA Vending" at bounding box center [143, 202] width 159 height 11
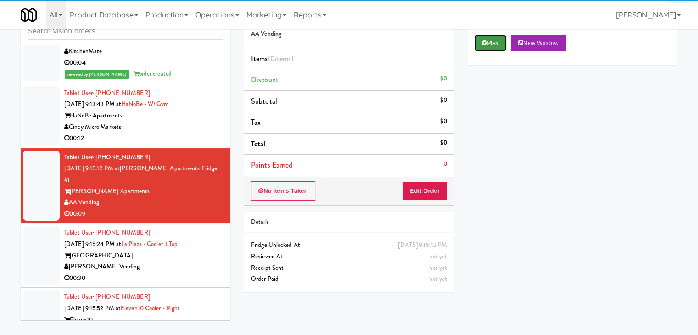
click at [485, 41] on icon at bounding box center [484, 43] width 5 height 6
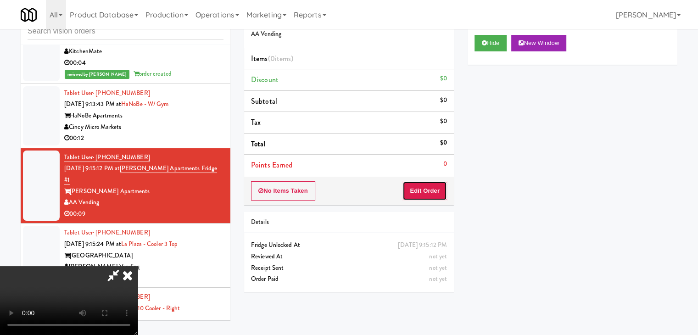
click at [417, 191] on button "Edit Order" at bounding box center [425, 190] width 45 height 19
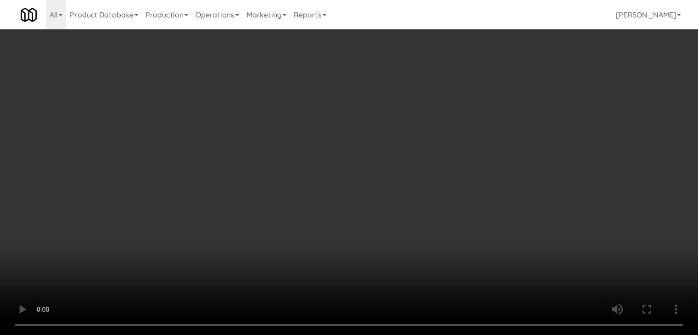
scroll to position [4270, 0]
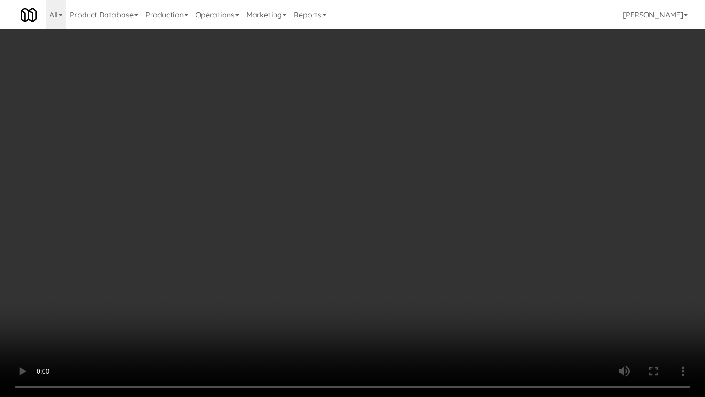
click at [450, 259] on video at bounding box center [352, 198] width 705 height 397
click at [450, 258] on video at bounding box center [352, 198] width 705 height 397
click at [450, 259] on video at bounding box center [352, 198] width 705 height 397
click at [510, 274] on video at bounding box center [352, 198] width 705 height 397
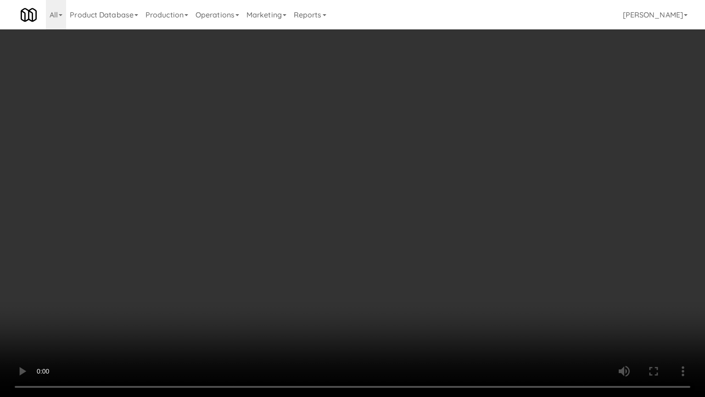
click at [483, 265] on video at bounding box center [352, 198] width 705 height 397
click at [478, 245] on video at bounding box center [352, 198] width 705 height 397
drag, startPoint x: 478, startPoint y: 245, endPoint x: 481, endPoint y: 180, distance: 64.8
click at [478, 239] on video at bounding box center [352, 198] width 705 height 397
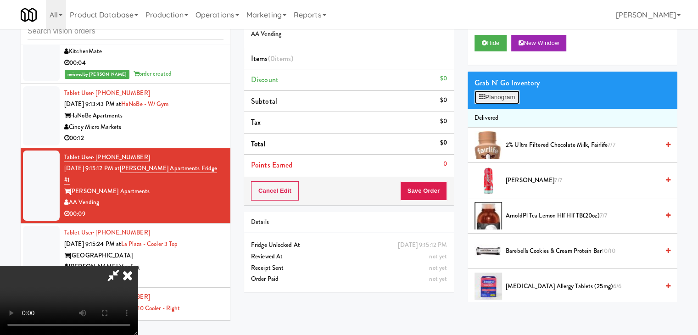
click at [506, 92] on button "Planogram" at bounding box center [497, 97] width 45 height 14
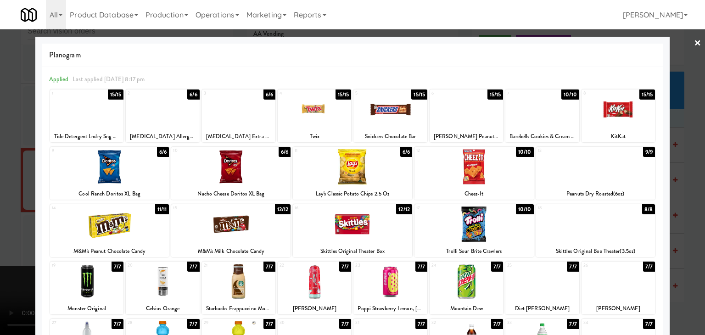
click at [536, 117] on div at bounding box center [542, 109] width 73 height 35
click at [670, 144] on div at bounding box center [352, 167] width 705 height 335
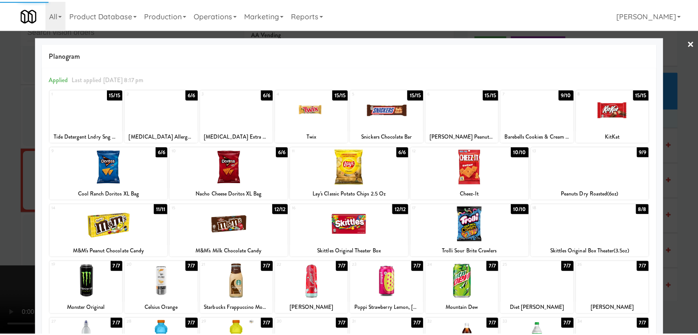
scroll to position [4292, 0]
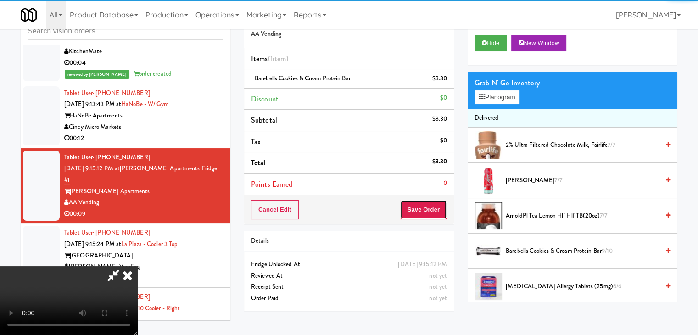
click at [426, 208] on button "Save Order" at bounding box center [423, 209] width 47 height 19
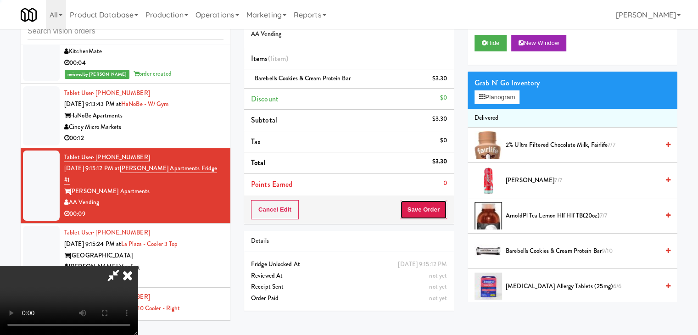
click at [427, 207] on button "Save Order" at bounding box center [423, 209] width 47 height 19
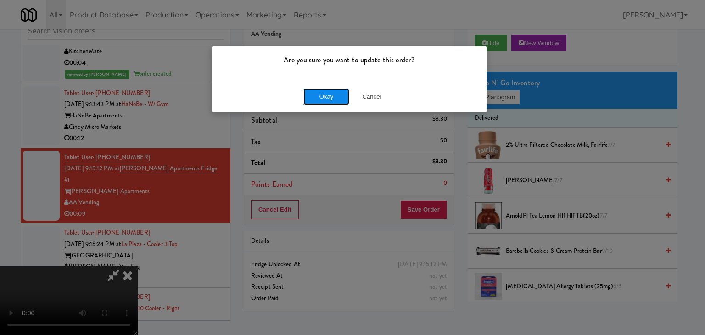
click at [336, 90] on button "Okay" at bounding box center [327, 97] width 46 height 17
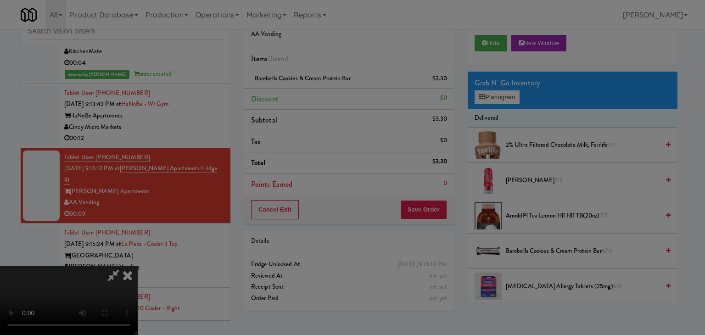
drag, startPoint x: 336, startPoint y: 90, endPoint x: 340, endPoint y: 93, distance: 5.0
click at [336, 88] on button "Okay" at bounding box center [327, 80] width 46 height 17
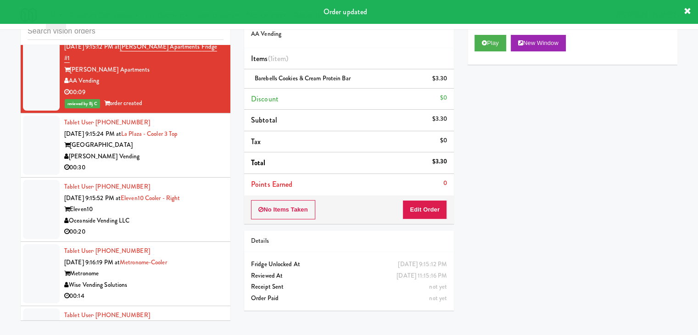
scroll to position [4430, 0]
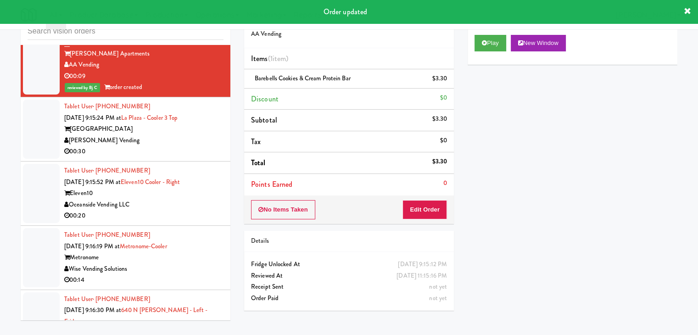
click at [184, 124] on div "[GEOGRAPHIC_DATA]" at bounding box center [143, 129] width 159 height 11
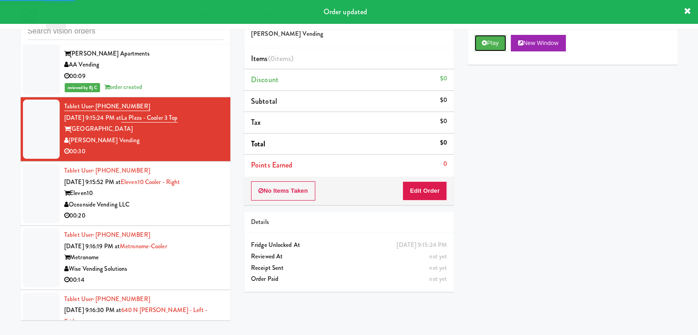
drag, startPoint x: 497, startPoint y: 37, endPoint x: 491, endPoint y: 88, distance: 51.4
click at [497, 37] on button "Play" at bounding box center [491, 43] width 32 height 17
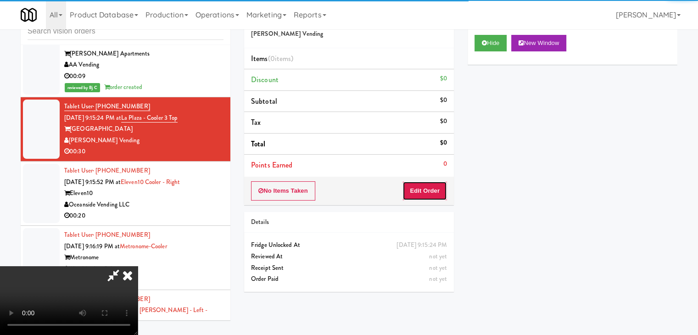
click at [422, 187] on button "Edit Order" at bounding box center [425, 190] width 45 height 19
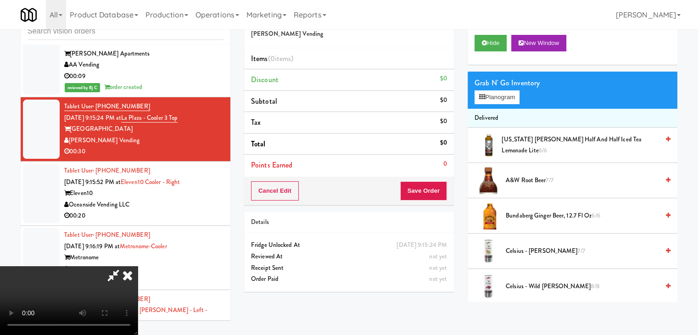
drag, startPoint x: 419, startPoint y: 169, endPoint x: 356, endPoint y: 209, distance: 74.5
click at [356, 209] on div "Order # 231759 [PERSON_NAME] Vending Items (0 items ) Discount $0 Subtotal $0 T…" at bounding box center [349, 151] width 224 height 295
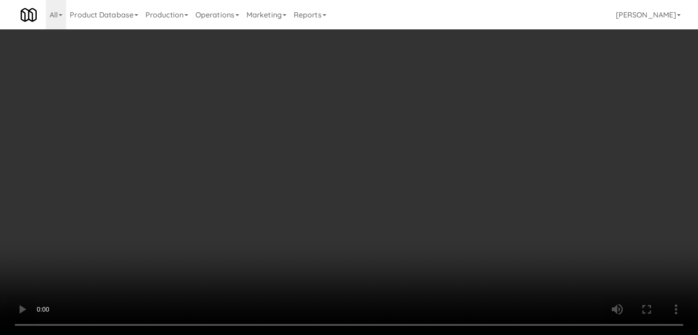
scroll to position [4397, 0]
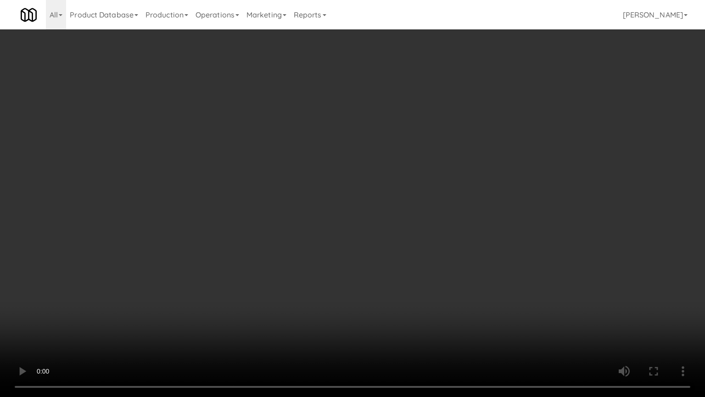
click at [428, 244] on video at bounding box center [352, 198] width 705 height 397
click at [426, 246] on video at bounding box center [352, 198] width 705 height 397
click at [466, 167] on video at bounding box center [352, 198] width 705 height 397
click at [452, 257] on video at bounding box center [352, 198] width 705 height 397
click at [453, 254] on video at bounding box center [352, 198] width 705 height 397
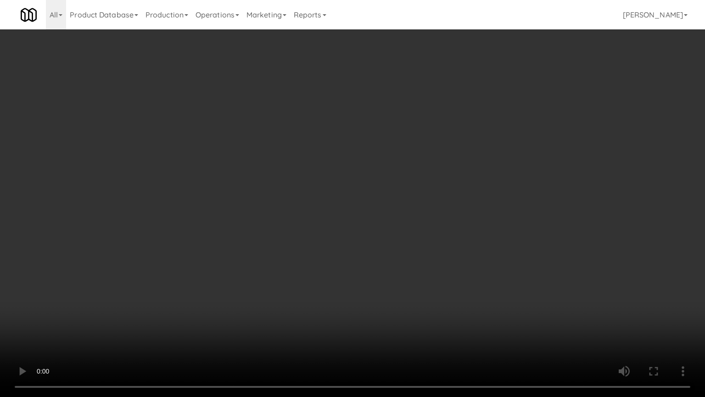
click at [453, 257] on video at bounding box center [352, 198] width 705 height 397
click at [454, 256] on video at bounding box center [352, 198] width 705 height 397
click at [454, 255] on video at bounding box center [352, 198] width 705 height 397
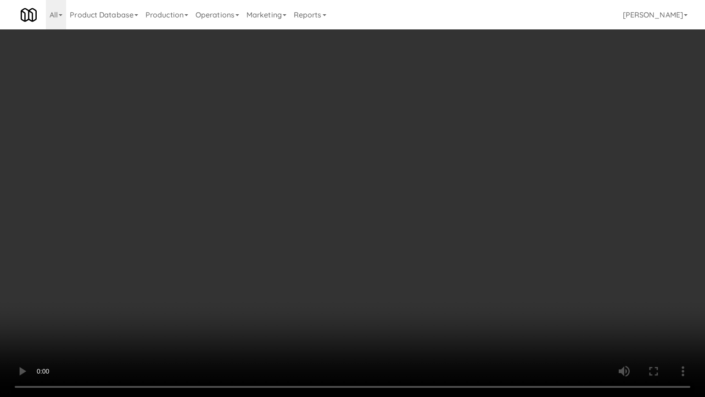
click at [454, 255] on video at bounding box center [352, 198] width 705 height 397
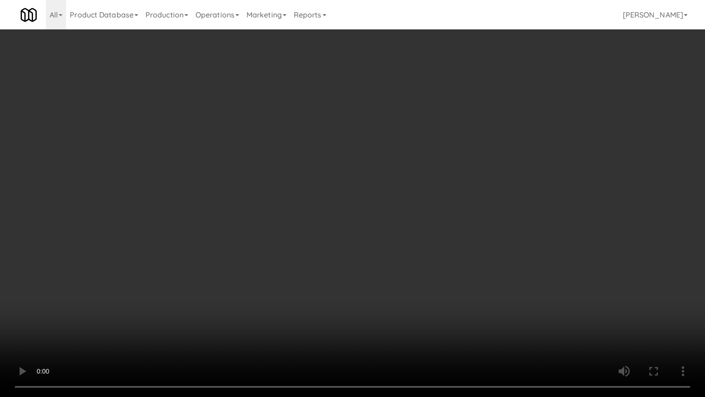
click at [457, 253] on video at bounding box center [352, 198] width 705 height 397
click at [449, 253] on video at bounding box center [352, 198] width 705 height 397
click at [445, 253] on video at bounding box center [352, 198] width 705 height 397
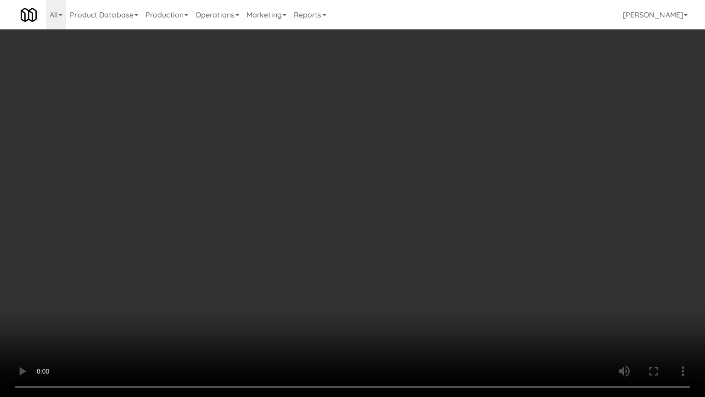
click at [444, 253] on video at bounding box center [352, 198] width 705 height 397
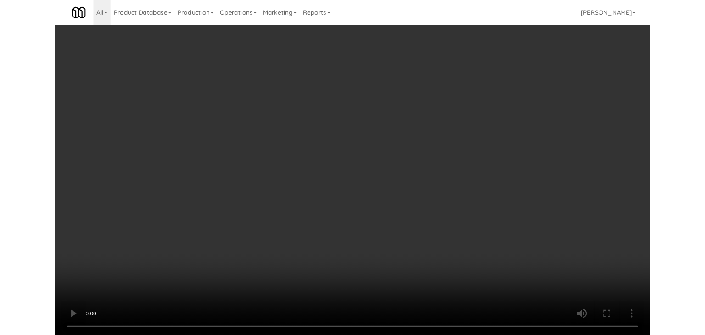
scroll to position [4430, 0]
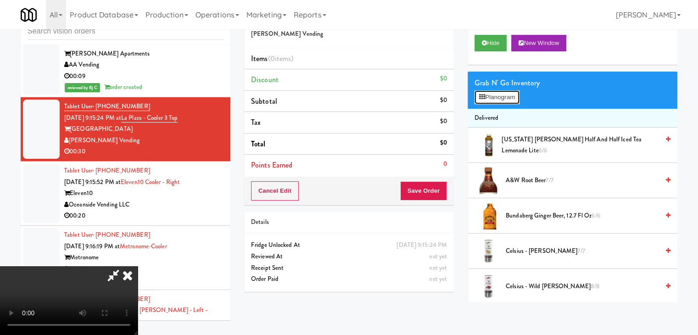
click at [505, 97] on button "Planogram" at bounding box center [497, 97] width 45 height 14
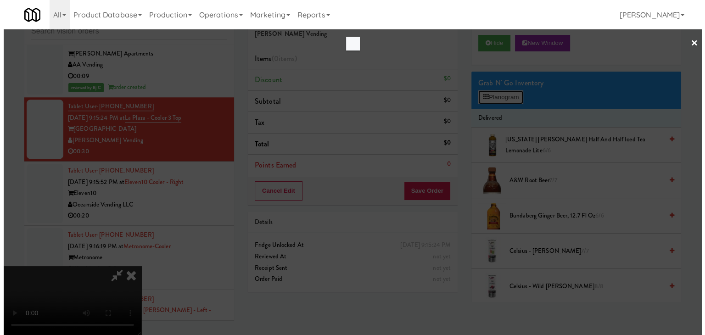
scroll to position [4397, 0]
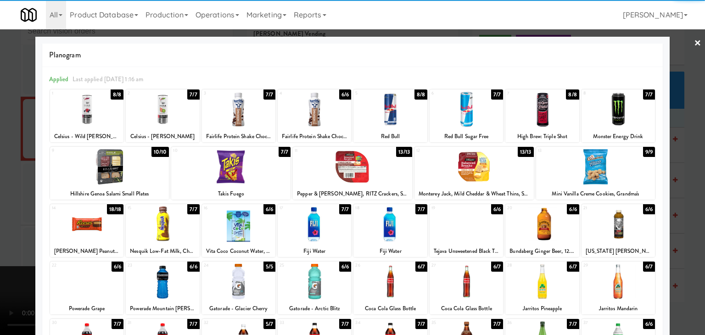
click at [99, 221] on div at bounding box center [86, 224] width 73 height 35
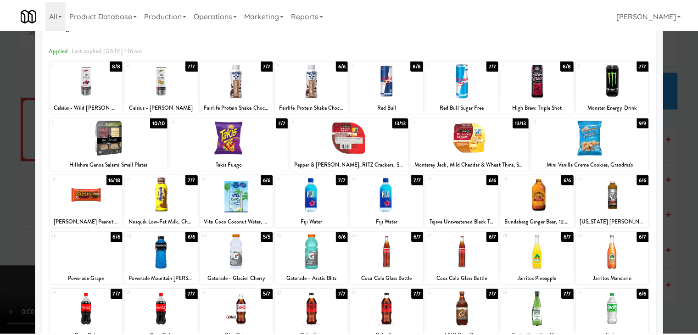
scroll to position [46, 0]
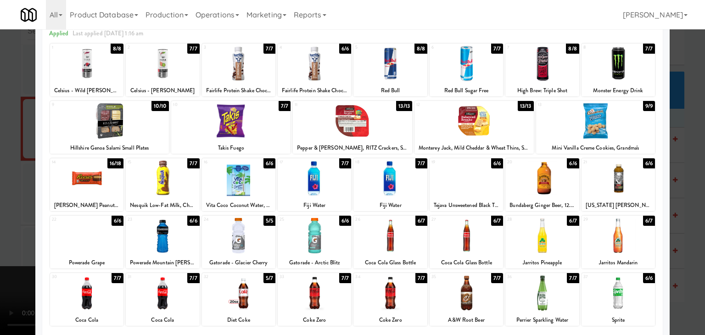
click at [391, 234] on div at bounding box center [390, 235] width 73 height 35
drag, startPoint x: 0, startPoint y: 230, endPoint x: 150, endPoint y: 213, distance: 150.7
click at [11, 228] on div at bounding box center [352, 167] width 705 height 335
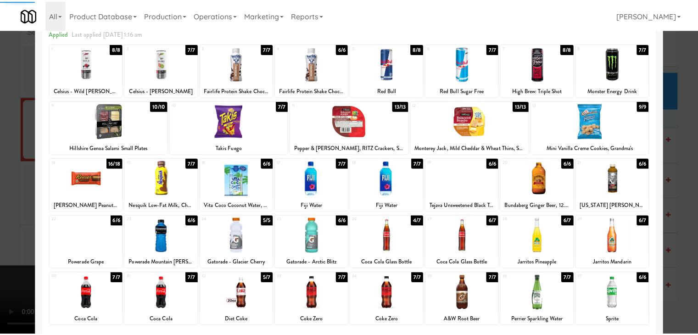
scroll to position [4430, 0]
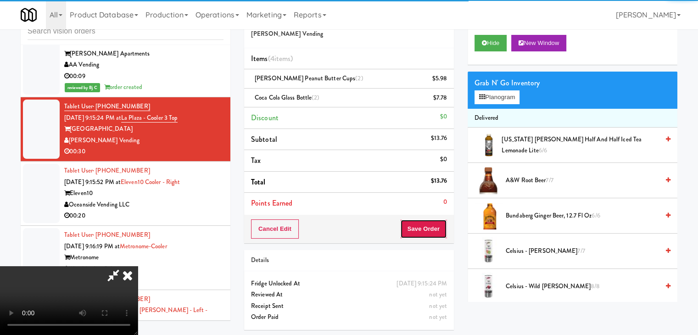
click at [445, 223] on button "Save Order" at bounding box center [423, 228] width 47 height 19
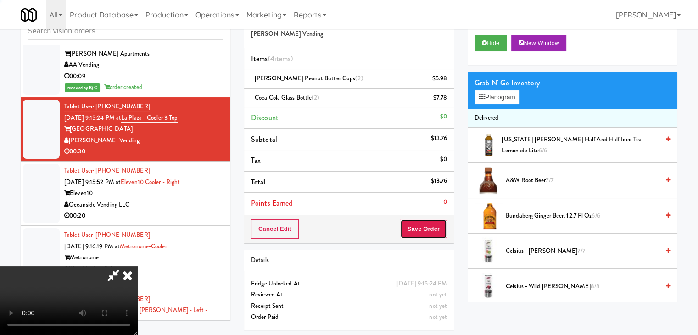
drag, startPoint x: 445, startPoint y: 223, endPoint x: 439, endPoint y: 225, distance: 6.0
click at [444, 223] on button "Save Order" at bounding box center [423, 228] width 47 height 19
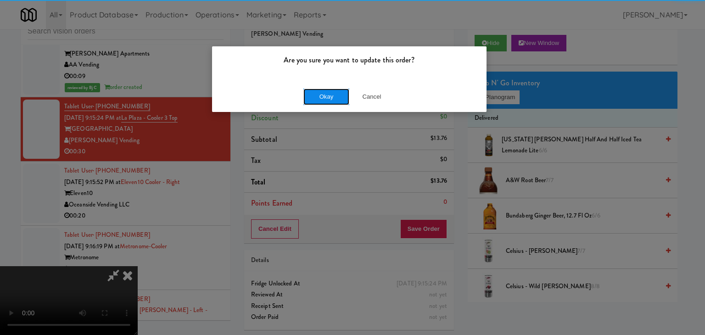
click at [313, 97] on button "Okay" at bounding box center [327, 97] width 46 height 17
click at [314, 97] on body "Are you sure you want to update this order? Okay Cancel Okay Are you sure you w…" at bounding box center [352, 167] width 705 height 335
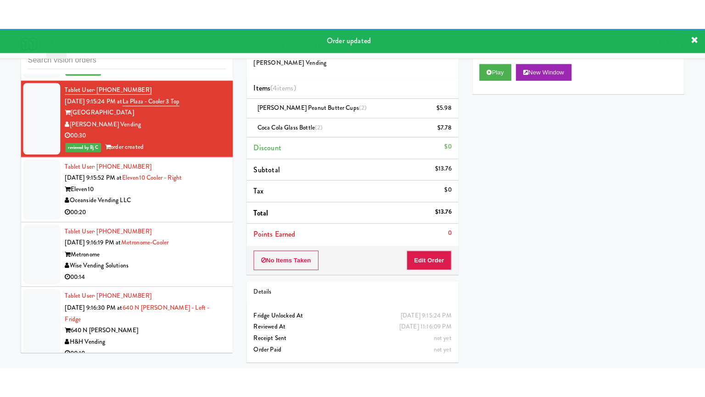
scroll to position [4522, 0]
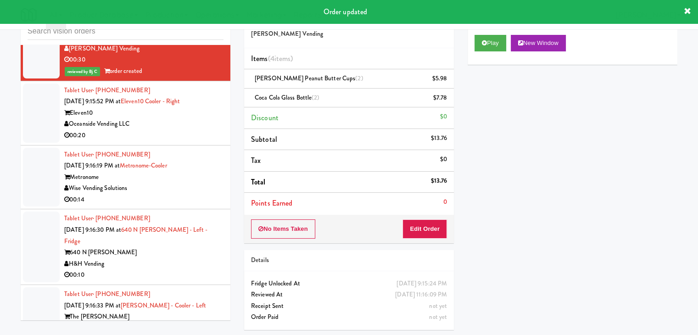
click at [186, 130] on div "00:20" at bounding box center [143, 135] width 159 height 11
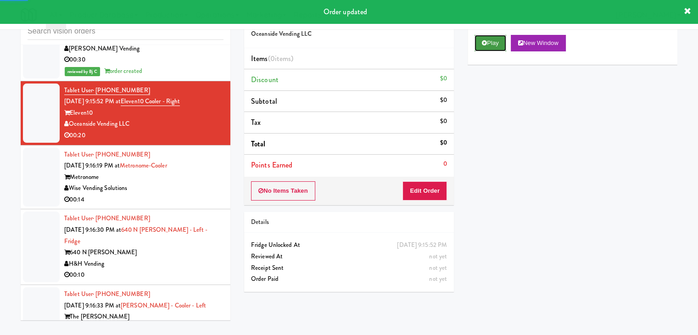
click at [487, 43] on button "Play" at bounding box center [491, 43] width 32 height 17
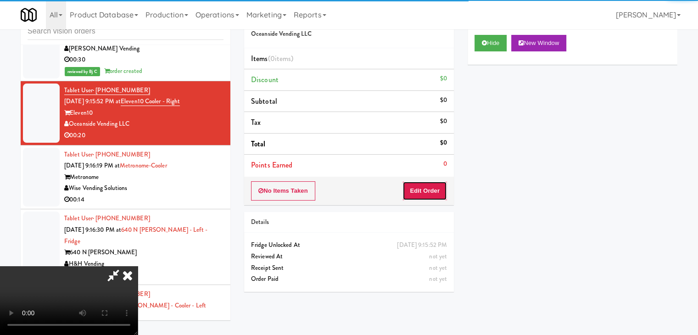
click at [427, 186] on button "Edit Order" at bounding box center [425, 190] width 45 height 19
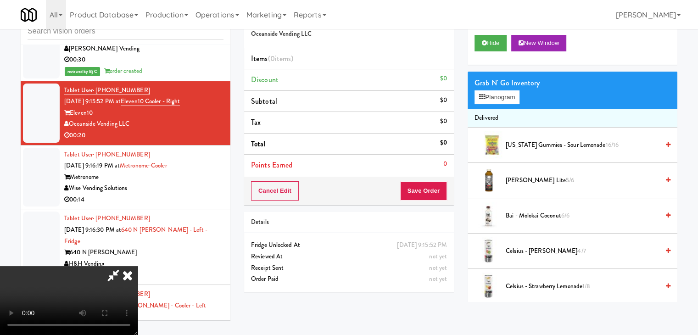
scroll to position [4488, 0]
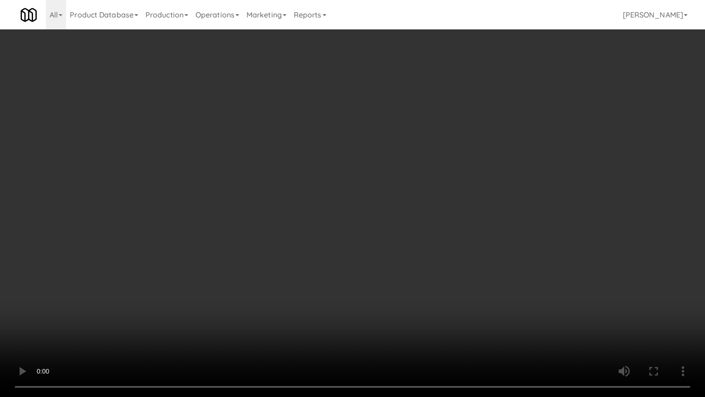
click at [449, 281] on video at bounding box center [352, 198] width 705 height 397
click at [451, 278] on video at bounding box center [352, 198] width 705 height 397
click at [460, 276] on video at bounding box center [352, 198] width 705 height 397
click at [461, 277] on video at bounding box center [352, 198] width 705 height 397
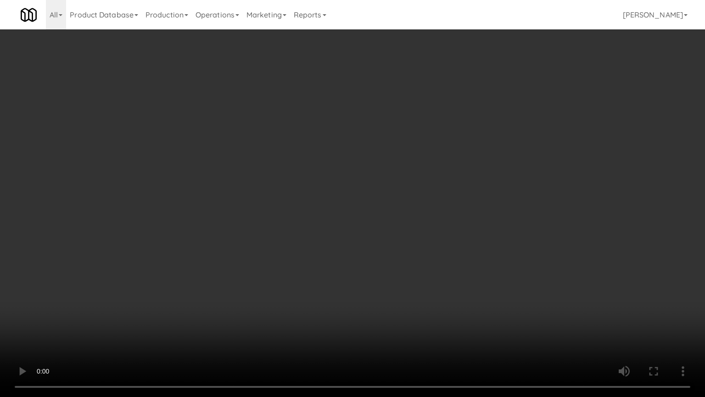
drag, startPoint x: 461, startPoint y: 277, endPoint x: 495, endPoint y: 189, distance: 95.1
click at [461, 277] on video at bounding box center [352, 198] width 705 height 397
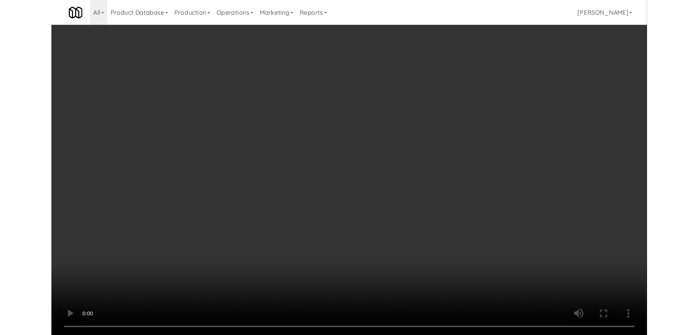
scroll to position [4522, 0]
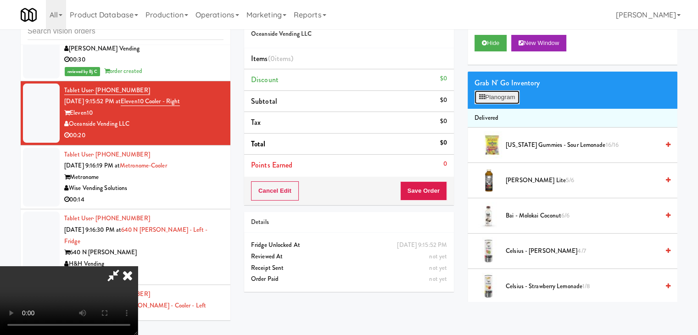
click at [504, 96] on button "Planogram" at bounding box center [497, 97] width 45 height 14
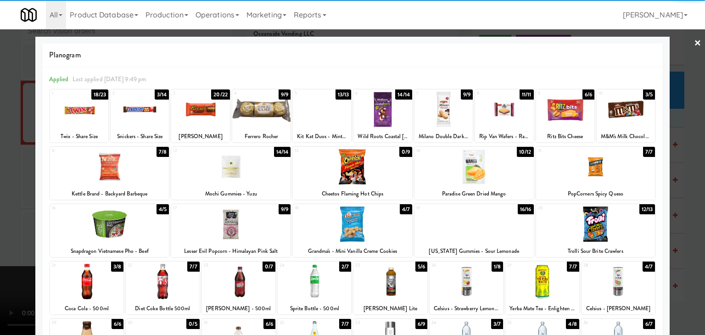
click at [600, 181] on div at bounding box center [595, 166] width 119 height 35
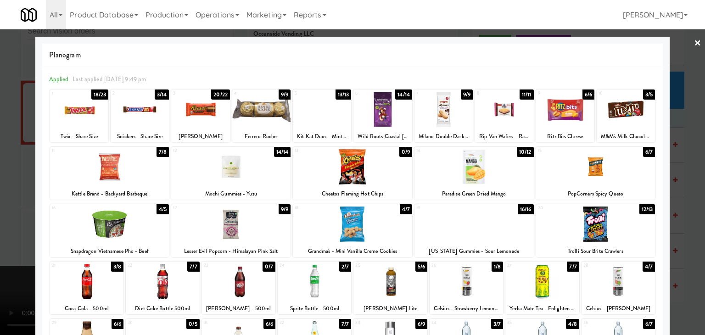
click at [490, 179] on div at bounding box center [474, 166] width 119 height 35
drag, startPoint x: 0, startPoint y: 217, endPoint x: 51, endPoint y: 214, distance: 51.5
click at [5, 216] on div at bounding box center [352, 167] width 705 height 335
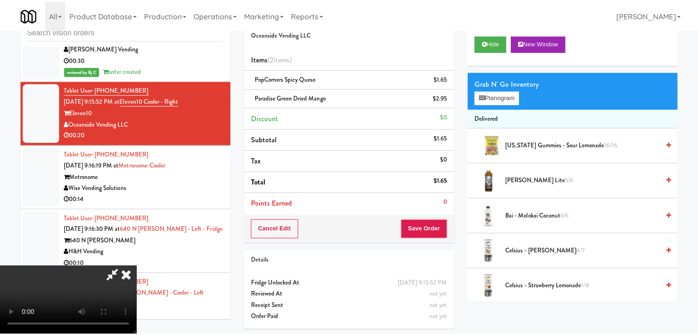
scroll to position [4522, 0]
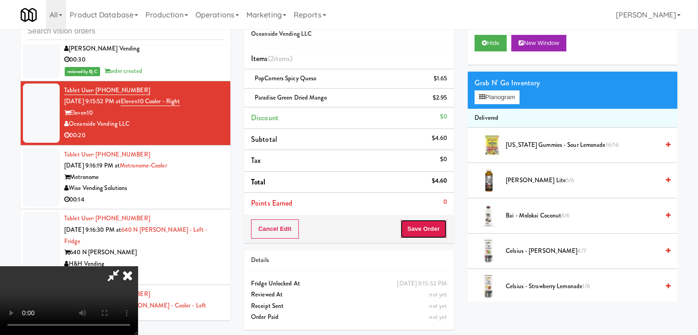
click at [438, 225] on button "Save Order" at bounding box center [423, 228] width 47 height 19
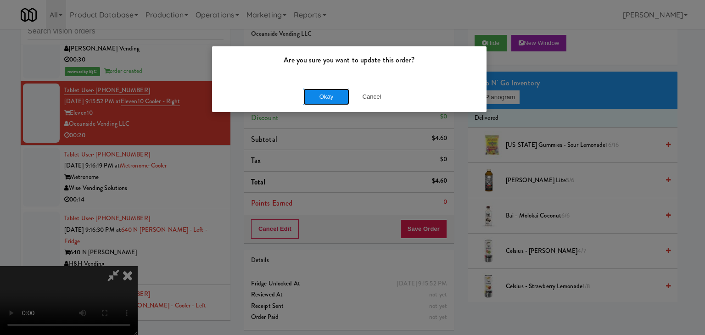
click at [334, 96] on button "Okay" at bounding box center [327, 97] width 46 height 17
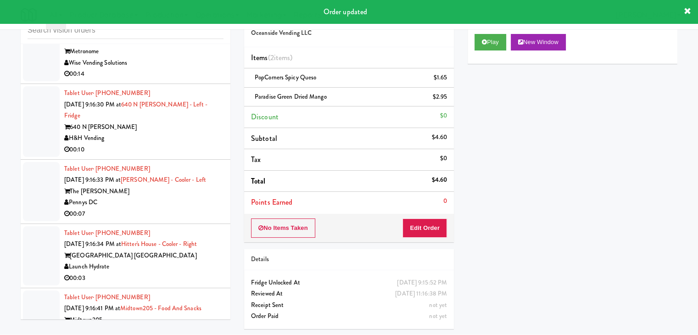
scroll to position [4660, 0]
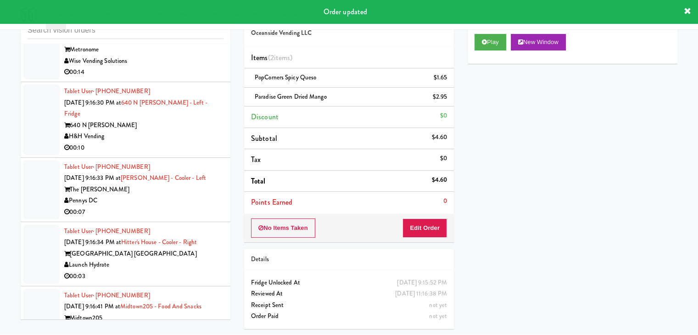
click at [198, 67] on div "00:14" at bounding box center [143, 72] width 159 height 11
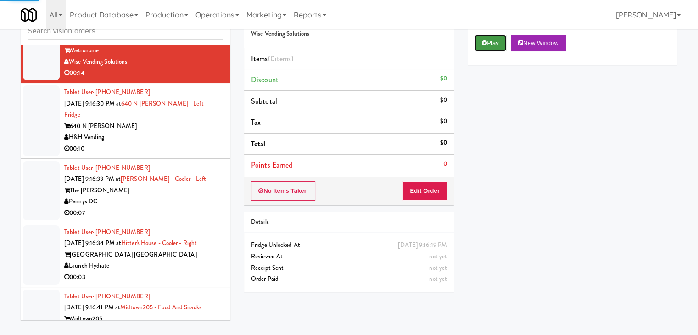
click at [498, 42] on button "Play" at bounding box center [491, 43] width 32 height 17
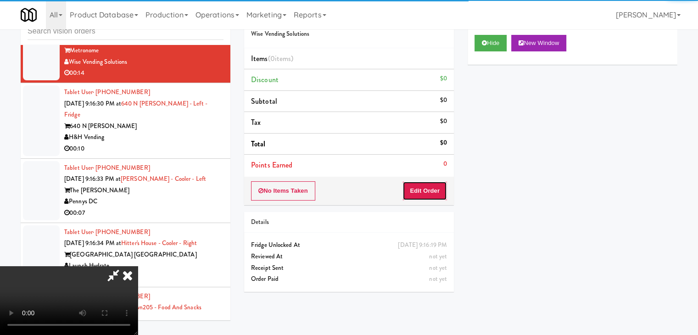
click at [433, 187] on button "Edit Order" at bounding box center [425, 190] width 45 height 19
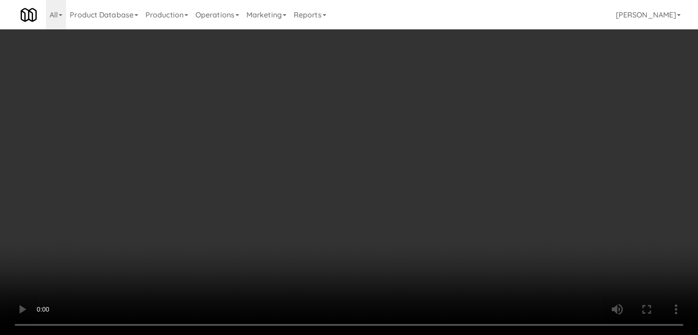
scroll to position [4626, 0]
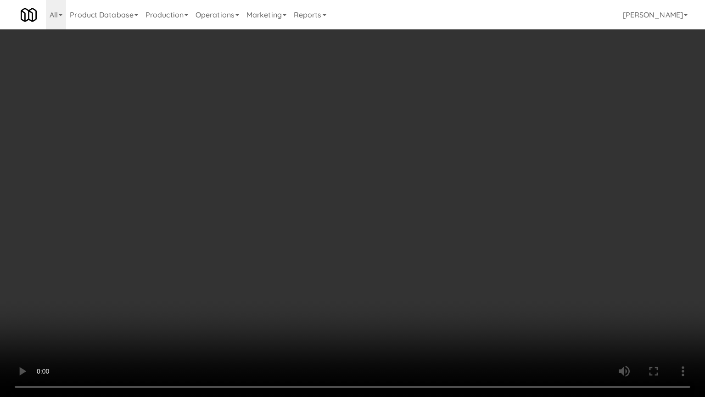
click at [441, 250] on video at bounding box center [352, 198] width 705 height 397
click at [444, 252] on video at bounding box center [352, 198] width 705 height 397
click at [462, 244] on video at bounding box center [352, 198] width 705 height 397
click at [465, 242] on video at bounding box center [352, 198] width 705 height 397
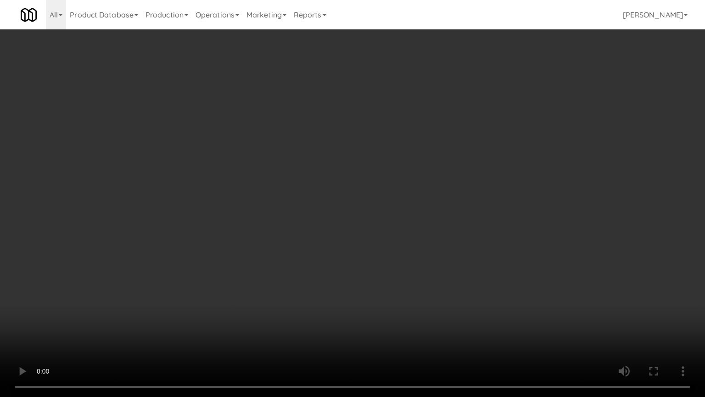
click at [465, 242] on video at bounding box center [352, 198] width 705 height 397
click at [490, 224] on video at bounding box center [352, 198] width 705 height 397
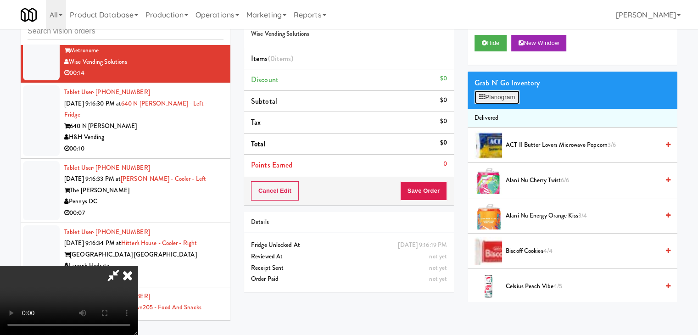
click at [511, 96] on button "Planogram" at bounding box center [497, 97] width 45 height 14
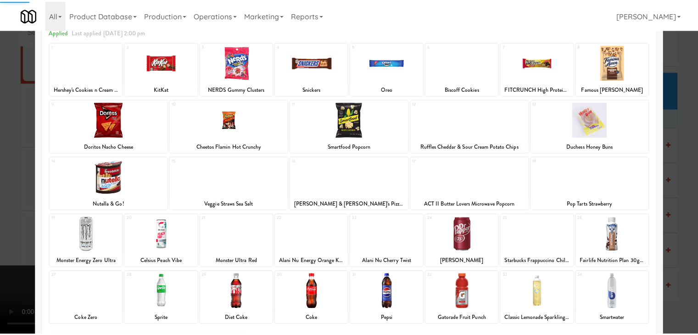
scroll to position [116, 0]
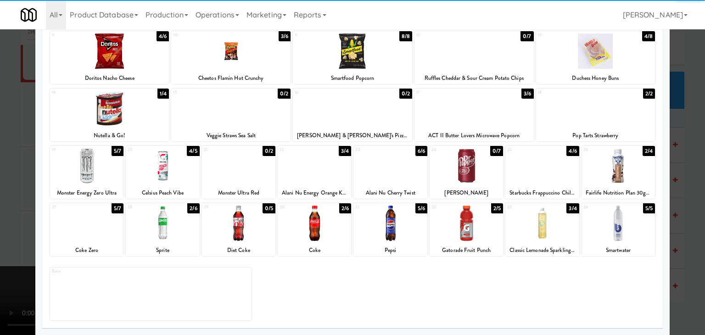
click at [163, 218] on div at bounding box center [162, 223] width 73 height 35
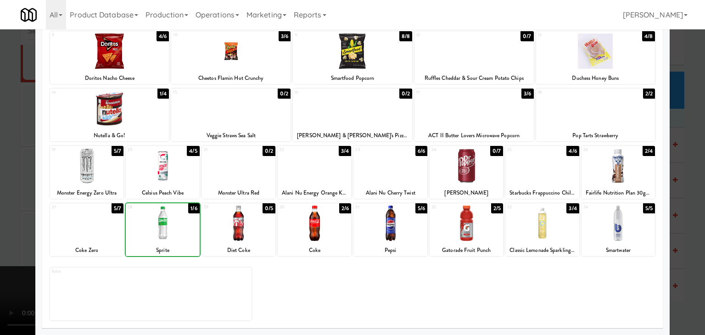
click at [93, 217] on div at bounding box center [86, 223] width 73 height 35
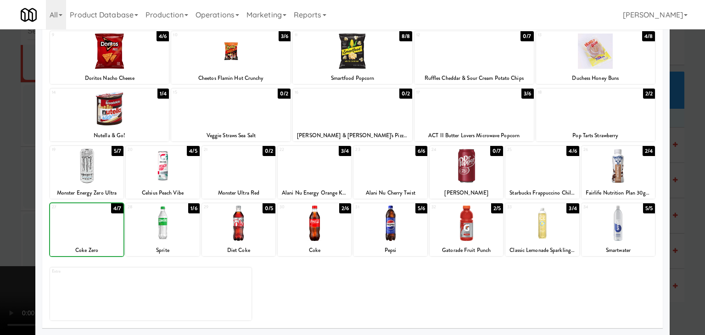
drag, startPoint x: 0, startPoint y: 217, endPoint x: 140, endPoint y: 204, distance: 140.2
click at [7, 216] on div at bounding box center [352, 167] width 705 height 335
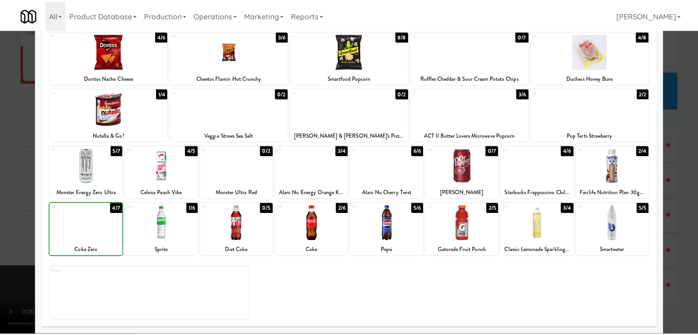
scroll to position [4660, 0]
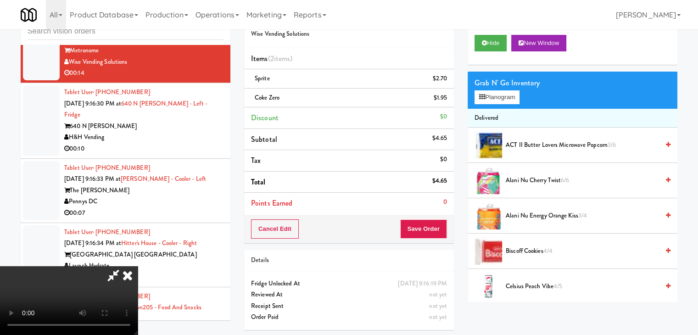
click at [424, 221] on div "Cancel Edit Save Order" at bounding box center [349, 229] width 210 height 28
click at [424, 221] on button "Save Order" at bounding box center [423, 228] width 47 height 19
click at [425, 222] on button "Save Order" at bounding box center [423, 228] width 47 height 19
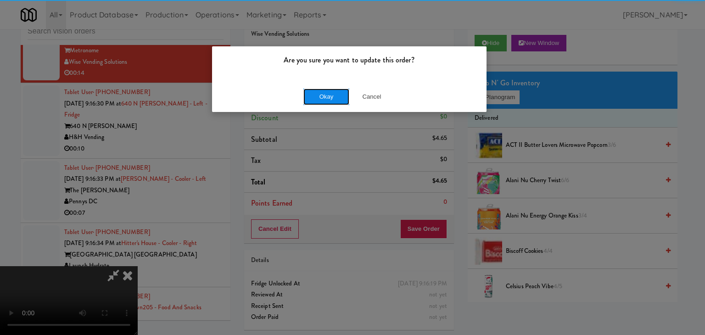
click at [334, 100] on button "Okay" at bounding box center [327, 97] width 46 height 17
click at [334, 100] on div "Okay Cancel" at bounding box center [349, 96] width 275 height 31
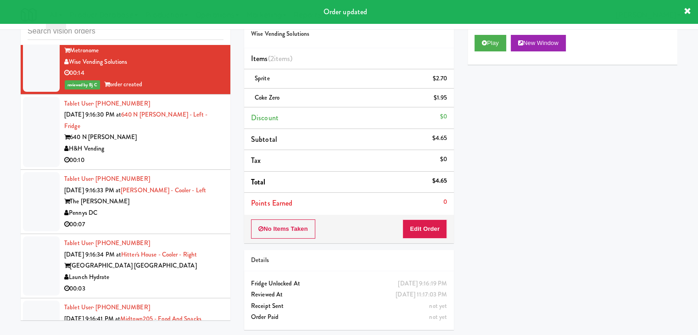
click at [195, 155] on div "00:10" at bounding box center [143, 160] width 159 height 11
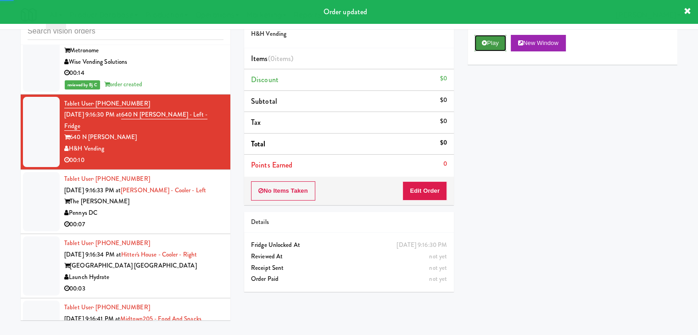
click at [493, 48] on button "Play" at bounding box center [491, 43] width 32 height 17
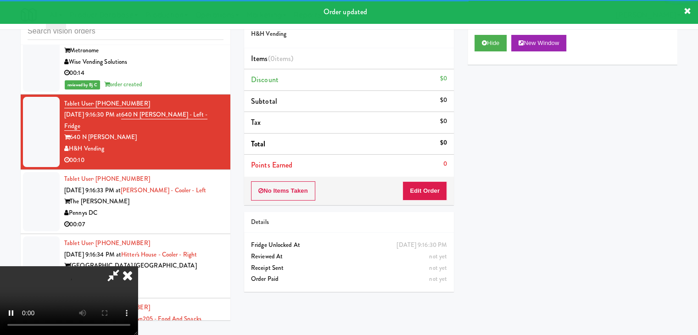
click at [427, 182] on div "No Items Taken Edit Order" at bounding box center [349, 191] width 210 height 28
click at [427, 182] on button "Edit Order" at bounding box center [425, 190] width 45 height 19
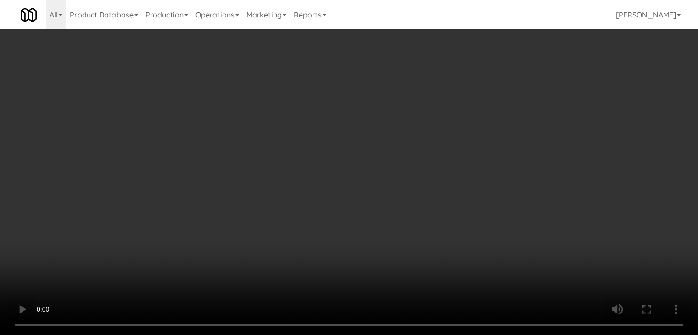
scroll to position [4626, 0]
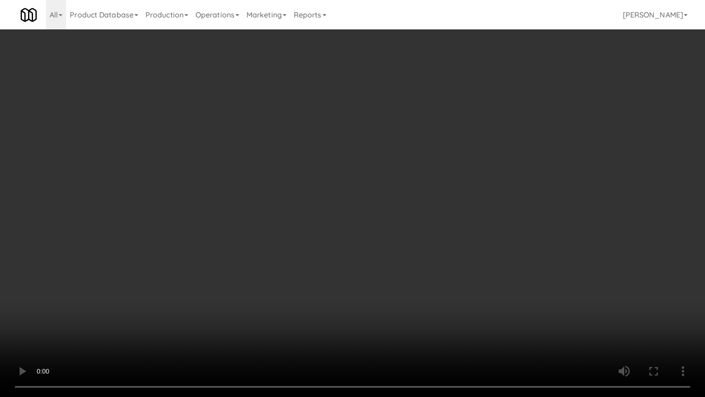
click at [402, 281] on video at bounding box center [352, 198] width 705 height 397
click at [402, 284] on video at bounding box center [352, 198] width 705 height 397
click at [402, 285] on video at bounding box center [352, 198] width 705 height 397
click at [410, 281] on video at bounding box center [352, 198] width 705 height 397
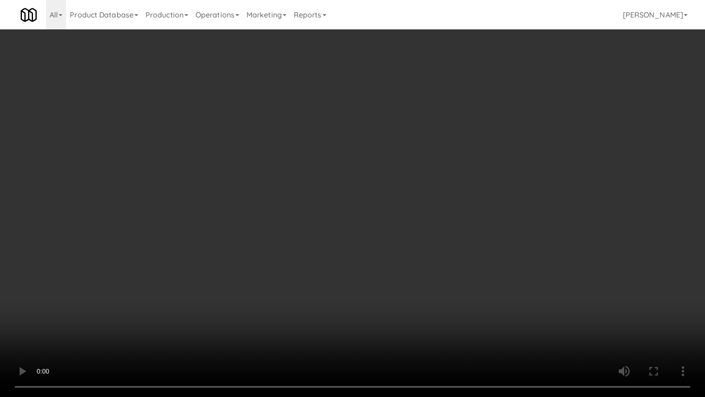
drag, startPoint x: 410, startPoint y: 281, endPoint x: 427, endPoint y: 227, distance: 55.9
click at [410, 281] on video at bounding box center [352, 198] width 705 height 397
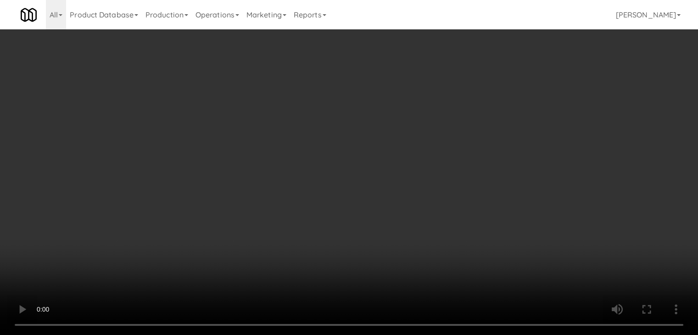
scroll to position [4660, 0]
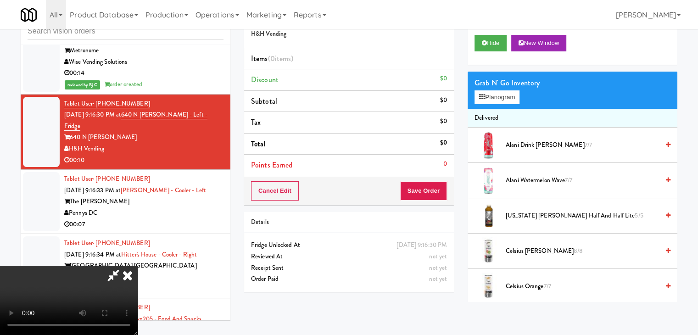
click at [509, 89] on div "Grab N' Go Inventory" at bounding box center [573, 83] width 196 height 14
click at [507, 96] on button "Planogram" at bounding box center [497, 97] width 45 height 14
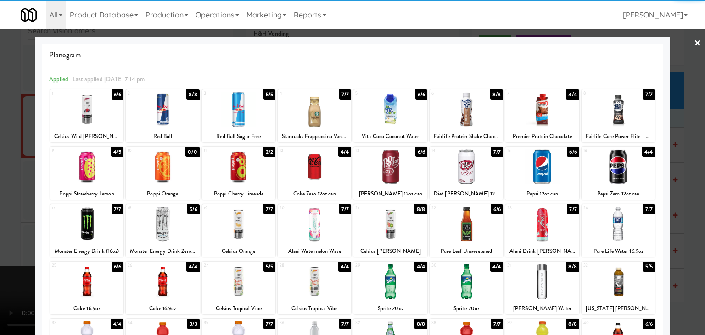
click at [389, 170] on div at bounding box center [390, 166] width 73 height 35
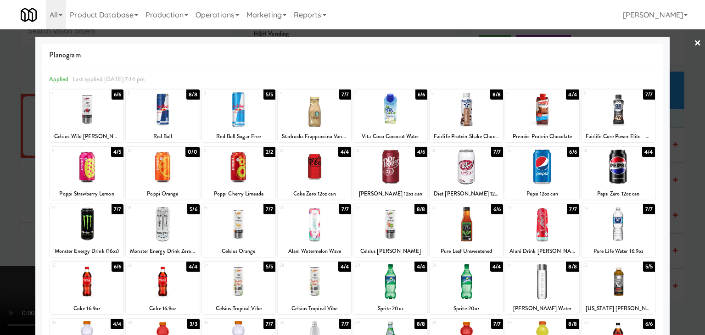
drag, startPoint x: 0, startPoint y: 186, endPoint x: 125, endPoint y: 184, distance: 125.4
click at [17, 184] on div at bounding box center [352, 167] width 705 height 335
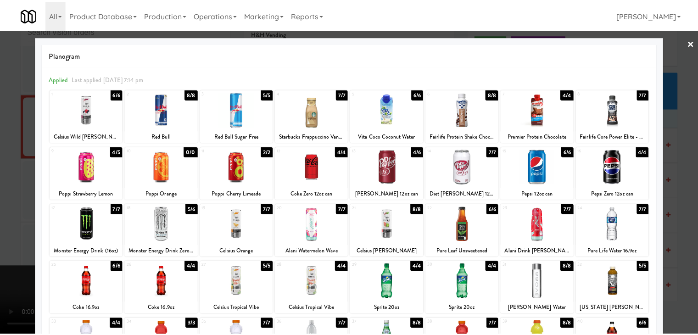
scroll to position [4660, 0]
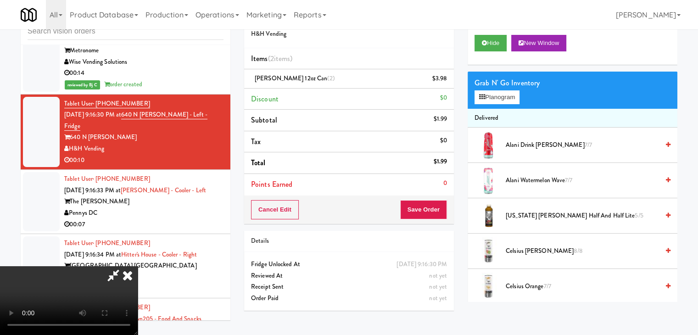
click at [447, 208] on div "Cancel Edit Save Order" at bounding box center [349, 210] width 210 height 28
drag, startPoint x: 447, startPoint y: 208, endPoint x: 443, endPoint y: 208, distance: 4.6
click at [446, 208] on div "Cancel Edit Save Order" at bounding box center [349, 210] width 210 height 28
click at [443, 208] on button "Save Order" at bounding box center [423, 209] width 47 height 19
click at [442, 208] on button "Save Order" at bounding box center [423, 209] width 47 height 19
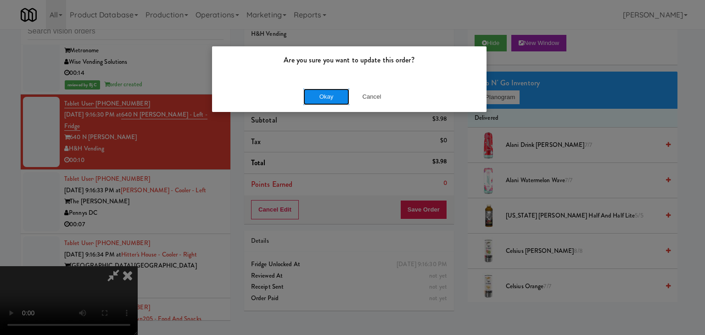
click at [336, 96] on button "Okay" at bounding box center [327, 97] width 46 height 17
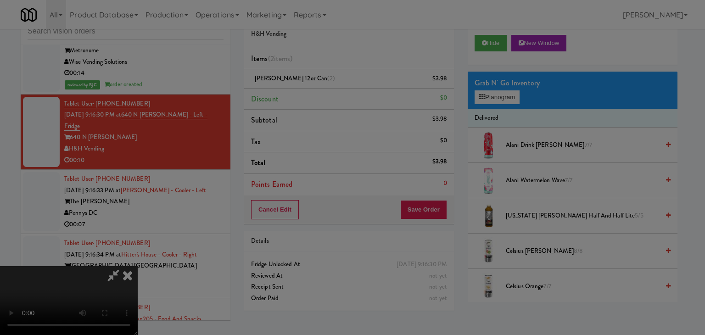
click at [336, 88] on button "Okay" at bounding box center [327, 80] width 46 height 17
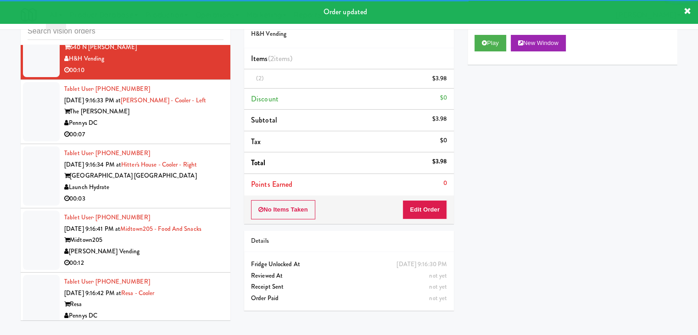
scroll to position [4751, 0]
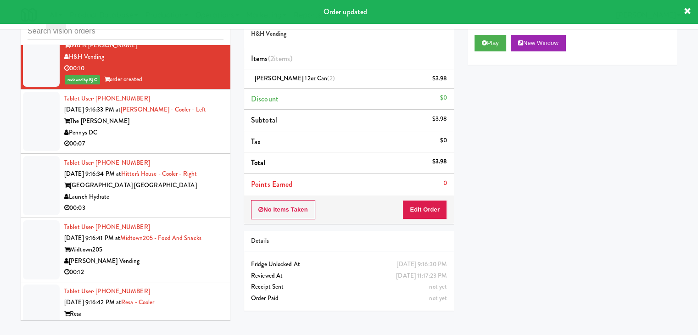
click at [173, 127] on div "Pennys DC" at bounding box center [143, 132] width 159 height 11
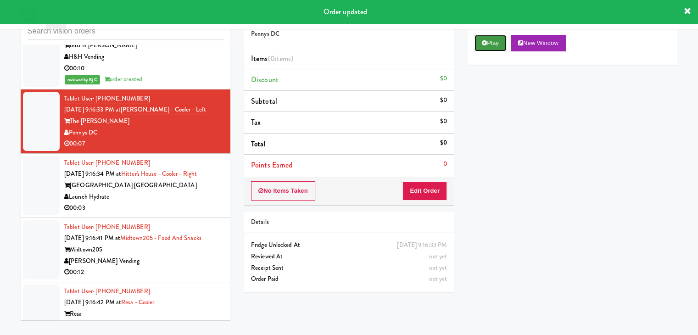
click at [495, 44] on button "Play" at bounding box center [491, 43] width 32 height 17
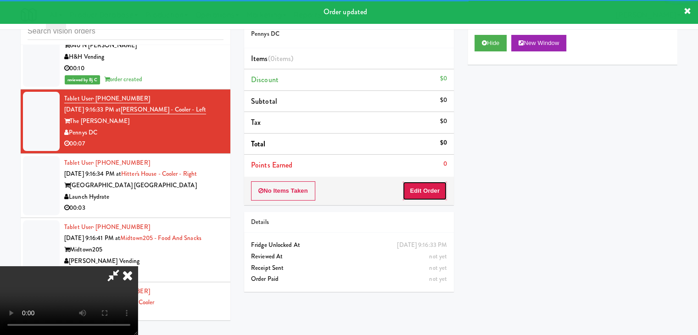
click at [420, 188] on button "Edit Order" at bounding box center [425, 190] width 45 height 19
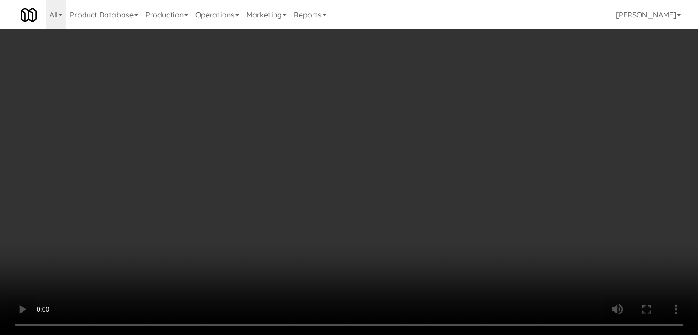
scroll to position [4717, 0]
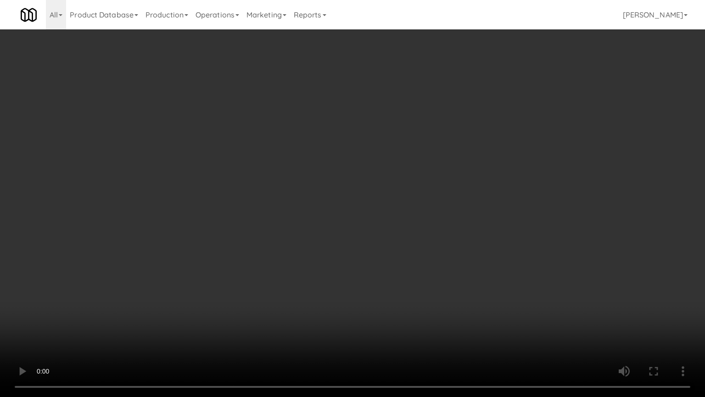
click at [389, 285] on video at bounding box center [352, 198] width 705 height 397
click at [388, 287] on video at bounding box center [352, 198] width 705 height 397
click at [396, 286] on video at bounding box center [352, 198] width 705 height 397
click at [410, 279] on video at bounding box center [352, 198] width 705 height 397
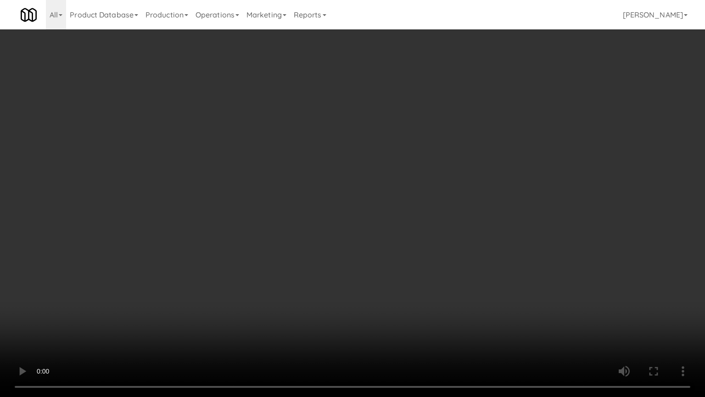
click at [411, 278] on video at bounding box center [352, 198] width 705 height 397
click at [422, 276] on video at bounding box center [352, 198] width 705 height 397
click at [423, 274] on video at bounding box center [352, 198] width 705 height 397
click at [424, 273] on video at bounding box center [352, 198] width 705 height 397
click at [424, 272] on video at bounding box center [352, 198] width 705 height 397
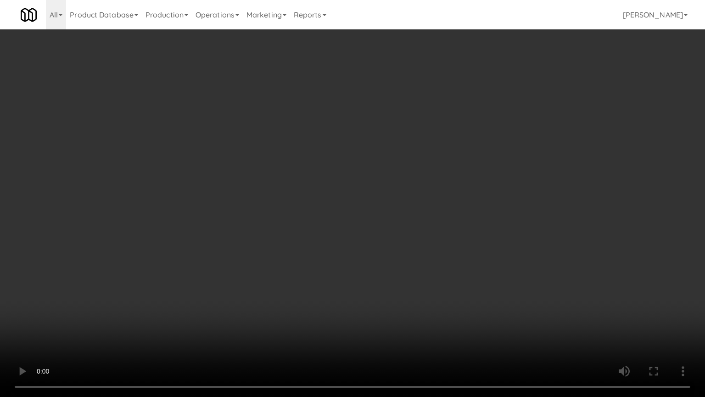
click at [459, 257] on video at bounding box center [352, 198] width 705 height 397
drag, startPoint x: 459, startPoint y: 257, endPoint x: 478, endPoint y: 190, distance: 69.5
click at [459, 255] on video at bounding box center [352, 198] width 705 height 397
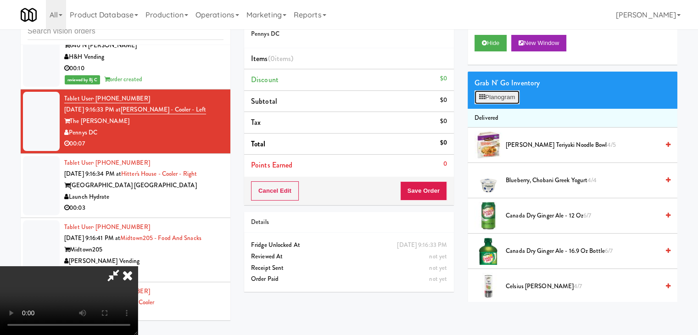
click at [515, 94] on button "Planogram" at bounding box center [497, 97] width 45 height 14
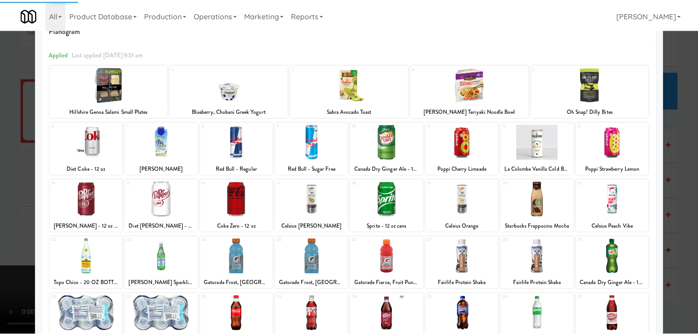
scroll to position [92, 0]
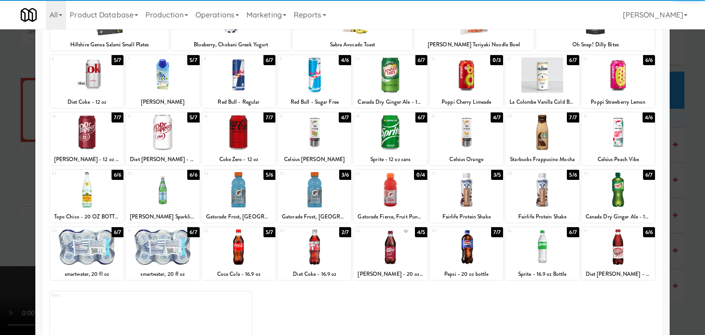
click at [318, 195] on div at bounding box center [314, 189] width 73 height 35
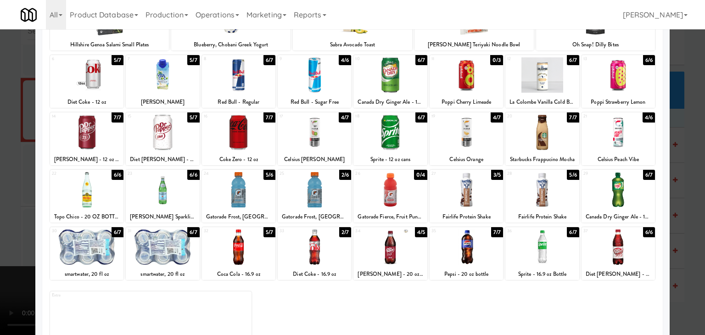
click at [77, 146] on div at bounding box center [86, 132] width 73 height 35
drag, startPoint x: 2, startPoint y: 151, endPoint x: 48, endPoint y: 152, distance: 46.4
click at [5, 151] on div at bounding box center [352, 167] width 705 height 335
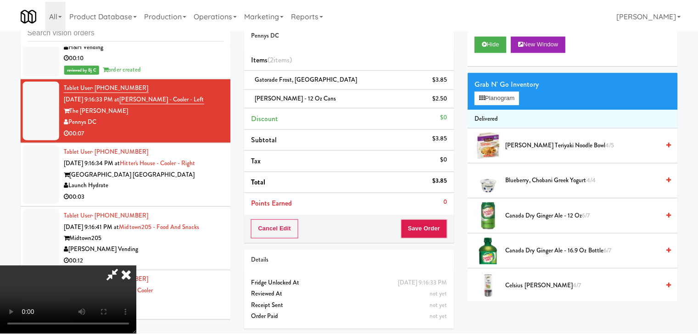
scroll to position [4751, 0]
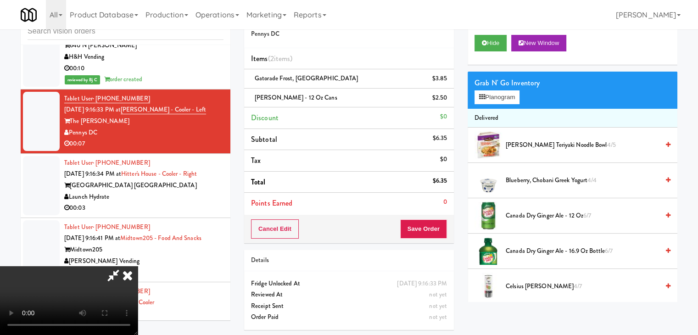
click at [138, 266] on video at bounding box center [69, 300] width 138 height 69
click at [422, 225] on button "Save Order" at bounding box center [423, 228] width 47 height 19
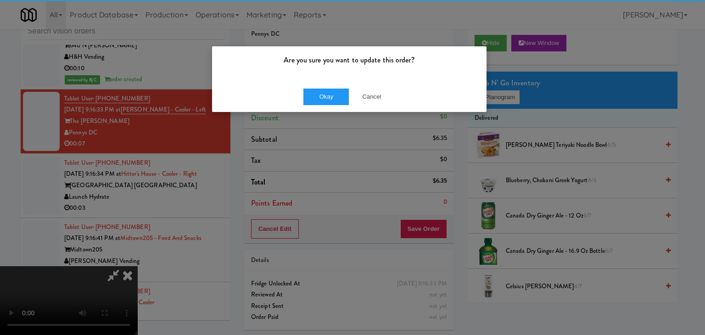
drag, startPoint x: 309, startPoint y: 107, endPoint x: 324, endPoint y: 103, distance: 14.7
click at [310, 107] on div "Okay Cancel" at bounding box center [349, 96] width 275 height 31
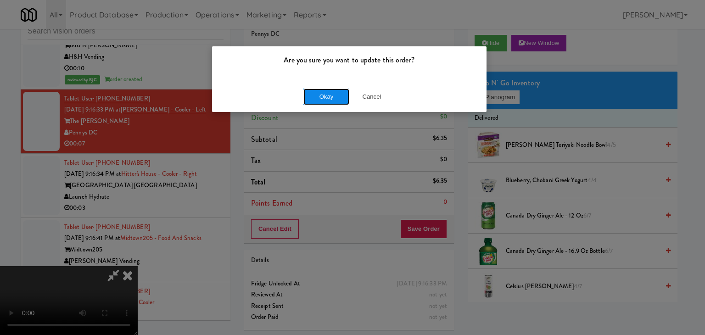
click at [324, 103] on button "Okay" at bounding box center [327, 97] width 46 height 17
click at [324, 103] on body "Are you sure you want to update this order? Okay Cancel Okay Are you sure you w…" at bounding box center [352, 167] width 705 height 335
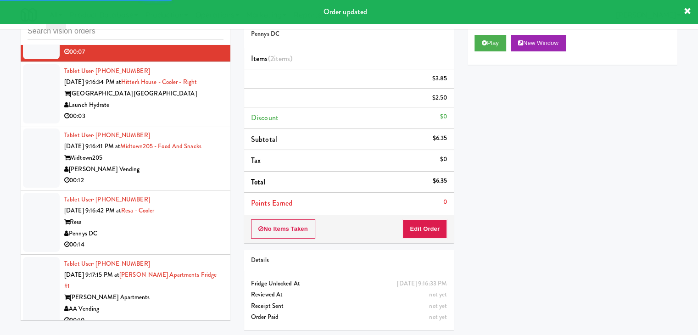
click at [178, 111] on div "00:03" at bounding box center [143, 116] width 159 height 11
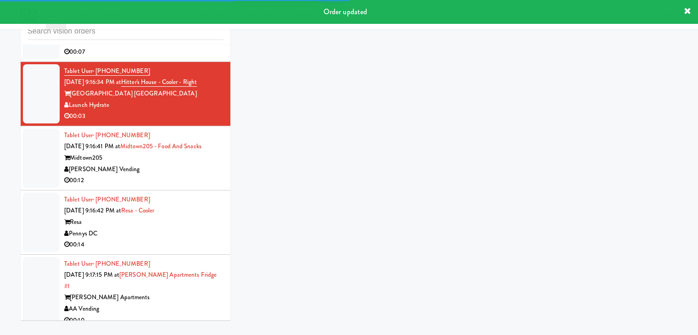
scroll to position [4855, 0]
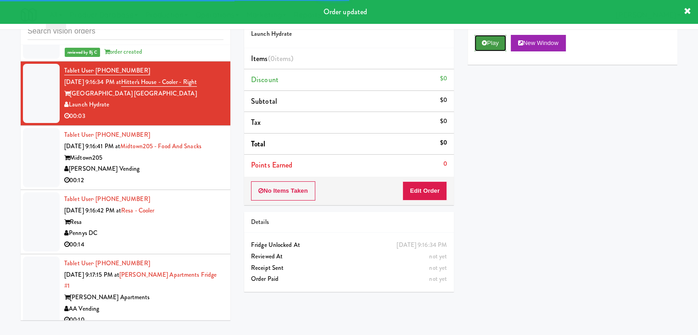
click at [489, 42] on button "Play" at bounding box center [491, 43] width 32 height 17
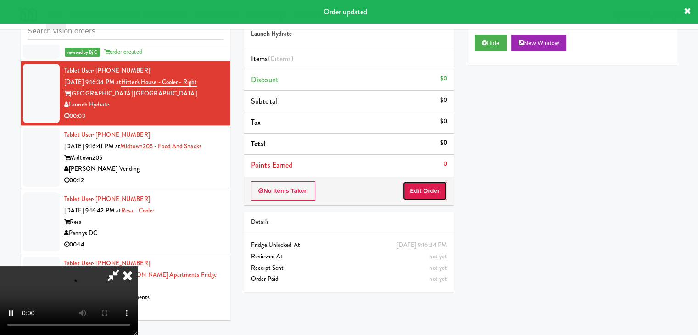
click at [434, 186] on button "Edit Order" at bounding box center [425, 190] width 45 height 19
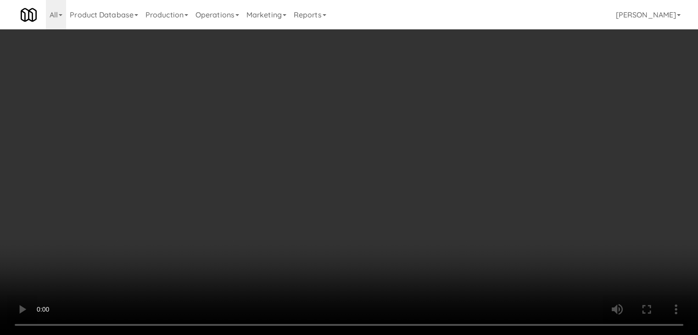
scroll to position [4821, 0]
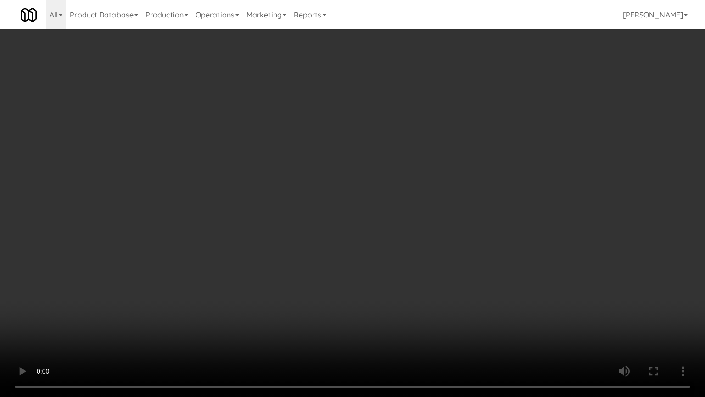
click at [395, 269] on video at bounding box center [352, 198] width 705 height 397
click at [400, 304] on video at bounding box center [352, 198] width 705 height 397
click at [425, 287] on video at bounding box center [352, 198] width 705 height 397
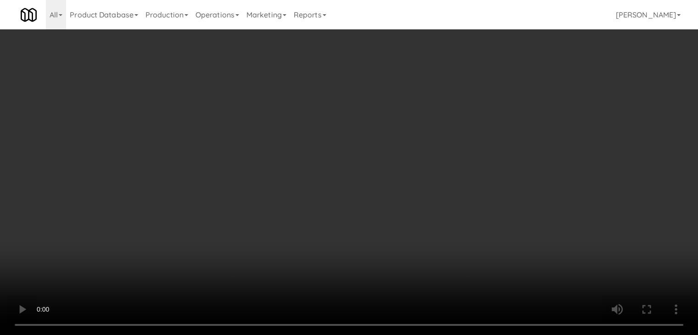
click at [511, 101] on button "Planogram" at bounding box center [497, 97] width 45 height 14
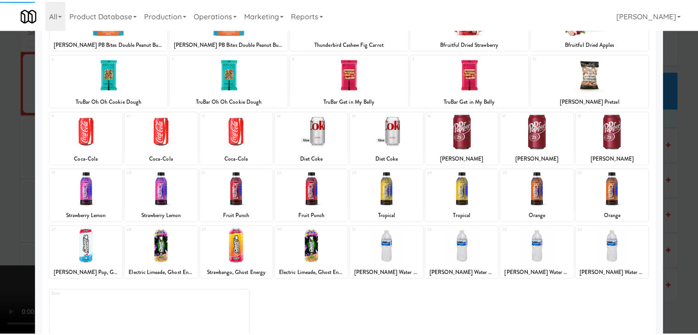
scroll to position [116, 0]
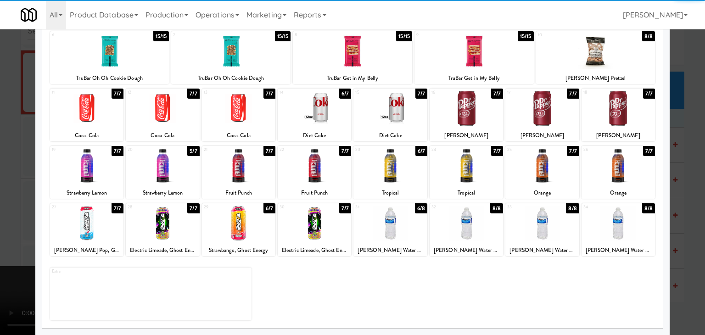
click at [87, 230] on div at bounding box center [86, 223] width 73 height 35
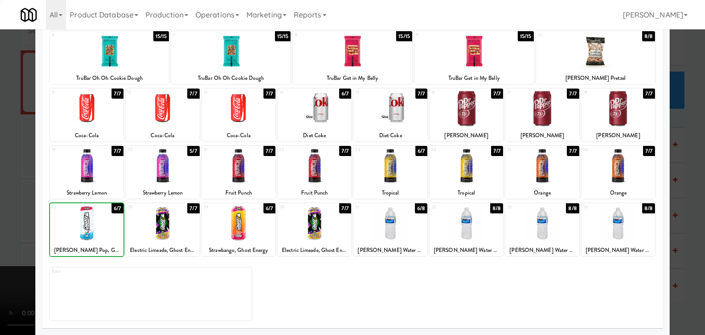
drag, startPoint x: 0, startPoint y: 229, endPoint x: 47, endPoint y: 229, distance: 46.8
click at [2, 229] on div at bounding box center [352, 167] width 705 height 335
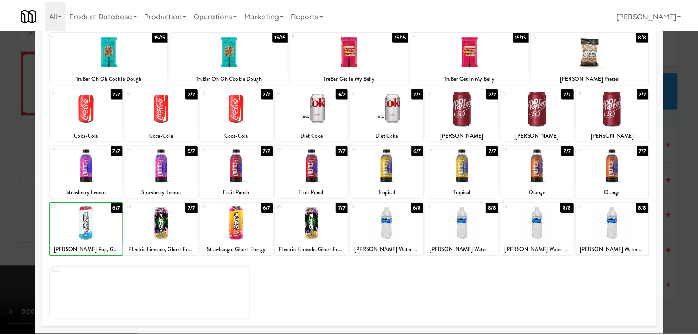
scroll to position [4855, 0]
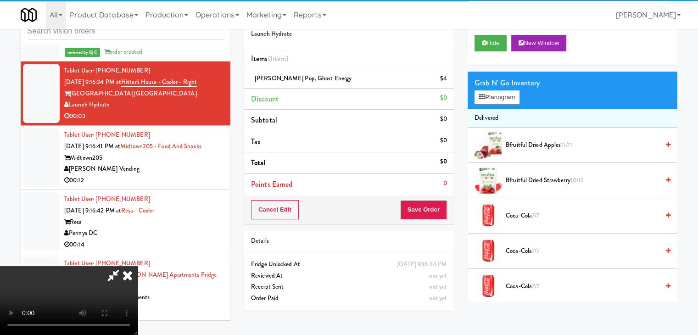
click at [138, 266] on video at bounding box center [69, 300] width 138 height 69
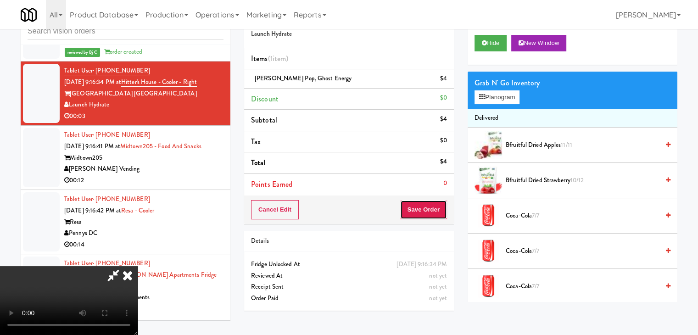
click at [429, 212] on button "Save Order" at bounding box center [423, 209] width 47 height 19
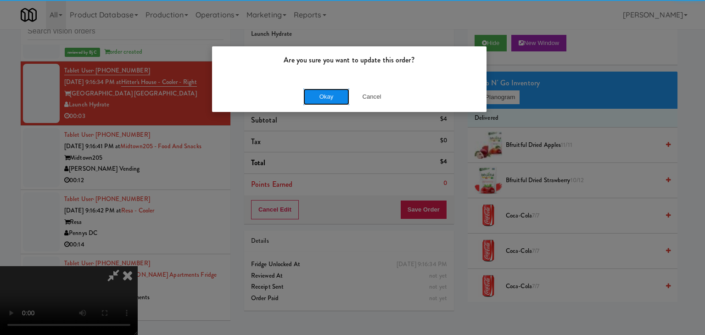
drag, startPoint x: 304, startPoint y: 92, endPoint x: 313, endPoint y: 92, distance: 8.7
click at [309, 92] on button "Okay" at bounding box center [327, 97] width 46 height 17
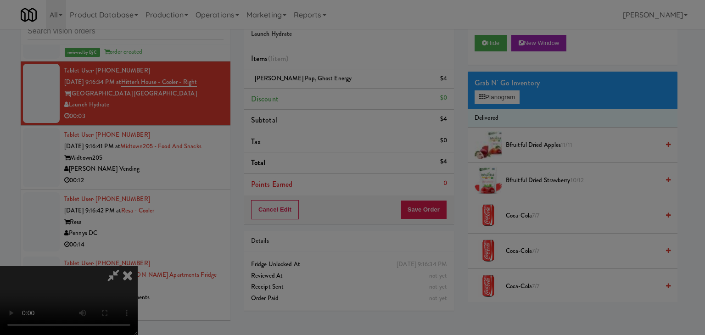
click at [315, 92] on body "Are you sure you want to update this order? Okay Cancel Okay Are you sure you w…" at bounding box center [352, 167] width 705 height 335
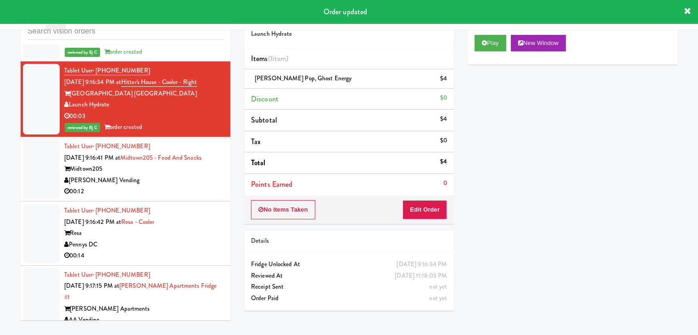
click at [189, 175] on div "[PERSON_NAME] Vending" at bounding box center [143, 180] width 159 height 11
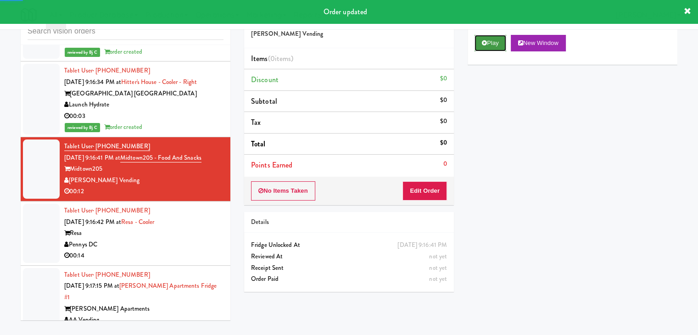
click at [484, 39] on button "Play" at bounding box center [491, 43] width 32 height 17
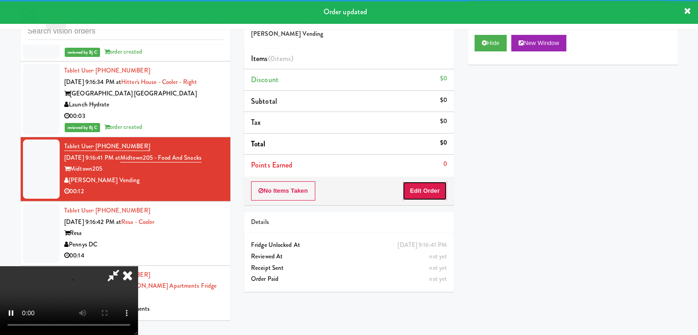
click at [408, 186] on button "Edit Order" at bounding box center [425, 190] width 45 height 19
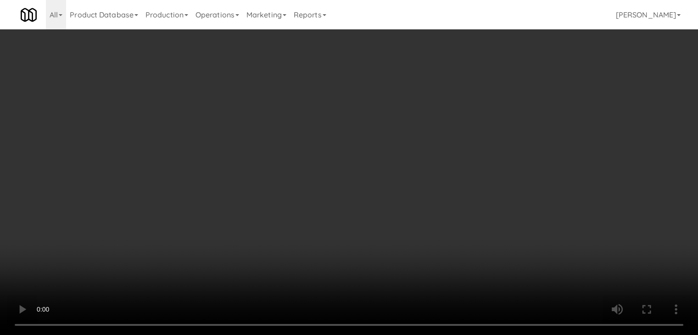
scroll to position [4821, 0]
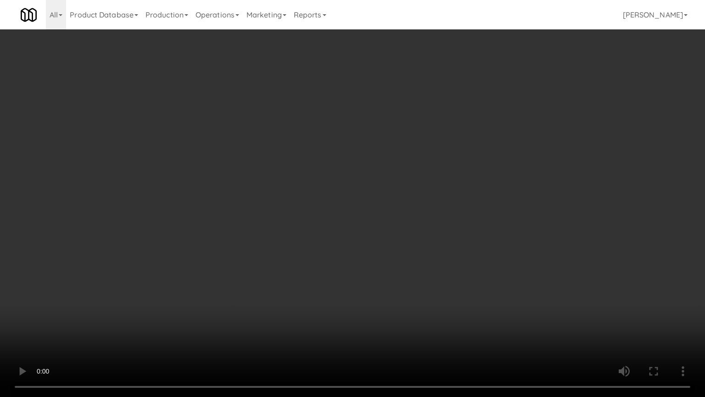
click at [421, 287] on video at bounding box center [352, 198] width 705 height 397
click at [425, 292] on video at bounding box center [352, 198] width 705 height 397
click at [431, 291] on video at bounding box center [352, 198] width 705 height 397
click at [433, 293] on video at bounding box center [352, 198] width 705 height 397
click at [435, 292] on video at bounding box center [352, 198] width 705 height 397
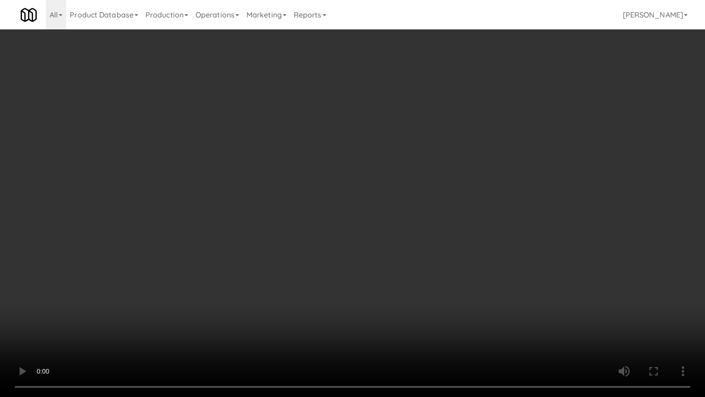
click at [434, 292] on video at bounding box center [352, 198] width 705 height 397
click at [434, 293] on video at bounding box center [352, 198] width 705 height 397
click at [435, 294] on video at bounding box center [352, 198] width 705 height 397
click at [436, 281] on video at bounding box center [352, 198] width 705 height 397
click at [439, 279] on video at bounding box center [352, 198] width 705 height 397
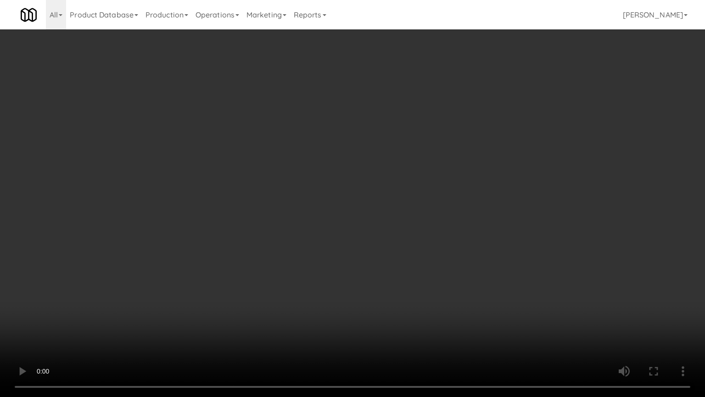
click at [439, 279] on video at bounding box center [352, 198] width 705 height 397
click
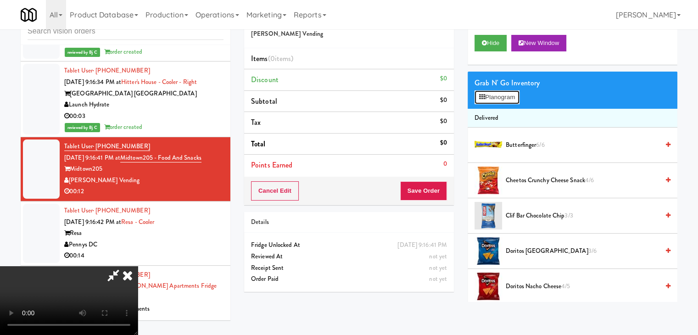
scroll to position [4821, 0]
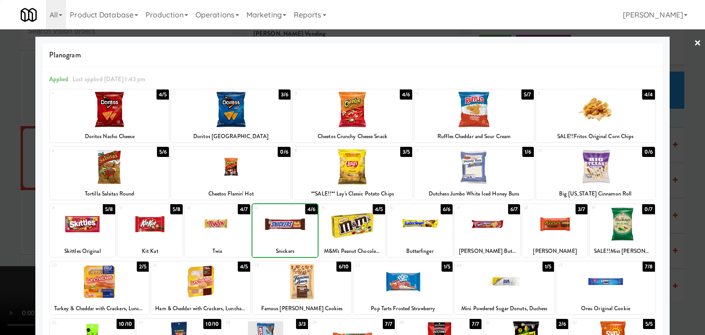
drag, startPoint x: 0, startPoint y: 221, endPoint x: 122, endPoint y: 219, distance: 121.7
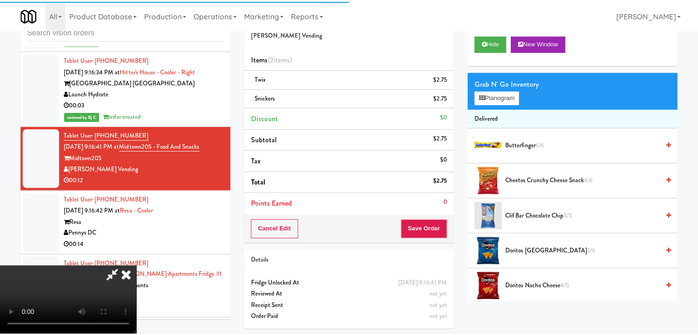
scroll to position [4855, 0]
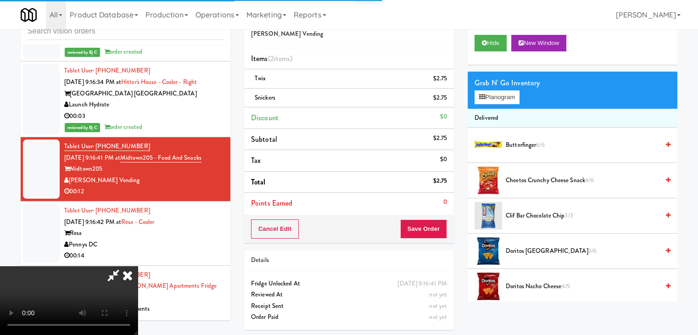
drag, startPoint x: 454, startPoint y: 223, endPoint x: 448, endPoint y: 225, distance: 6.4
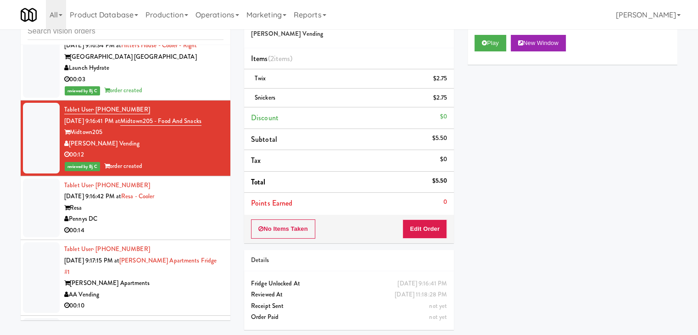
scroll to position [4947, 0]
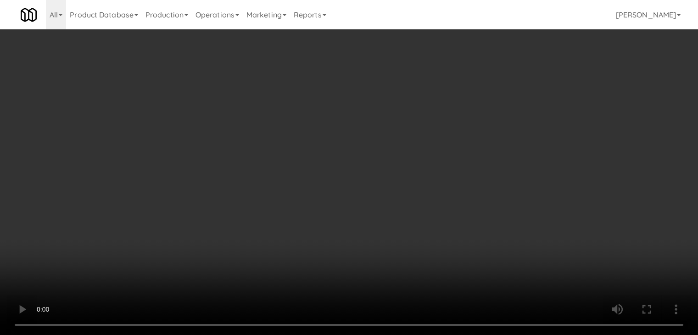
scroll to position [4913, 0]
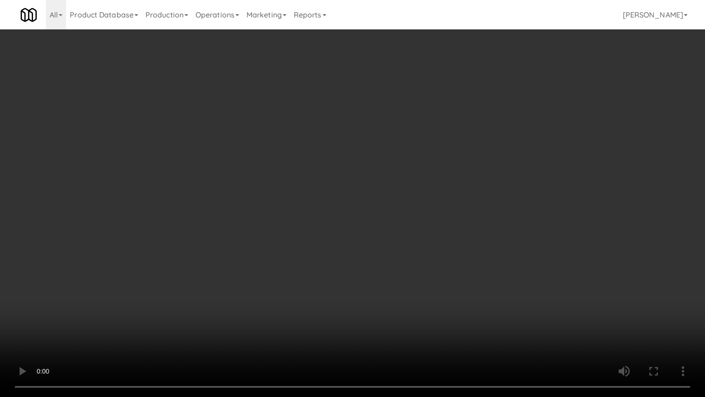
drag, startPoint x: 405, startPoint y: 263, endPoint x: 455, endPoint y: 166, distance: 109.5
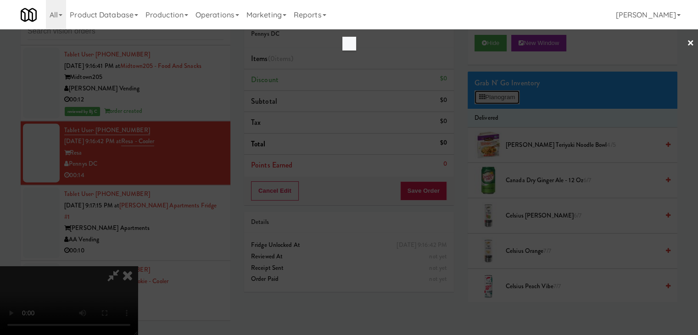
scroll to position [4913, 0]
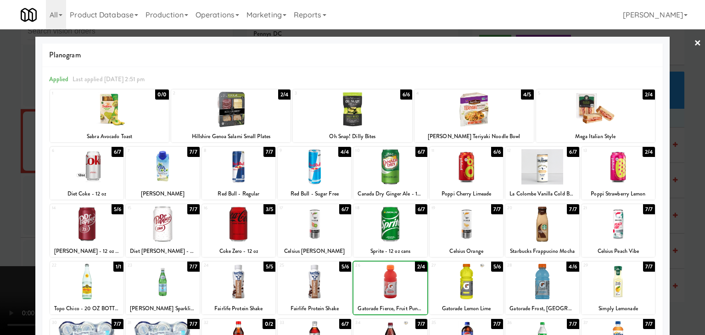
drag, startPoint x: 0, startPoint y: 266, endPoint x: 118, endPoint y: 257, distance: 118.8
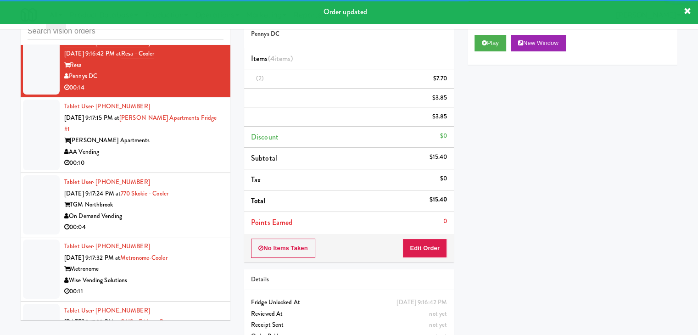
scroll to position [5038, 0]
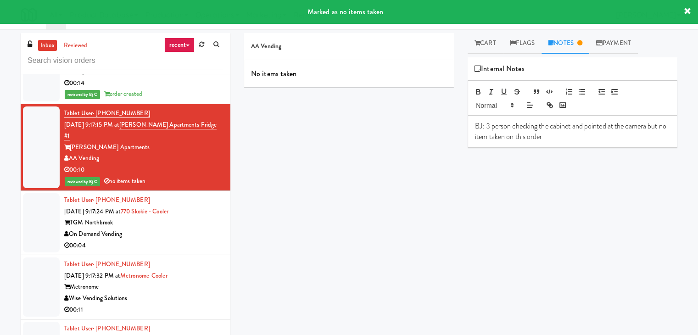
scroll to position [5130, 0]
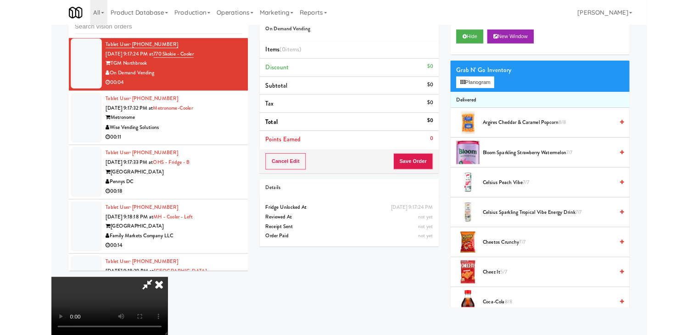
scroll to position [5085, 0]
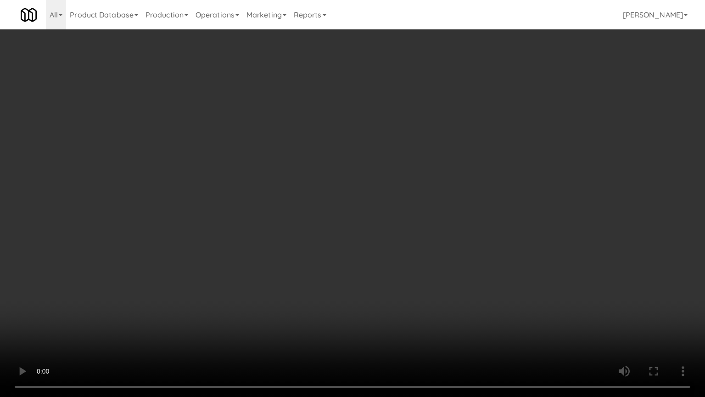
drag, startPoint x: 438, startPoint y: 230, endPoint x: 454, endPoint y: 153, distance: 78.3
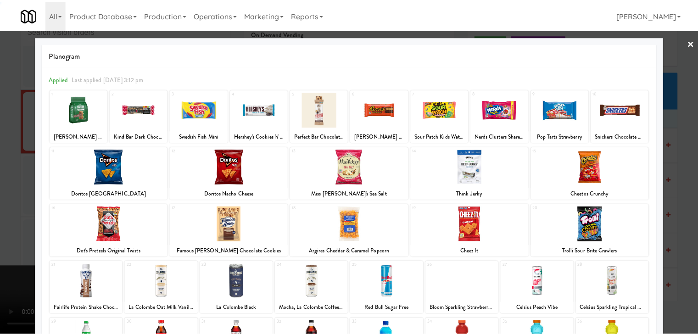
scroll to position [116, 0]
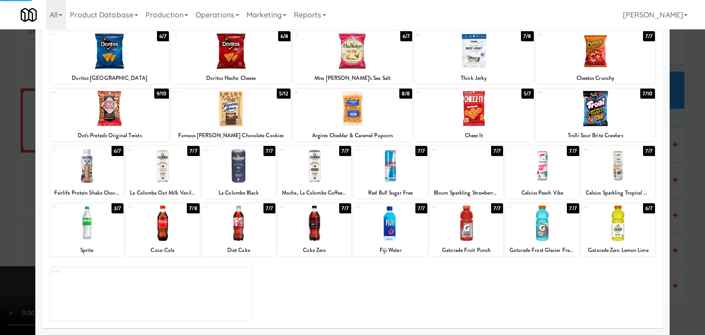
drag, startPoint x: 0, startPoint y: 202, endPoint x: 193, endPoint y: 199, distance: 193.3
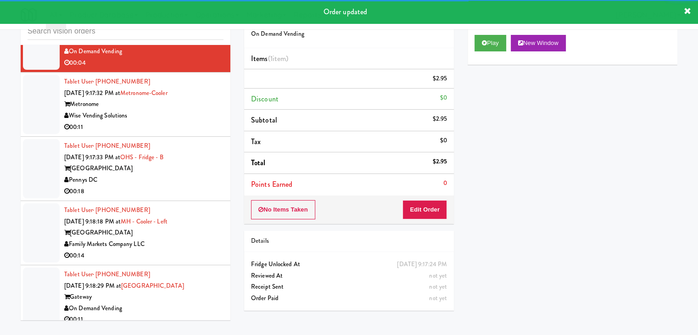
scroll to position [5222, 0]
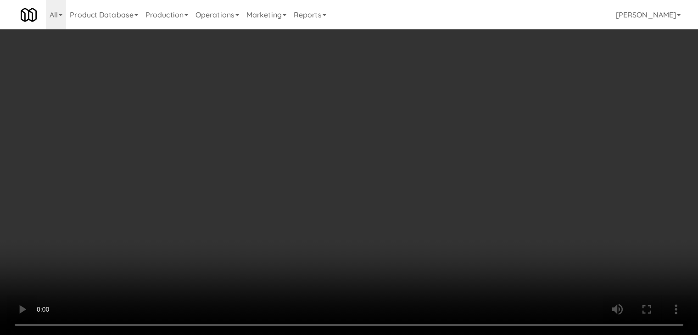
scroll to position [5177, 0]
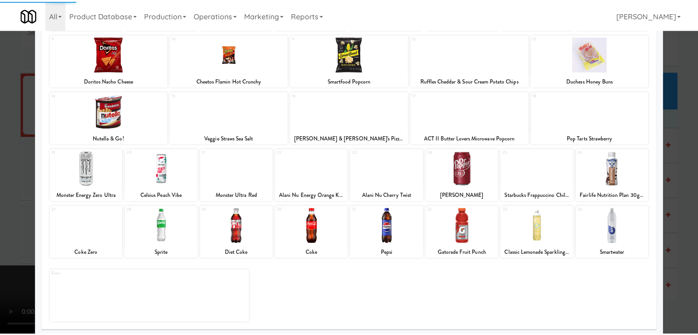
scroll to position [116, 0]
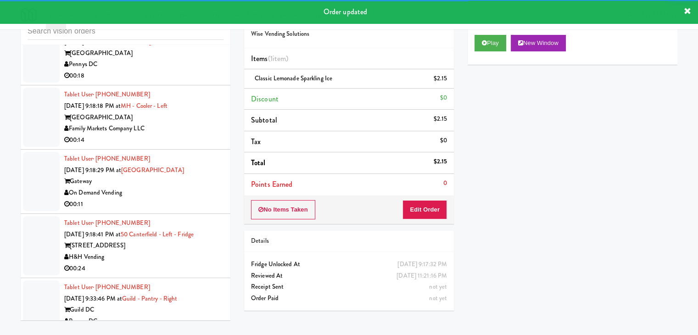
scroll to position [5279, 0]
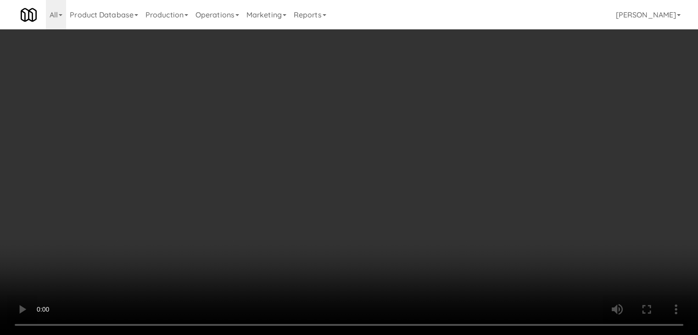
scroll to position [5234, 0]
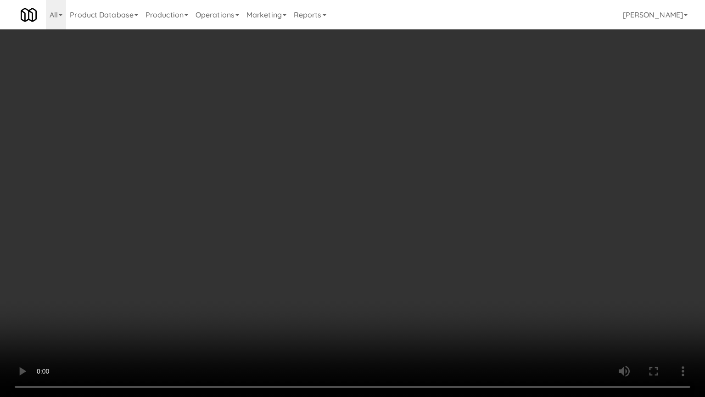
drag, startPoint x: 486, startPoint y: 219, endPoint x: 520, endPoint y: 128, distance: 96.6
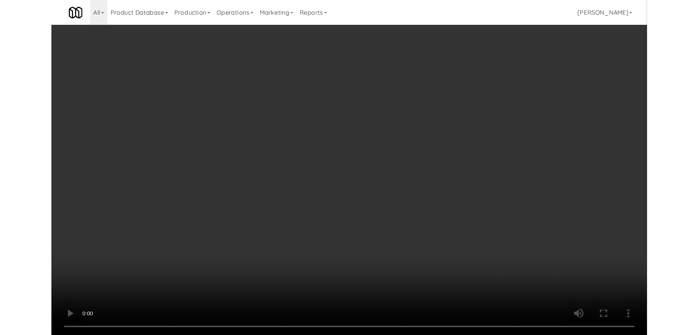
scroll to position [5279, 0]
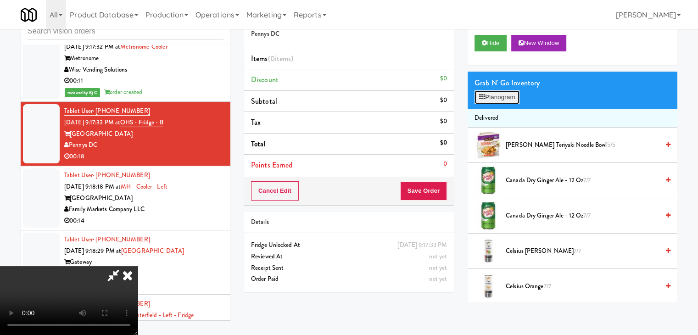
scroll to position [5234, 0]
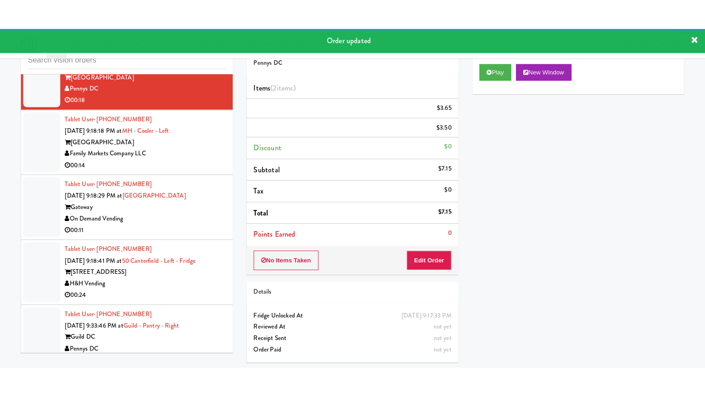
scroll to position [5371, 0]
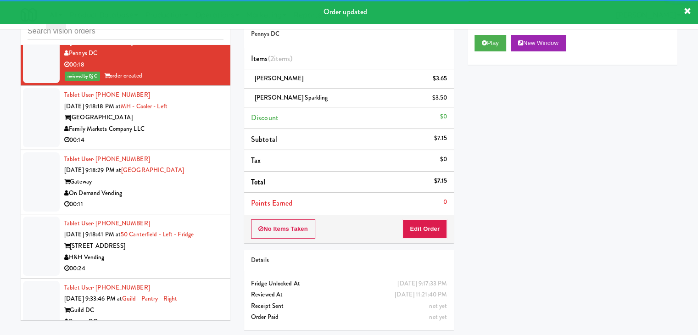
drag, startPoint x: 189, startPoint y: 95, endPoint x: 195, endPoint y: 102, distance: 9.1
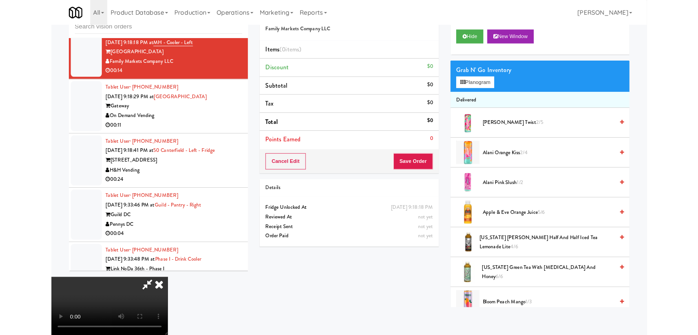
scroll to position [5326, 0]
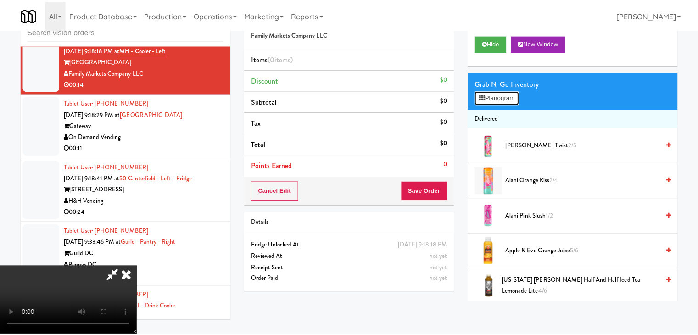
scroll to position [5326, 0]
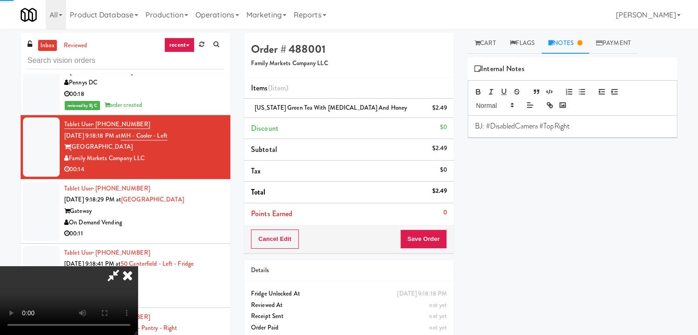
drag, startPoint x: 444, startPoint y: 229, endPoint x: 440, endPoint y: 237, distance: 9.9
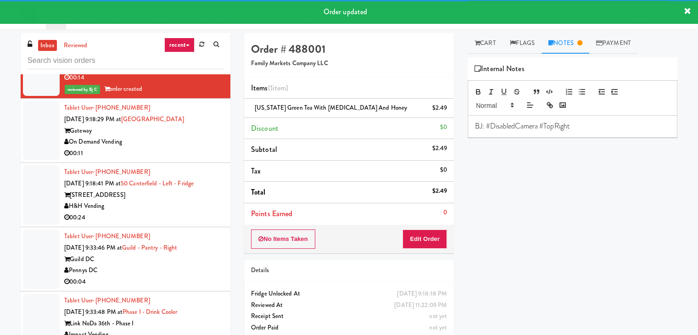
scroll to position [5474, 0]
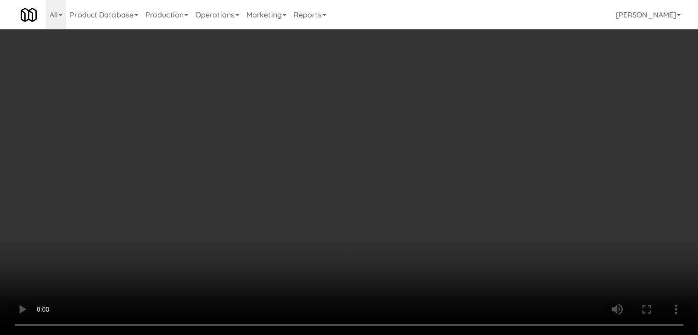
scroll to position [5429, 0]
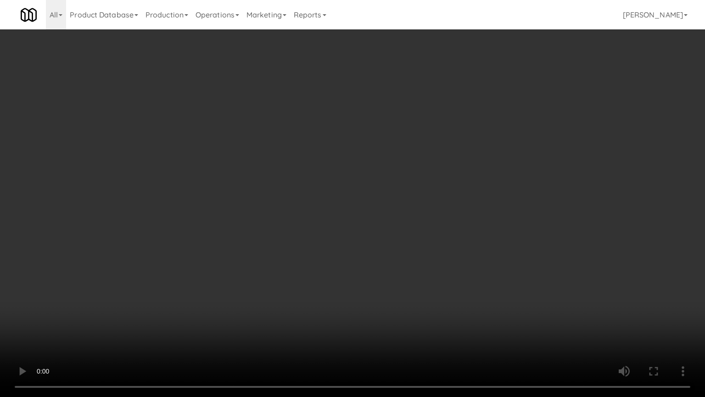
drag, startPoint x: 422, startPoint y: 231, endPoint x: 447, endPoint y: 139, distance: 95.8
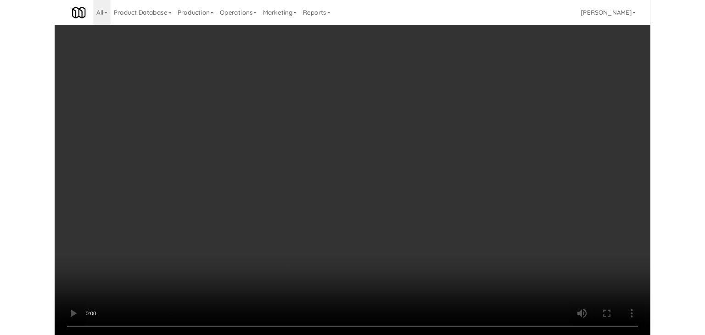
scroll to position [5474, 0]
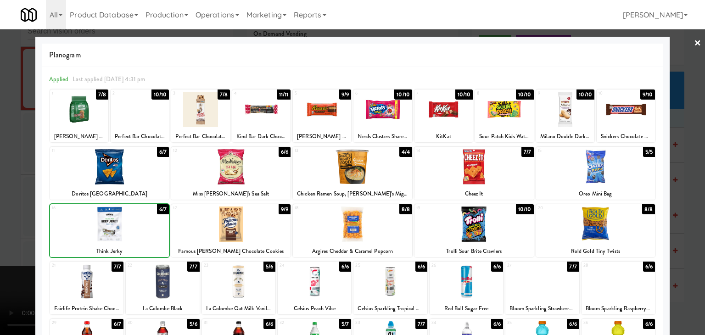
drag, startPoint x: 0, startPoint y: 214, endPoint x: 59, endPoint y: 212, distance: 58.8
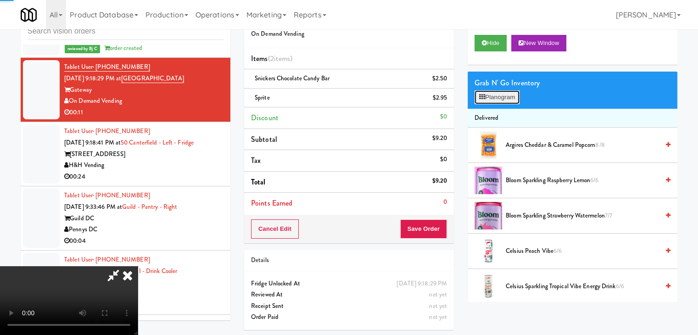
scroll to position [5429, 0]
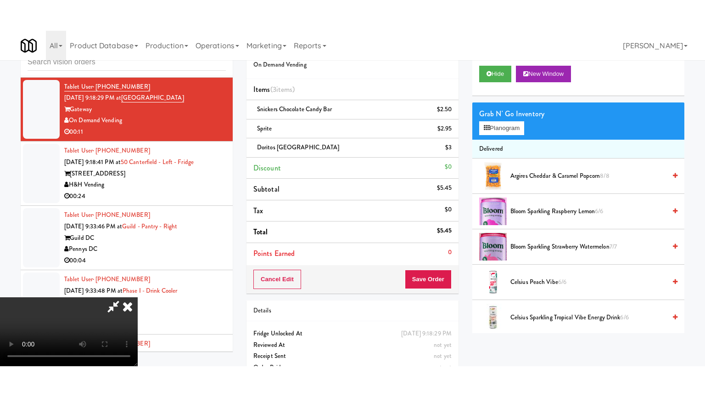
scroll to position [5474, 0]
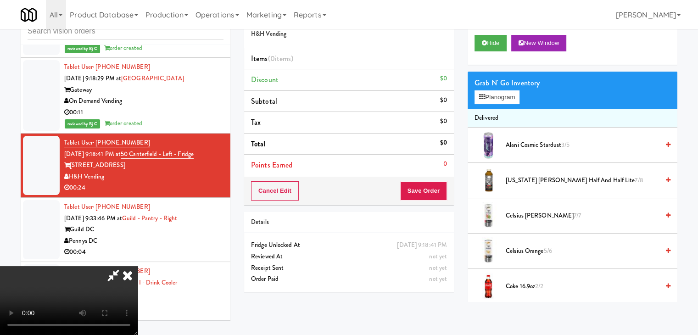
scroll to position [5429, 0]
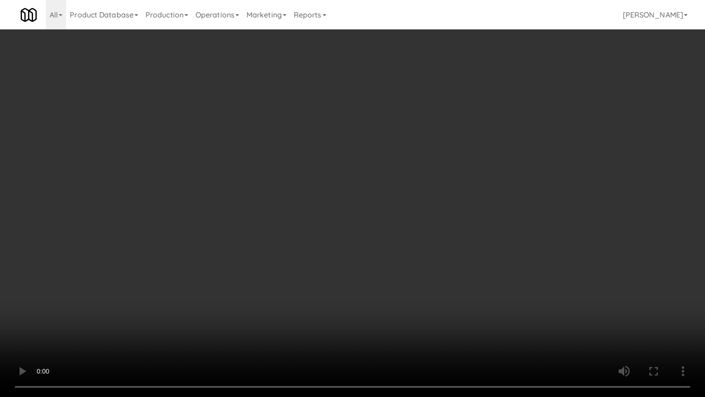
drag, startPoint x: 399, startPoint y: 272, endPoint x: 444, endPoint y: 167, distance: 114.7
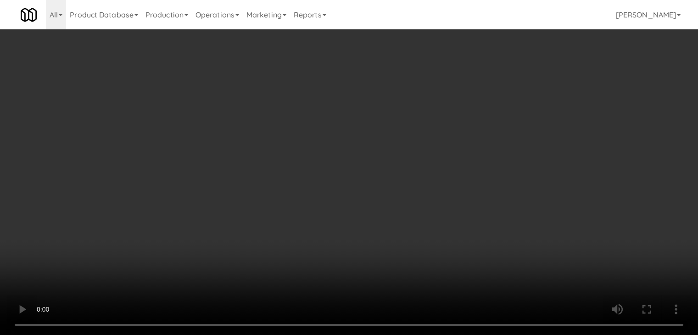
scroll to position [5474, 0]
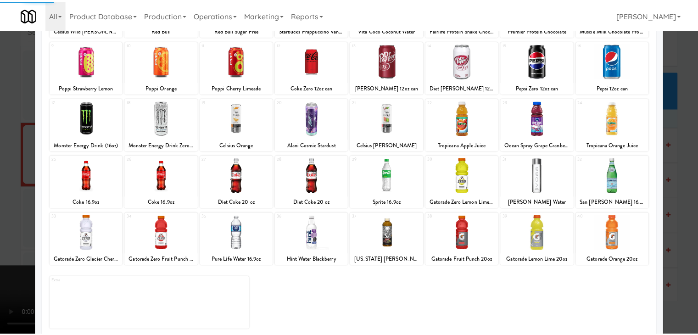
scroll to position [116, 0]
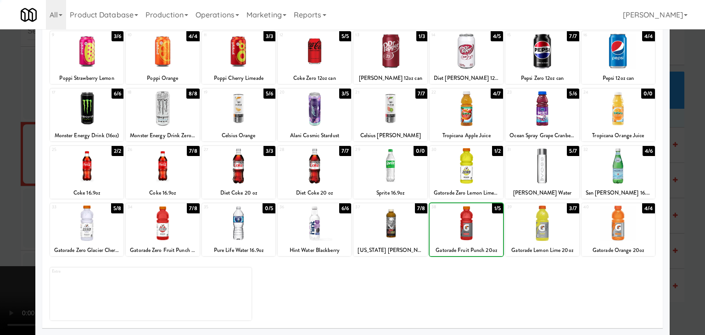
drag, startPoint x: 0, startPoint y: 224, endPoint x: 106, endPoint y: 225, distance: 106.1
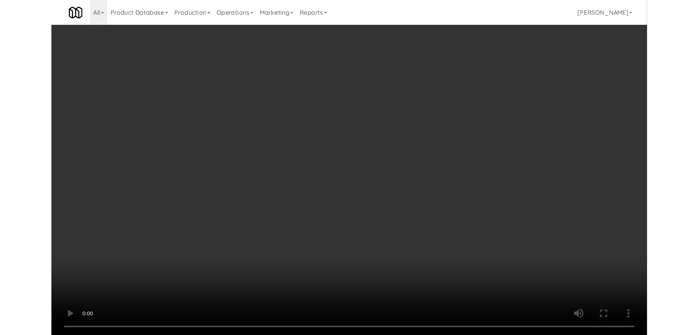
scroll to position [5474, 0]
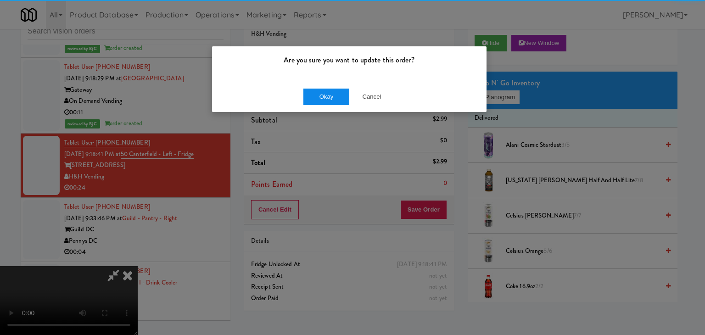
drag, startPoint x: 332, startPoint y: 82, endPoint x: 336, endPoint y: 95, distance: 13.1
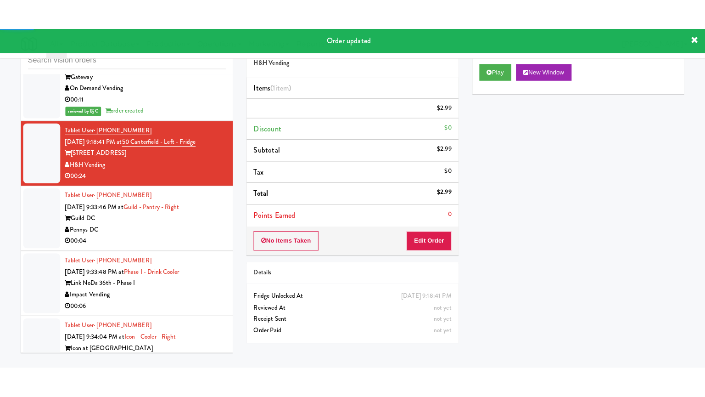
scroll to position [5566, 0]
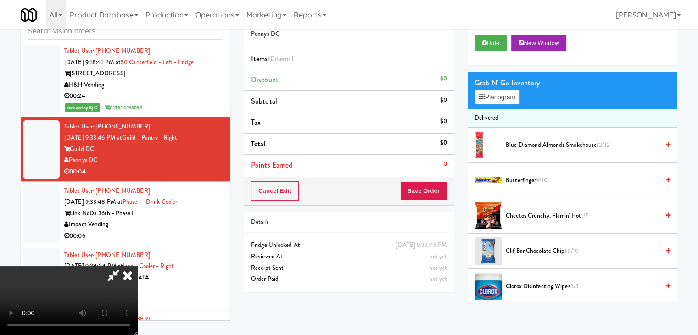
scroll to position [5521, 0]
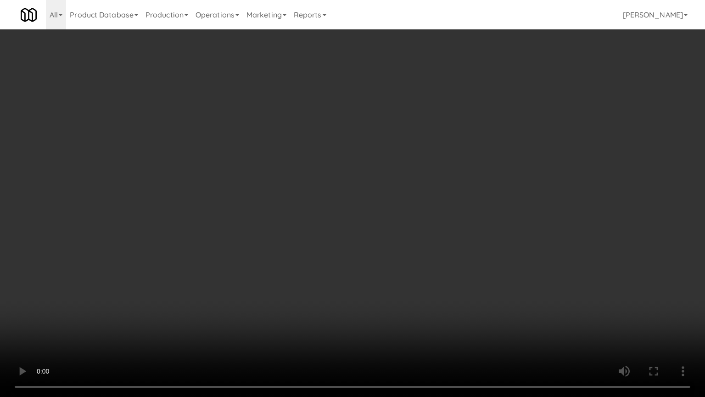
drag, startPoint x: 405, startPoint y: 259, endPoint x: 498, endPoint y: 146, distance: 145.8
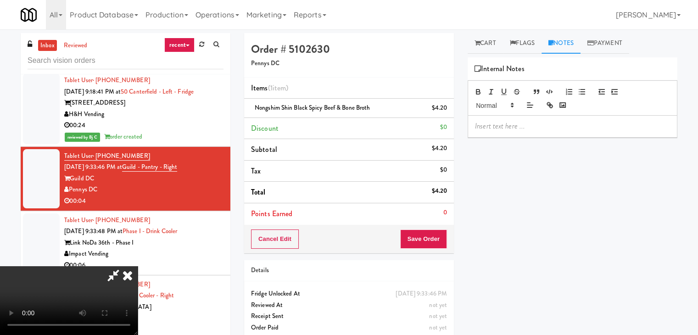
drag, startPoint x: 528, startPoint y: 124, endPoint x: 544, endPoint y: 132, distance: 18.1
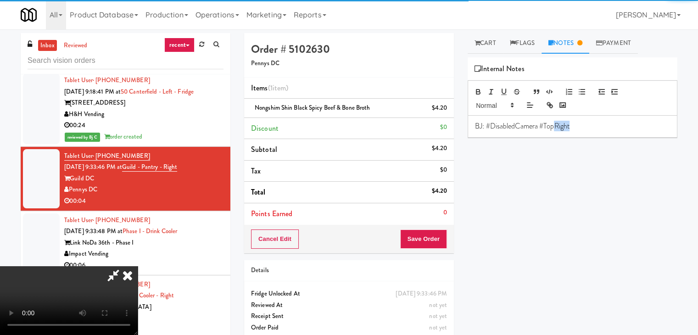
drag, startPoint x: 577, startPoint y: 128, endPoint x: 610, endPoint y: 132, distance: 33.7
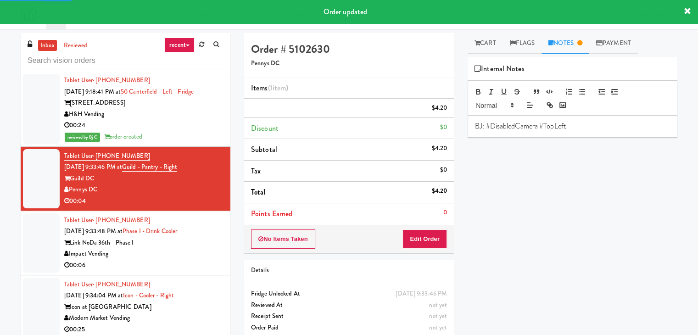
scroll to position [5658, 0]
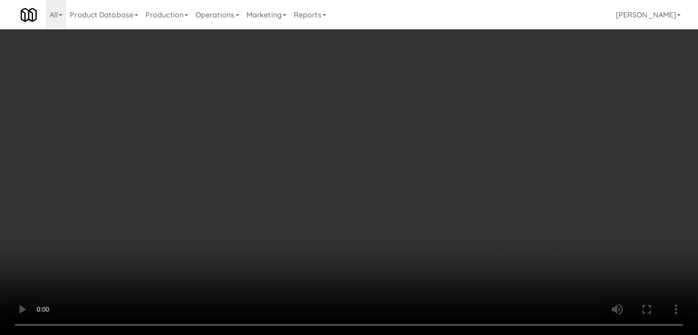
scroll to position [5658, 0]
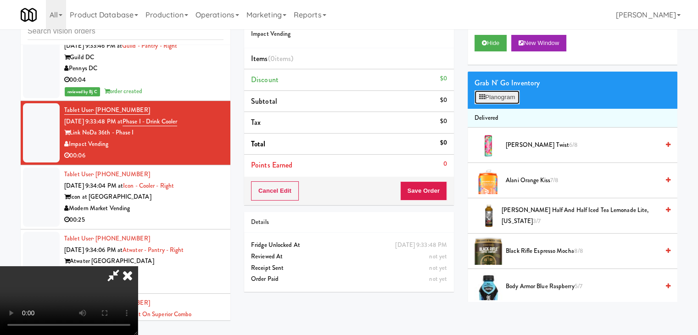
scroll to position [5613, 0]
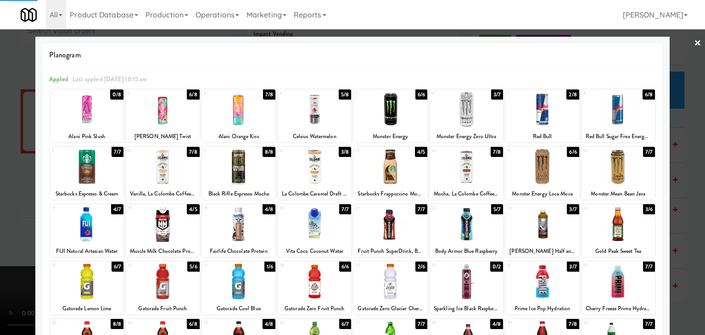
drag, startPoint x: 0, startPoint y: 159, endPoint x: 135, endPoint y: 161, distance: 135.0
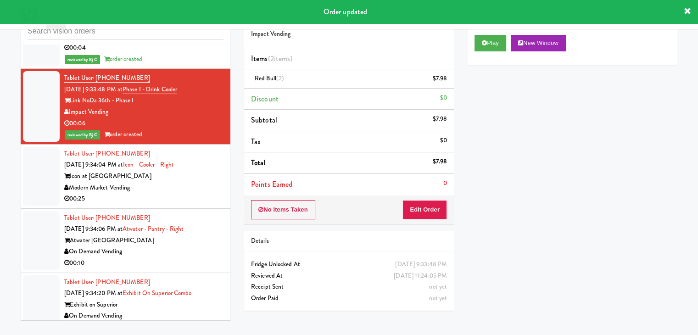
scroll to position [5704, 0]
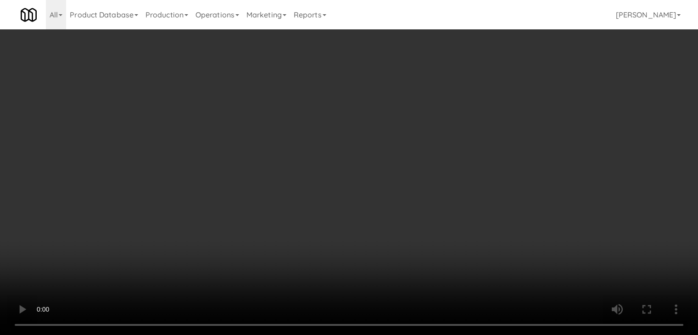
scroll to position [5659, 0]
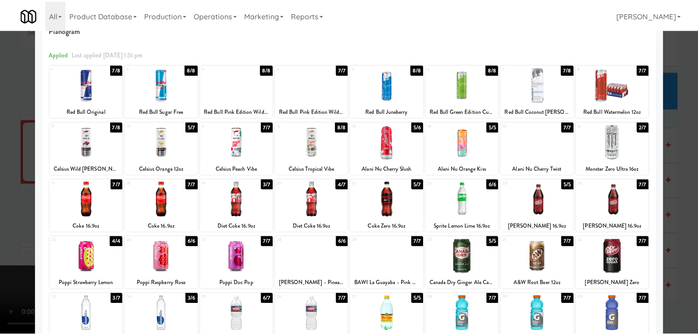
scroll to position [24, 0]
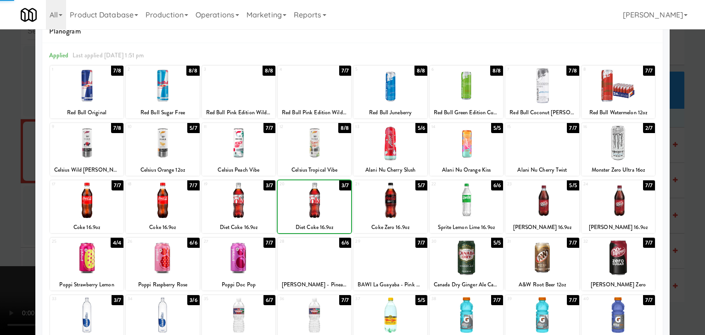
drag, startPoint x: 0, startPoint y: 221, endPoint x: 231, endPoint y: 221, distance: 231.4
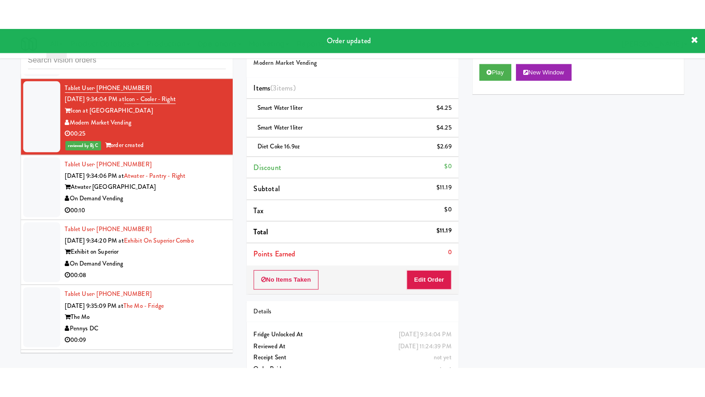
scroll to position [5796, 0]
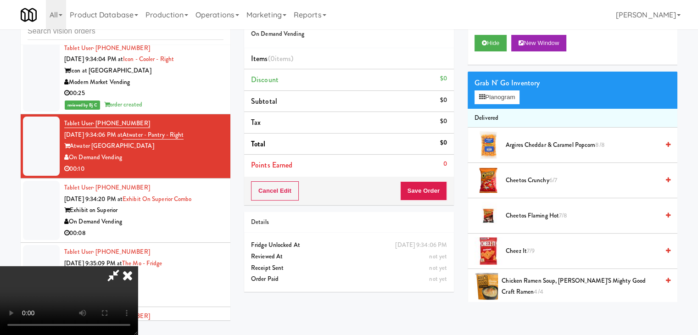
scroll to position [5751, 0]
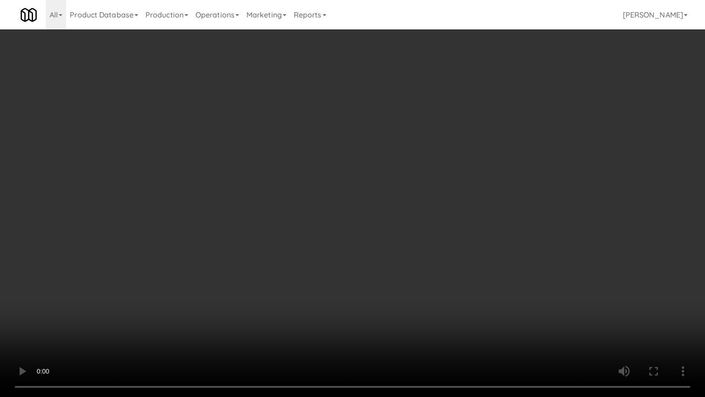
drag, startPoint x: 458, startPoint y: 257, endPoint x: 465, endPoint y: 254, distance: 7.2
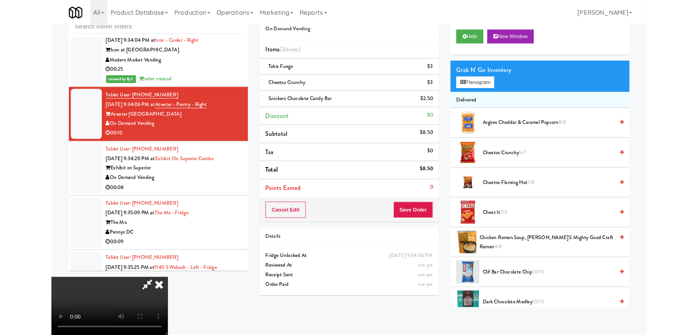
scroll to position [5796, 0]
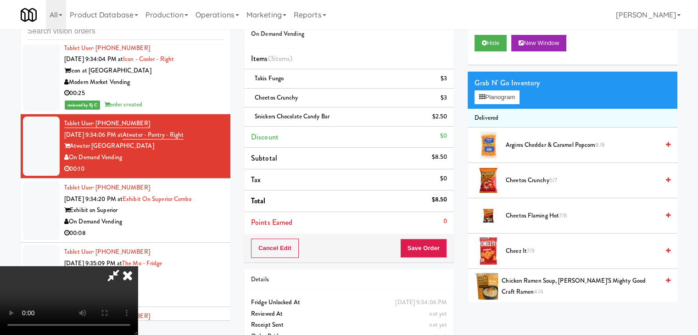
drag, startPoint x: 415, startPoint y: 248, endPoint x: 422, endPoint y: 247, distance: 7.5
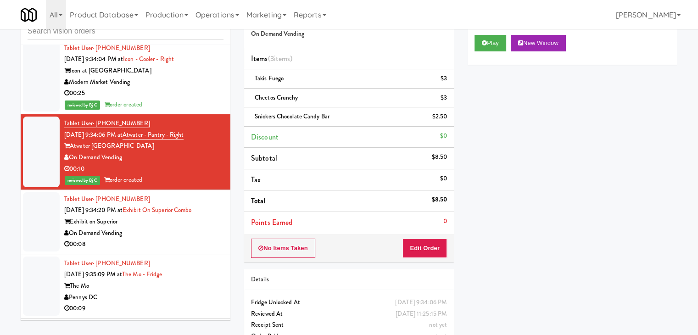
scroll to position [5887, 0]
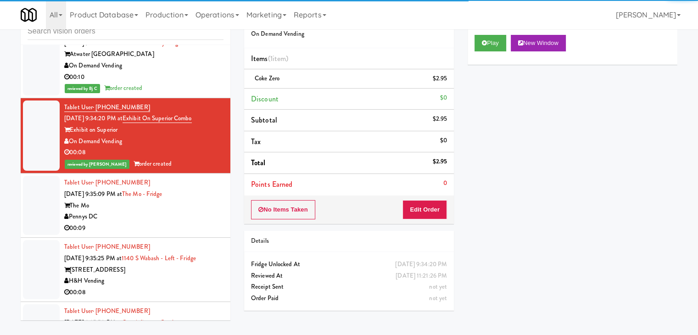
scroll to position [5933, 0]
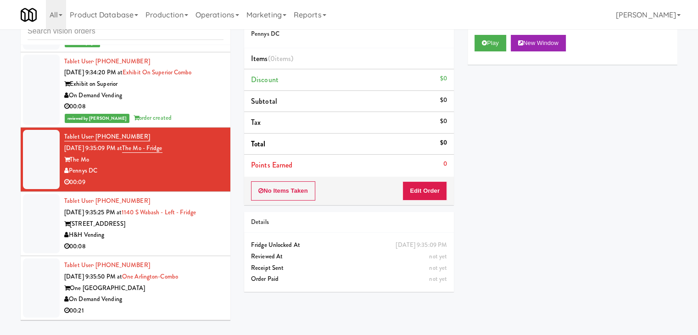
drag, startPoint x: 405, startPoint y: 79, endPoint x: 590, endPoint y: 136, distance: 193.6
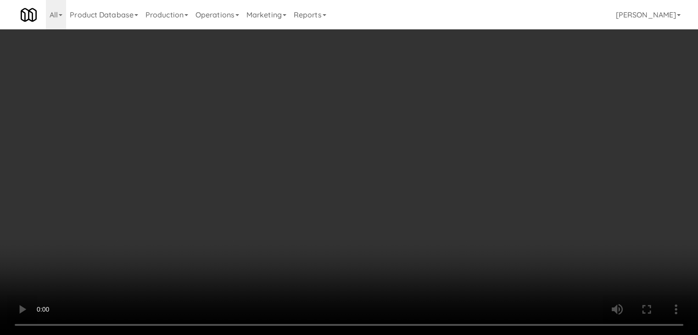
scroll to position [5888, 0]
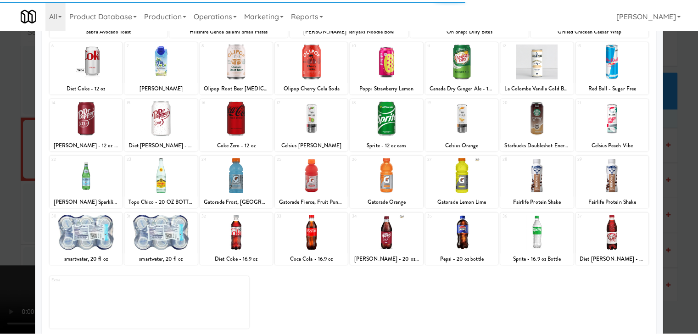
scroll to position [116, 0]
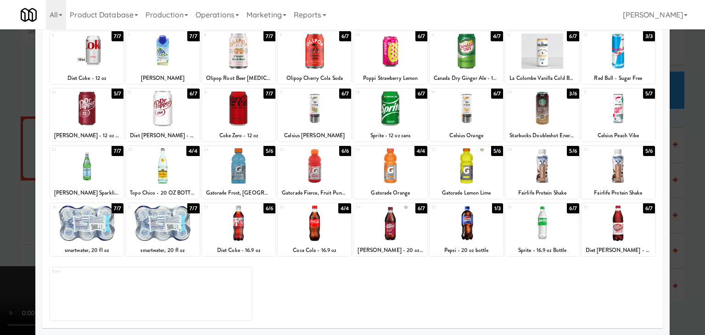
drag, startPoint x: 0, startPoint y: 233, endPoint x: 151, endPoint y: 233, distance: 150.6
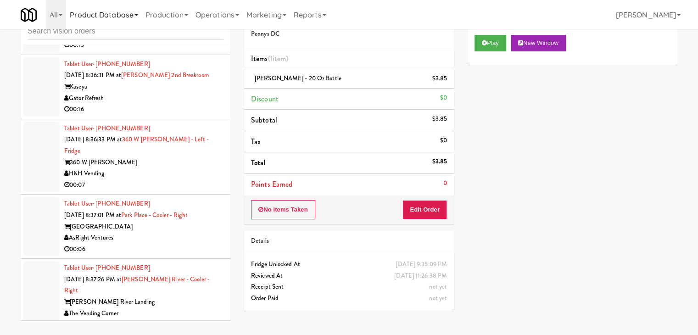
scroll to position [1112, 0]
